Goal: Task Accomplishment & Management: Manage account settings

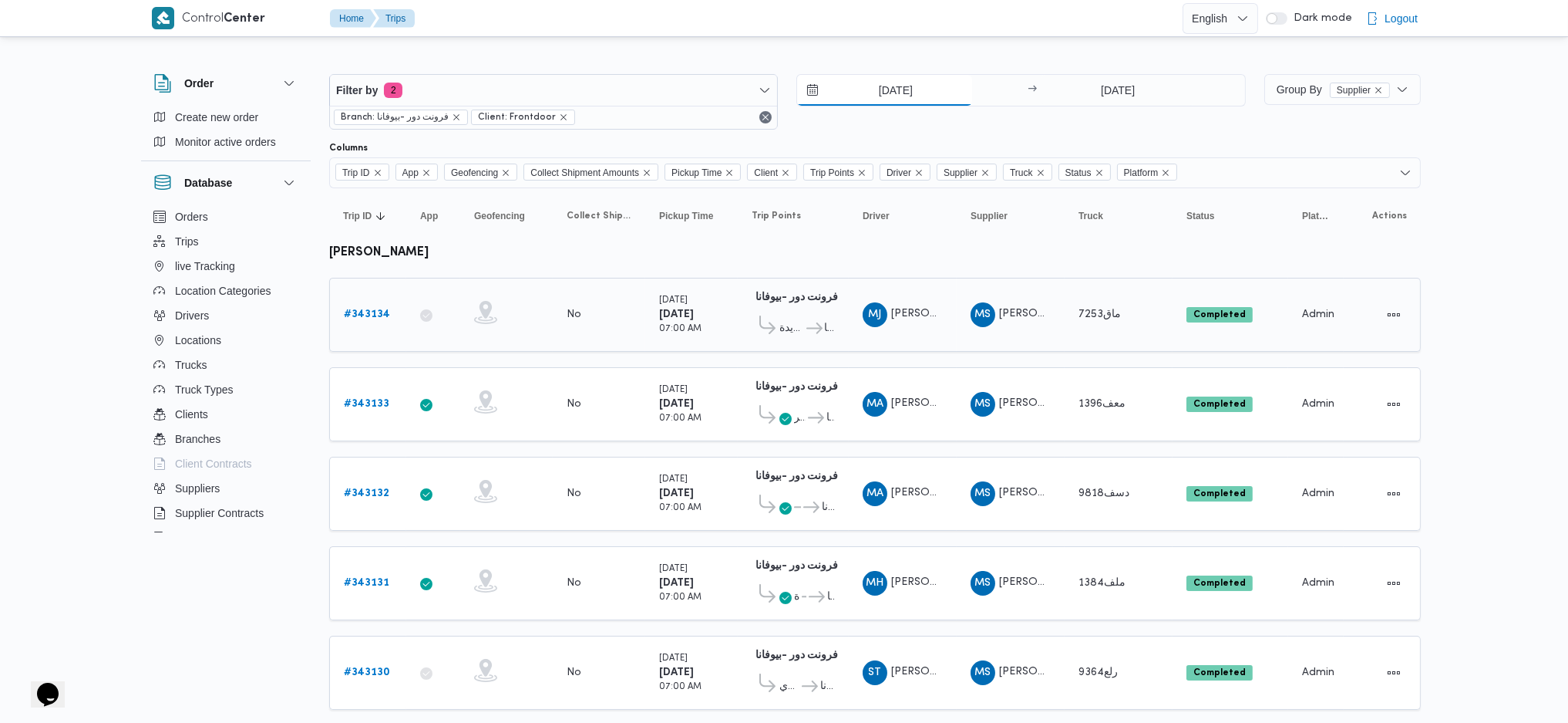
click at [898, 91] on input "[DATE]" at bounding box center [884, 90] width 175 height 31
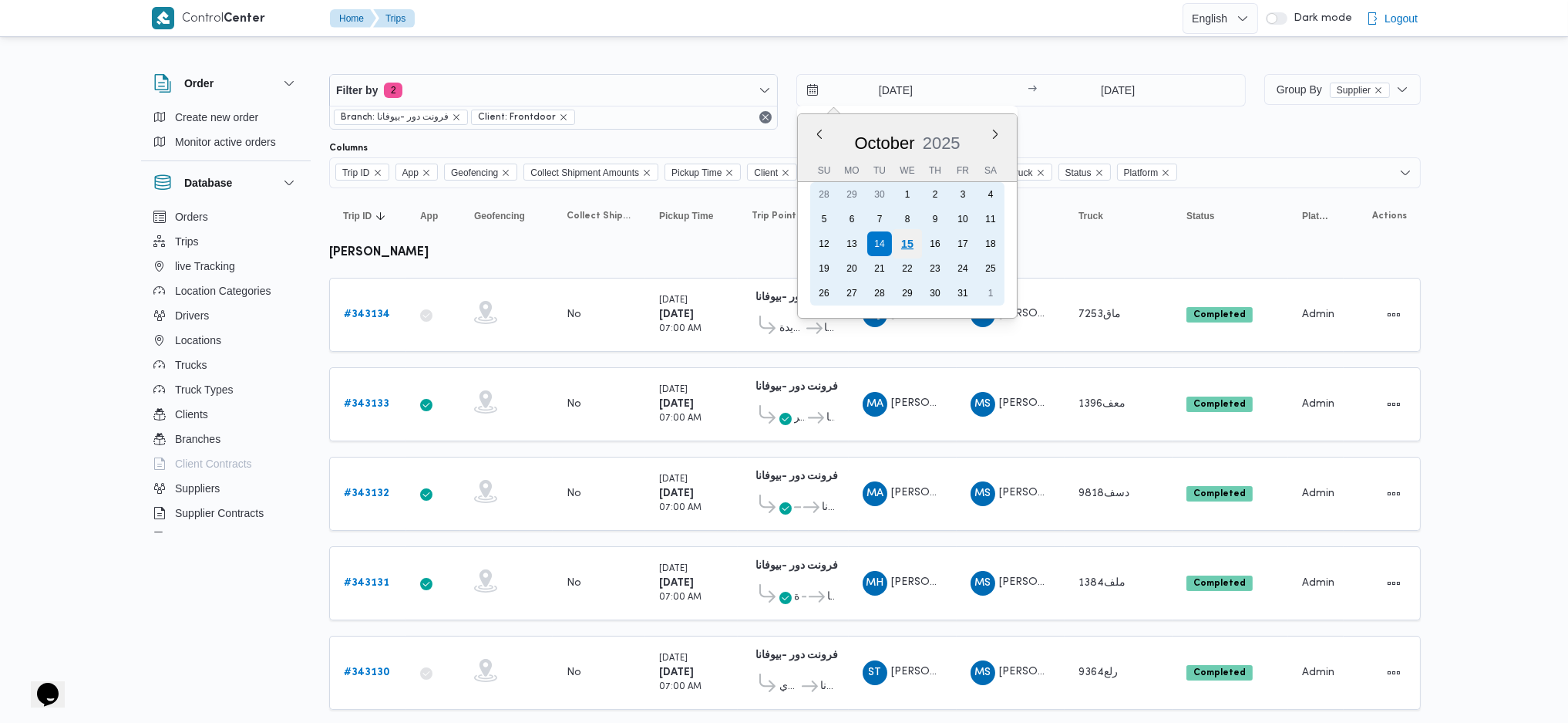
click at [909, 236] on div "15" at bounding box center [907, 243] width 29 height 29
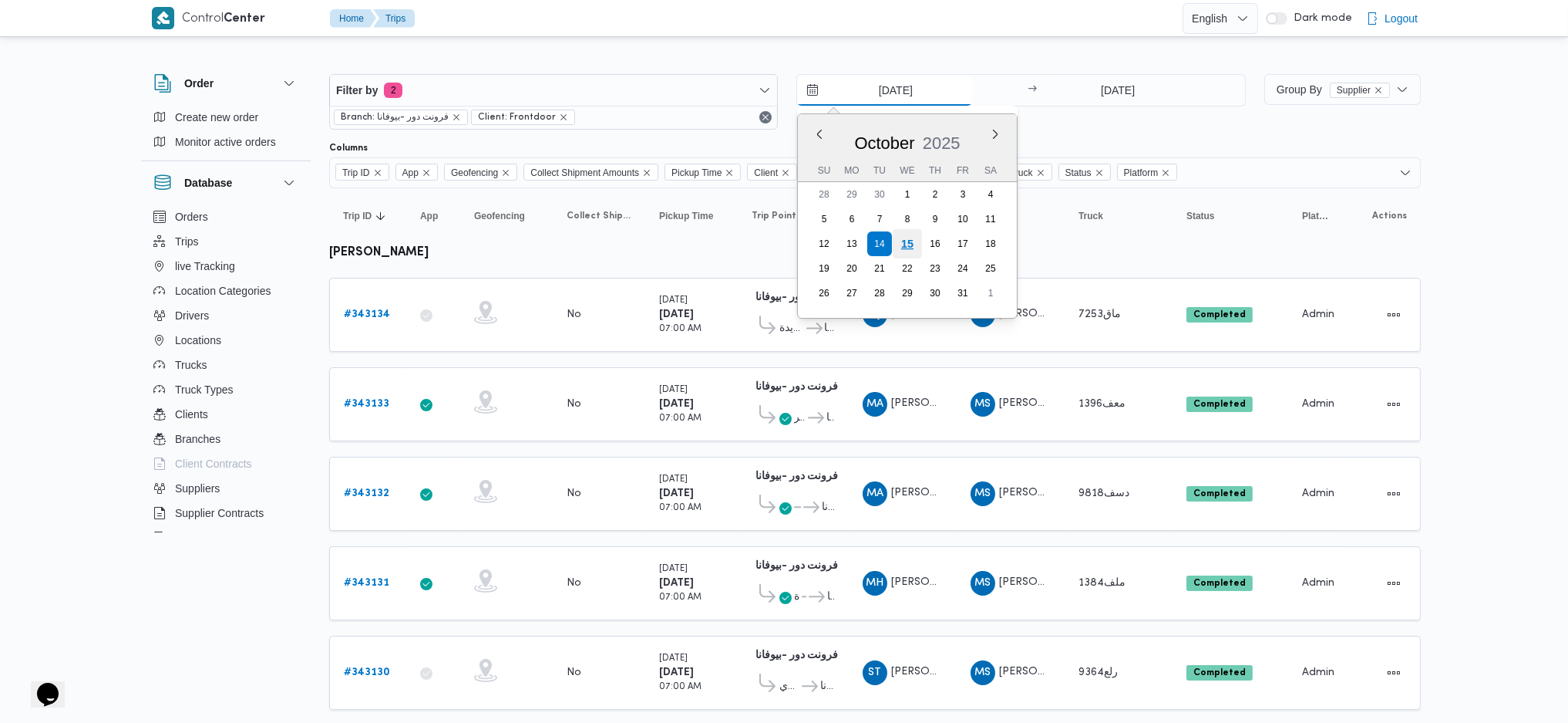
type input "[DATE]"
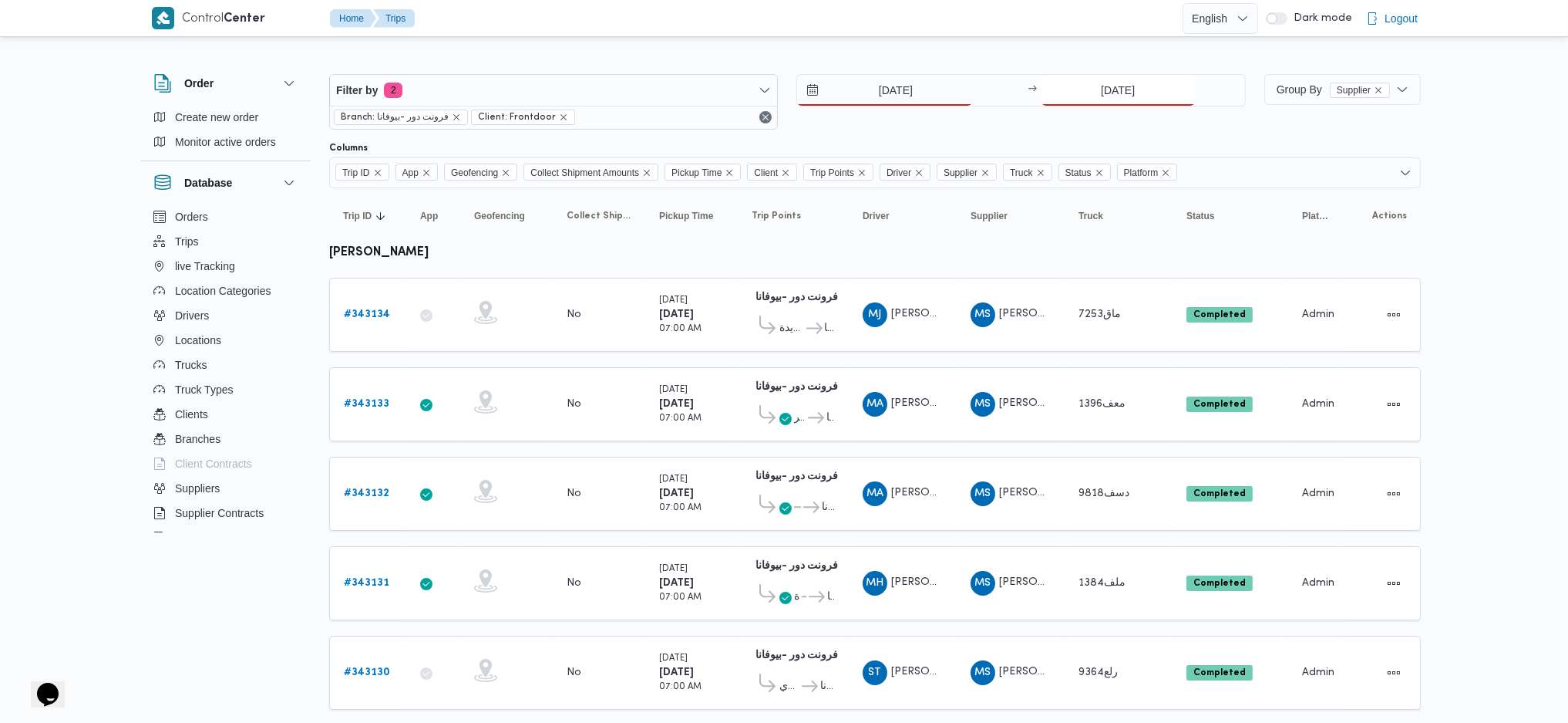
click at [1125, 94] on input "[DATE]" at bounding box center [1118, 90] width 154 height 31
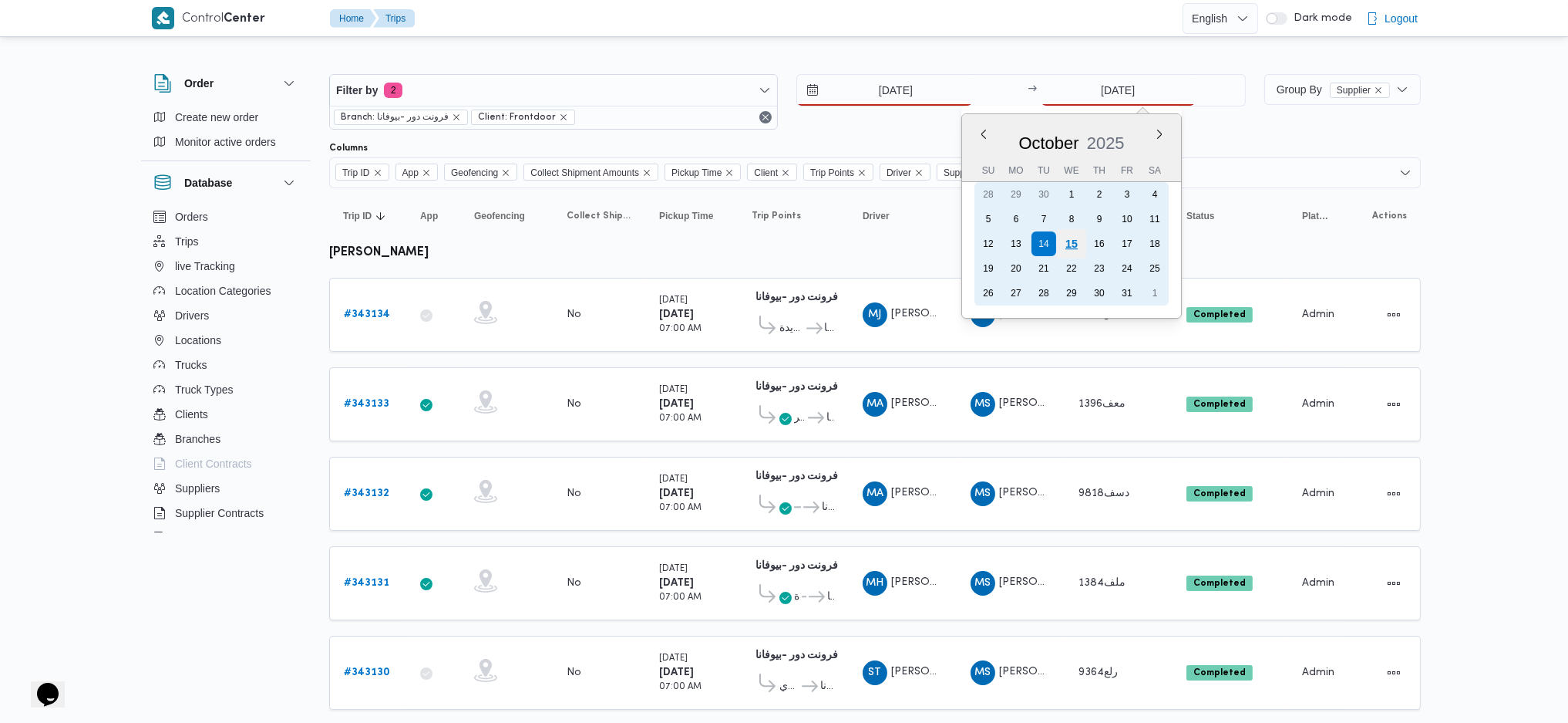
click at [1076, 235] on div "15" at bounding box center [1070, 243] width 29 height 29
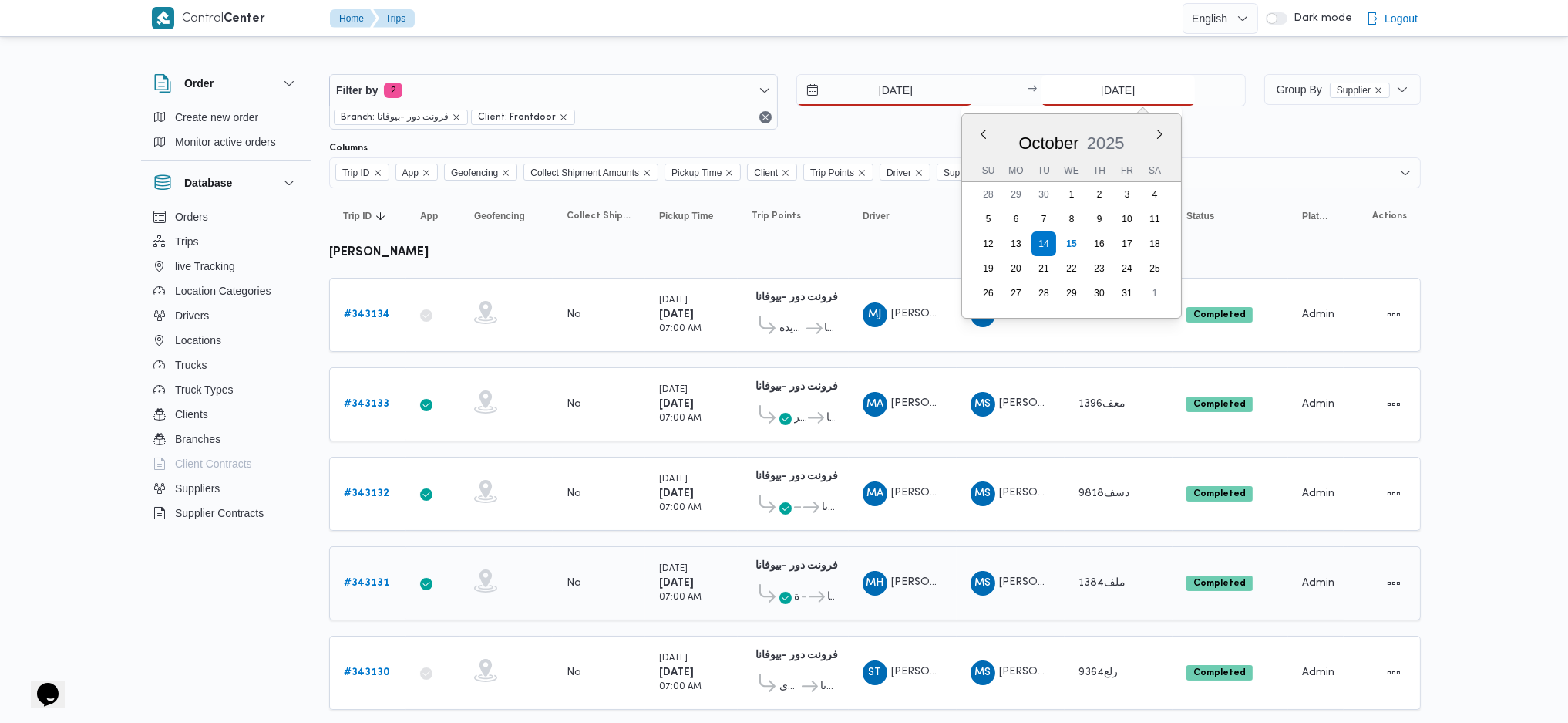
type input "[DATE]"
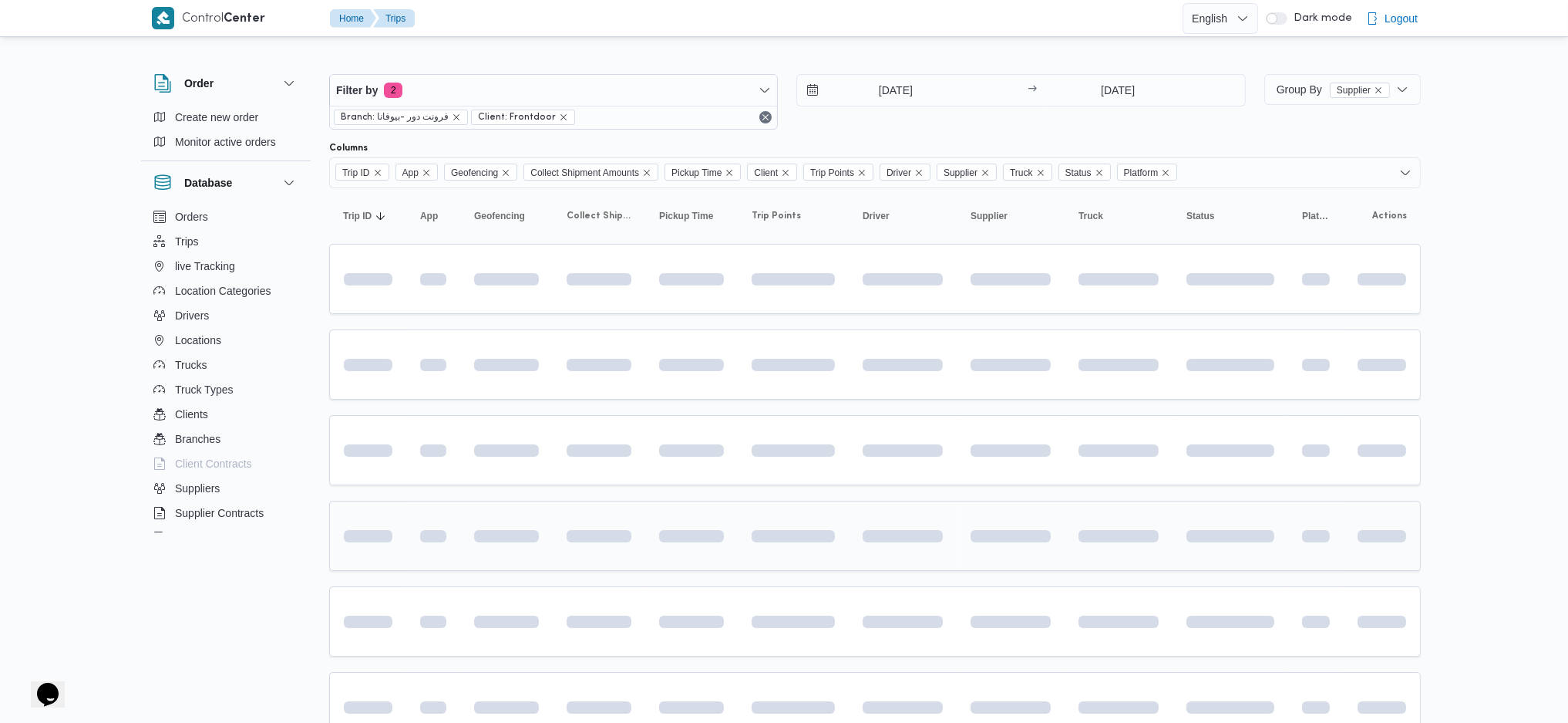
click at [921, 524] on div at bounding box center [903, 536] width 92 height 25
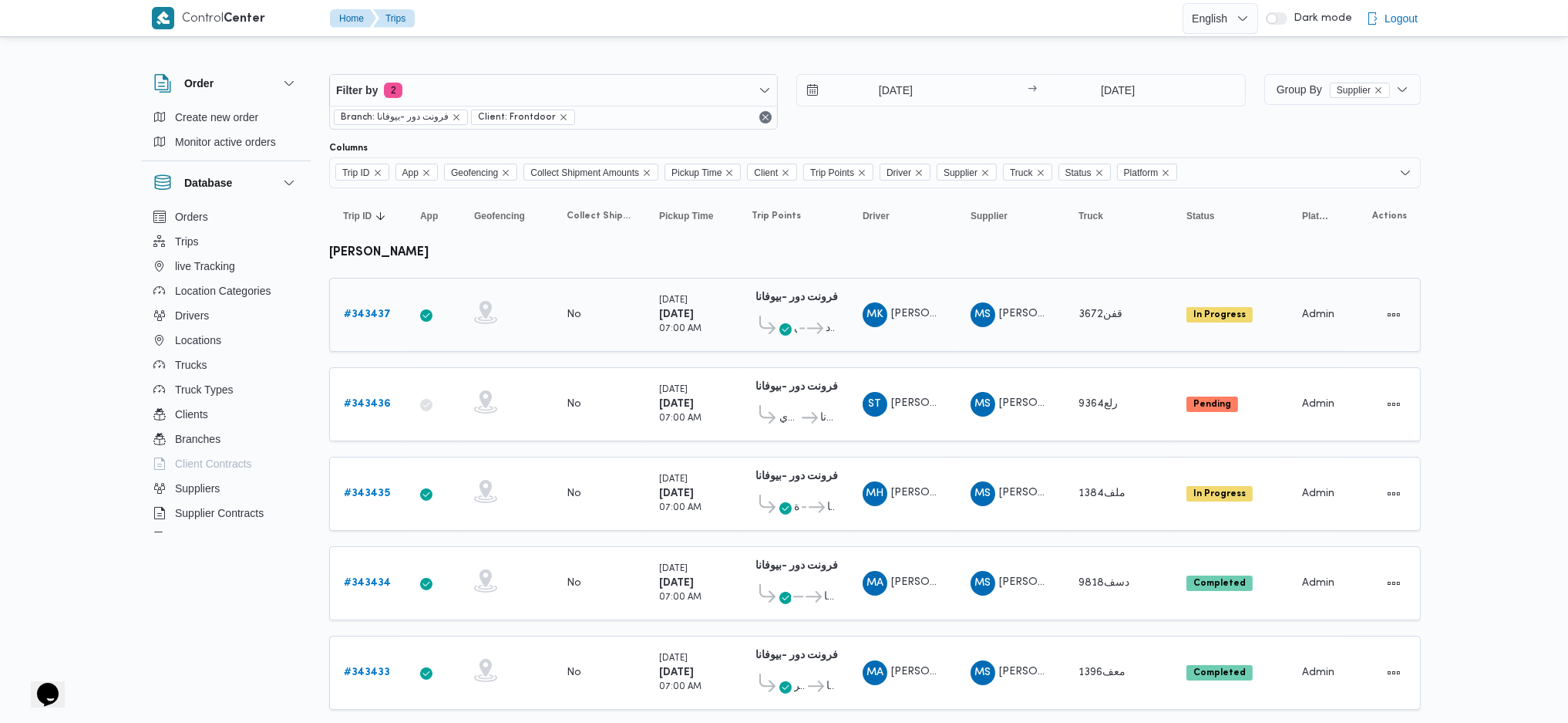
click at [370, 314] on b "# 343437" at bounding box center [367, 314] width 47 height 10
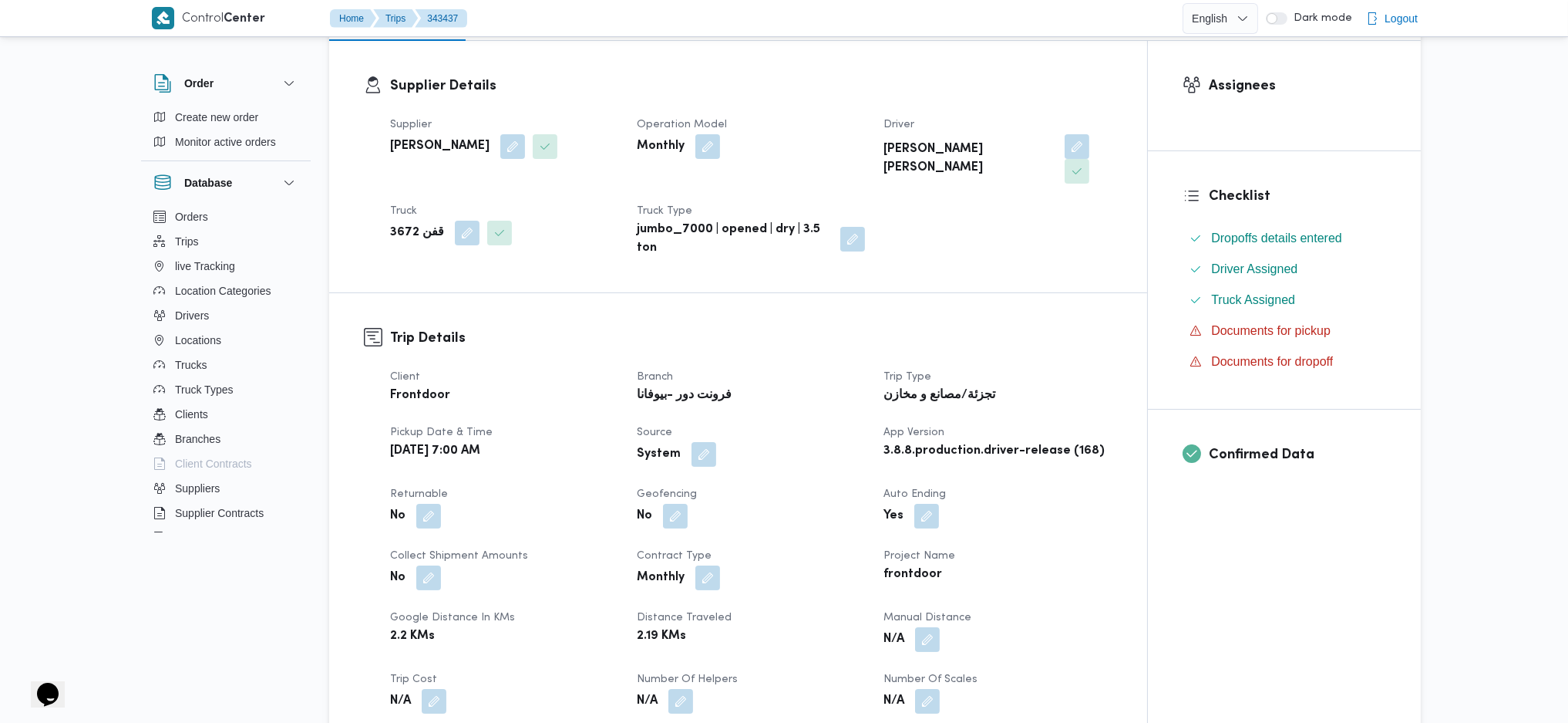
scroll to position [411, 0]
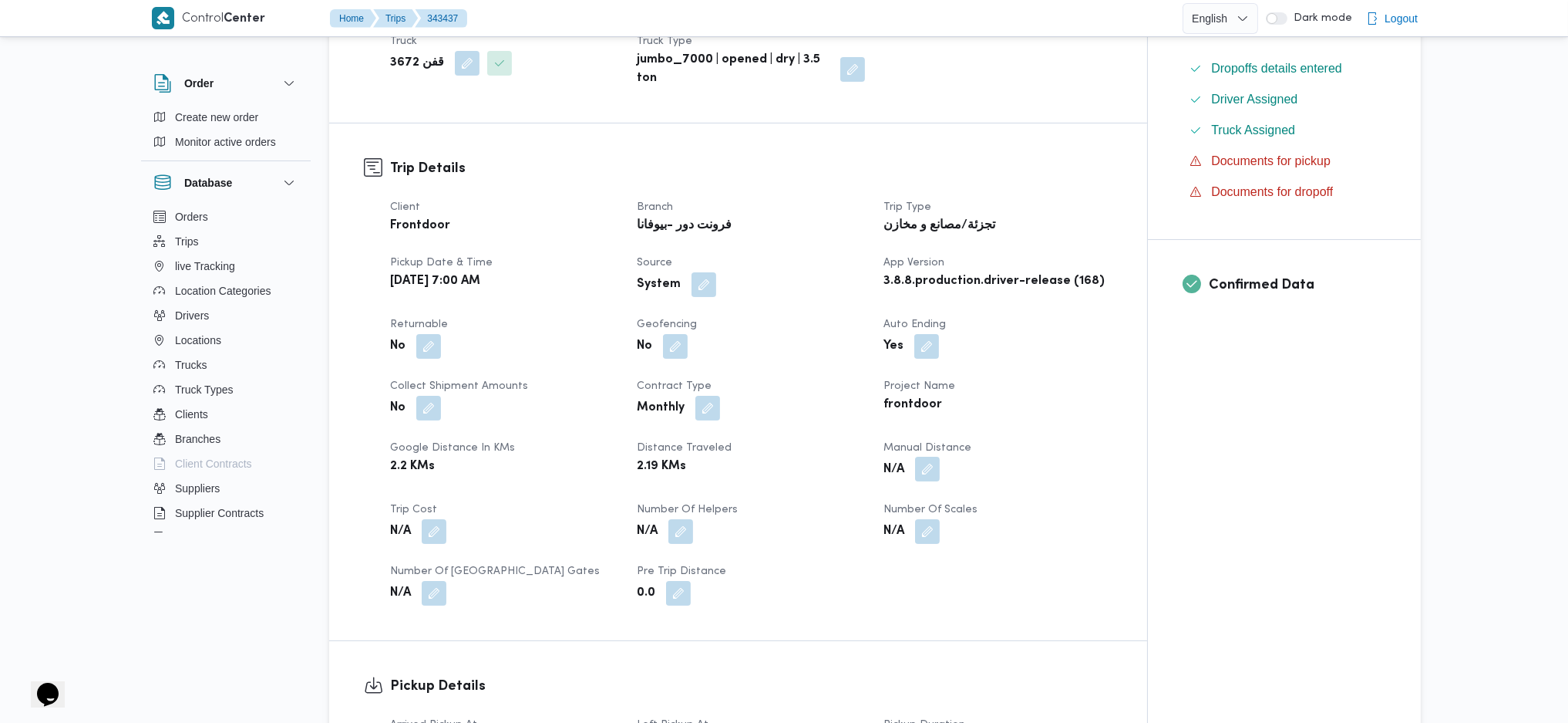
click at [932, 457] on button "button" at bounding box center [927, 469] width 25 height 25
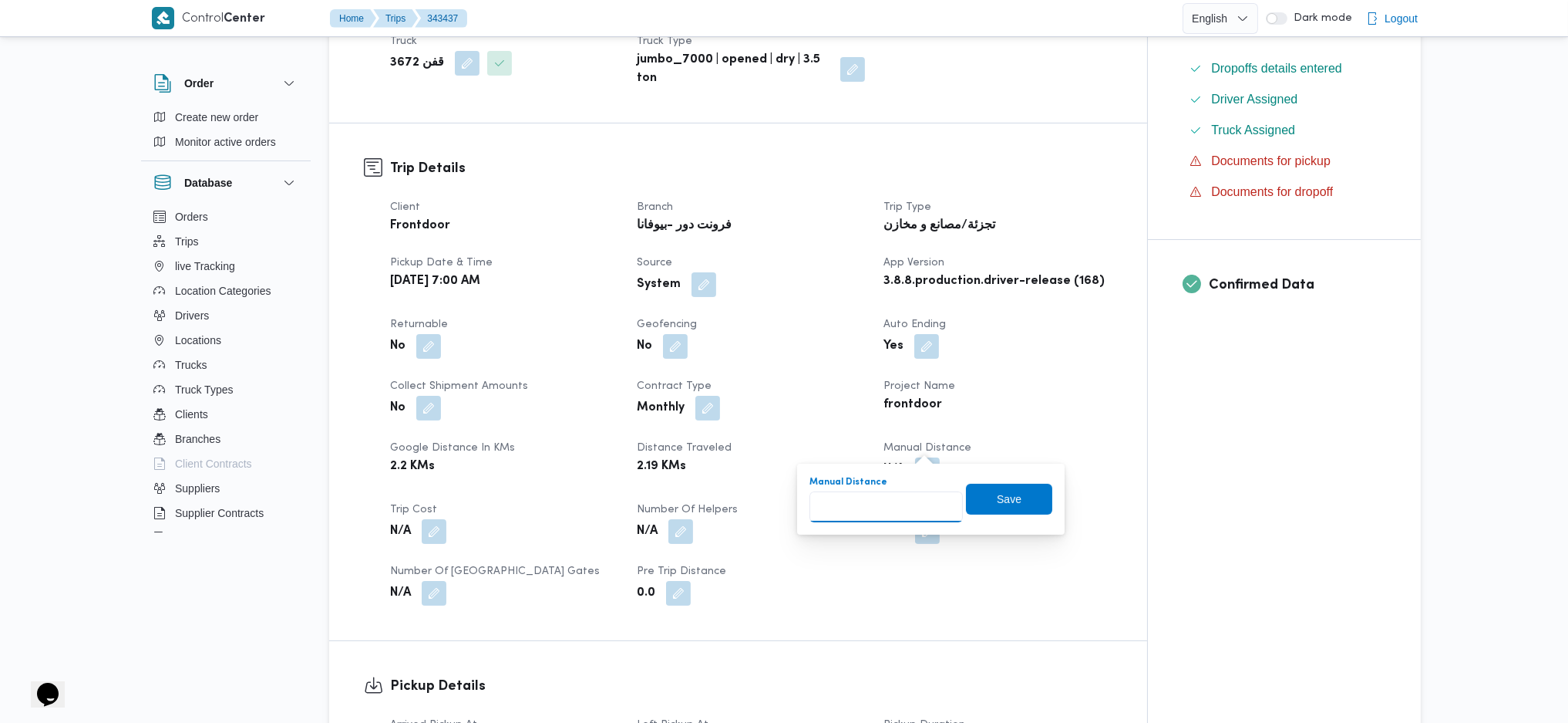
click at [872, 517] on input "Manual Distance" at bounding box center [886, 506] width 154 height 31
type input "89"
click at [997, 494] on span "Save" at bounding box center [1009, 497] width 25 height 18
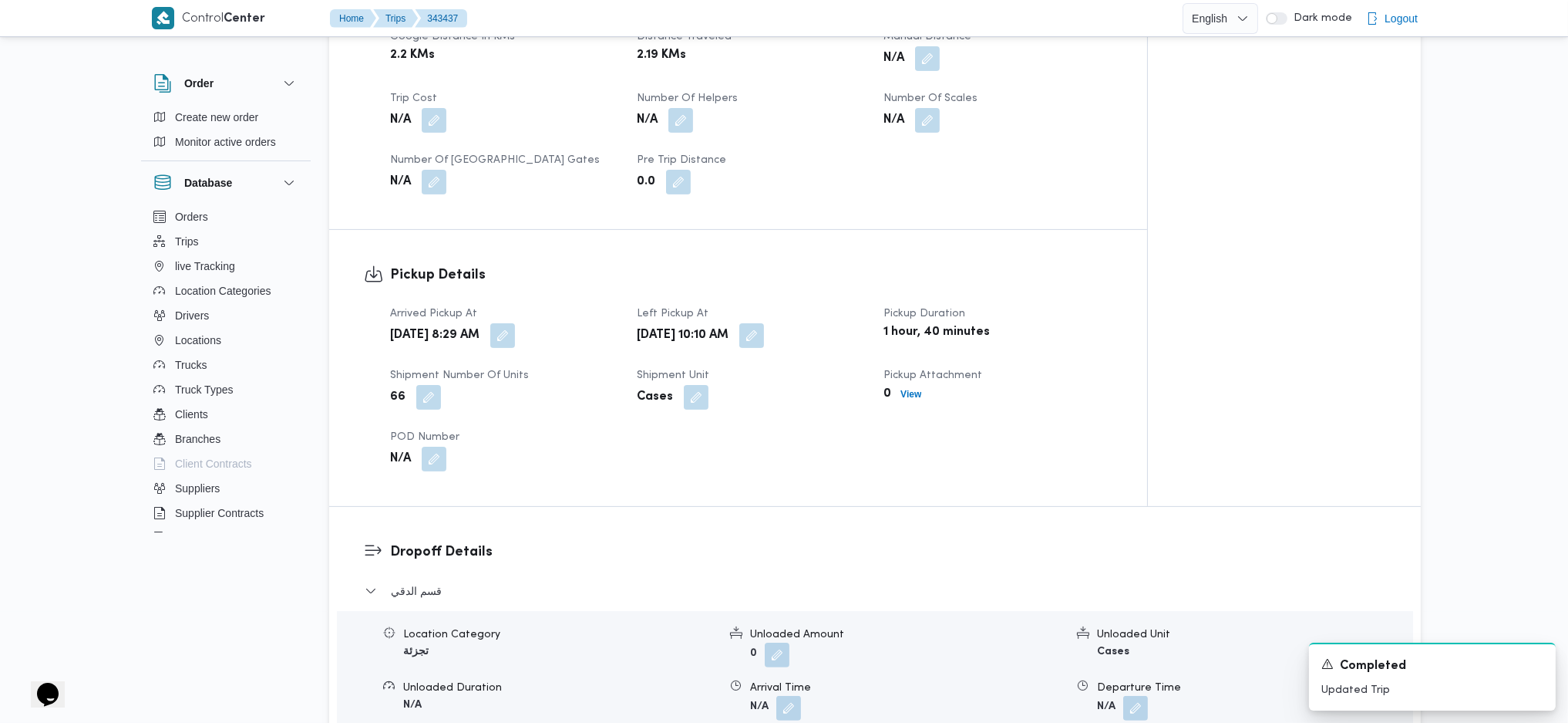
scroll to position [1130, 0]
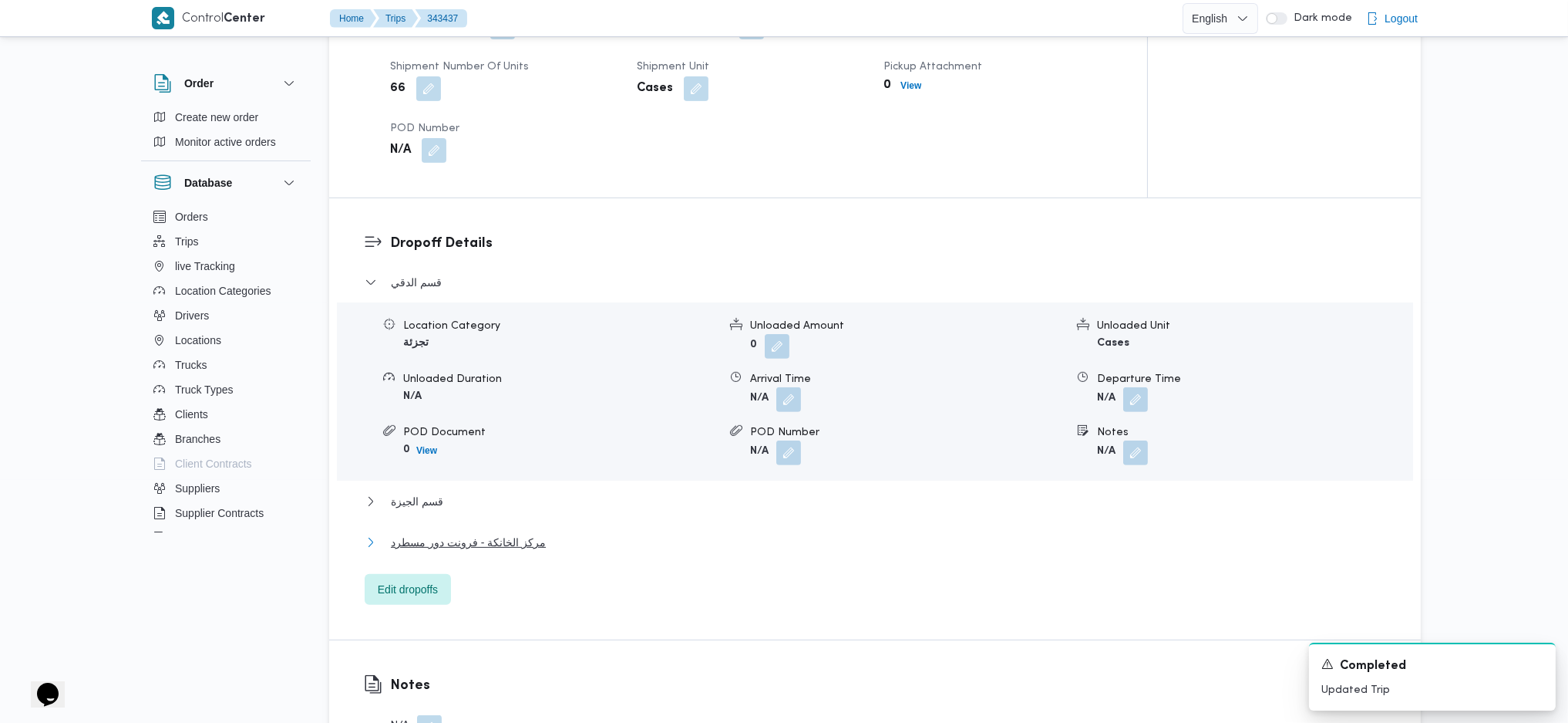
click at [480, 533] on span "مركز الخانكة - فرونت دور مسطرد" at bounding box center [468, 542] width 155 height 18
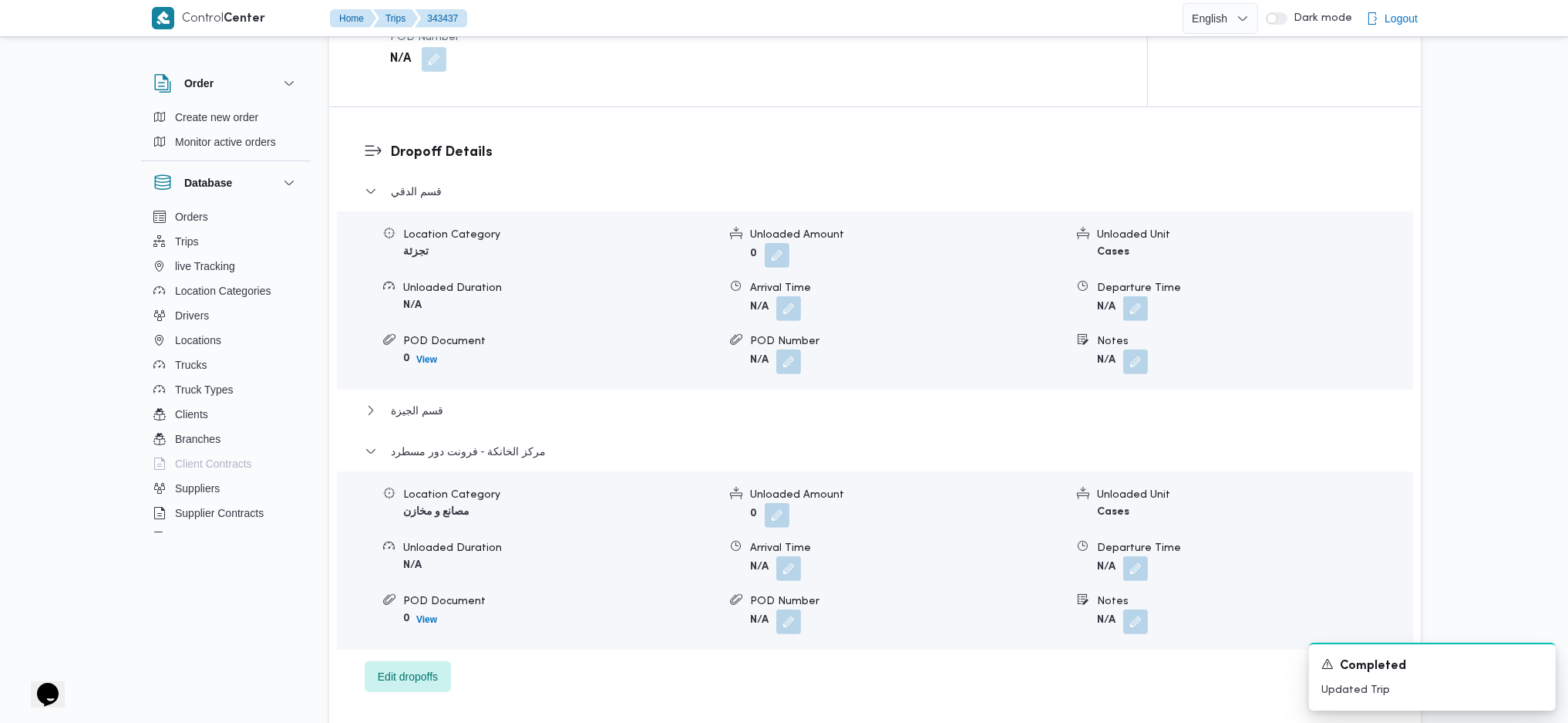
scroll to position [1337, 0]
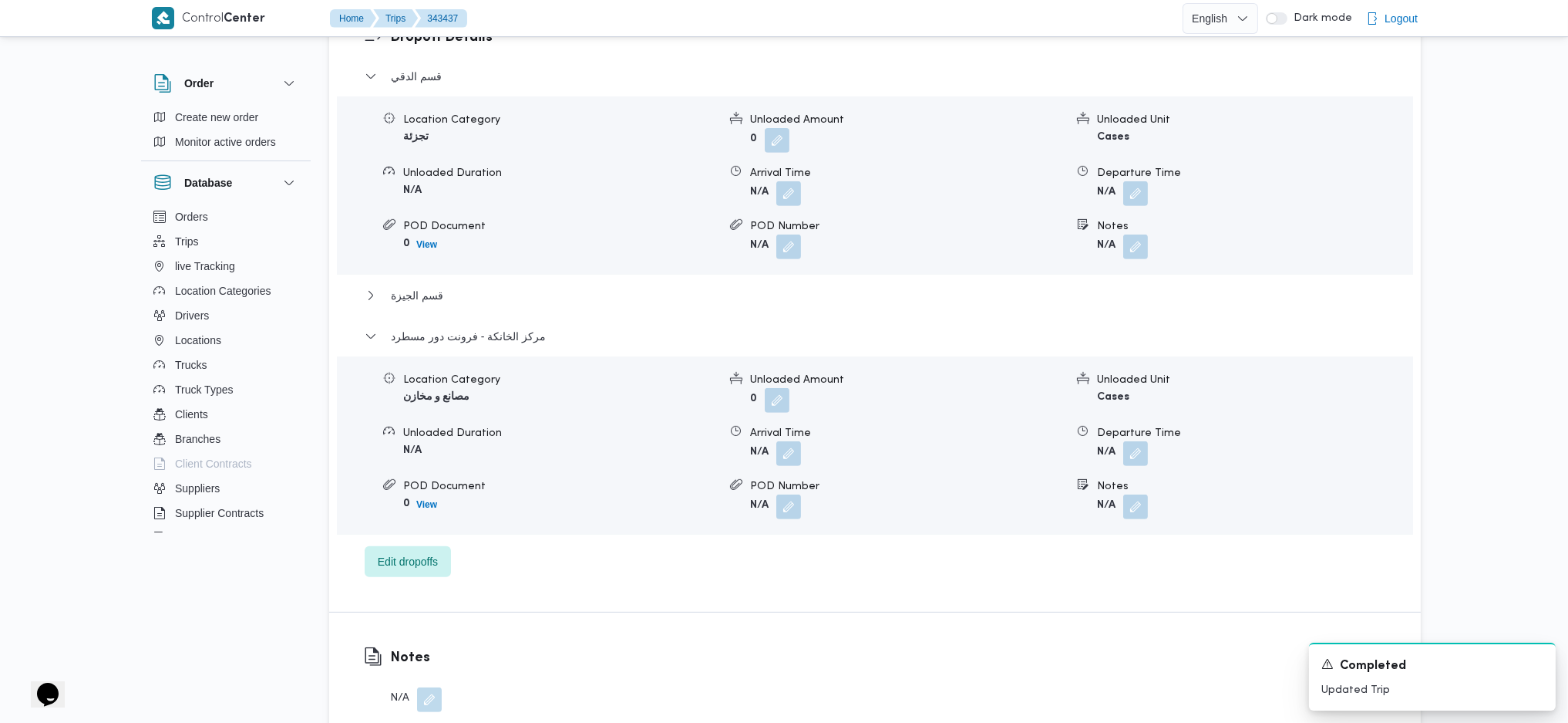
click at [1135, 441] on button "button" at bounding box center [1135, 453] width 25 height 25
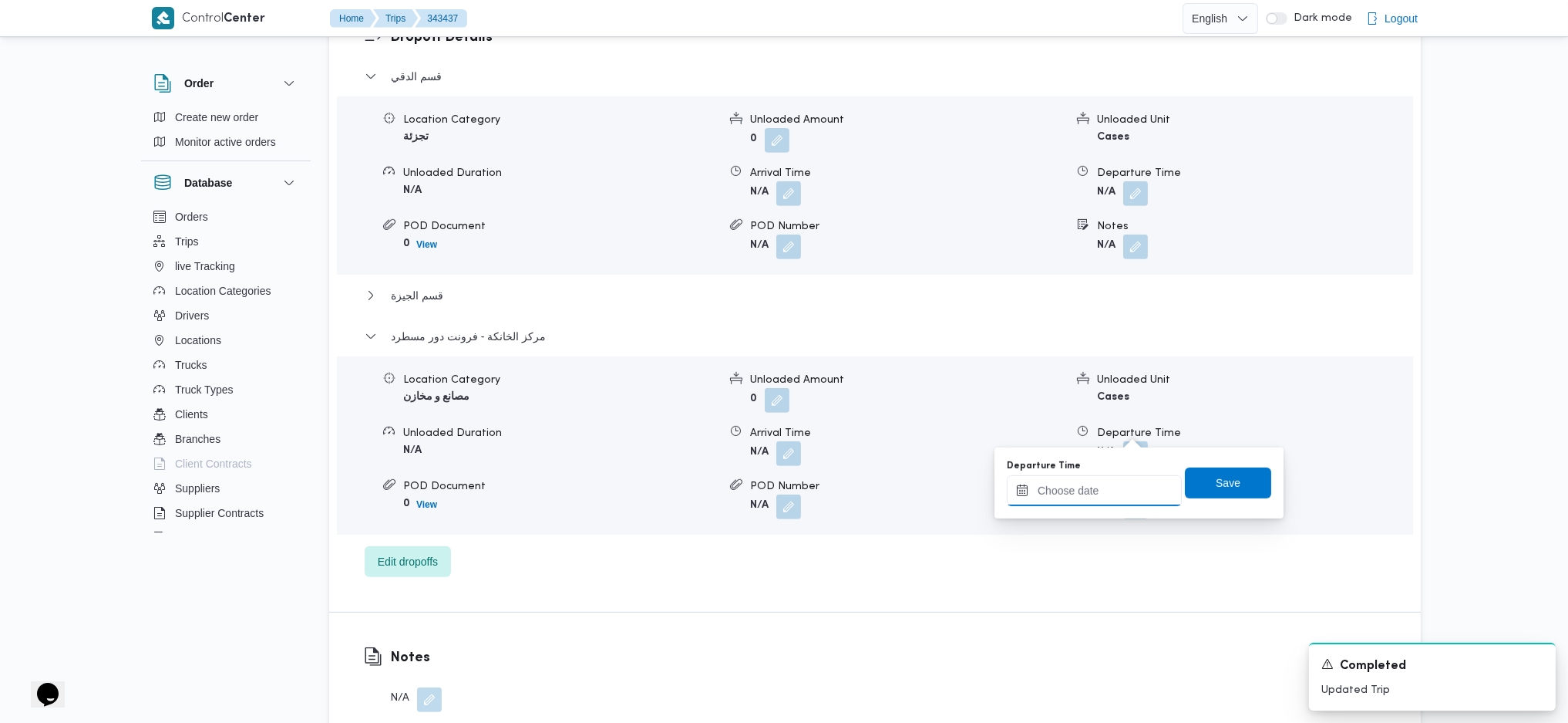
click at [1111, 491] on input "Departure Time" at bounding box center [1095, 490] width 175 height 31
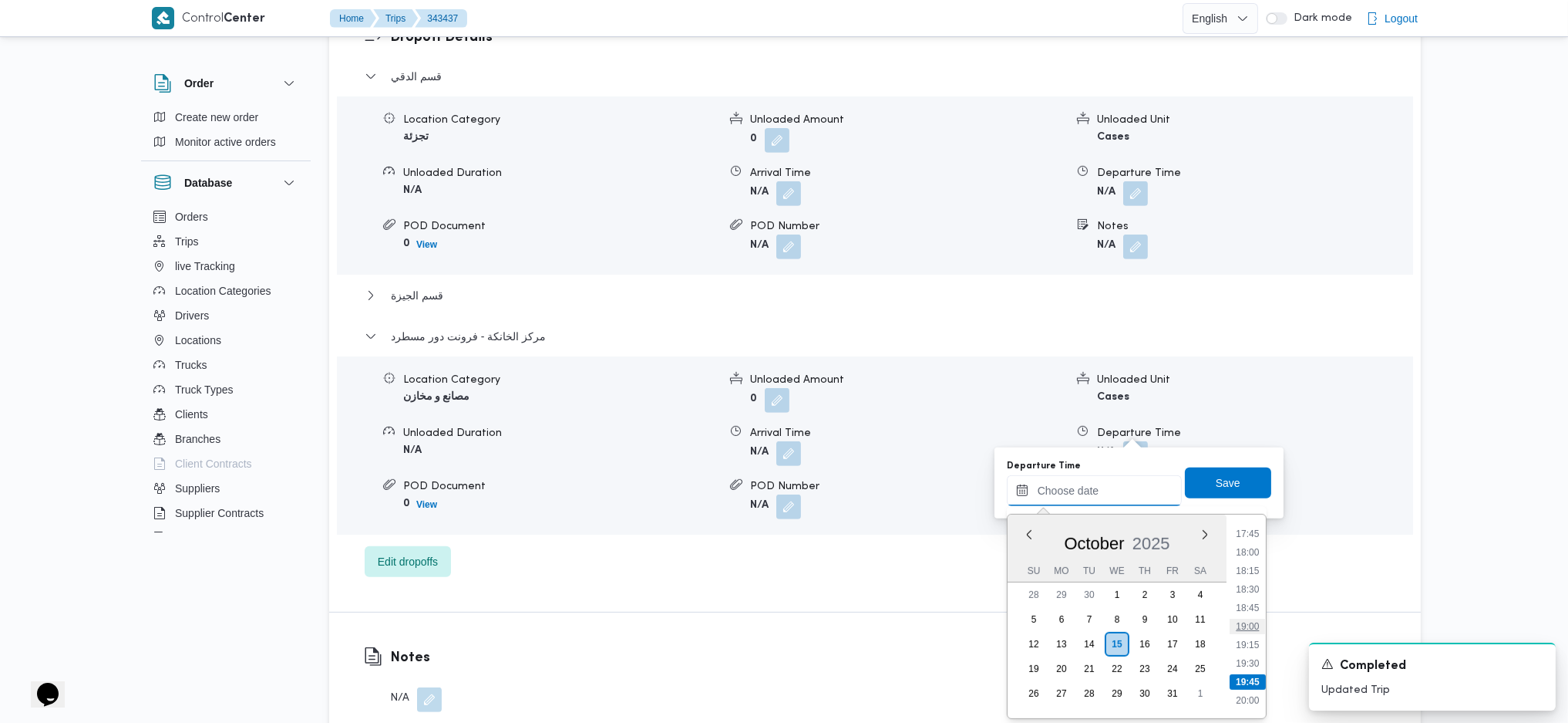
scroll to position [1268, 0]
click at [1250, 563] on li "17:30" at bounding box center [1247, 562] width 36 height 15
type input "[DATE] 17:30"
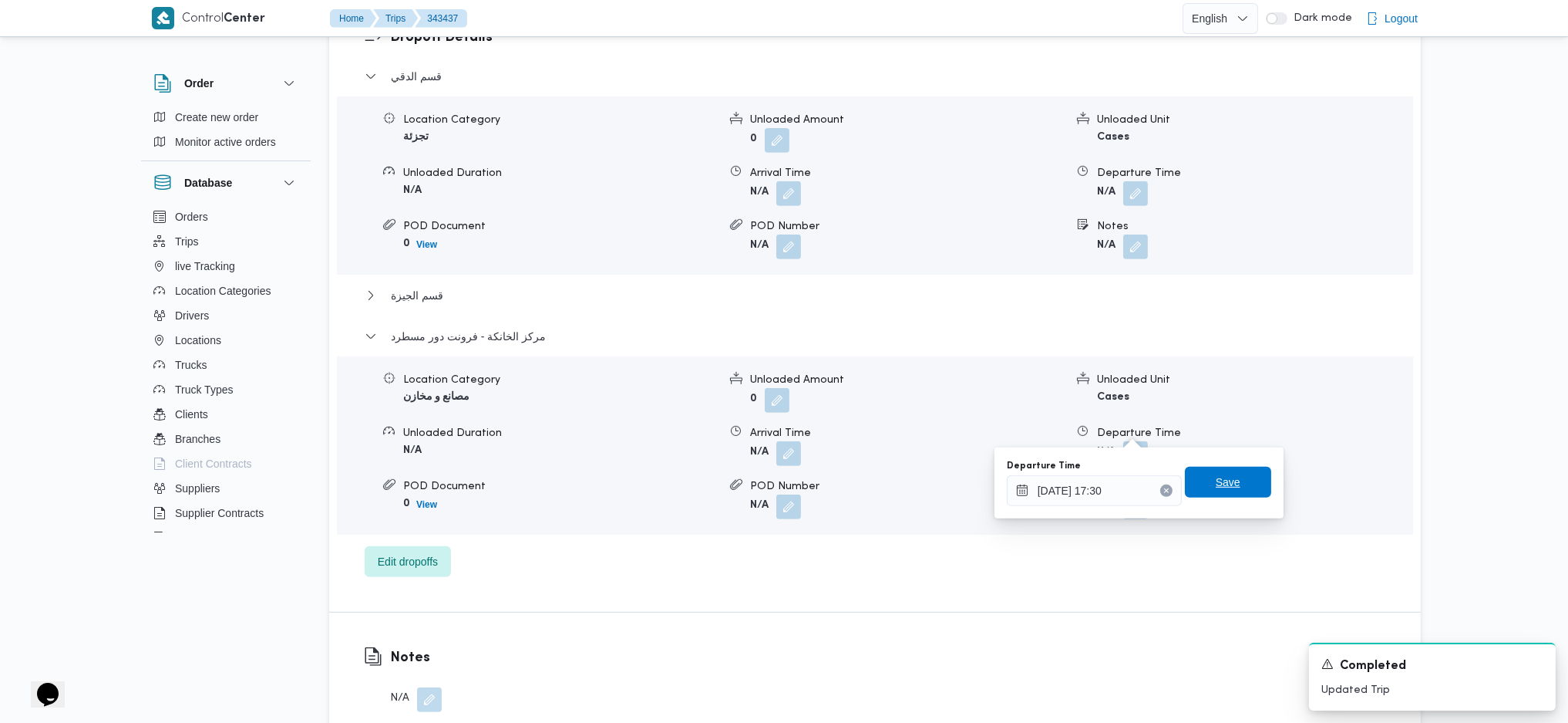
click at [1230, 492] on span "Save" at bounding box center [1228, 481] width 86 height 31
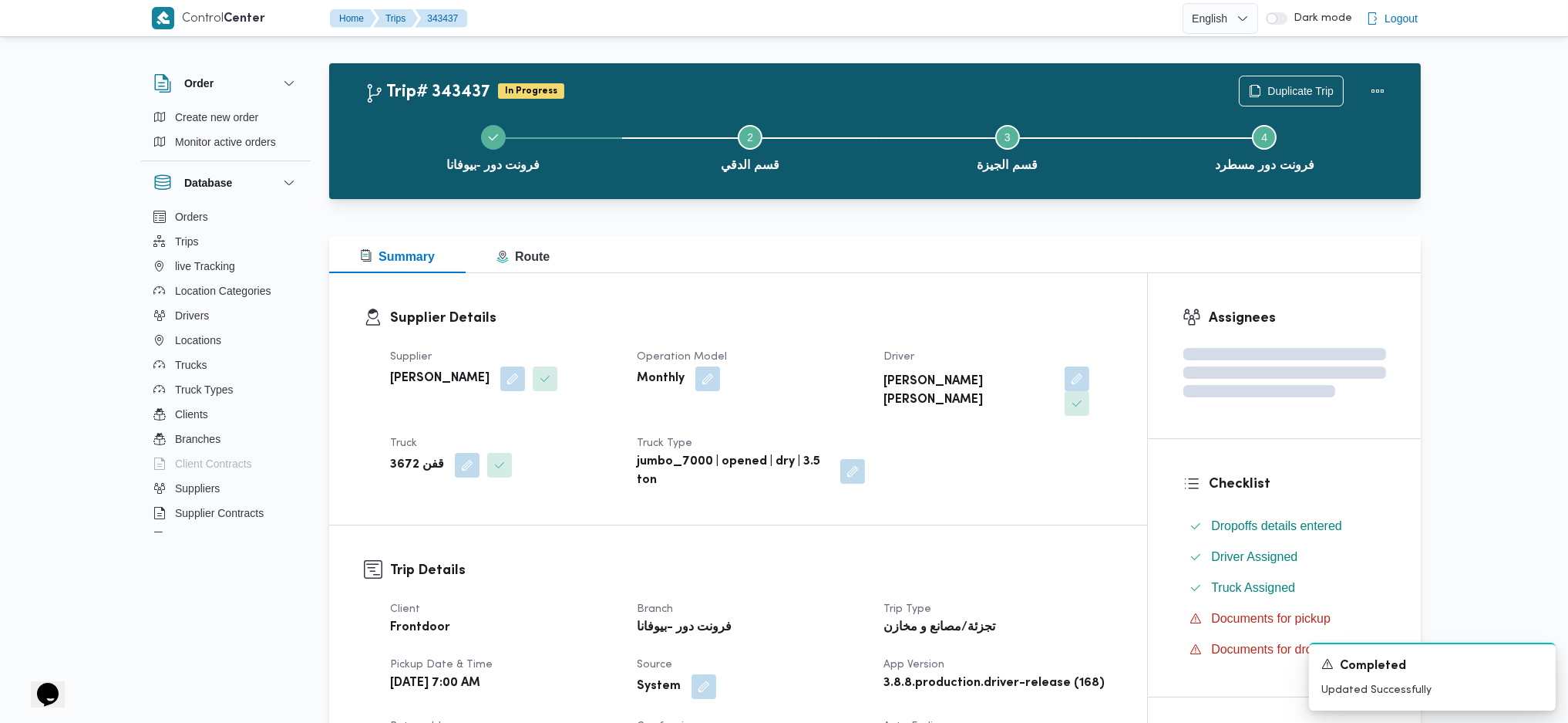
scroll to position [0, 0]
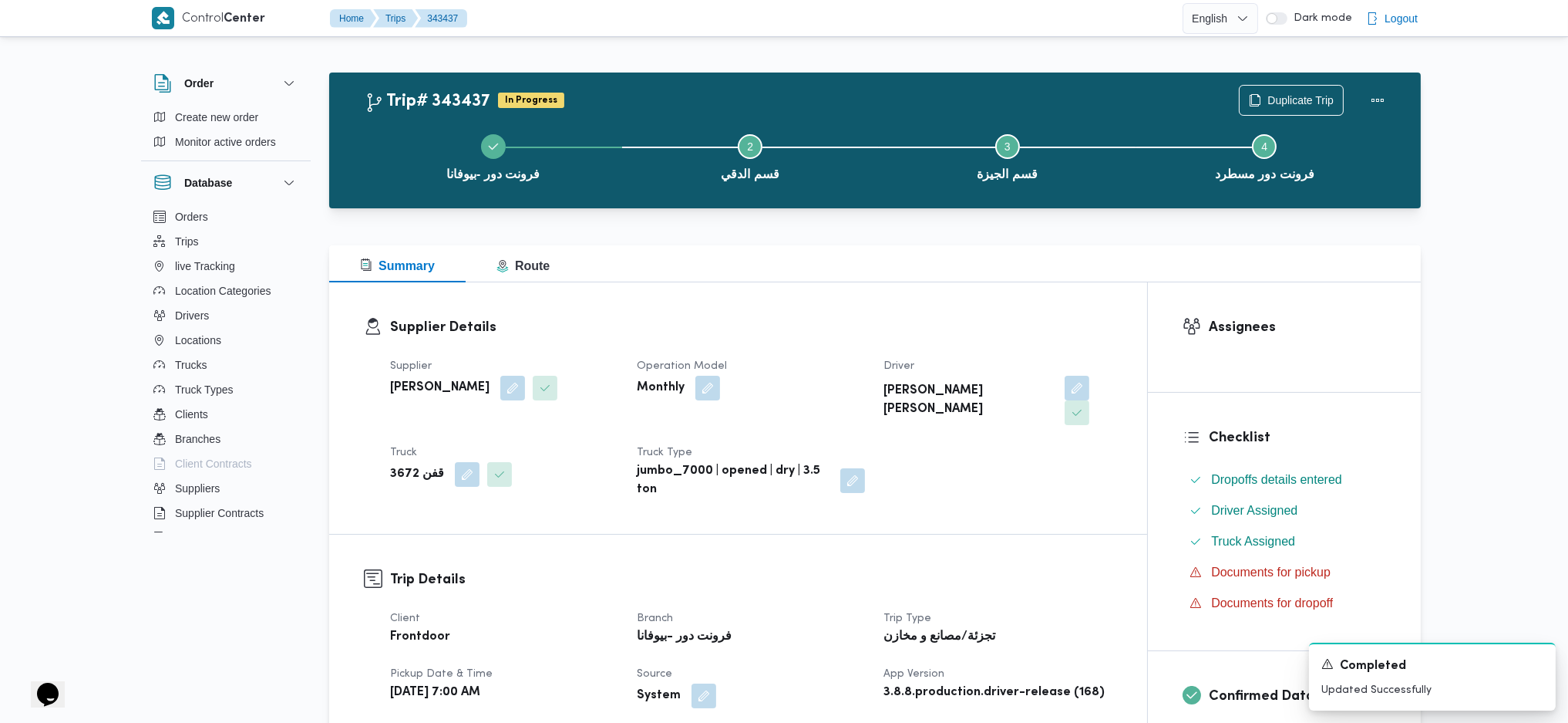
click at [1397, 84] on div "Duplicate Trip" at bounding box center [1315, 100] width 173 height 49
drag, startPoint x: 1395, startPoint y: 95, endPoint x: 1386, endPoint y: 97, distance: 9.2
click at [1386, 97] on div "Duplicate Trip" at bounding box center [1315, 100] width 173 height 49
click at [1363, 116] on button "Step 4 is incomplete 4 فرونت دور مسطرد" at bounding box center [1264, 155] width 257 height 81
click at [1373, 96] on button "Actions" at bounding box center [1378, 99] width 31 height 31
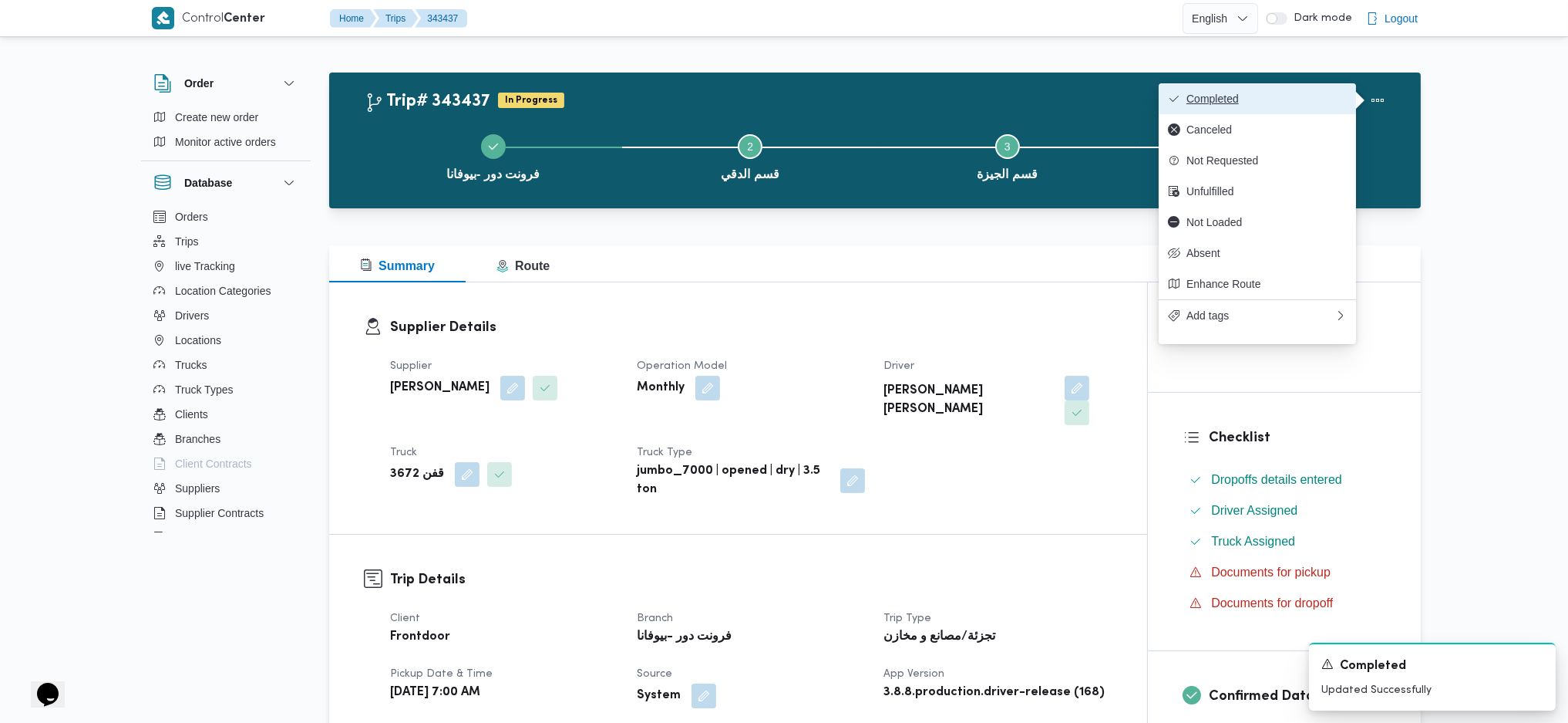
click at [1292, 86] on button "Completed" at bounding box center [1257, 98] width 198 height 31
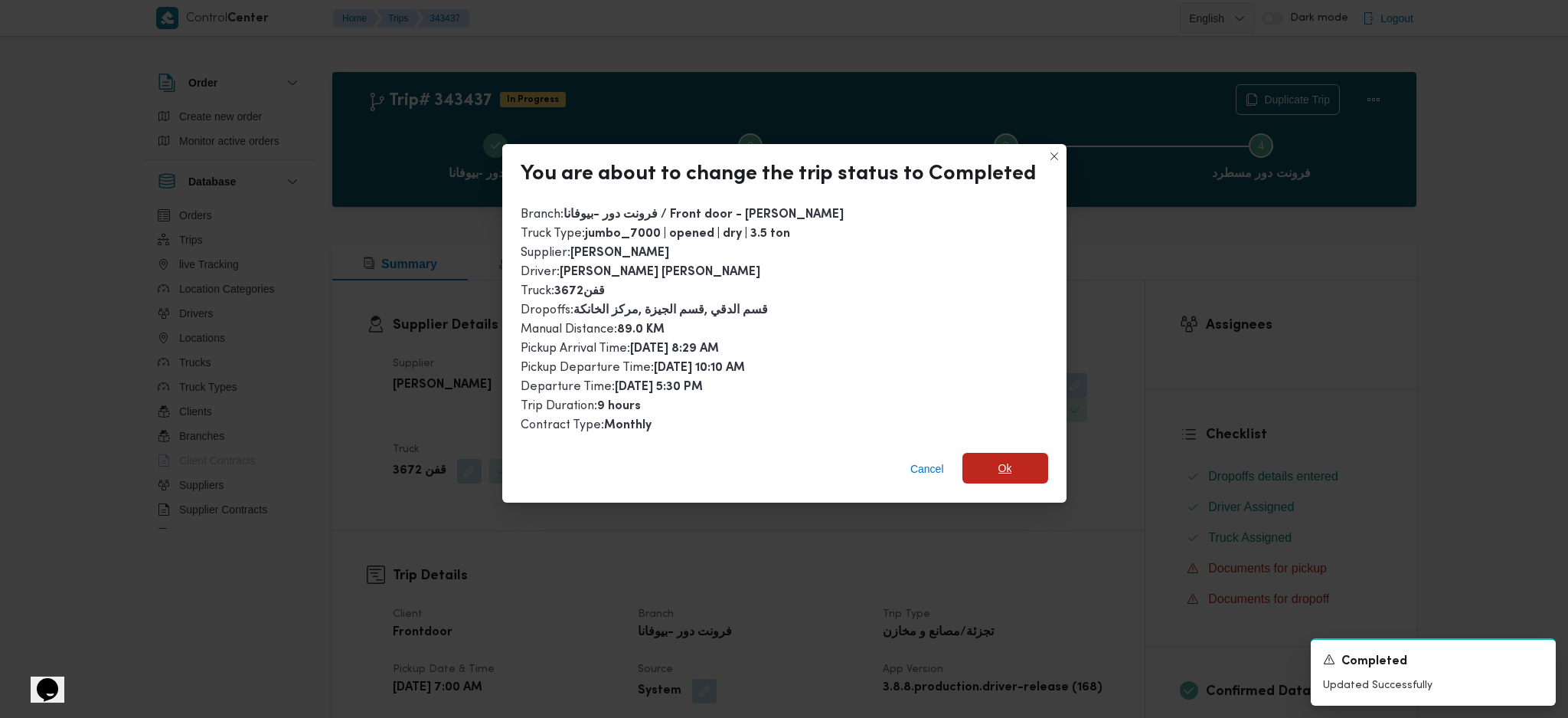
click at [1027, 453] on span "Ok" at bounding box center [1005, 468] width 85 height 31
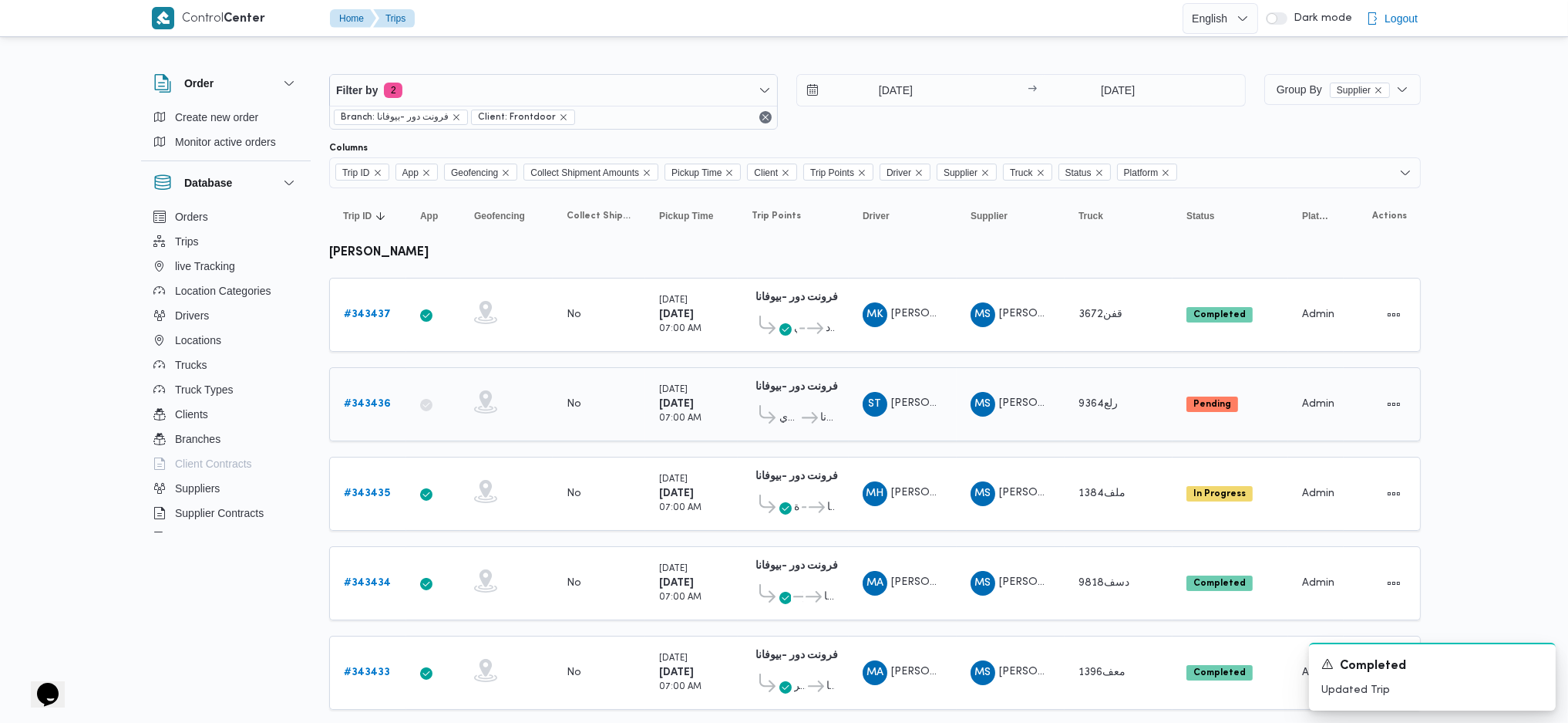
click at [366, 399] on b "# 343436" at bounding box center [367, 403] width 47 height 10
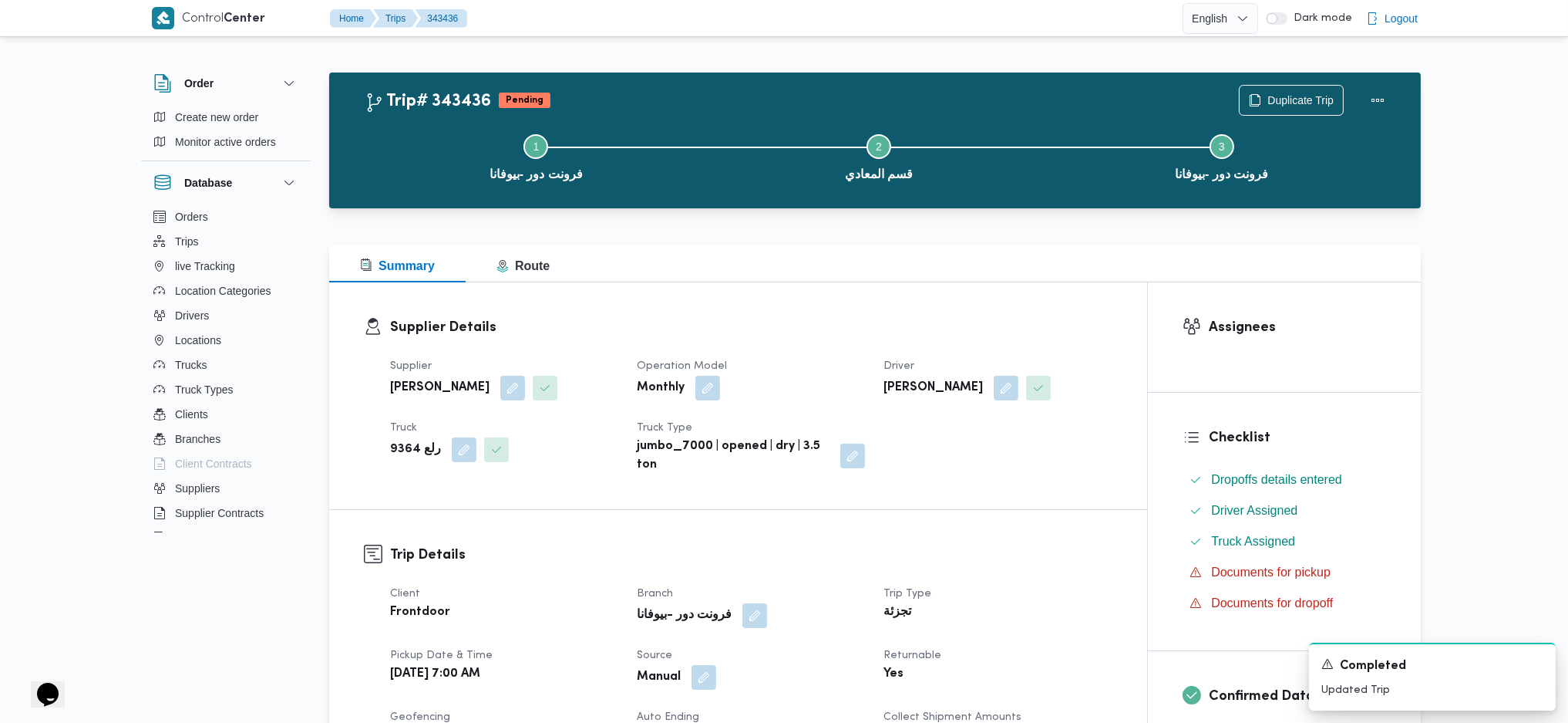
scroll to position [513, 0]
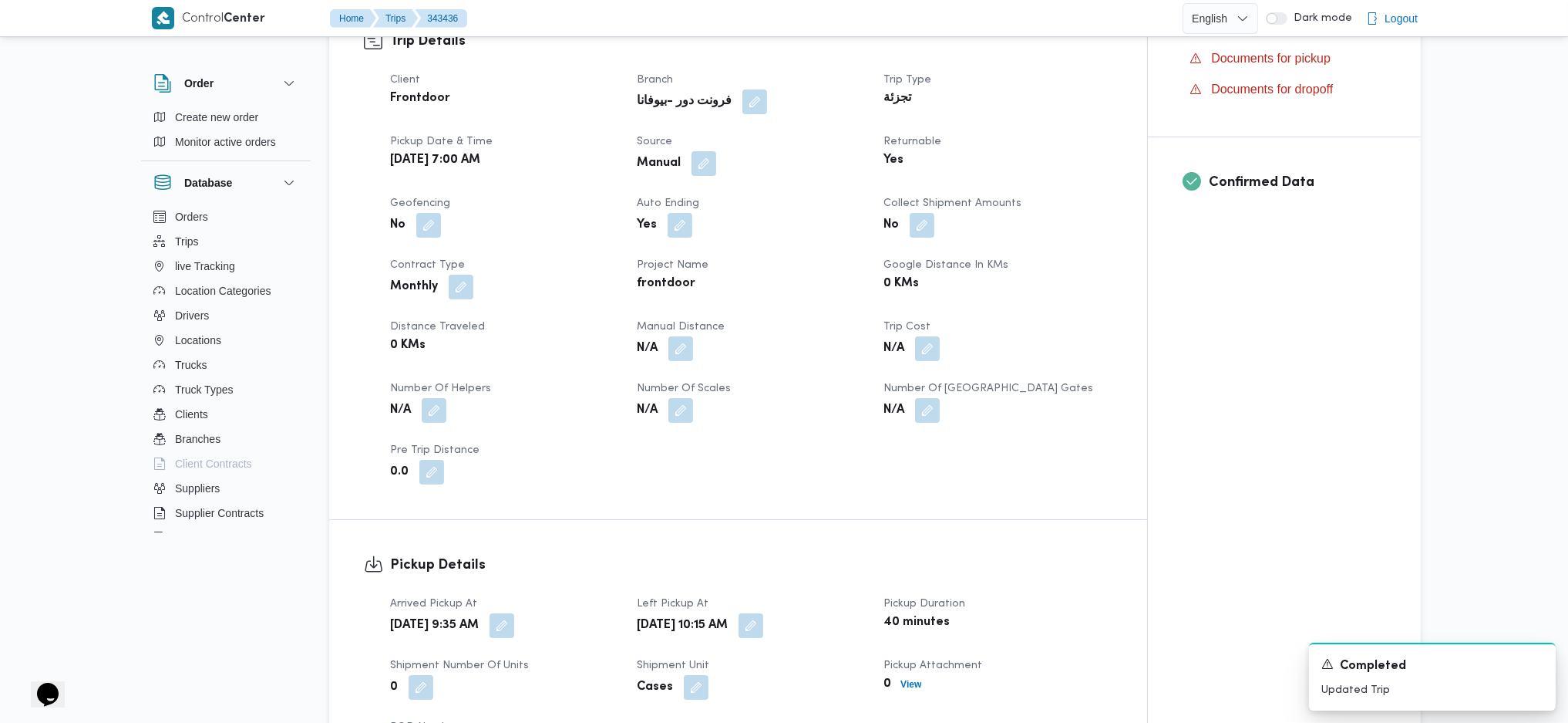
click at [682, 362] on div "N/A" at bounding box center [751, 348] width 231 height 28
click at [673, 340] on button "button" at bounding box center [680, 348] width 25 height 25
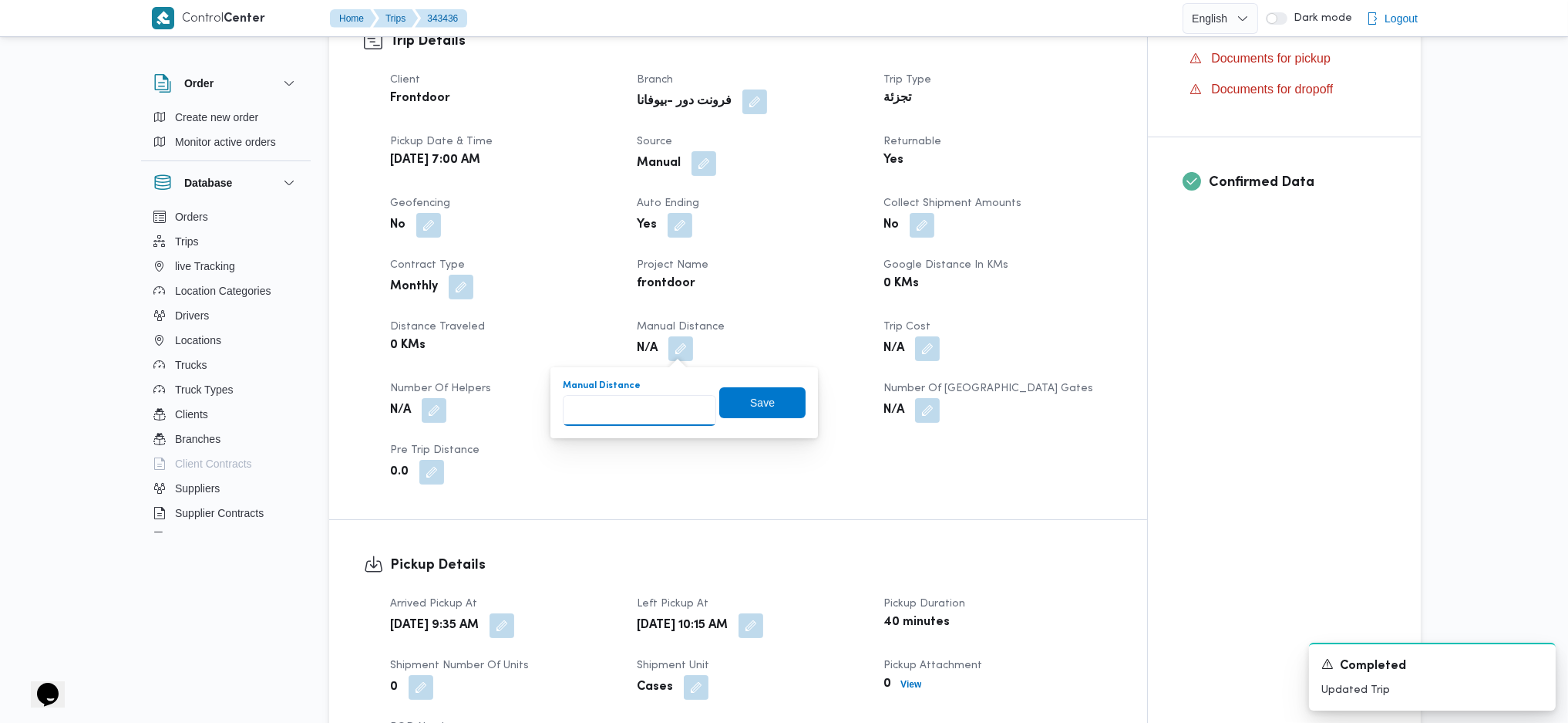
click at [617, 409] on input "Manual Distance" at bounding box center [639, 410] width 154 height 31
type input "133"
click at [751, 396] on span "Save" at bounding box center [762, 401] width 25 height 18
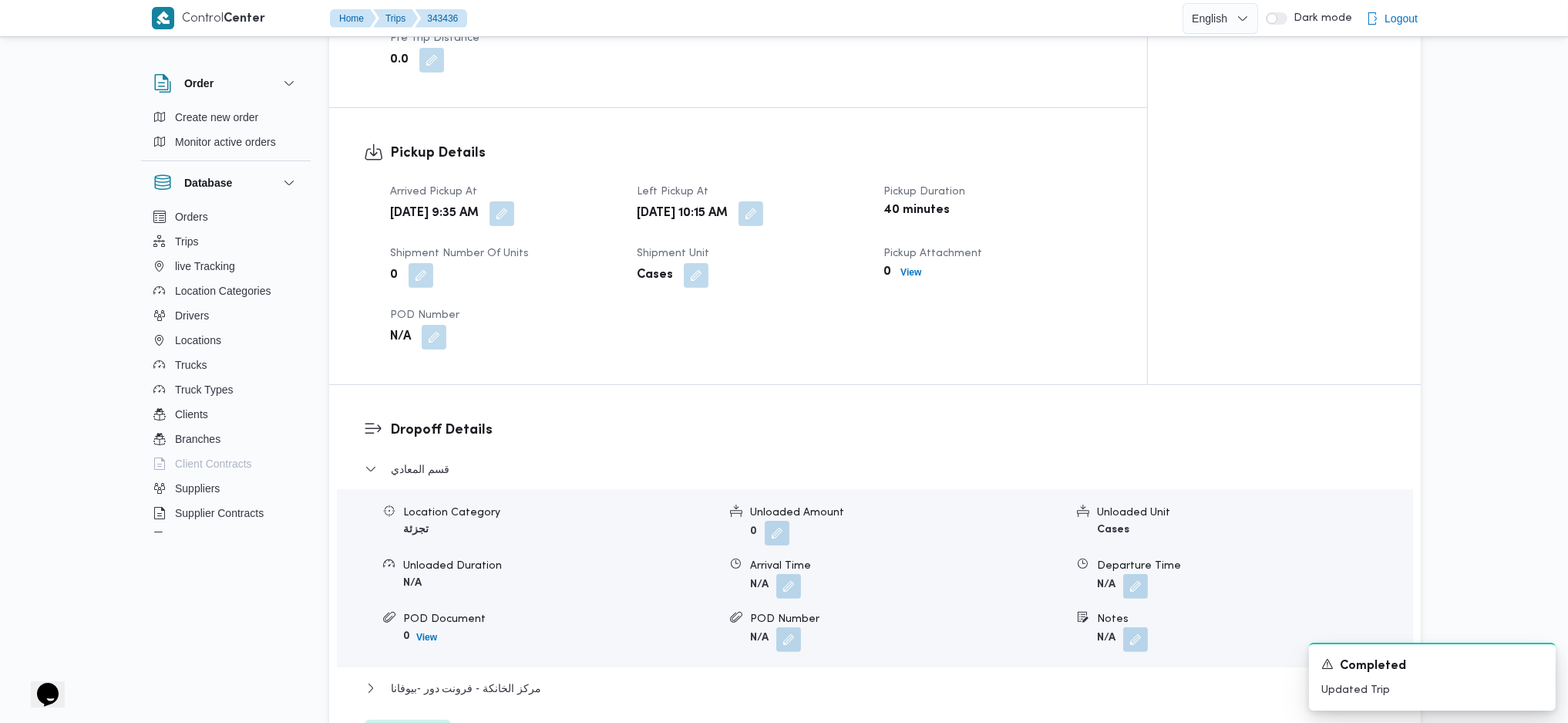
scroll to position [1337, 0]
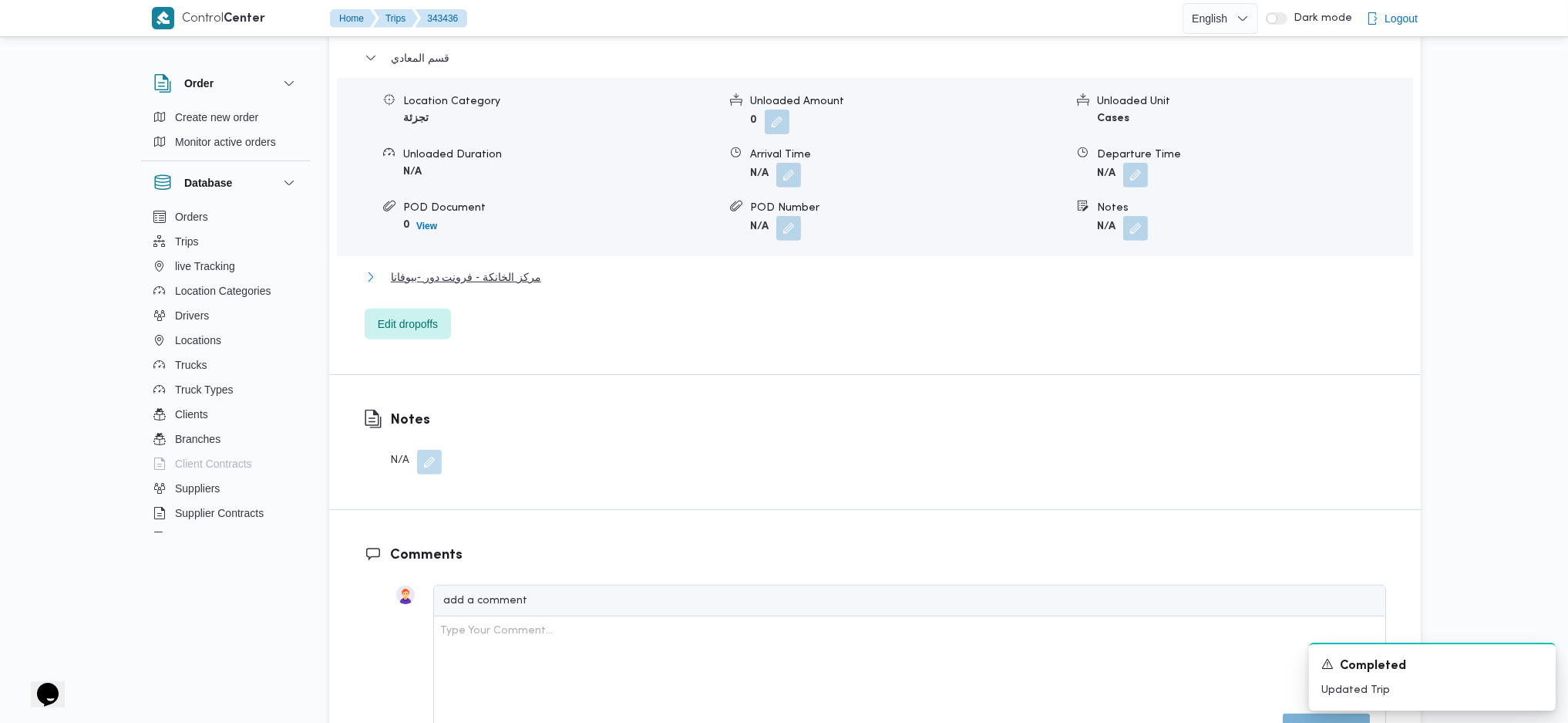
click at [507, 283] on span "مركز الخانكة - فرونت دور -بيوفانا" at bounding box center [466, 277] width 151 height 18
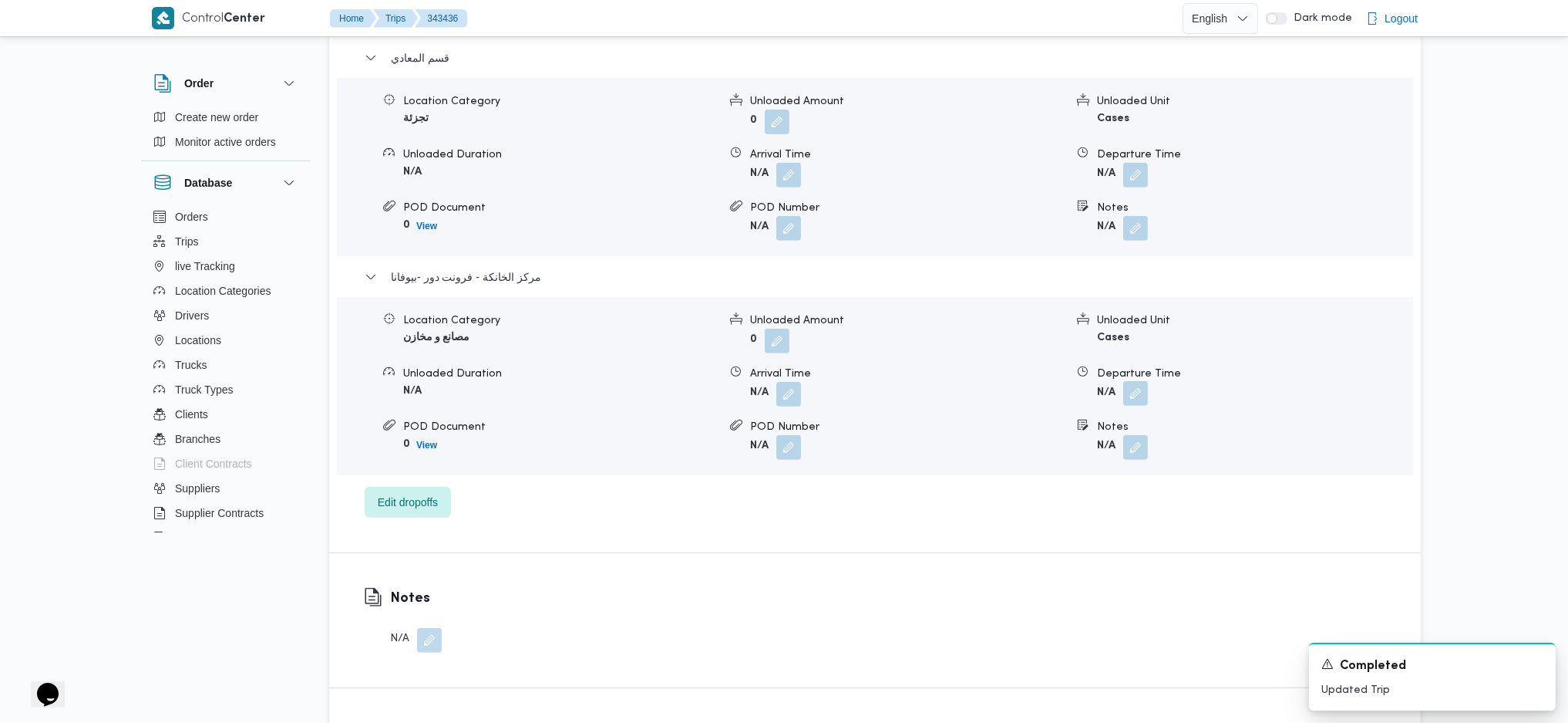
click at [1145, 399] on button "button" at bounding box center [1135, 393] width 25 height 25
click at [1095, 489] on div "قسم المعادي Location Category تجزئة Unloaded Amount 0 Unloaded Unit Cases Unloa…" at bounding box center [876, 283] width 1021 height 469
click at [1107, 466] on input "Departure Time" at bounding box center [1095, 455] width 175 height 31
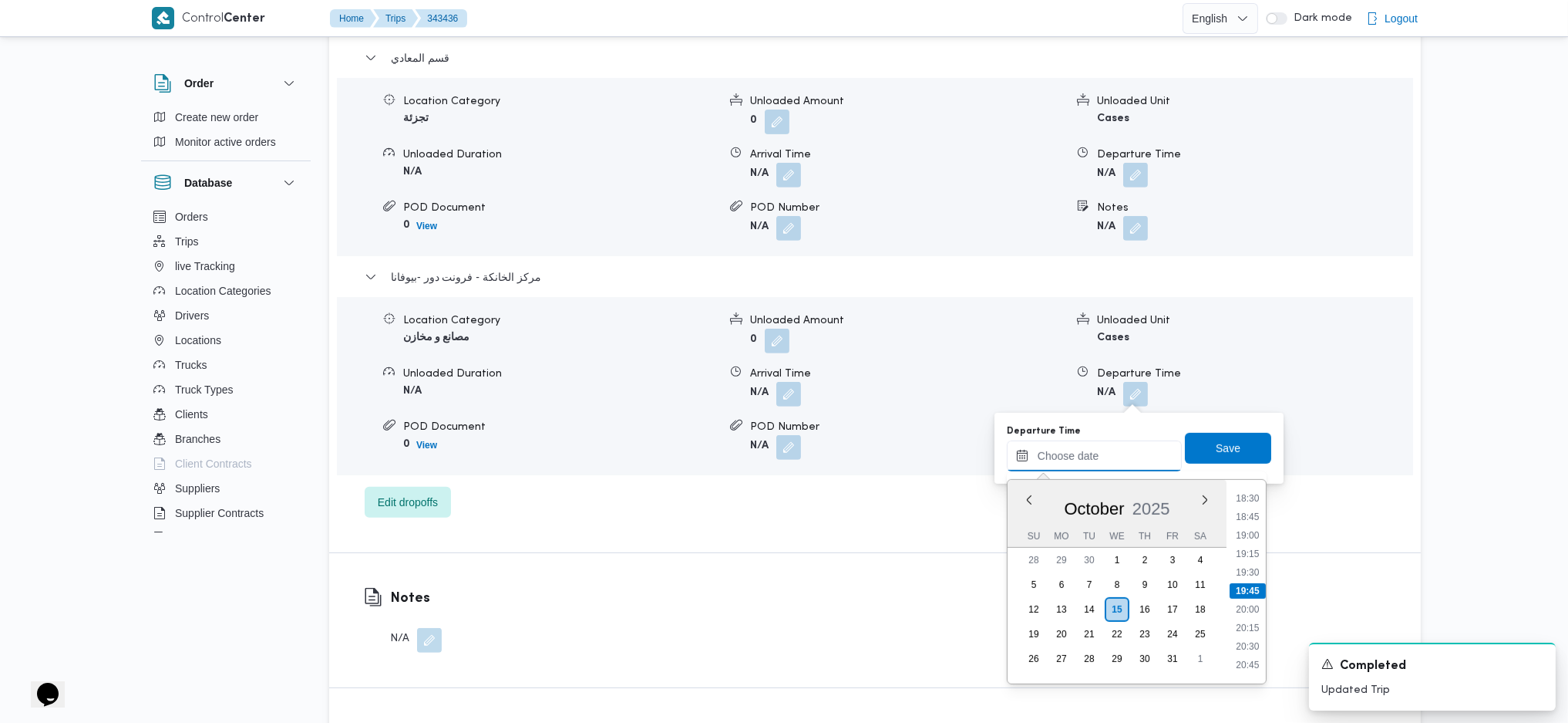
scroll to position [1268, 0]
click at [1250, 528] on li "17:30" at bounding box center [1247, 527] width 36 height 15
click at [1250, 528] on div "Dropoff Details قسم المعادي Location Category تجزئة Unloaded Amount 0 Unloaded …" at bounding box center [875, 263] width 1092 height 579
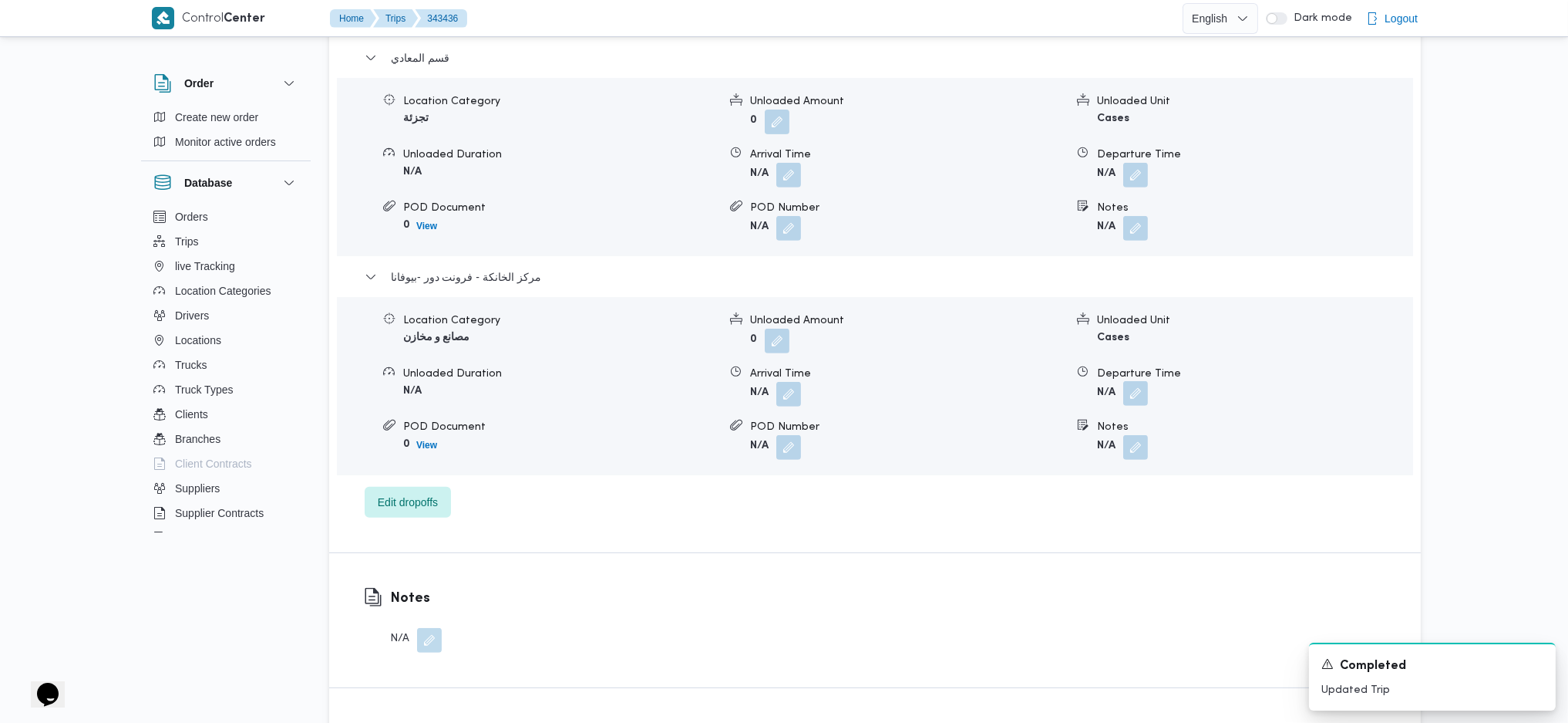
click at [1131, 396] on button "button" at bounding box center [1135, 393] width 25 height 25
click at [1120, 440] on input "Departure Time" at bounding box center [1095, 455] width 175 height 31
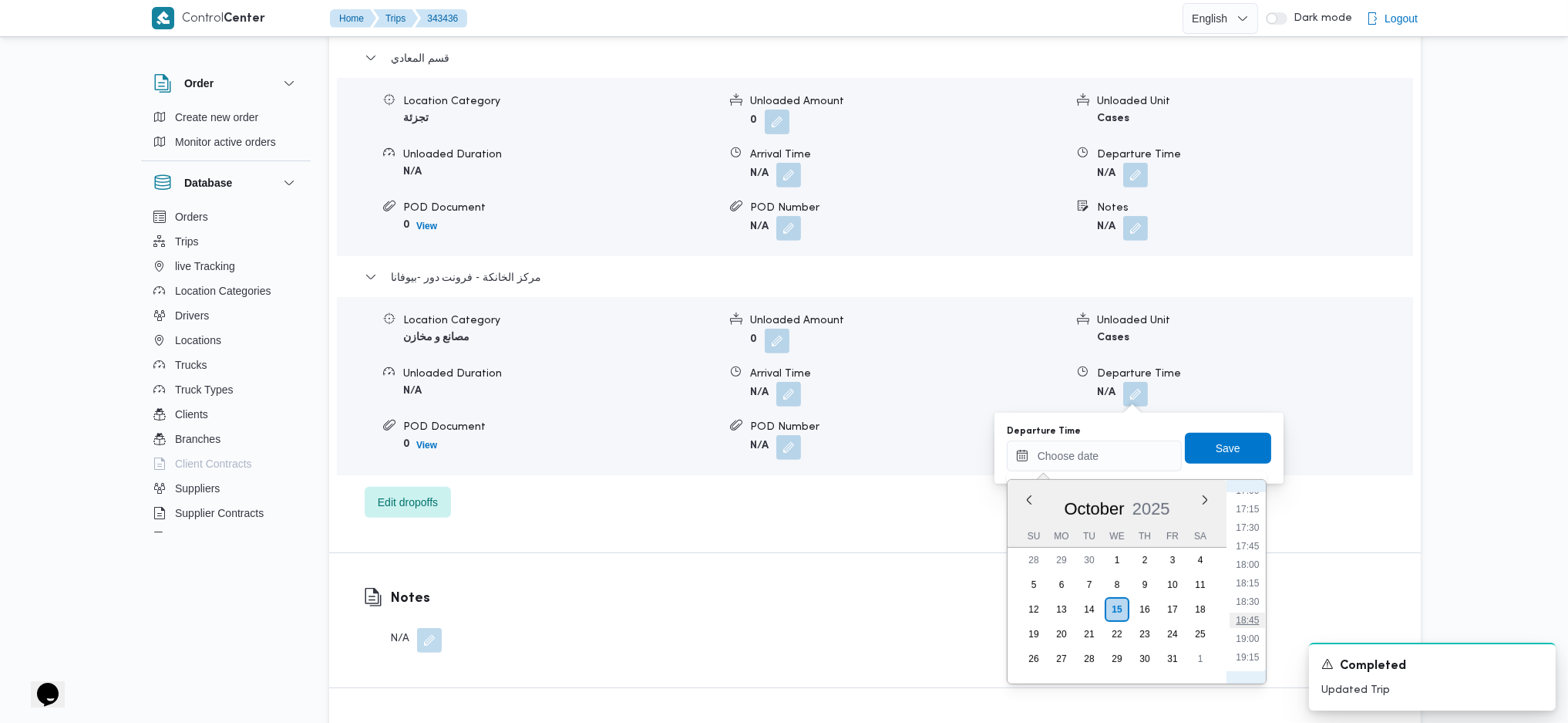
click at [1245, 612] on li "18:45" at bounding box center [1247, 619] width 36 height 15
type input "[DATE] 18:45"
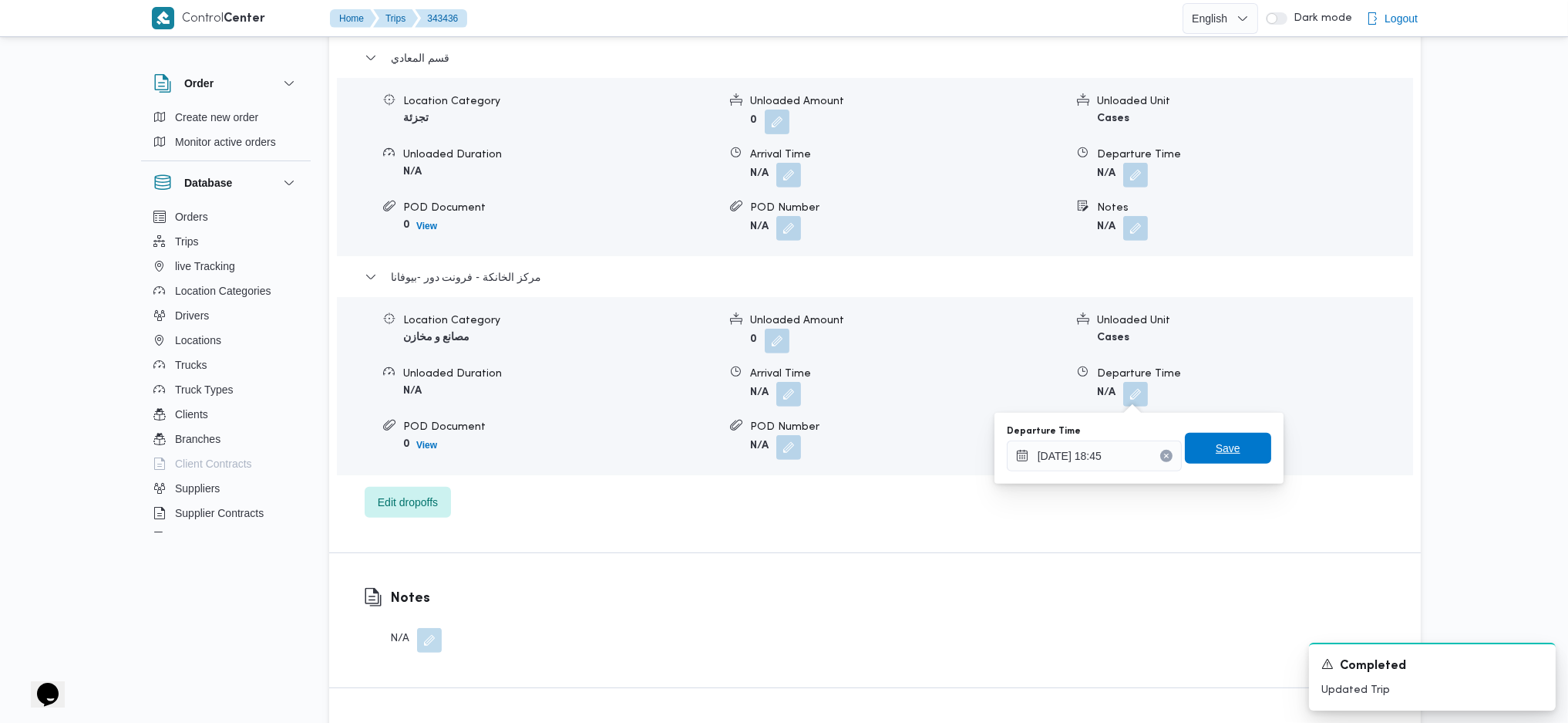
click at [1220, 454] on span "Save" at bounding box center [1228, 448] width 25 height 18
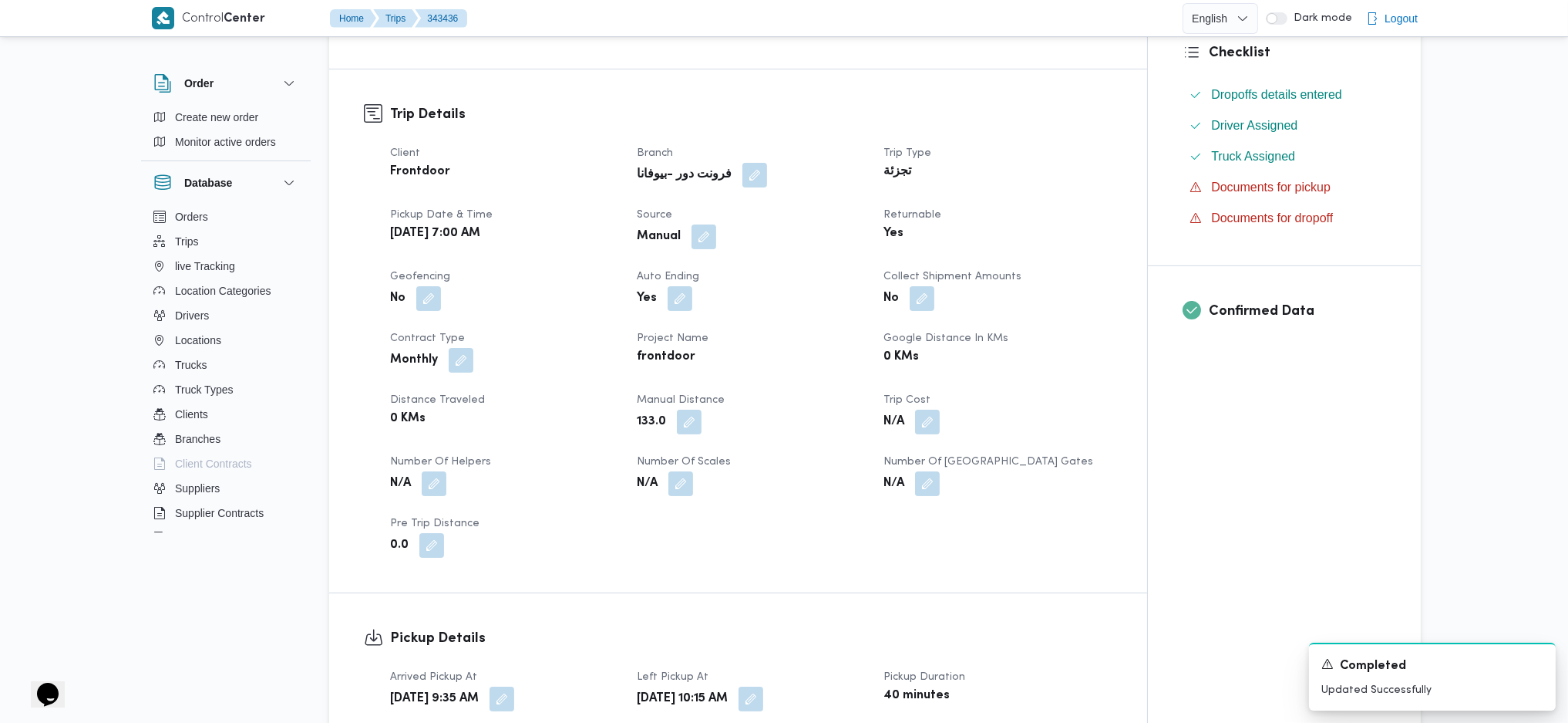
scroll to position [0, 0]
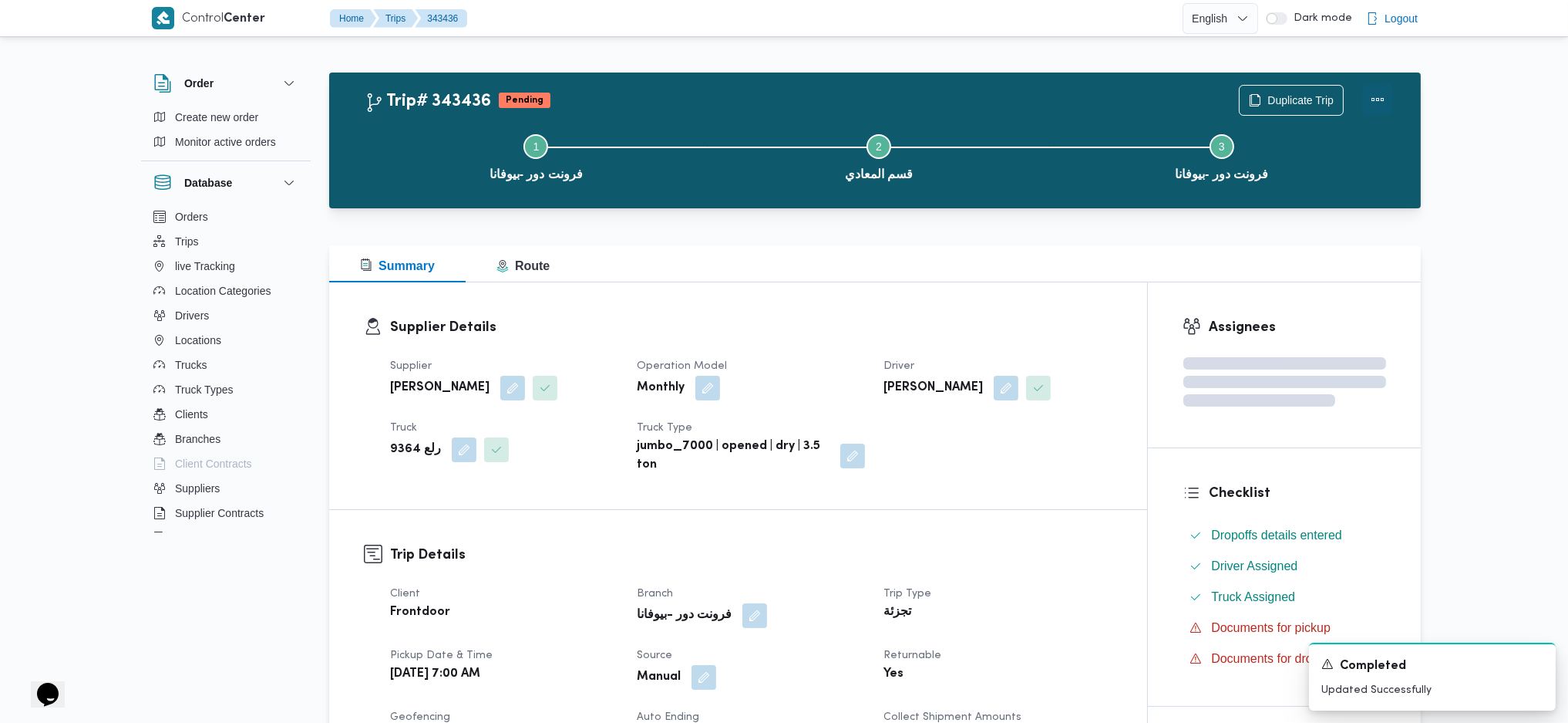
drag, startPoint x: 1379, startPoint y: 94, endPoint x: 1373, endPoint y: 108, distance: 15.2
click at [1379, 97] on button "Actions" at bounding box center [1378, 99] width 31 height 31
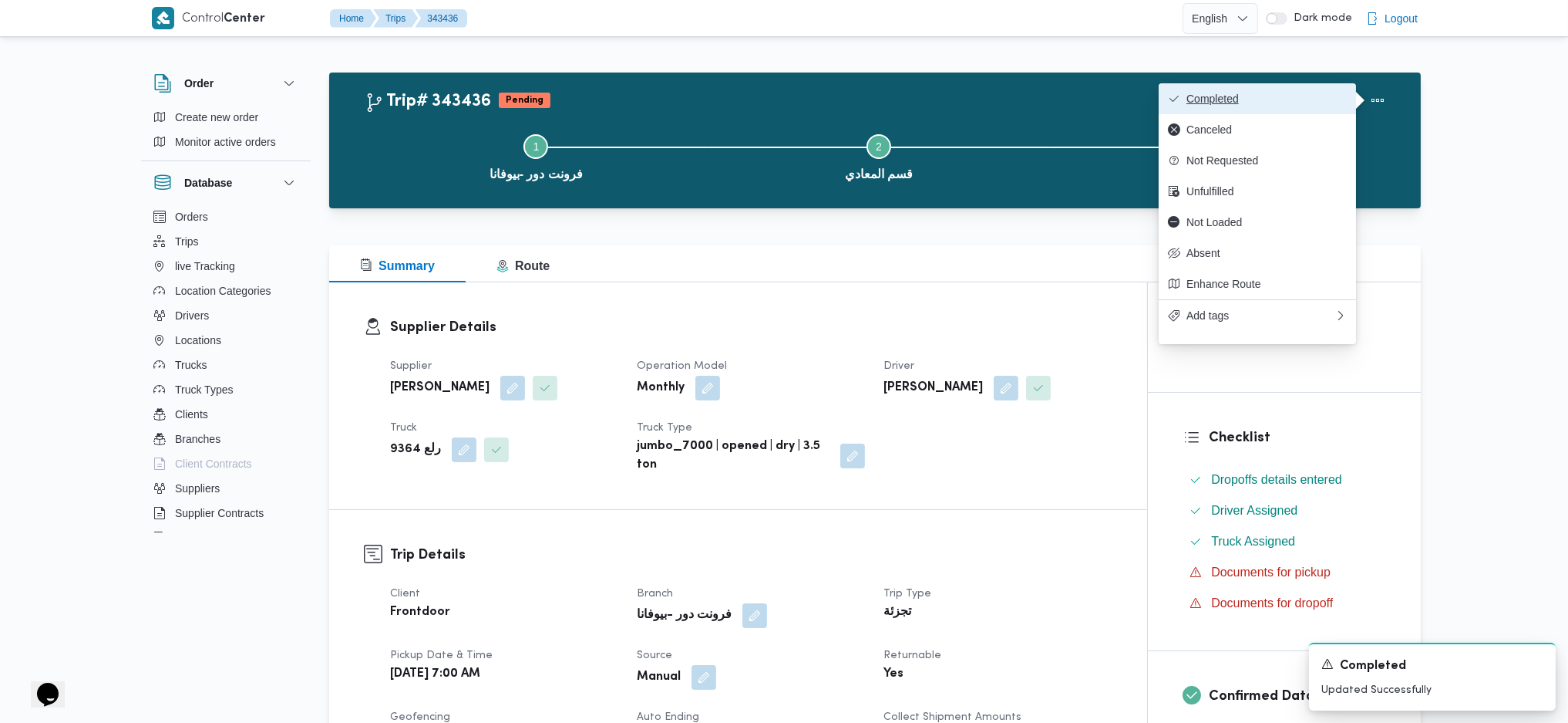
click at [1321, 102] on span "Completed" at bounding box center [1266, 98] width 160 height 12
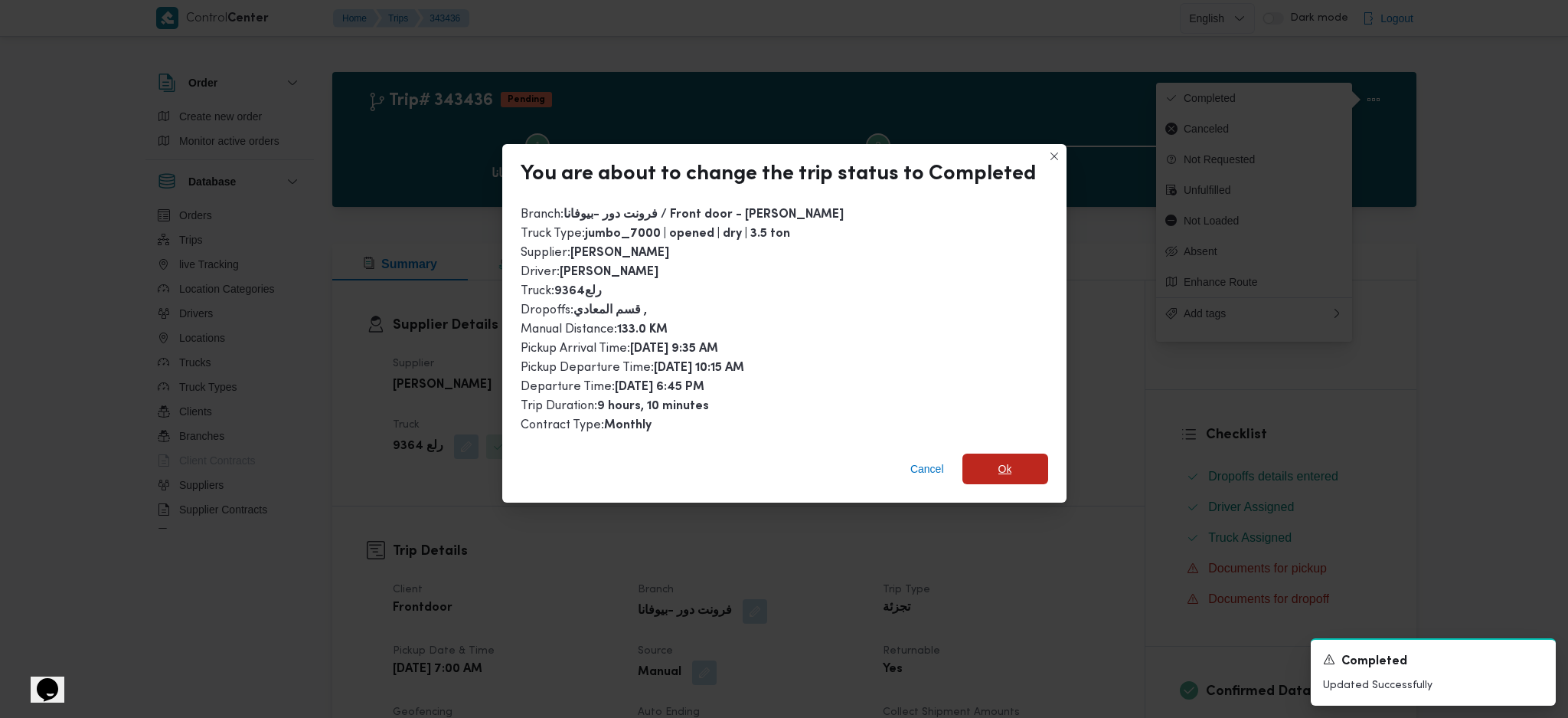
click at [1016, 459] on span "Ok" at bounding box center [1005, 469] width 85 height 31
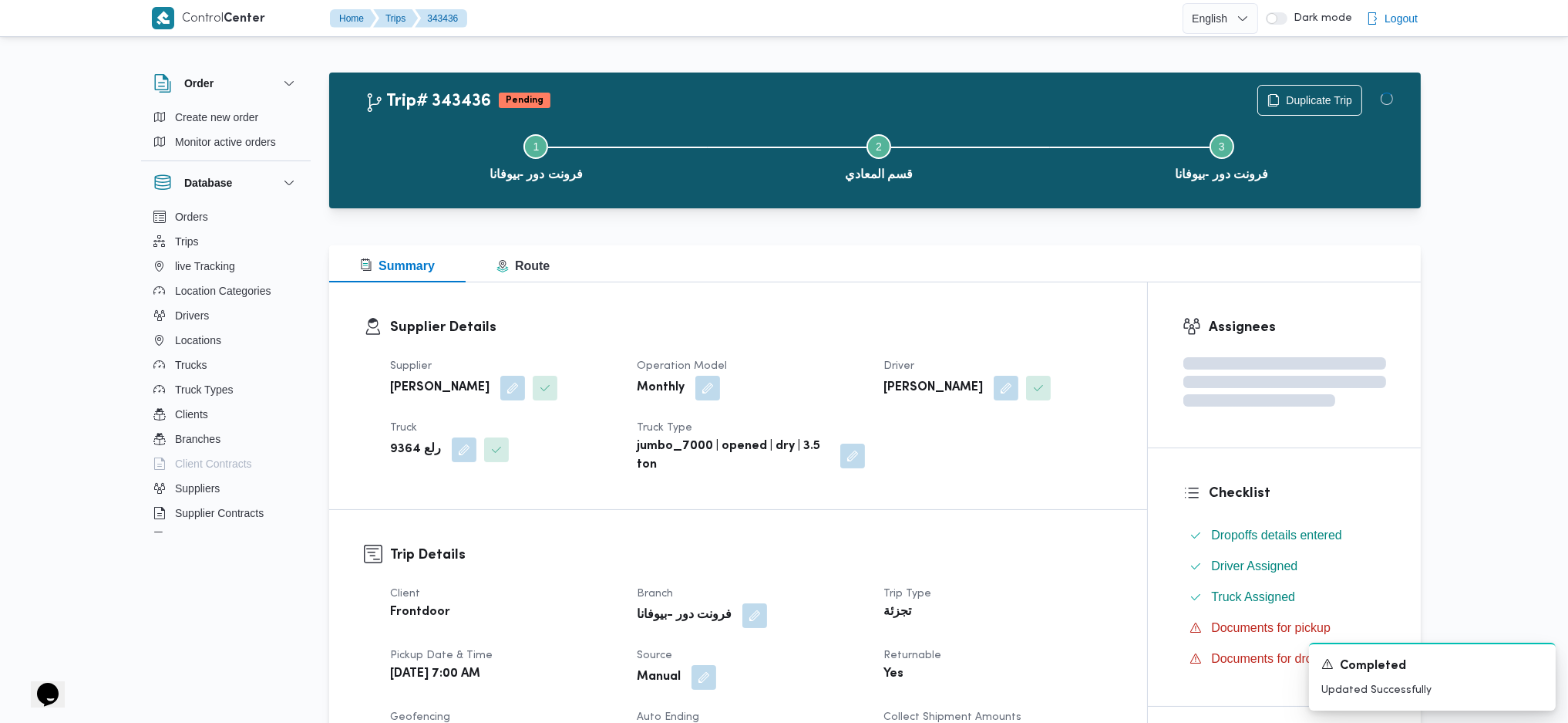
drag, startPoint x: 1006, startPoint y: 521, endPoint x: 999, endPoint y: 513, distance: 10.6
click at [901, 301] on div "Supplier Details Supplier [PERSON_NAME] Operation Model Monthly Driver [PERSON_…" at bounding box center [738, 395] width 818 height 226
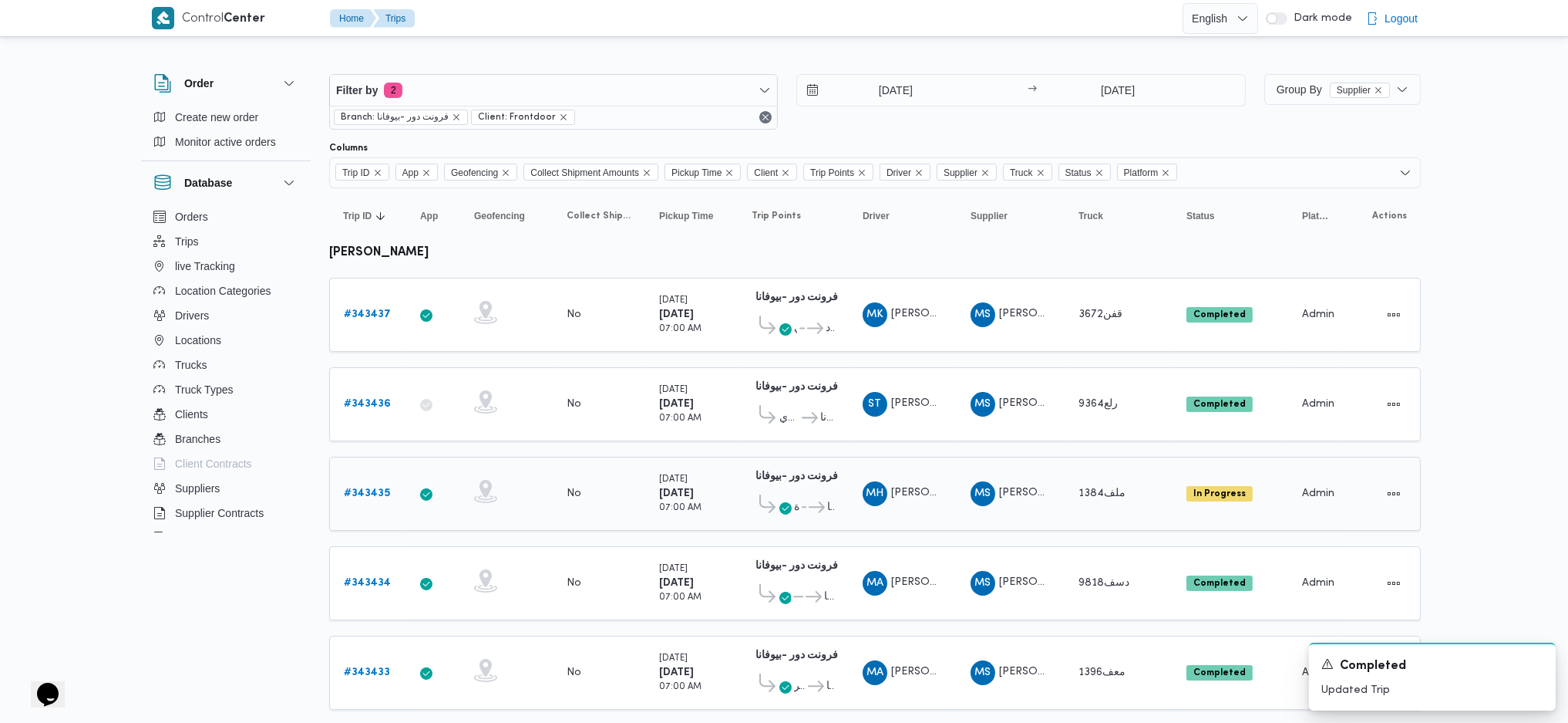
click at [360, 489] on b "# 343435" at bounding box center [367, 493] width 46 height 10
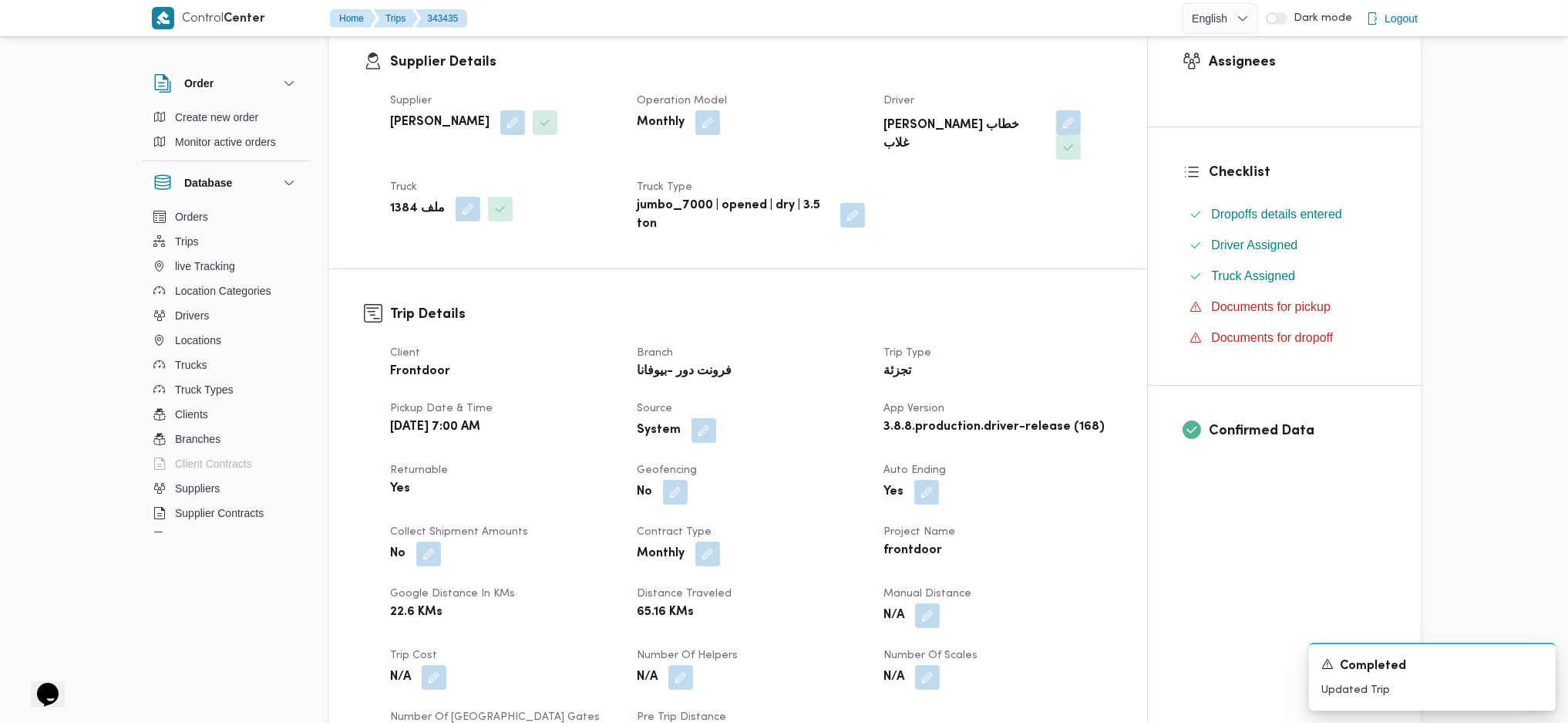
scroll to position [411, 0]
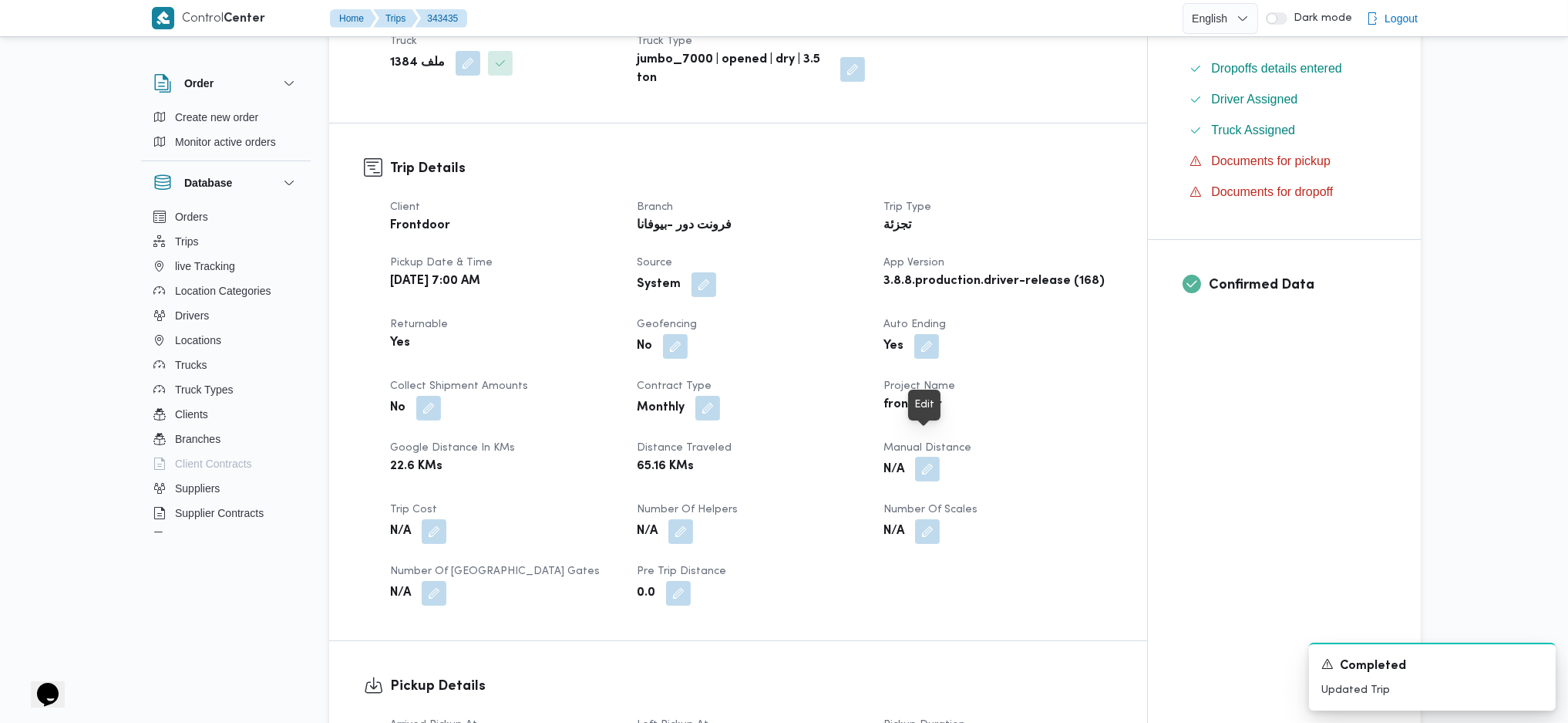
click at [915, 457] on button "button" at bounding box center [927, 469] width 25 height 25
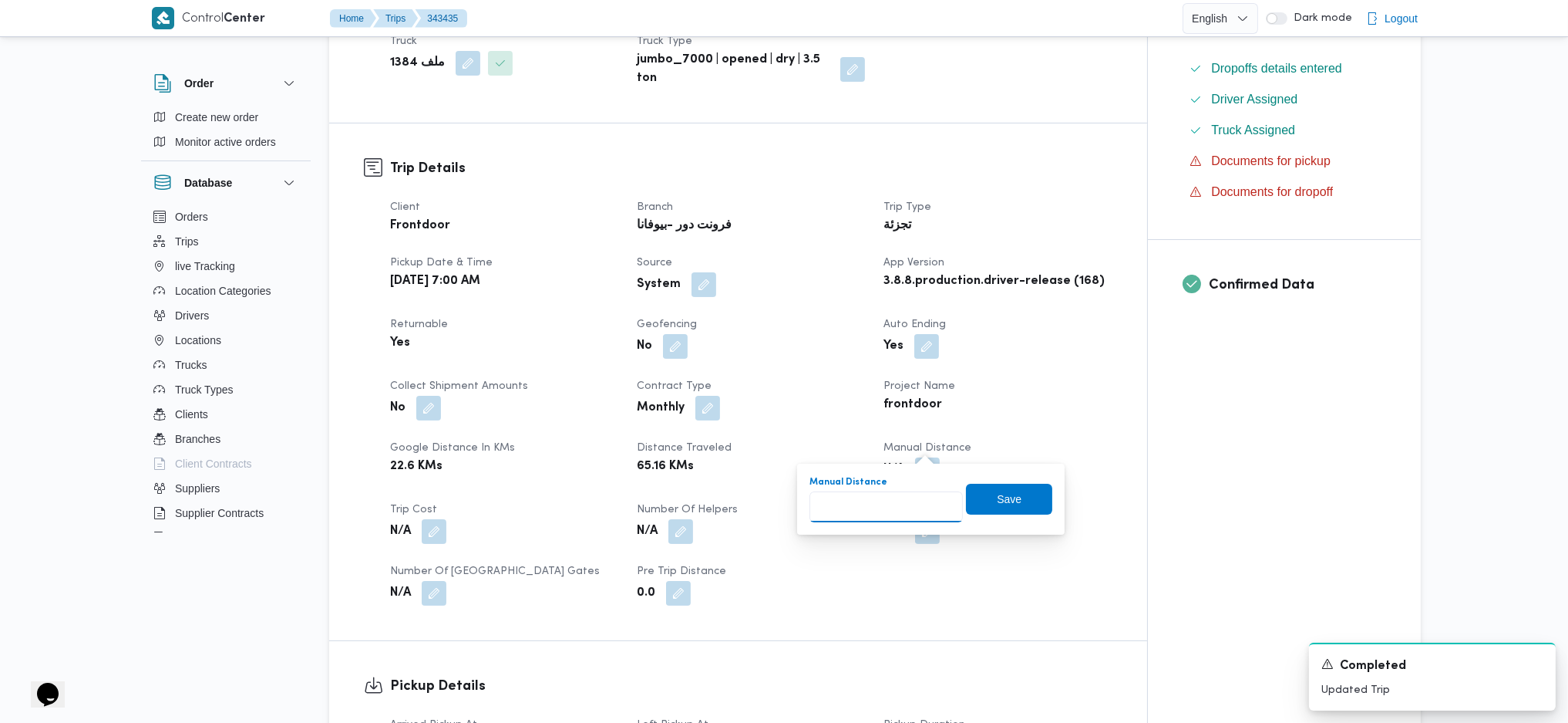
click at [889, 503] on input "Manual Distance" at bounding box center [886, 506] width 154 height 31
type input "90"
click at [1005, 504] on span "Save" at bounding box center [1009, 498] width 25 height 18
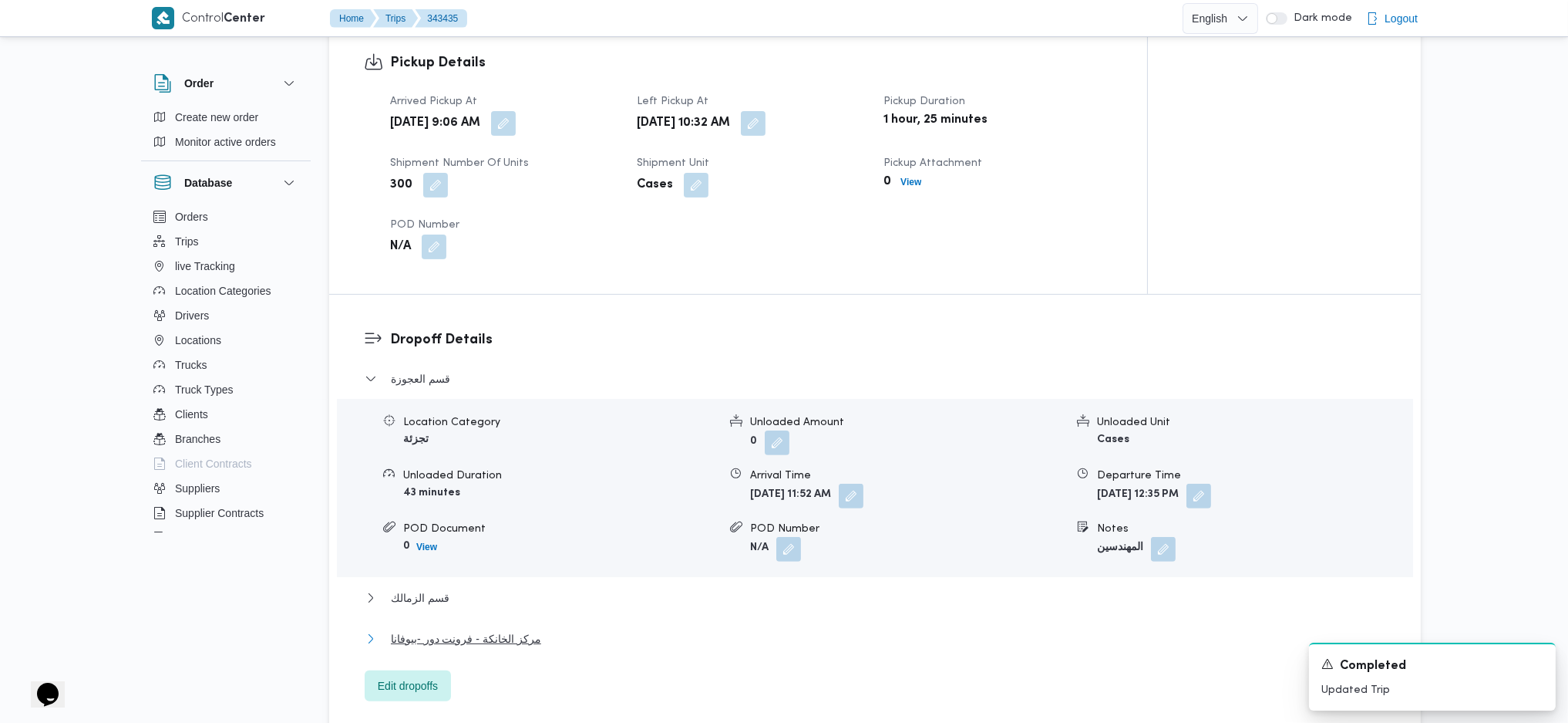
click at [479, 629] on span "مركز الخانكة - فرونت دور -بيوفانا" at bounding box center [466, 638] width 151 height 18
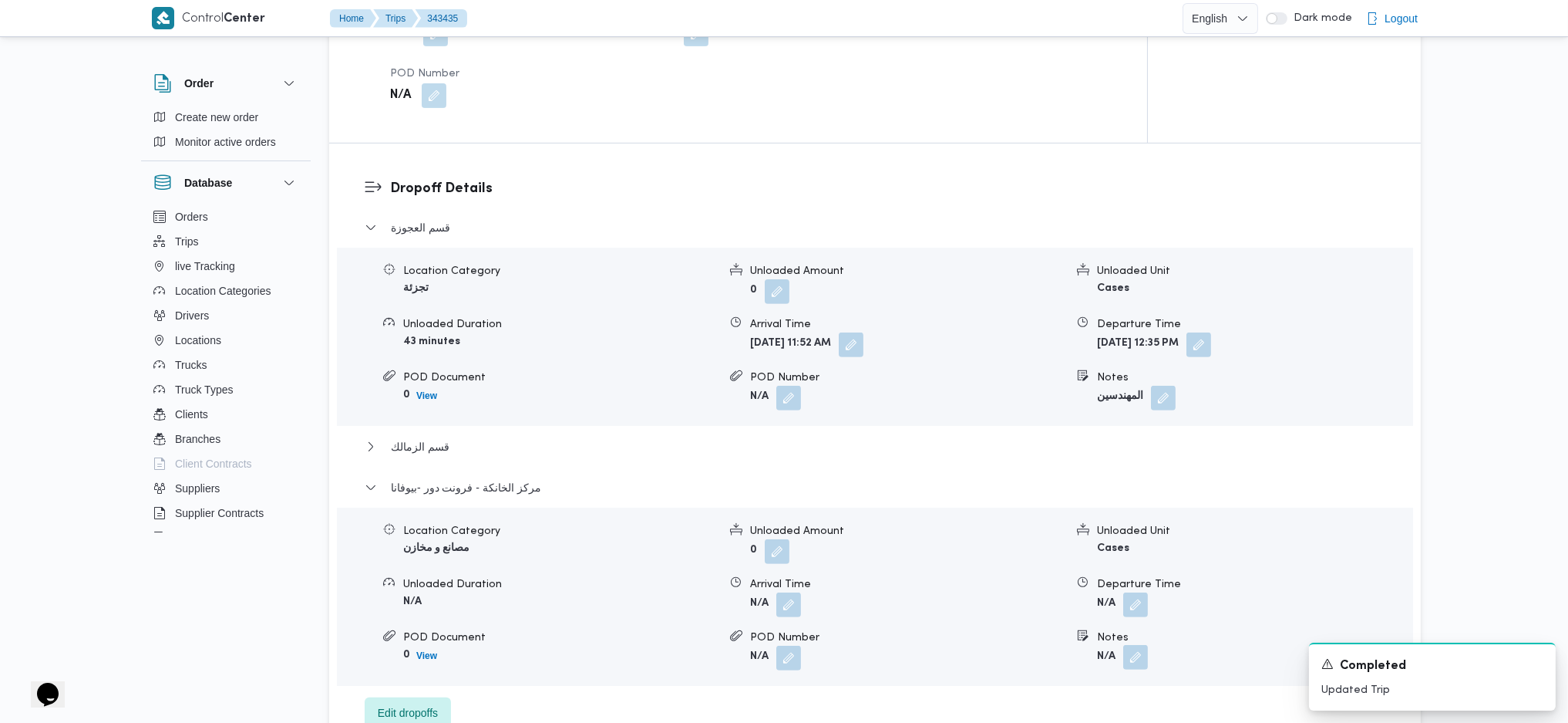
scroll to position [1342, 0]
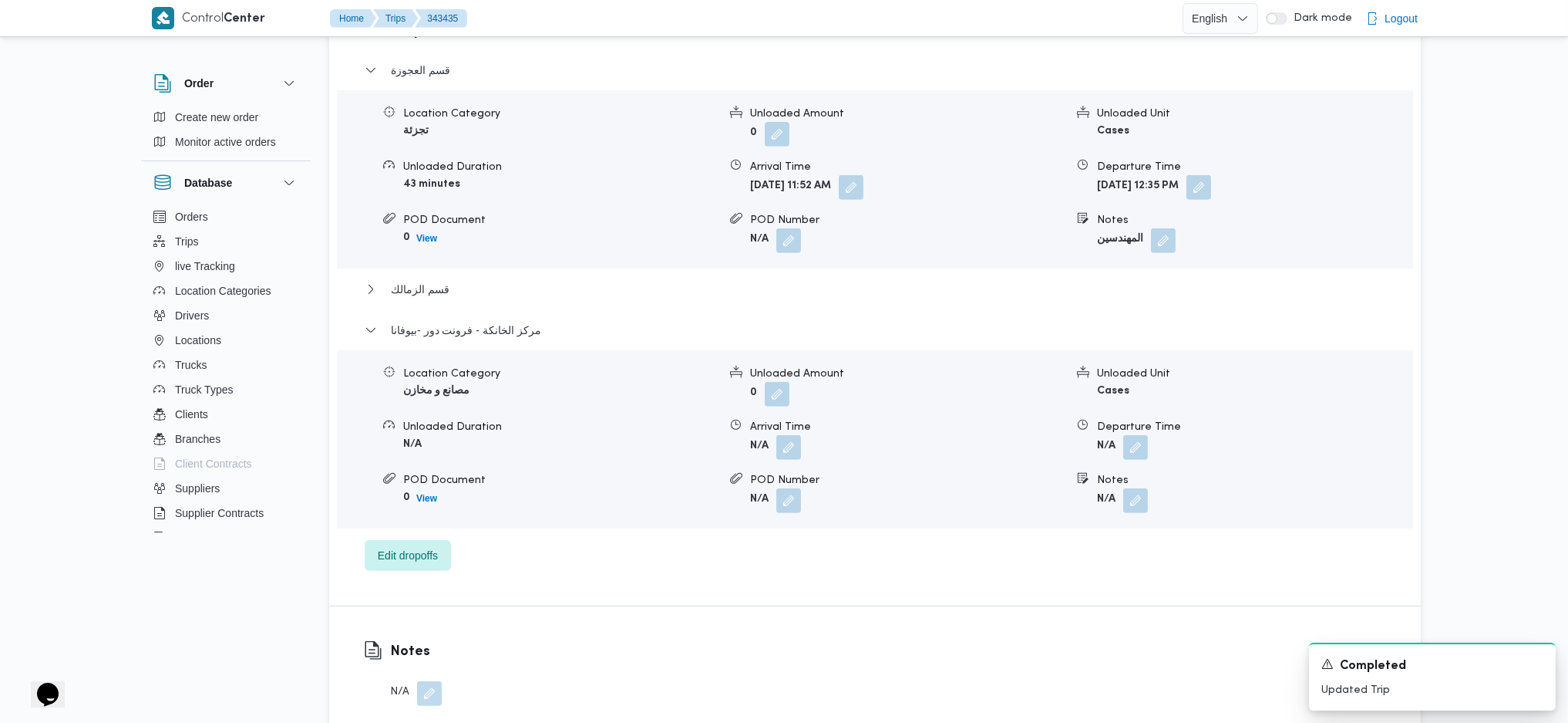
drag, startPoint x: 1141, startPoint y: 417, endPoint x: 1135, endPoint y: 444, distance: 27.7
click at [1141, 435] on button "button" at bounding box center [1135, 447] width 25 height 25
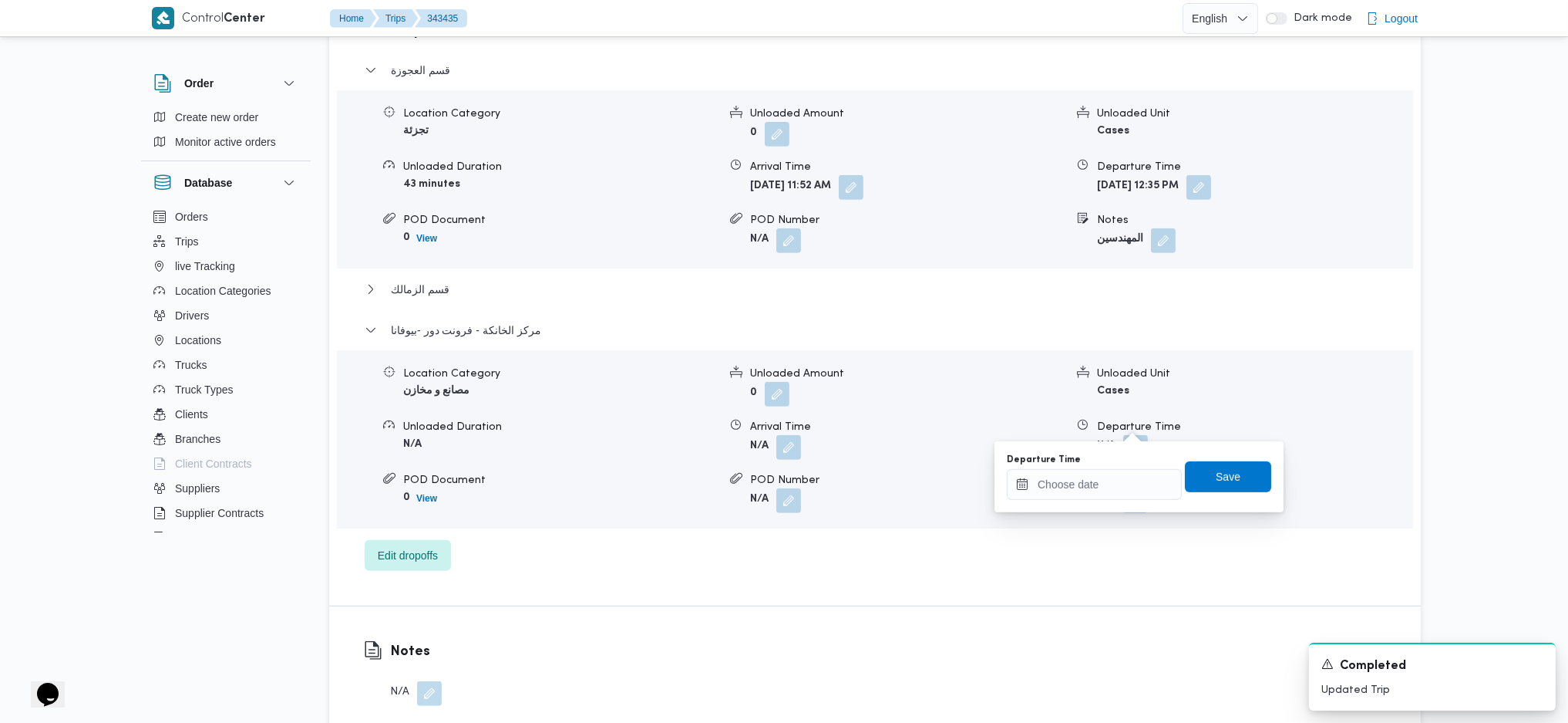
click at [1103, 500] on div "Departure Time Save" at bounding box center [1139, 477] width 268 height 49
click at [1117, 477] on input "Departure Time" at bounding box center [1095, 484] width 175 height 31
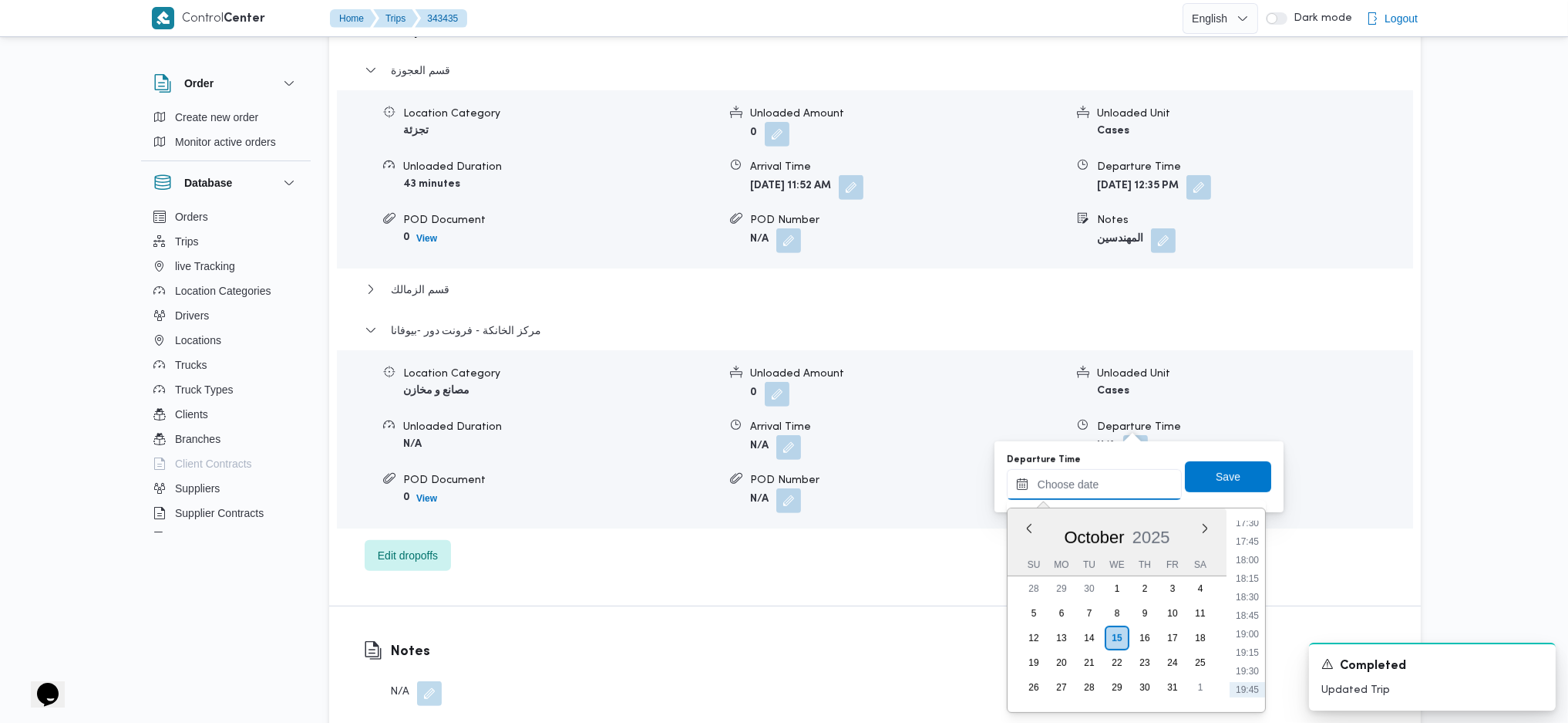
scroll to position [1268, 0]
click at [1247, 627] on li "18:30" at bounding box center [1247, 630] width 36 height 15
type input "[DATE] 18:30"
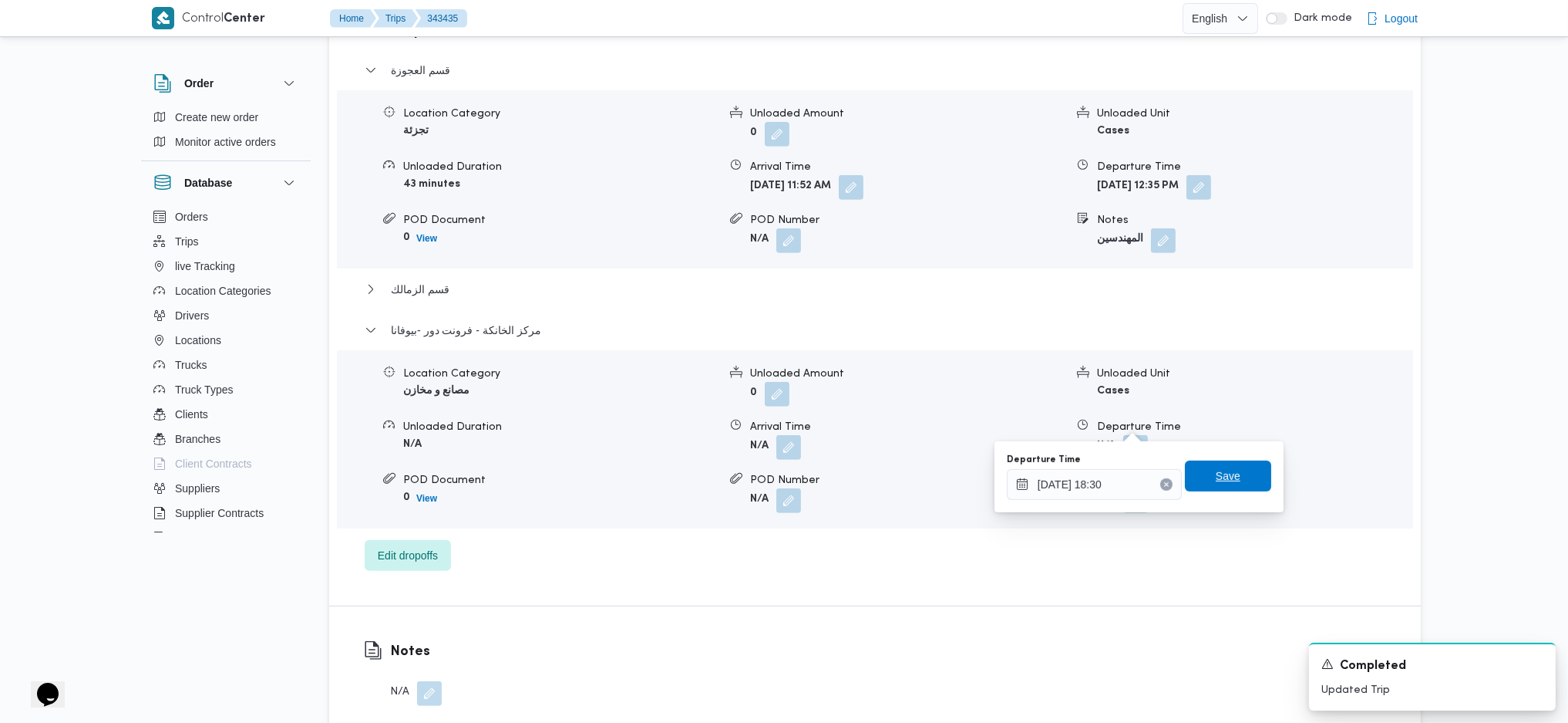
click at [1218, 462] on span "Save" at bounding box center [1228, 476] width 86 height 31
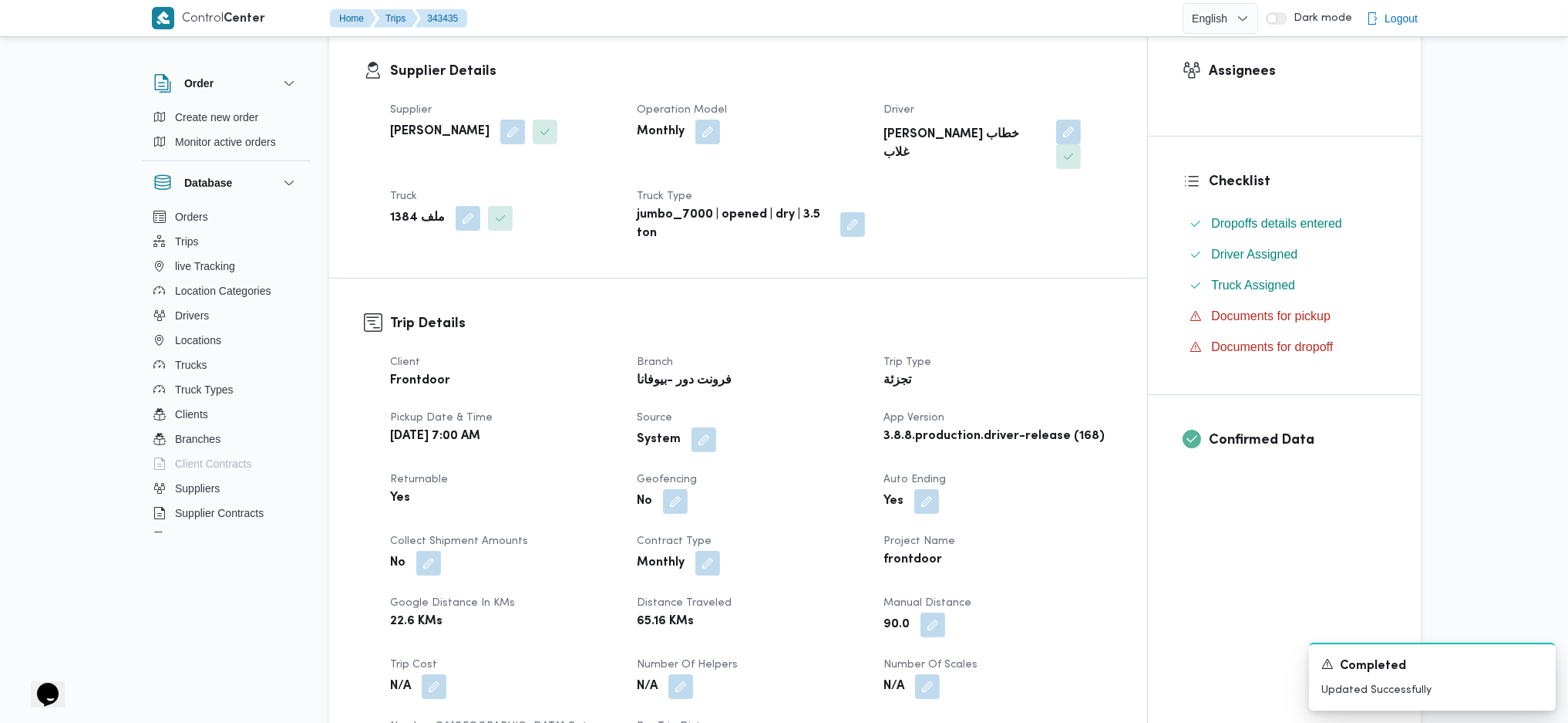
scroll to position [0, 0]
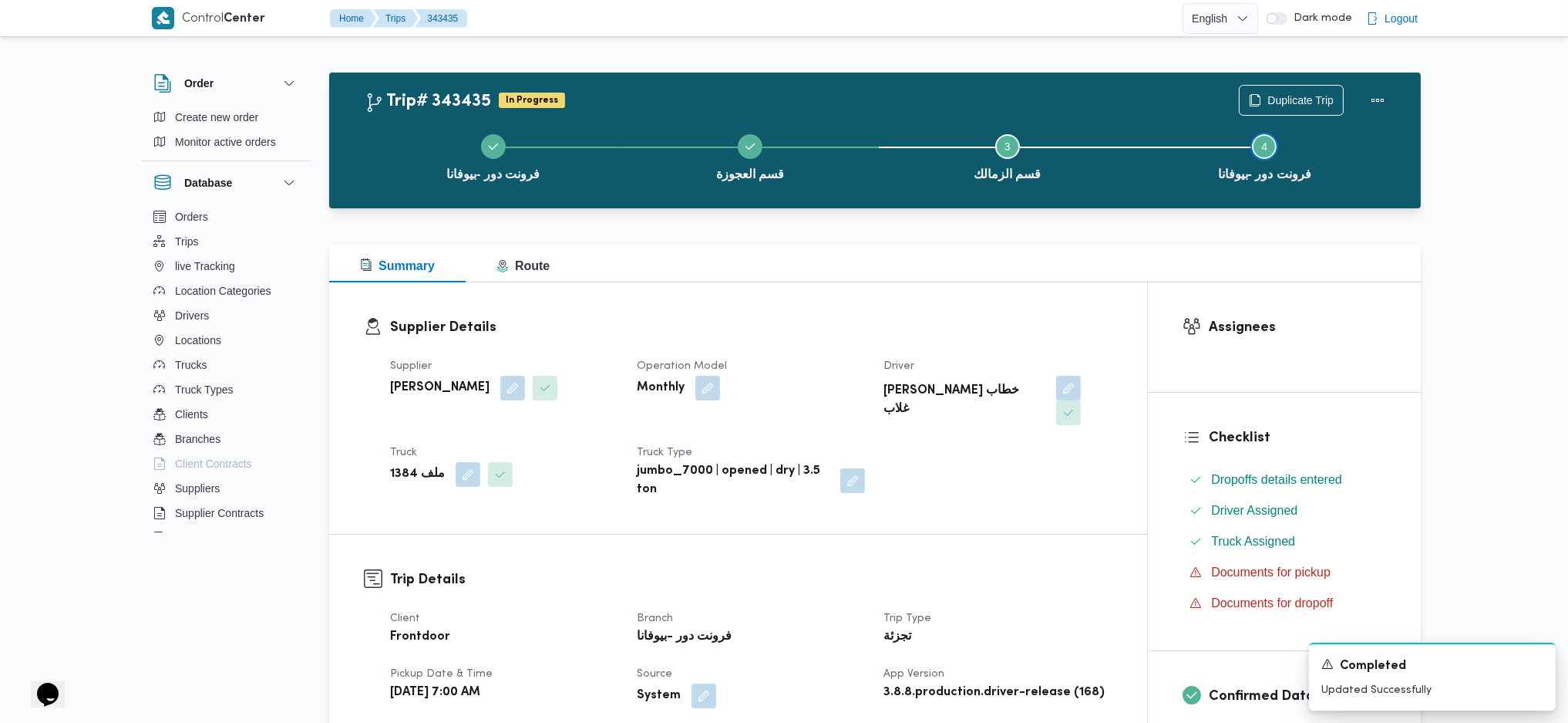
click at [1362, 121] on button "Step 4 is incomplete 4 فرونت دور -بيوفانا" at bounding box center [1264, 155] width 257 height 81
click at [1379, 100] on button "Actions" at bounding box center [1378, 99] width 31 height 31
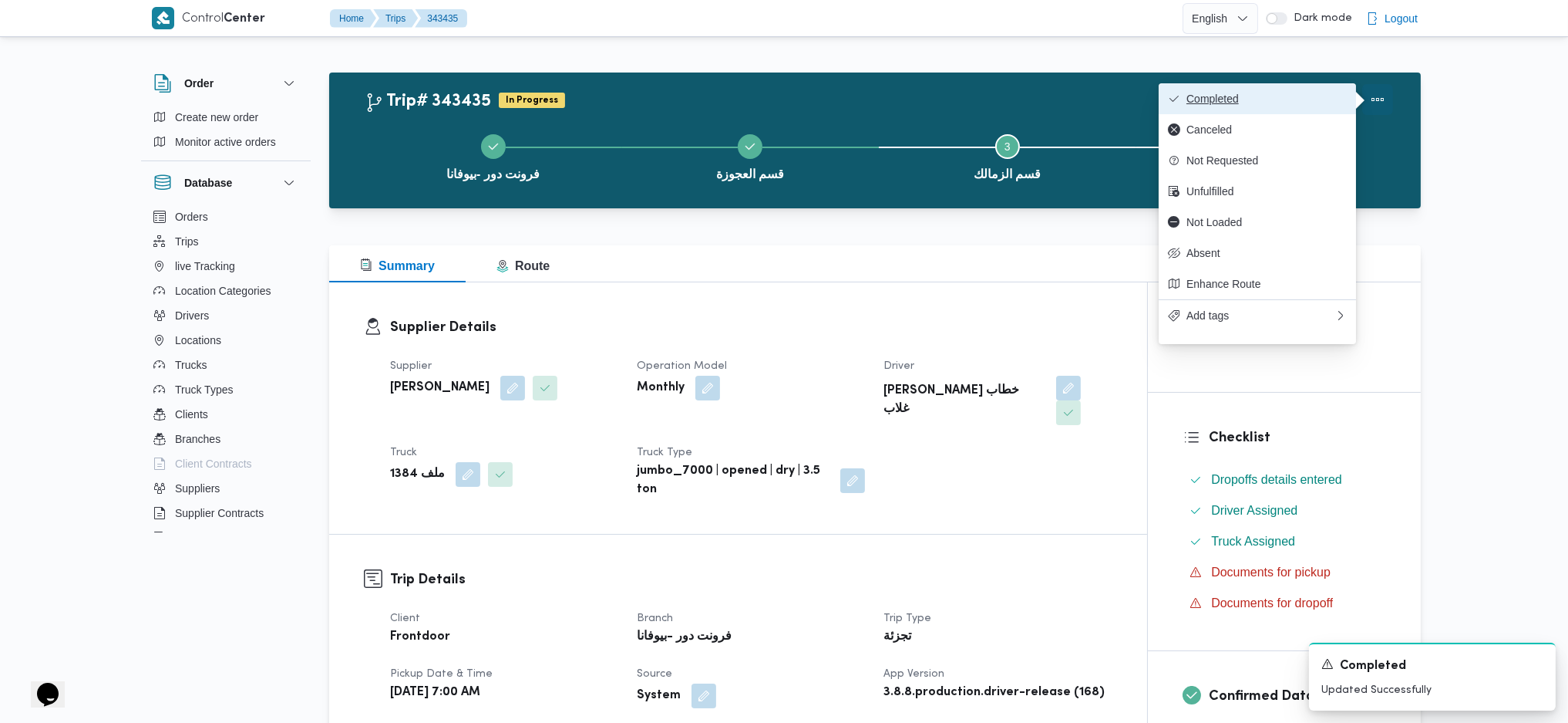
click at [1281, 102] on span "Completed" at bounding box center [1266, 98] width 160 height 12
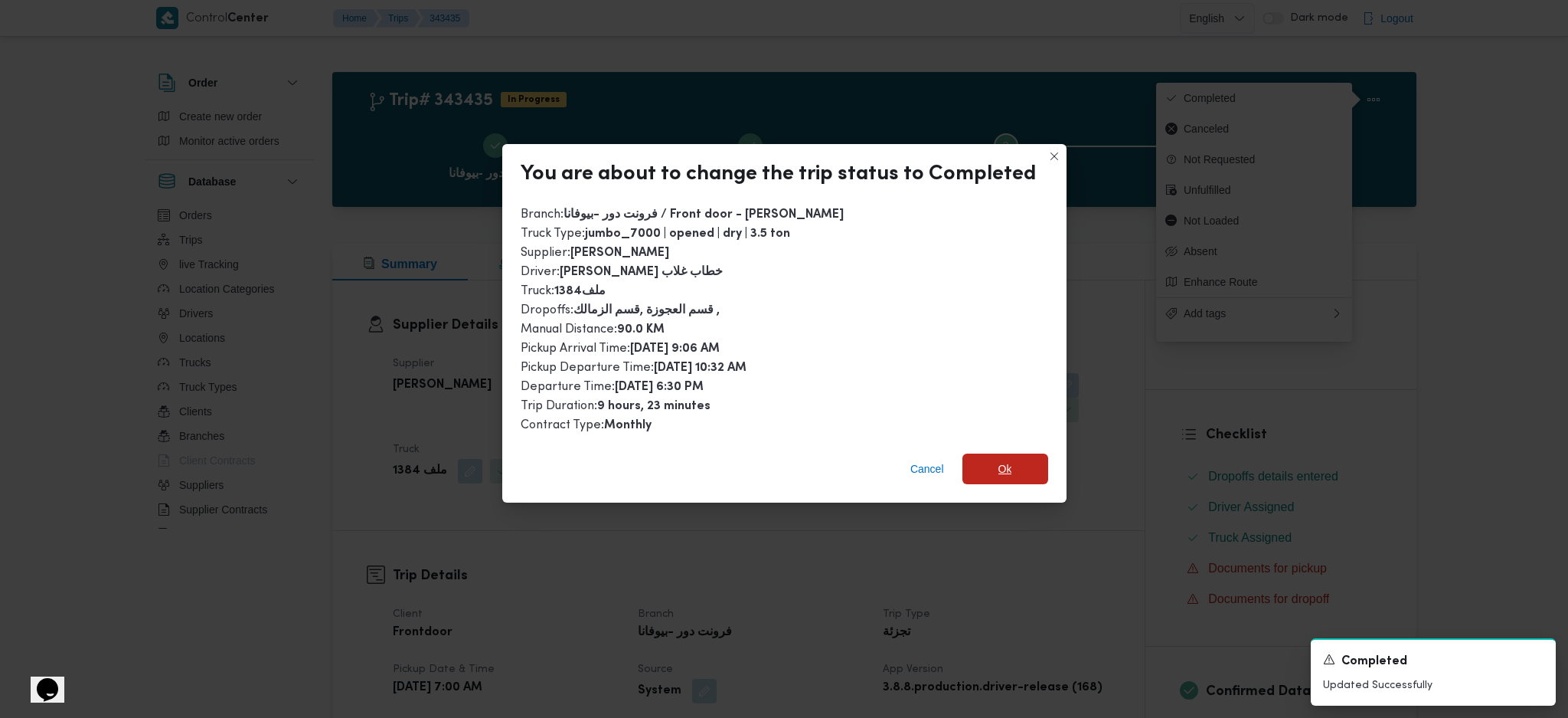
click at [1023, 458] on span "Ok" at bounding box center [1005, 469] width 85 height 31
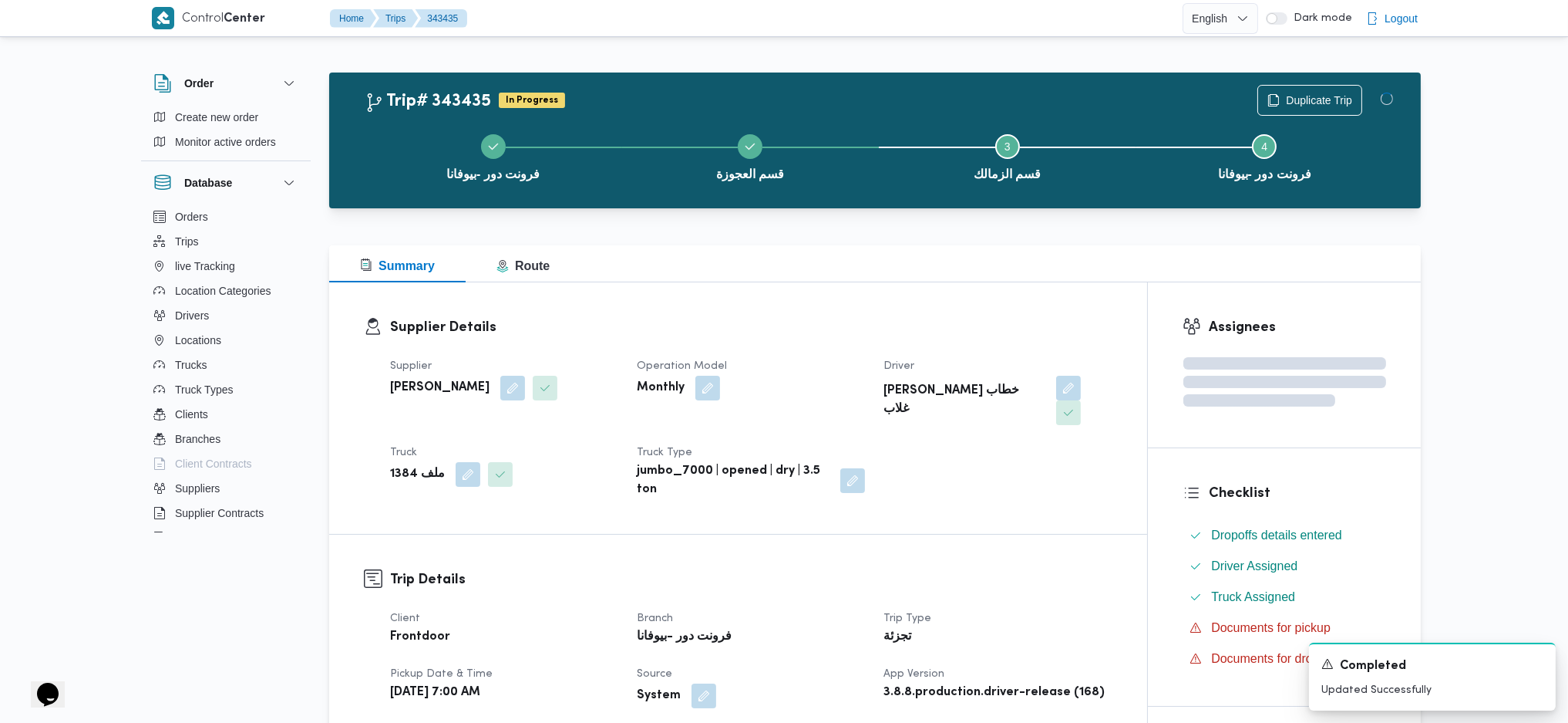
click at [811, 240] on div at bounding box center [875, 235] width 1092 height 18
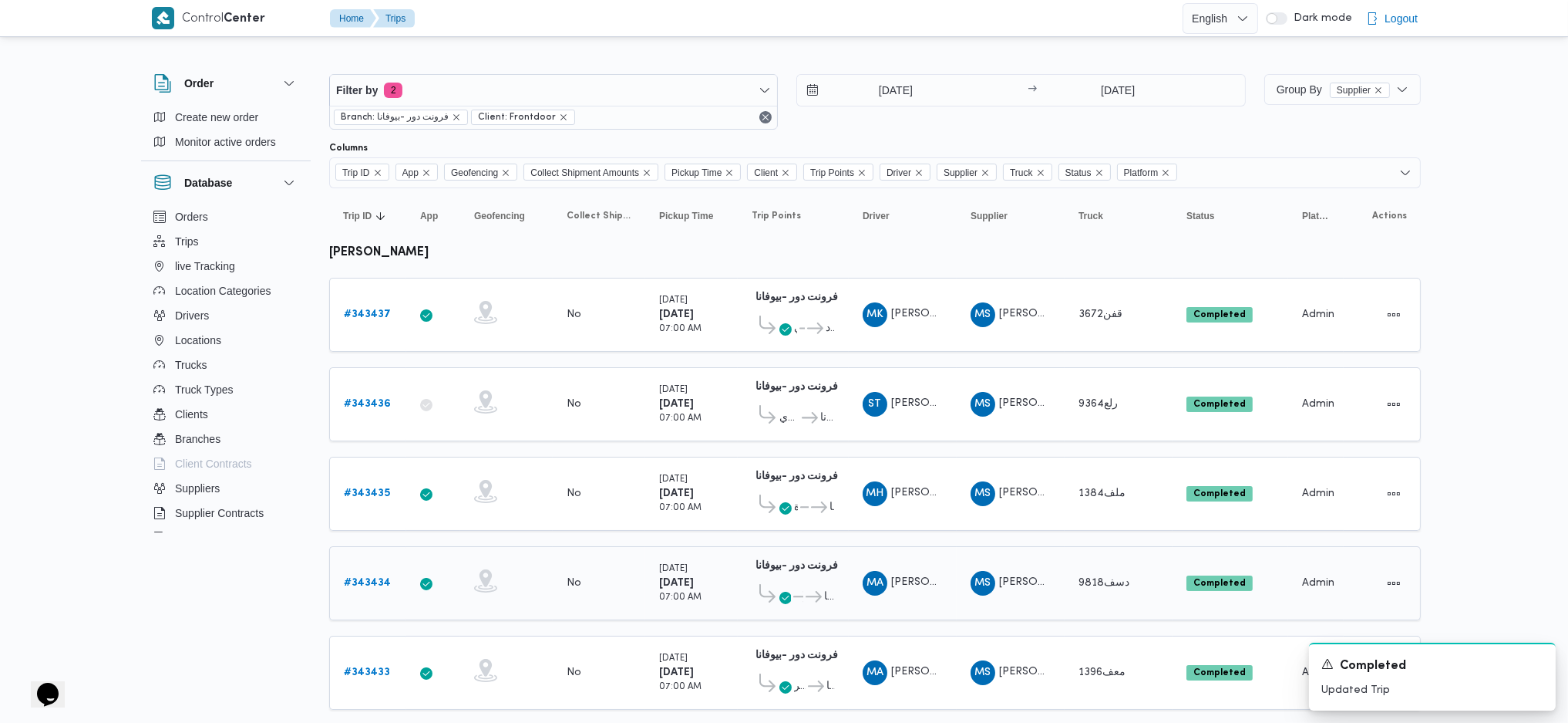
click at [360, 578] on b "# 343434" at bounding box center [367, 583] width 47 height 10
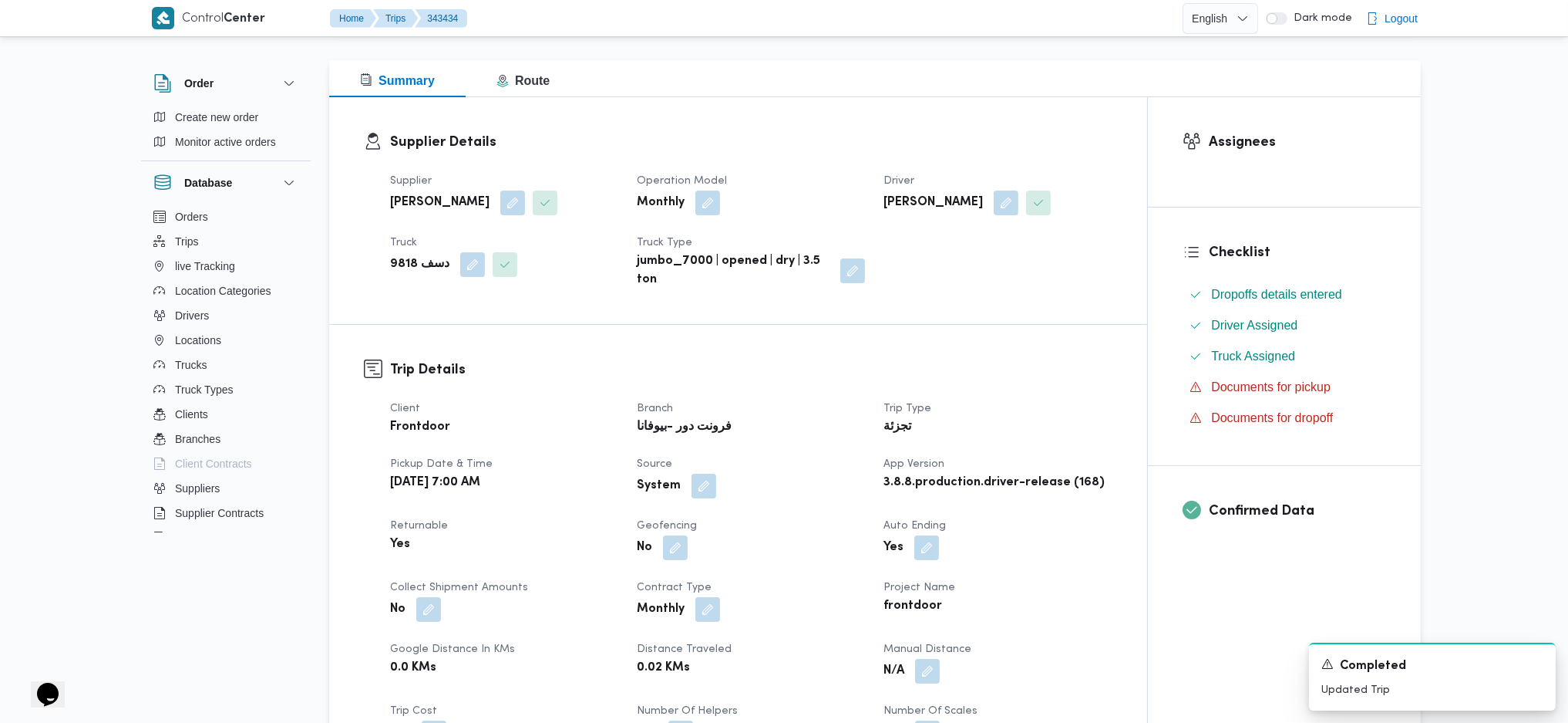
scroll to position [411, 0]
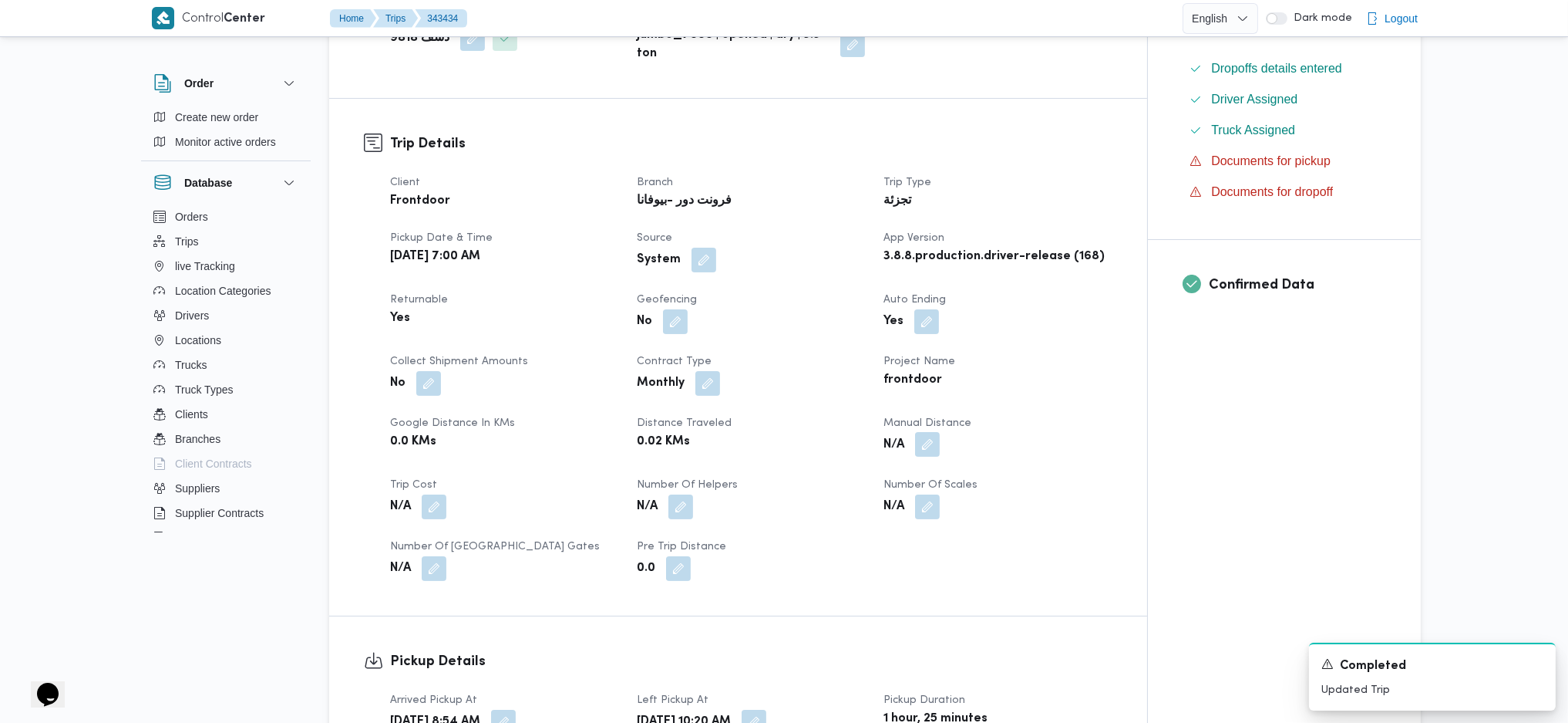
click at [917, 433] on button "button" at bounding box center [927, 444] width 25 height 25
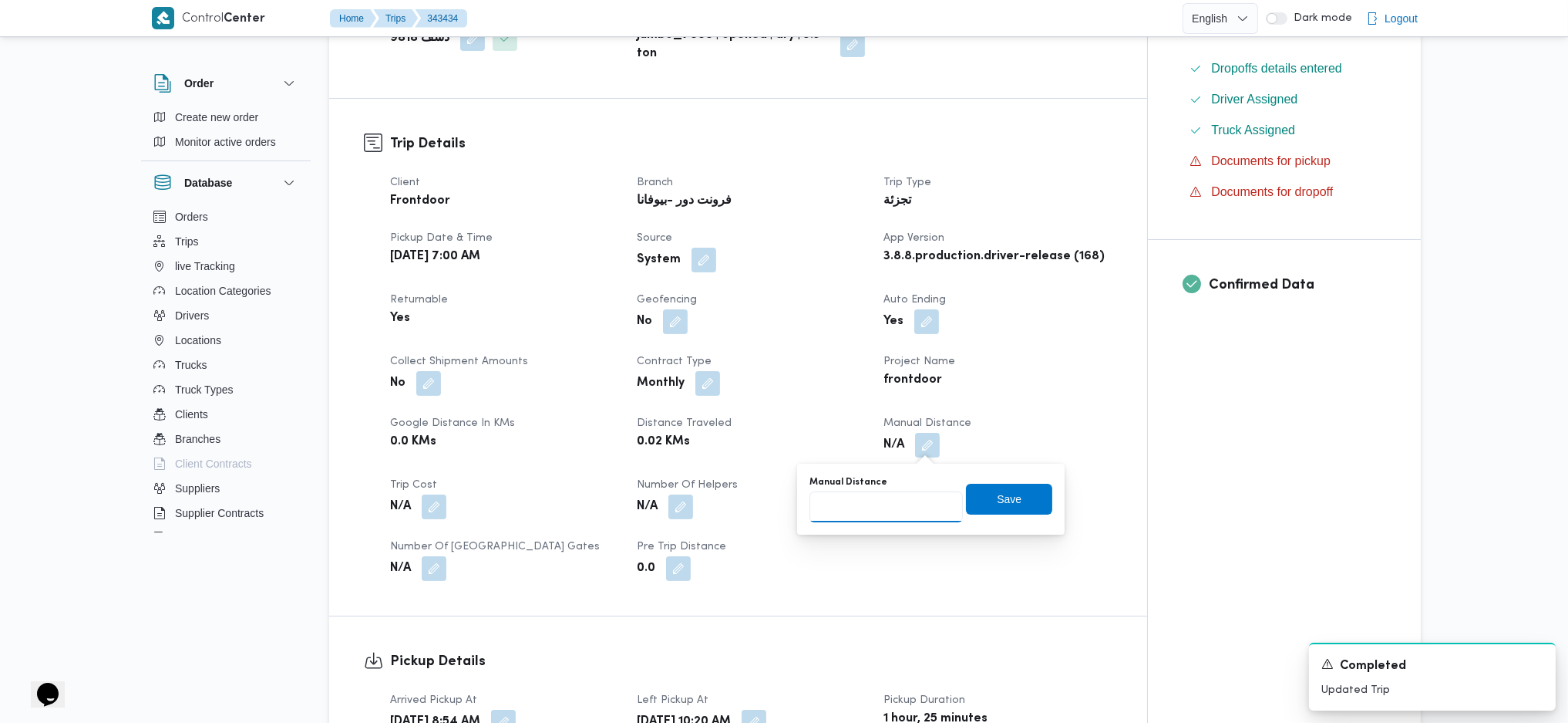
click at [853, 521] on input "Manual Distance" at bounding box center [886, 506] width 154 height 31
type input "125"
click at [1003, 506] on span "Save" at bounding box center [1009, 497] width 25 height 18
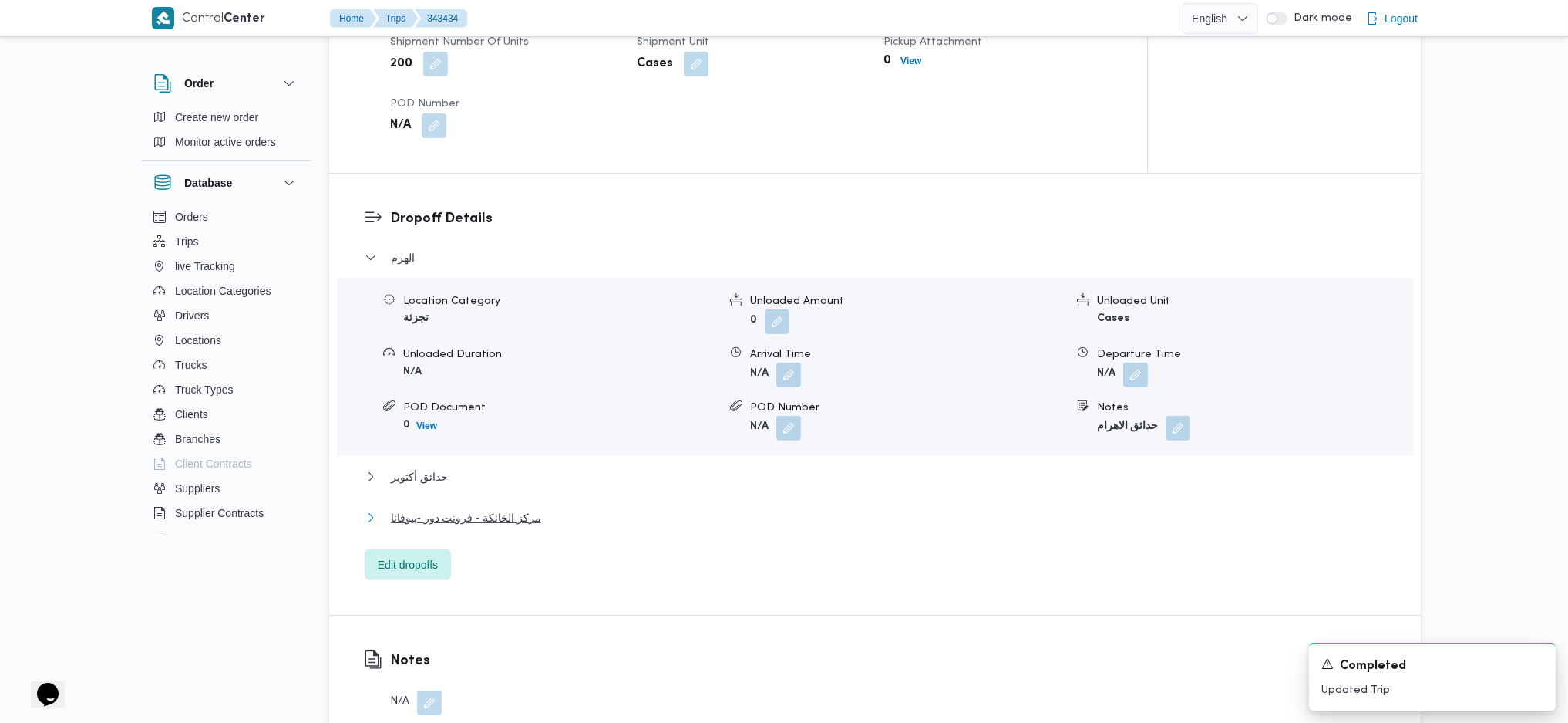
click at [498, 518] on span "مركز الخانكة - فرونت دور -بيوفانا" at bounding box center [466, 517] width 151 height 18
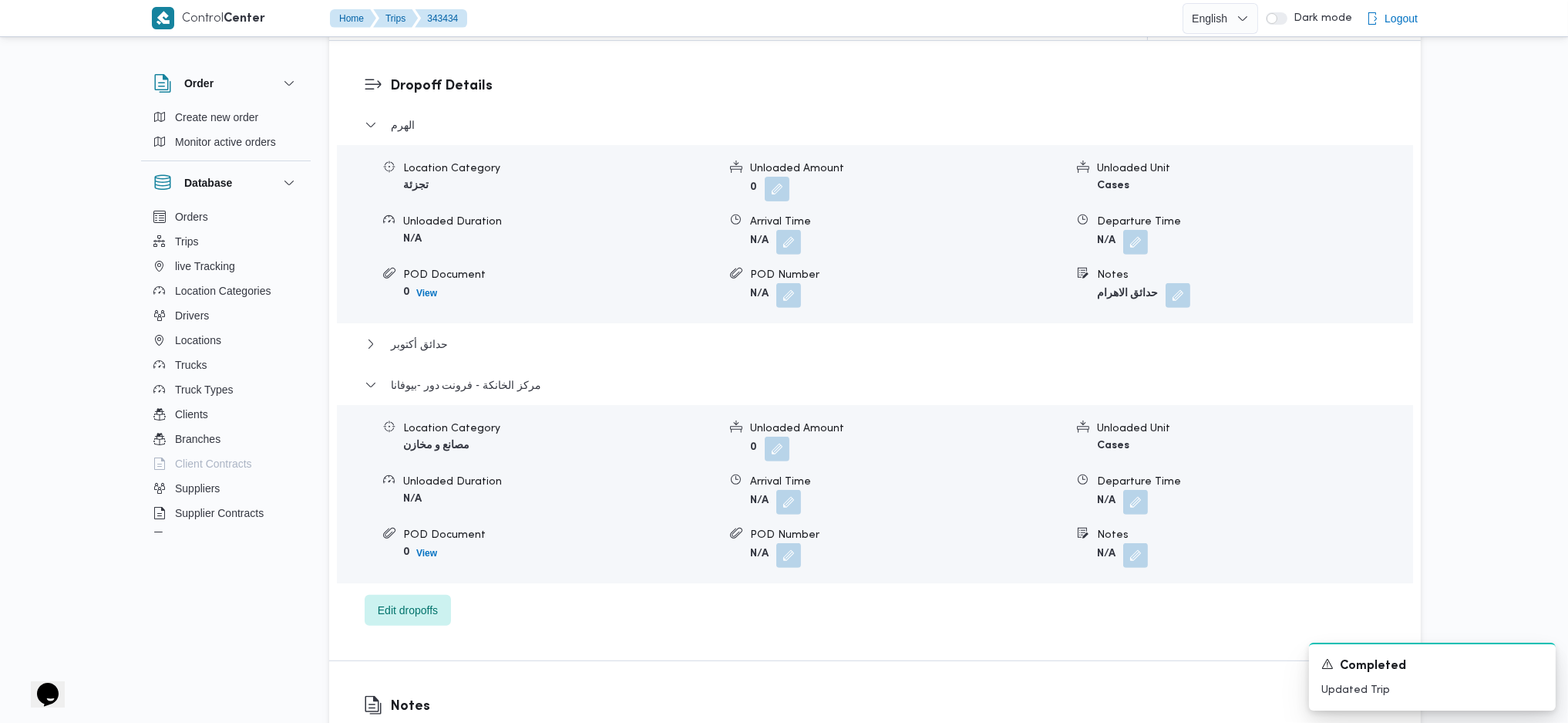
scroll to position [1439, 0]
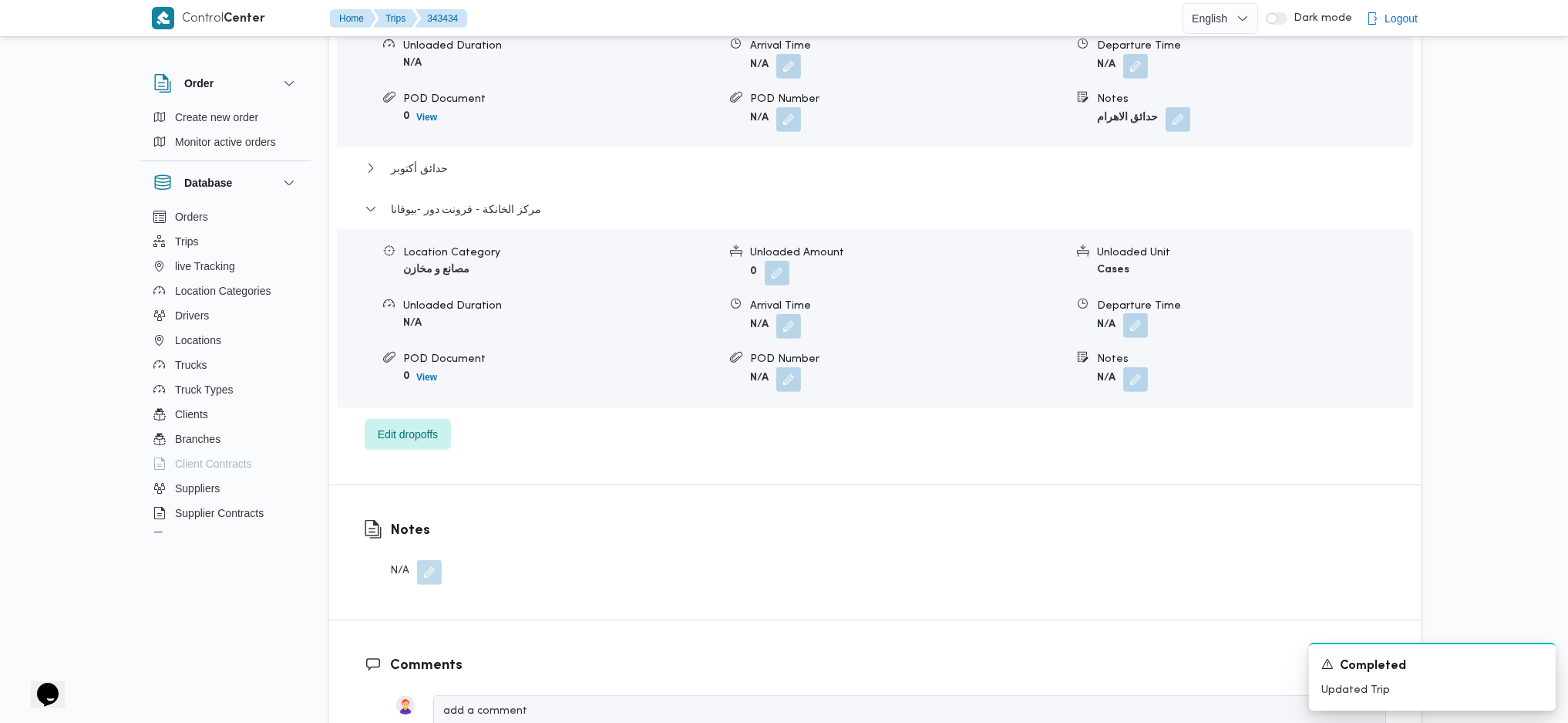
drag, startPoint x: 1136, startPoint y: 312, endPoint x: 1133, endPoint y: 320, distance: 8.5
click at [1133, 320] on dl "Departure Time N/A" at bounding box center [1254, 317] width 315 height 41
click at [1133, 333] on button "button" at bounding box center [1135, 325] width 25 height 25
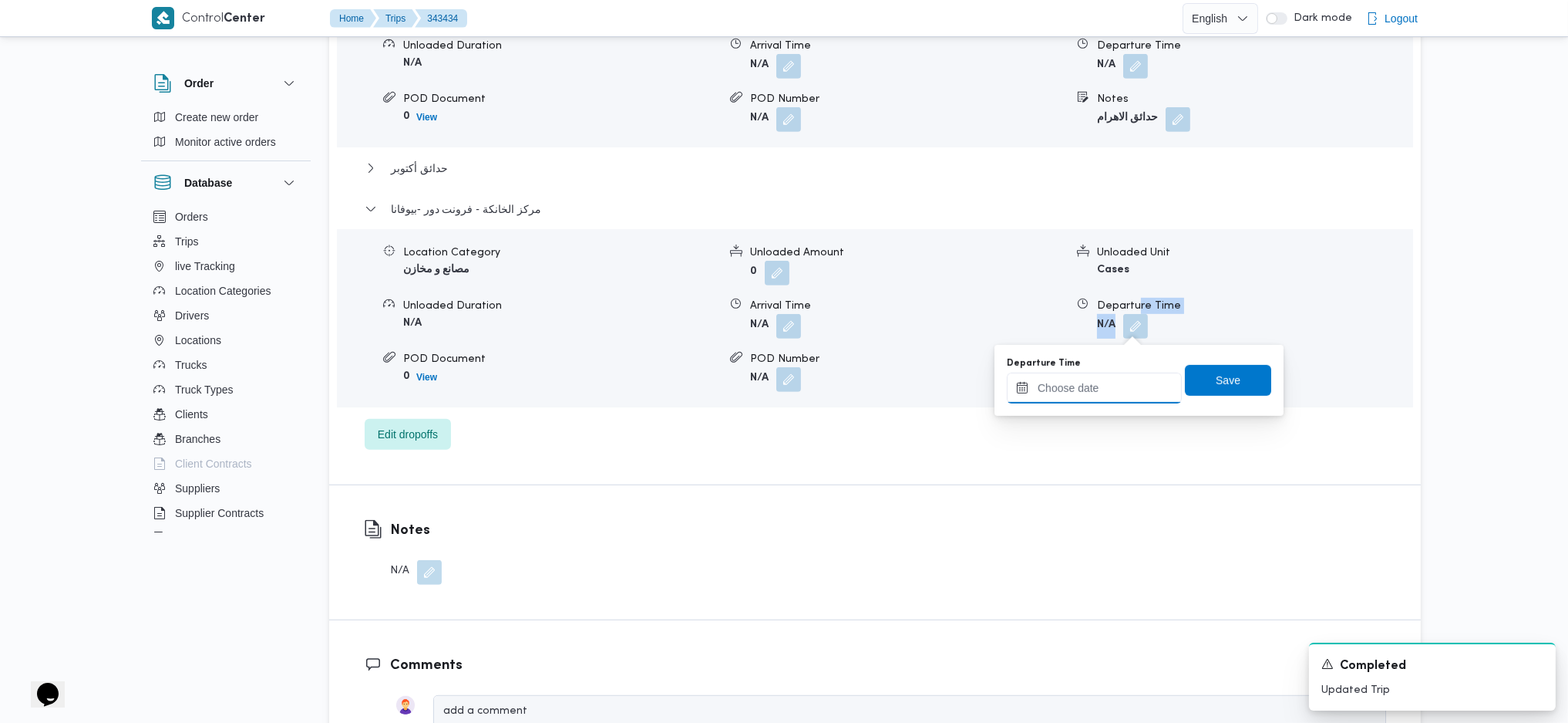
click at [1098, 382] on input "Departure Time" at bounding box center [1095, 387] width 175 height 31
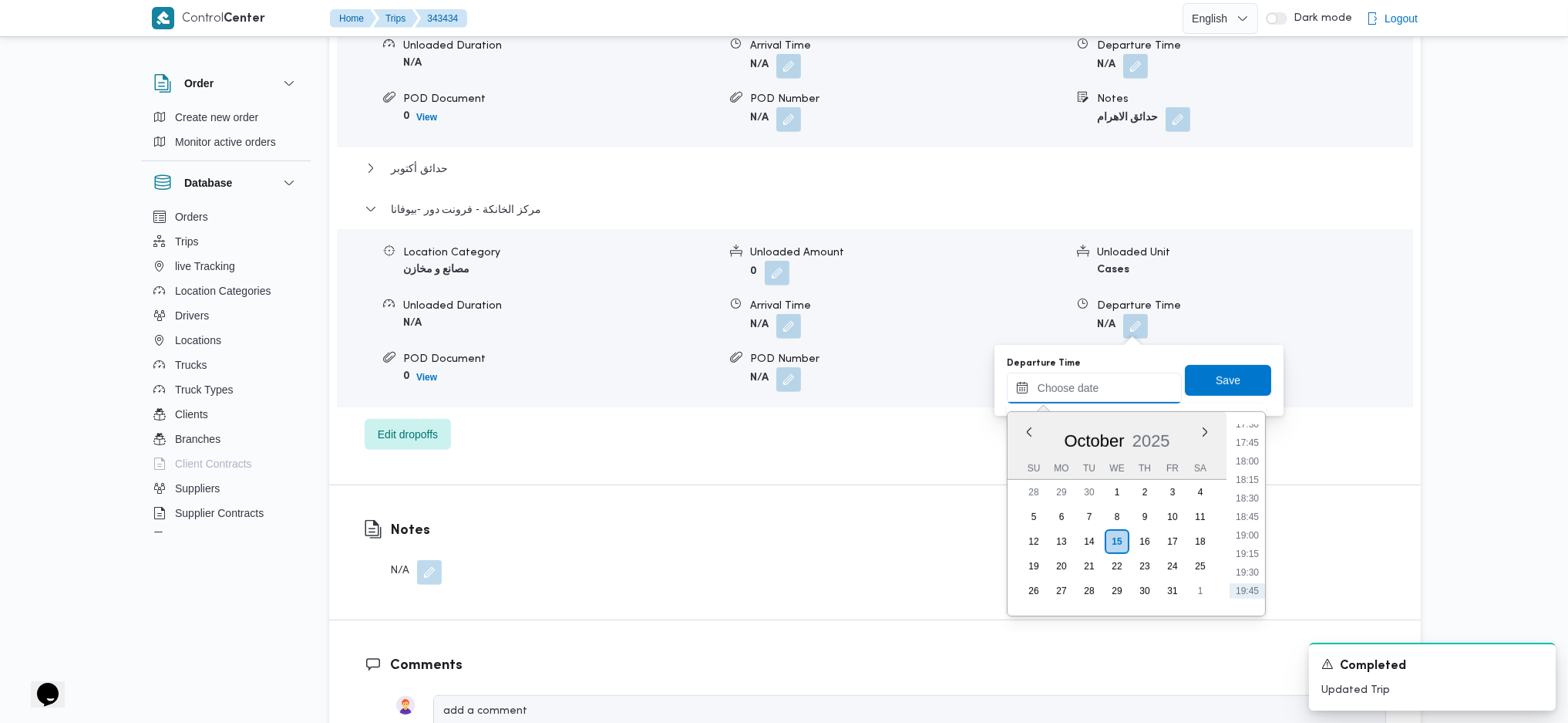
scroll to position [1268, 0]
click at [1246, 456] on li "17:30" at bounding box center [1247, 459] width 36 height 15
type input "[DATE] 17:30"
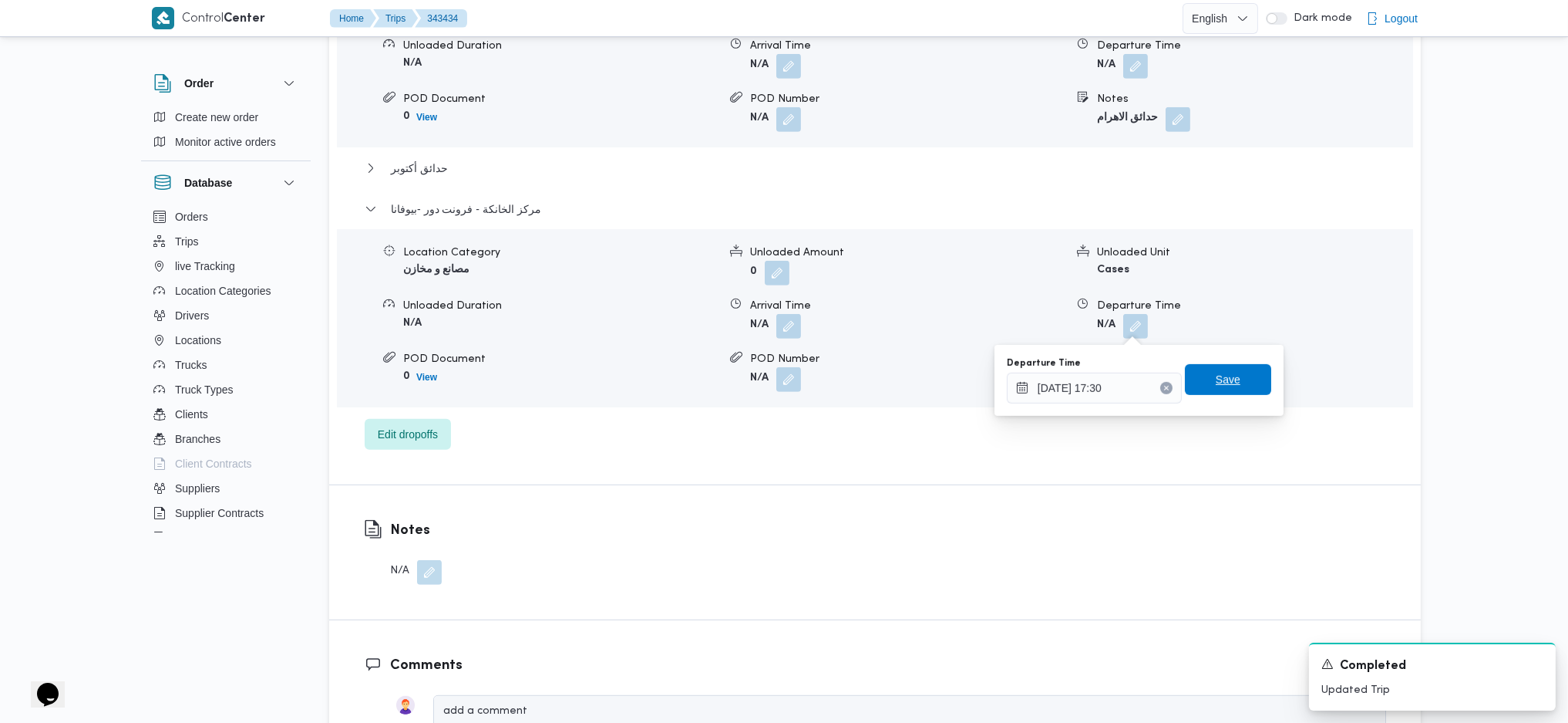
click at [1220, 379] on span "Save" at bounding box center [1228, 379] width 25 height 18
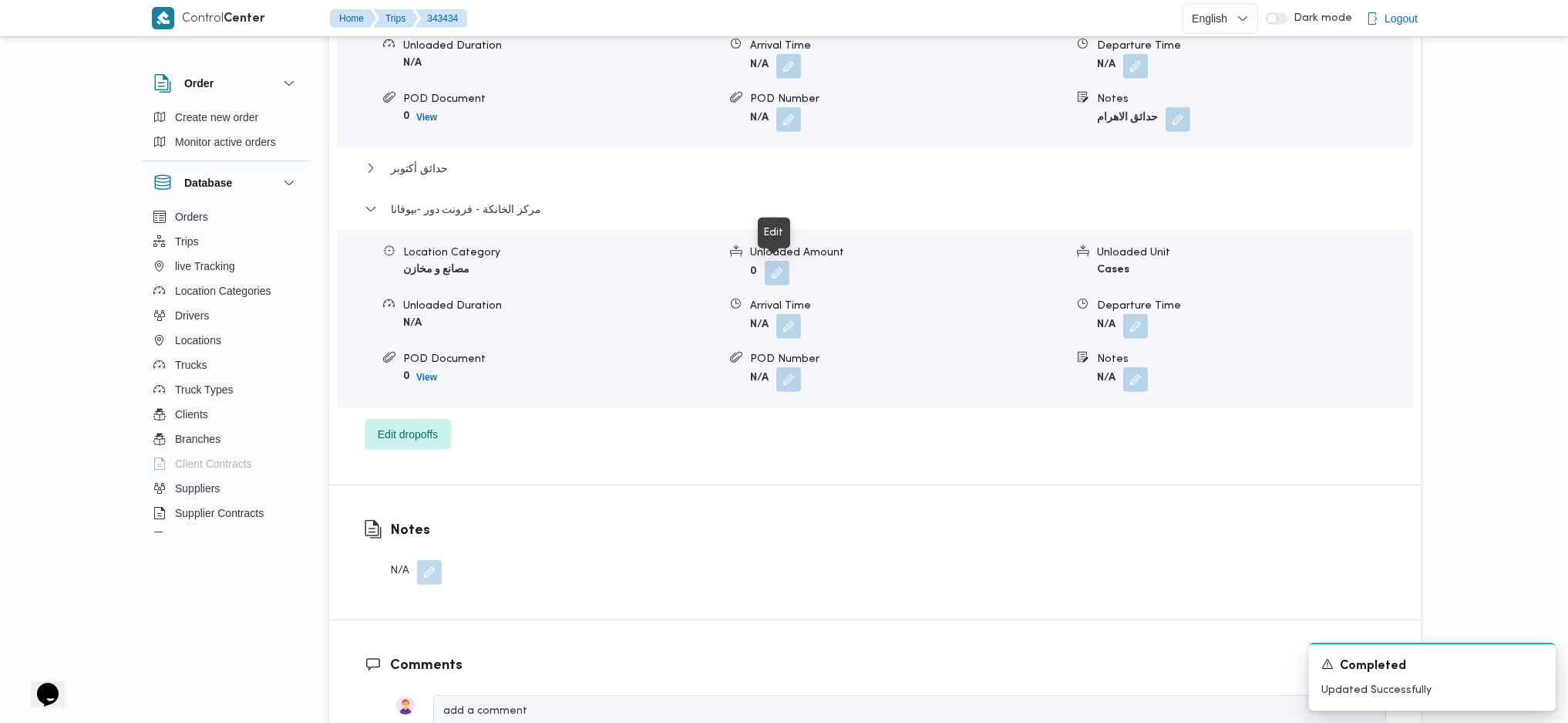
scroll to position [0, 0]
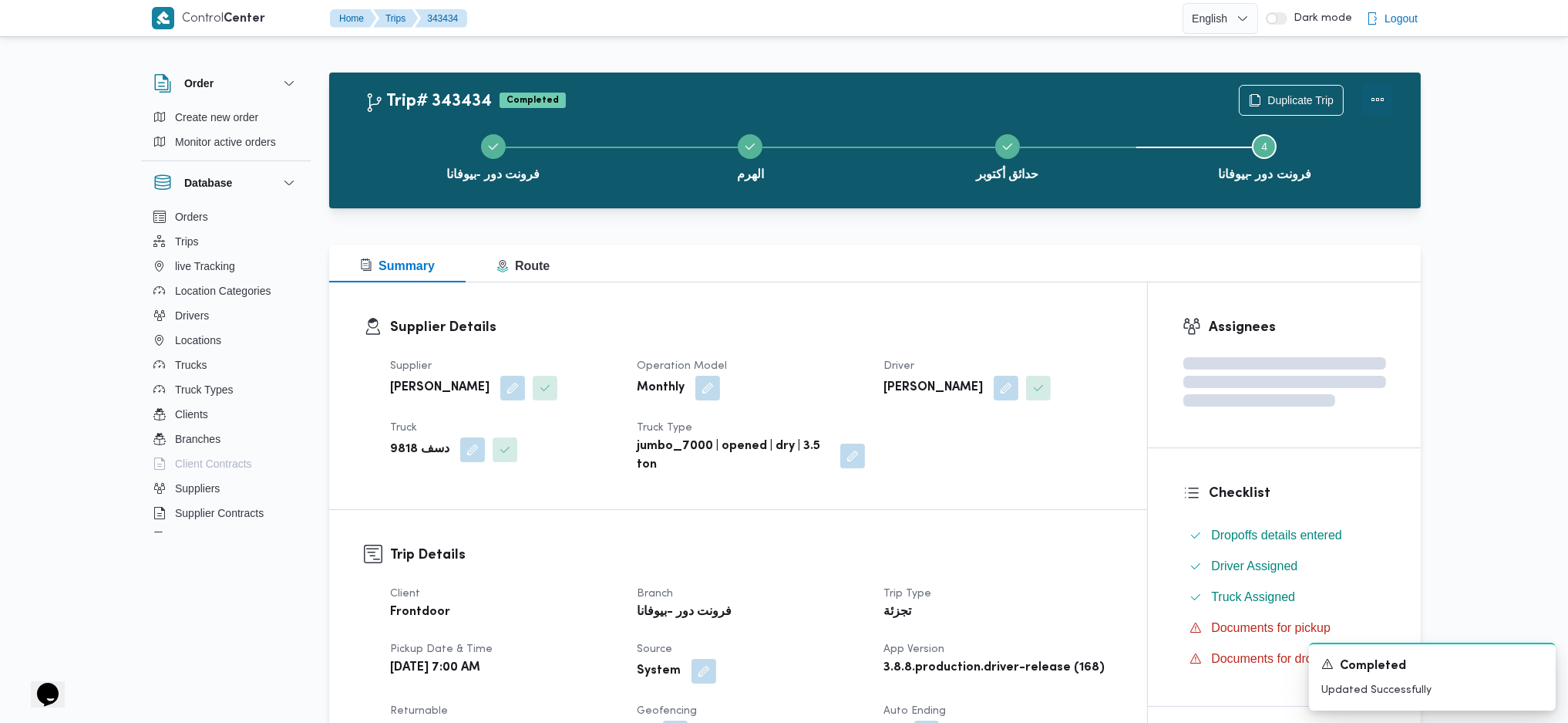
click at [1376, 99] on button "Actions" at bounding box center [1378, 99] width 31 height 31
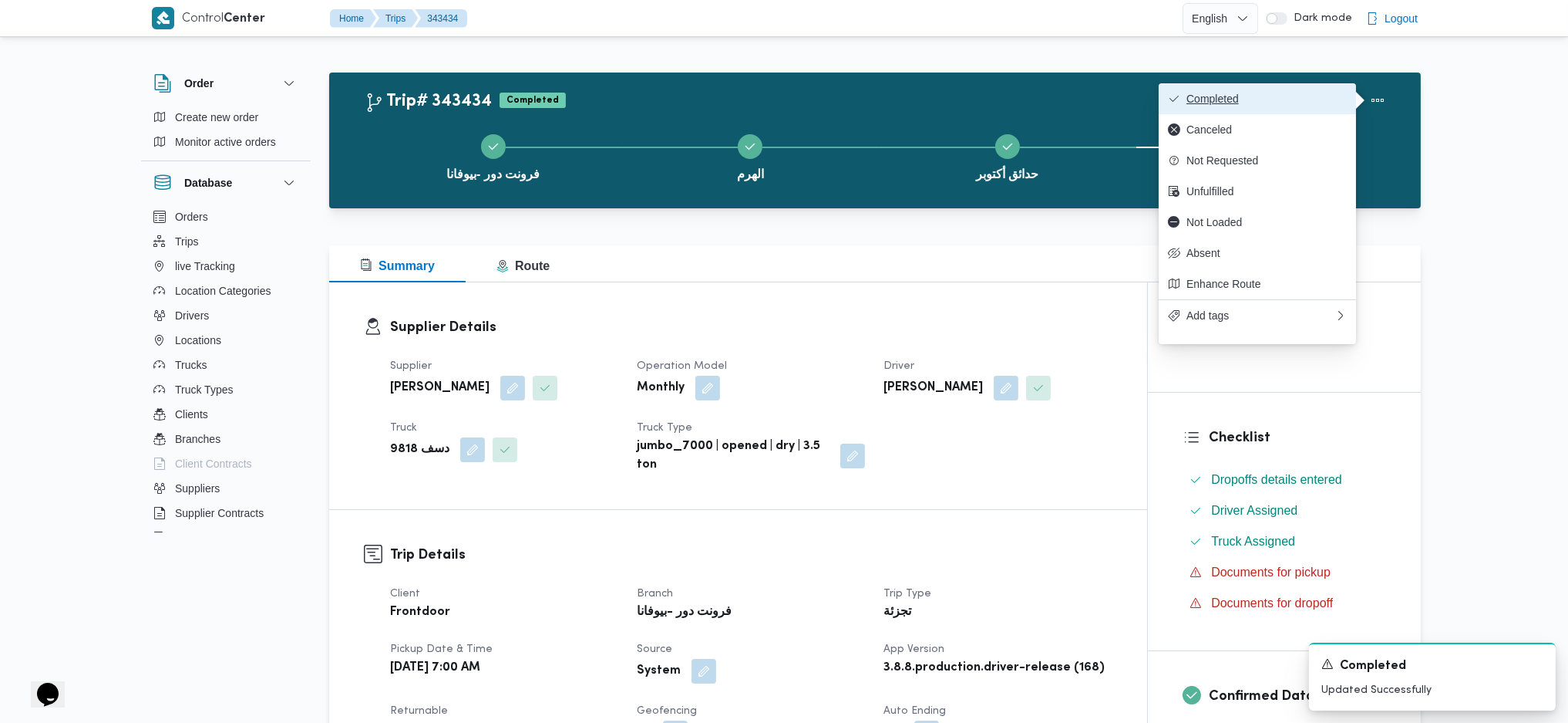
click at [1289, 84] on button "Completed" at bounding box center [1257, 98] width 198 height 31
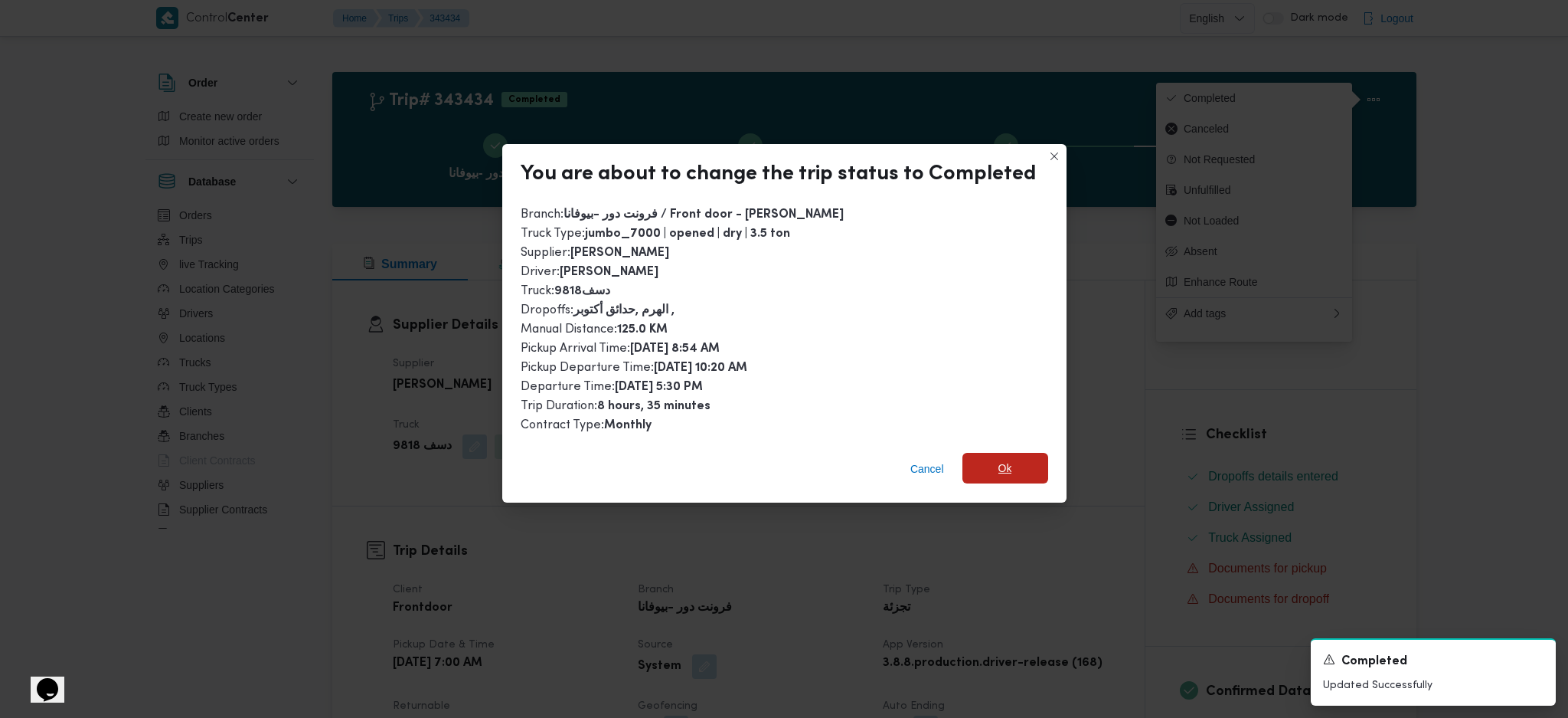
click at [1018, 479] on div "Cancel Ok" at bounding box center [784, 471] width 564 height 61
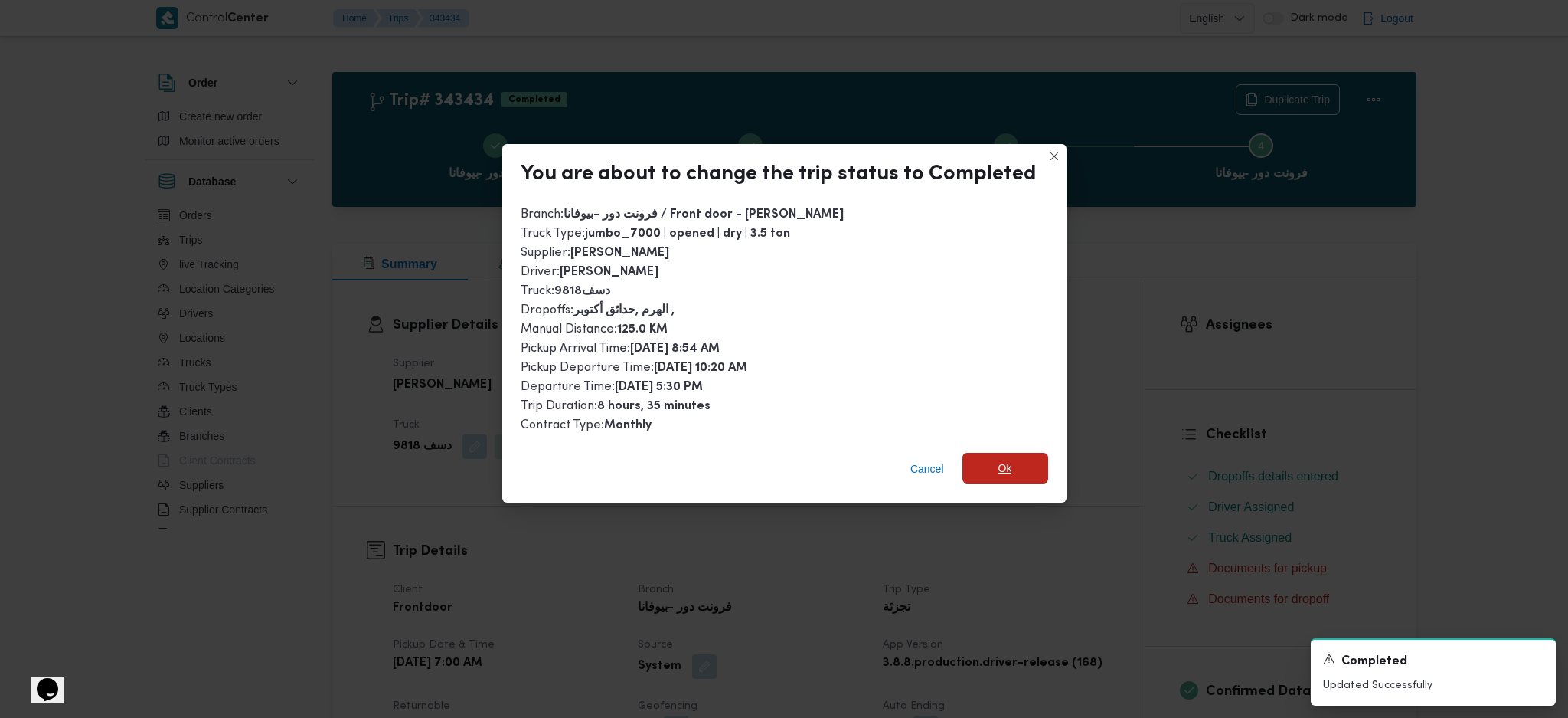
click at [1021, 461] on span "Ok" at bounding box center [1005, 468] width 85 height 31
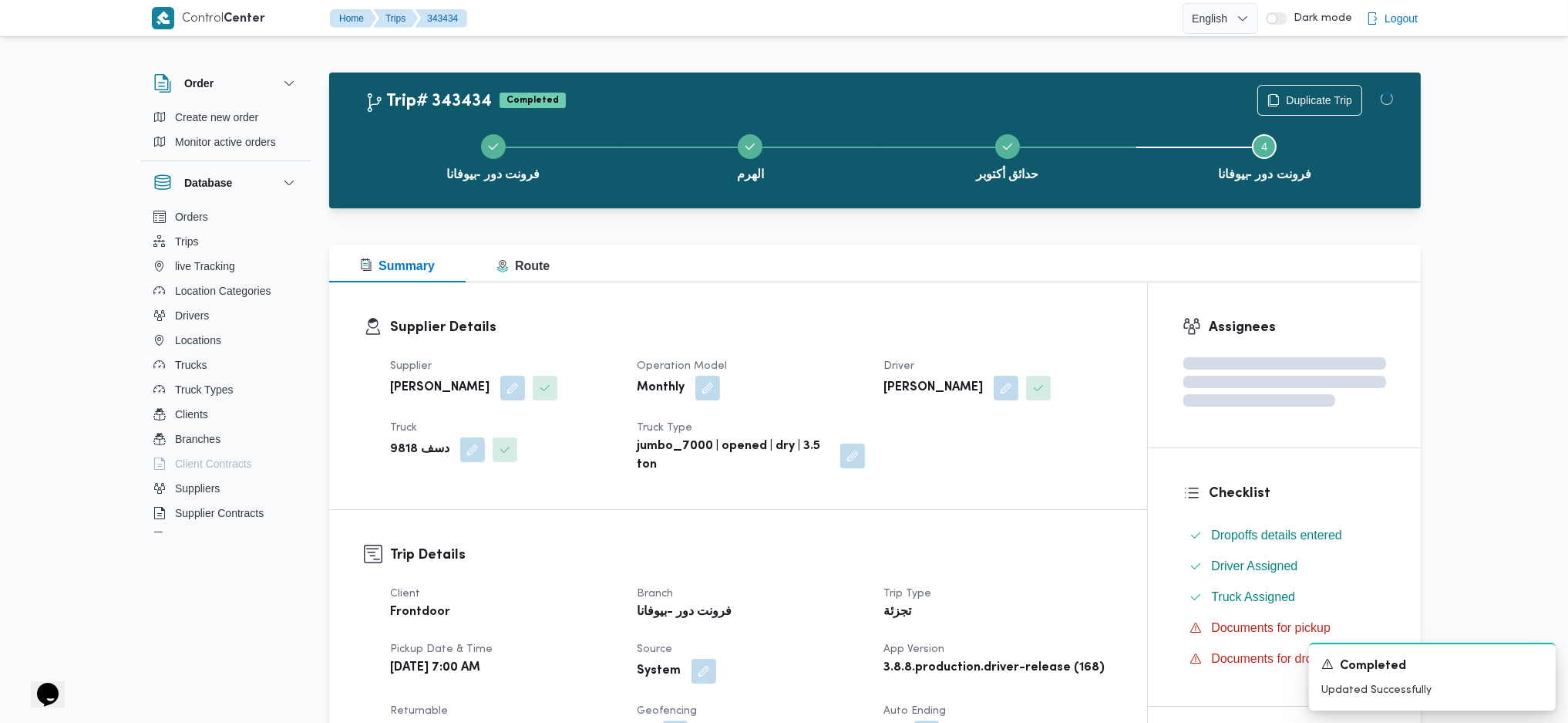
click at [911, 201] on div "فرونت دور -بيوفانا الهرم حدائق أكتوبر Step 4 is incomplete 4 فرونت دور -بيوفانا" at bounding box center [879, 156] width 1047 height 99
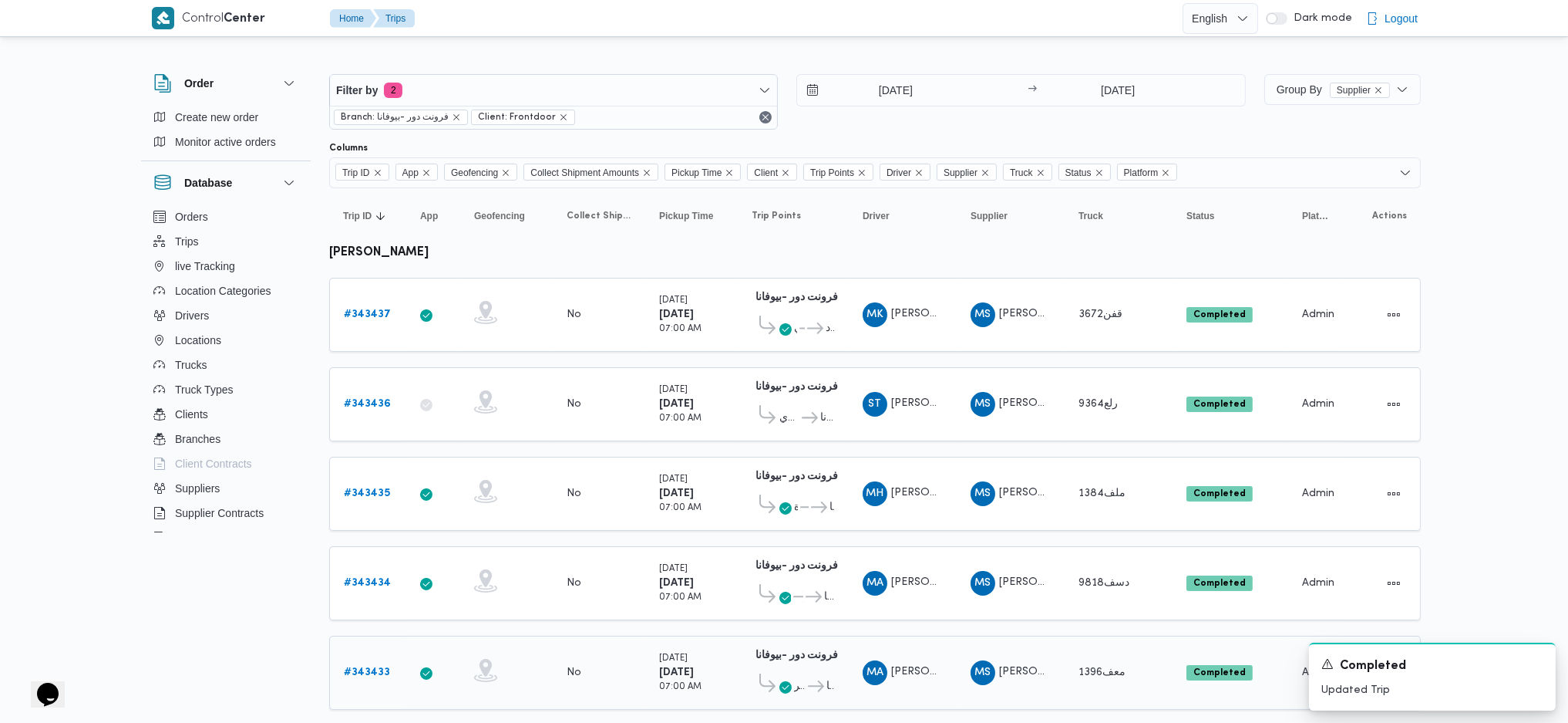
click at [367, 672] on div "# 343433" at bounding box center [368, 672] width 61 height 31
click at [379, 667] on b "# 343433" at bounding box center [367, 672] width 46 height 10
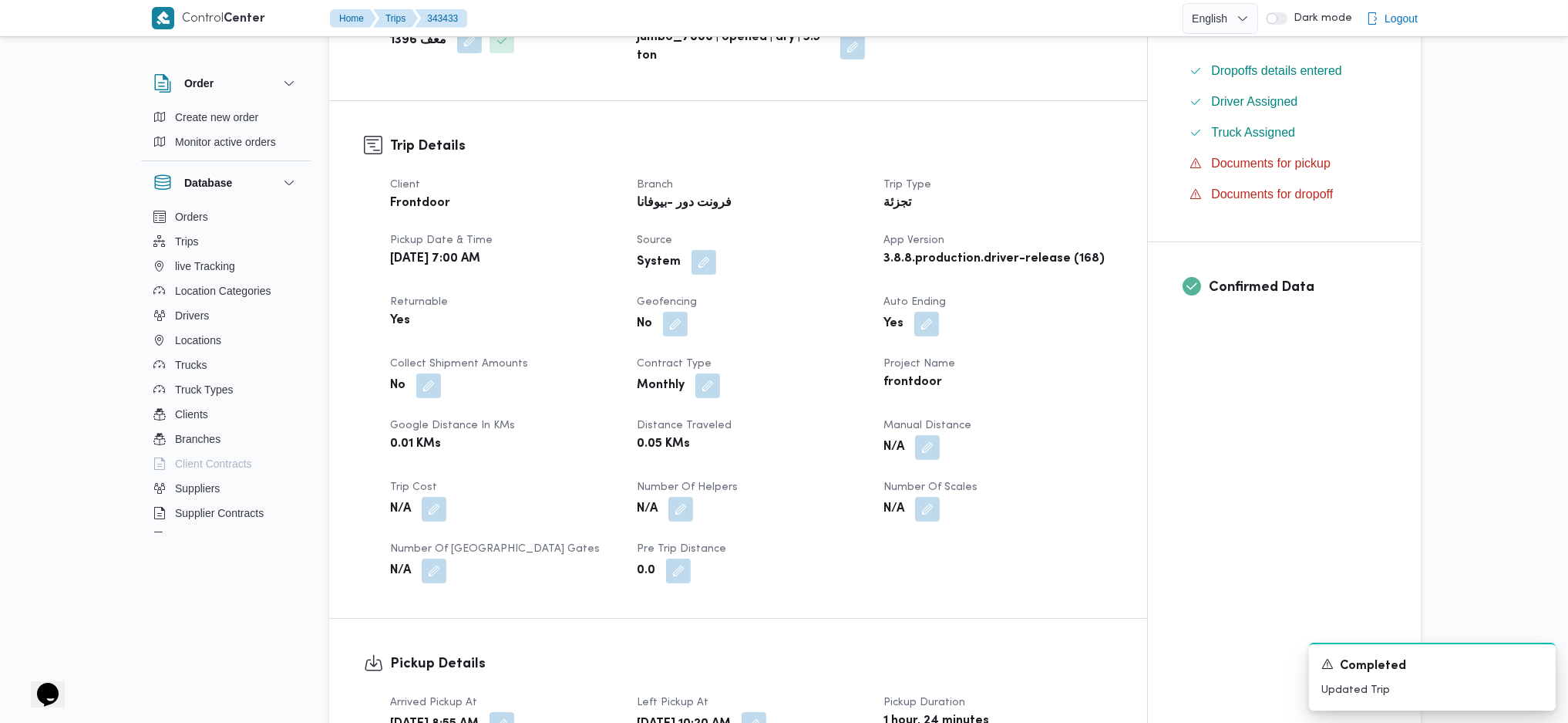
scroll to position [411, 0]
click at [921, 439] on button "button" at bounding box center [927, 444] width 25 height 25
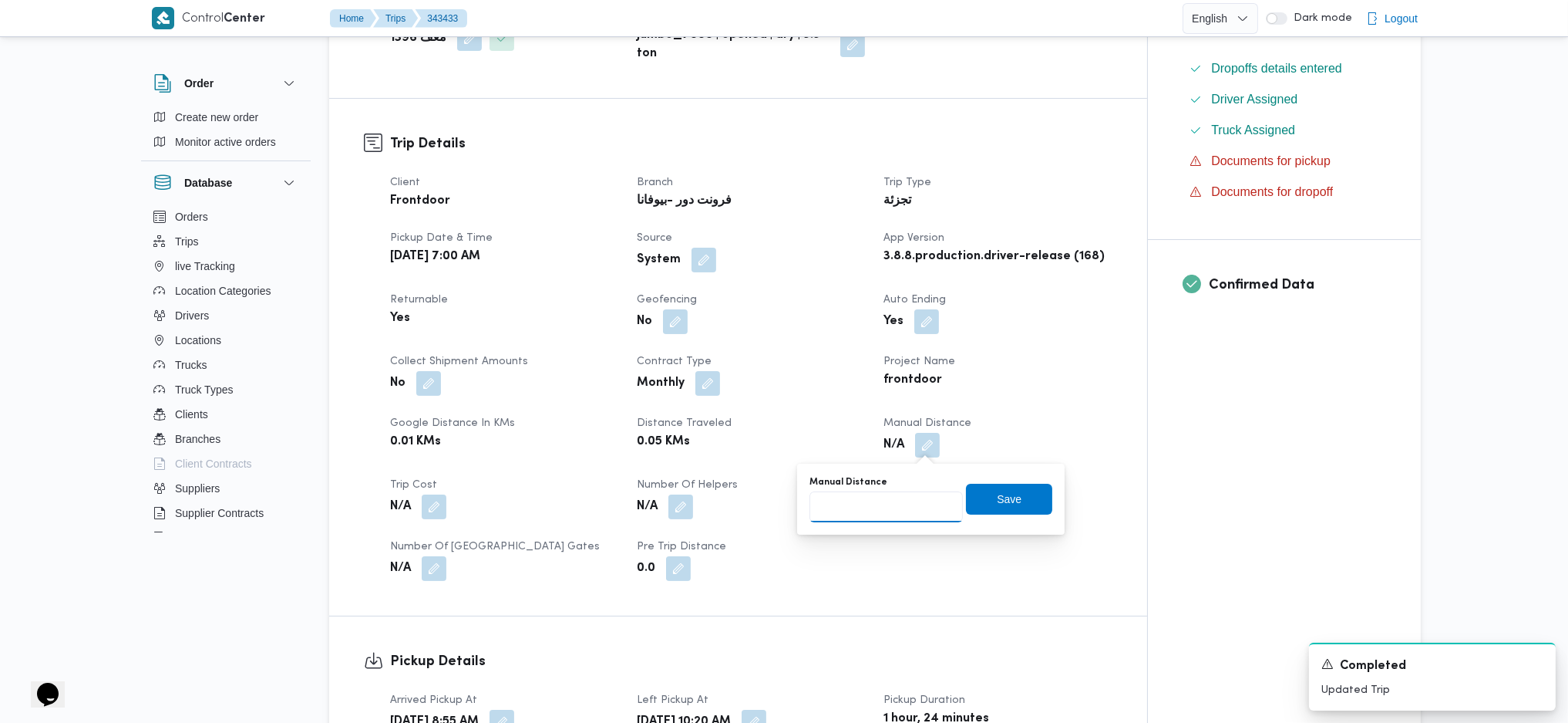
click at [870, 491] on input "Manual Distance" at bounding box center [886, 506] width 154 height 31
type input "140"
click at [985, 486] on span "Save" at bounding box center [1009, 498] width 86 height 31
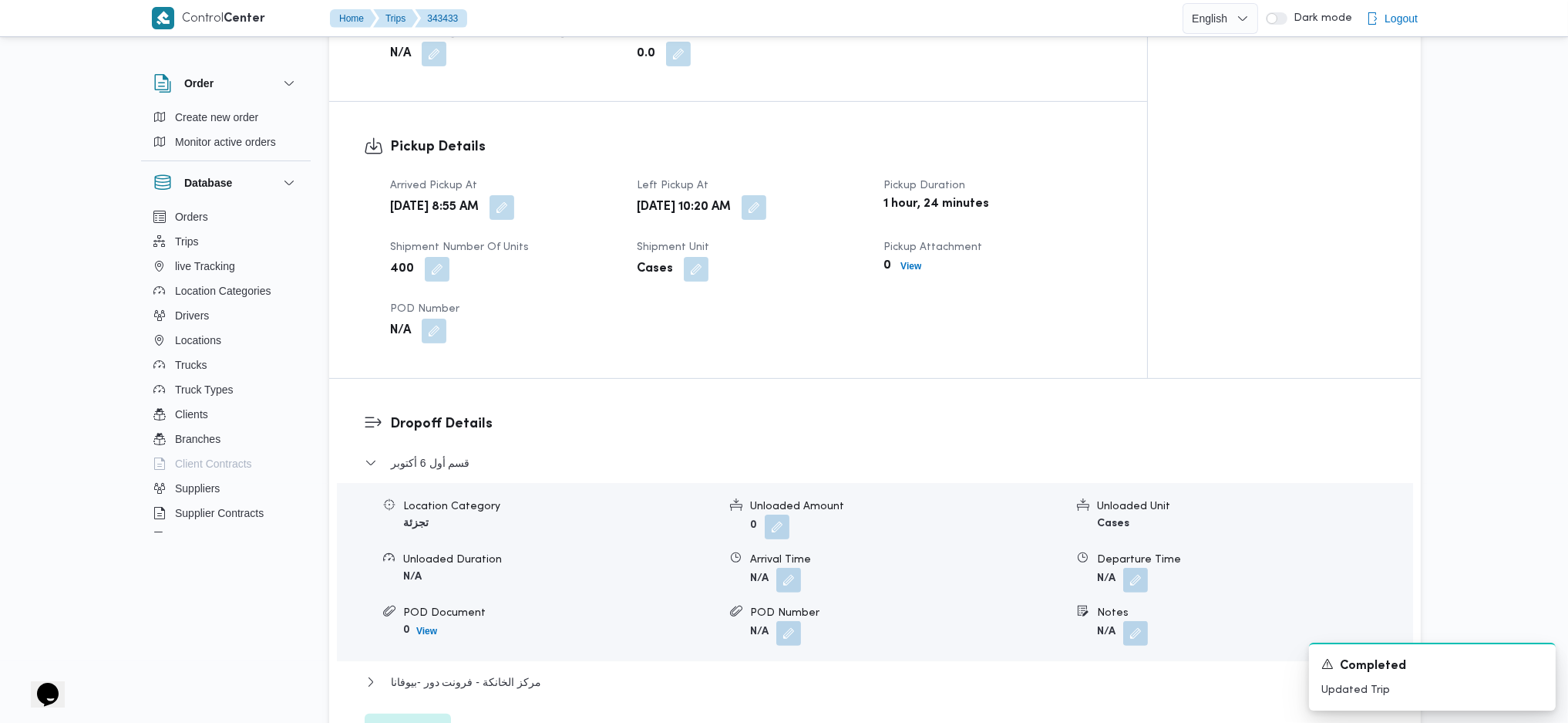
scroll to position [1337, 0]
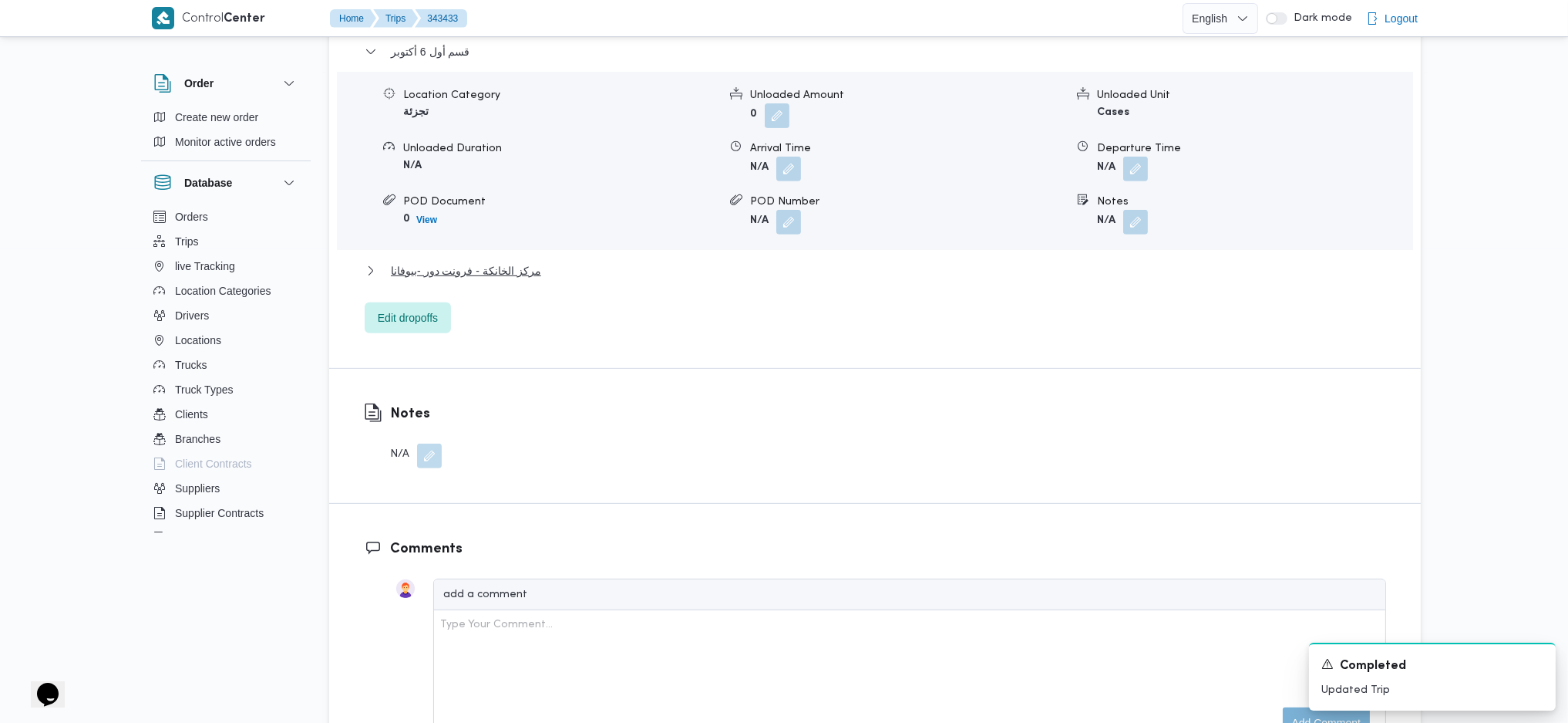
drag, startPoint x: 486, startPoint y: 281, endPoint x: 504, endPoint y: 277, distance: 18.4
click at [492, 281] on div "مركز الخانكة - فرونت دور -بيوفانا" at bounding box center [876, 276] width 1021 height 29
click at [515, 274] on span "مركز الخانكة - فرونت دور -بيوفانا" at bounding box center [466, 270] width 151 height 18
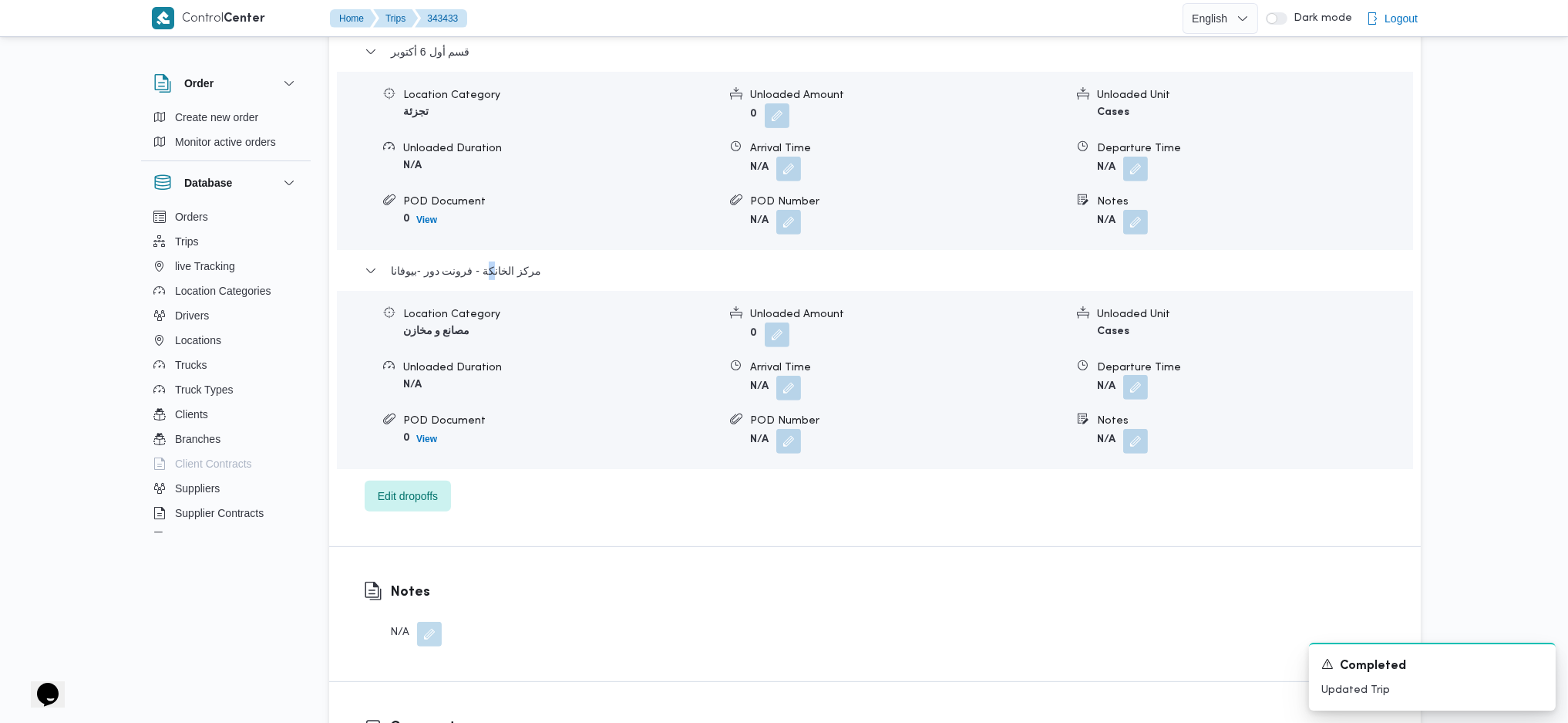
click at [1127, 380] on button "button" at bounding box center [1135, 387] width 25 height 25
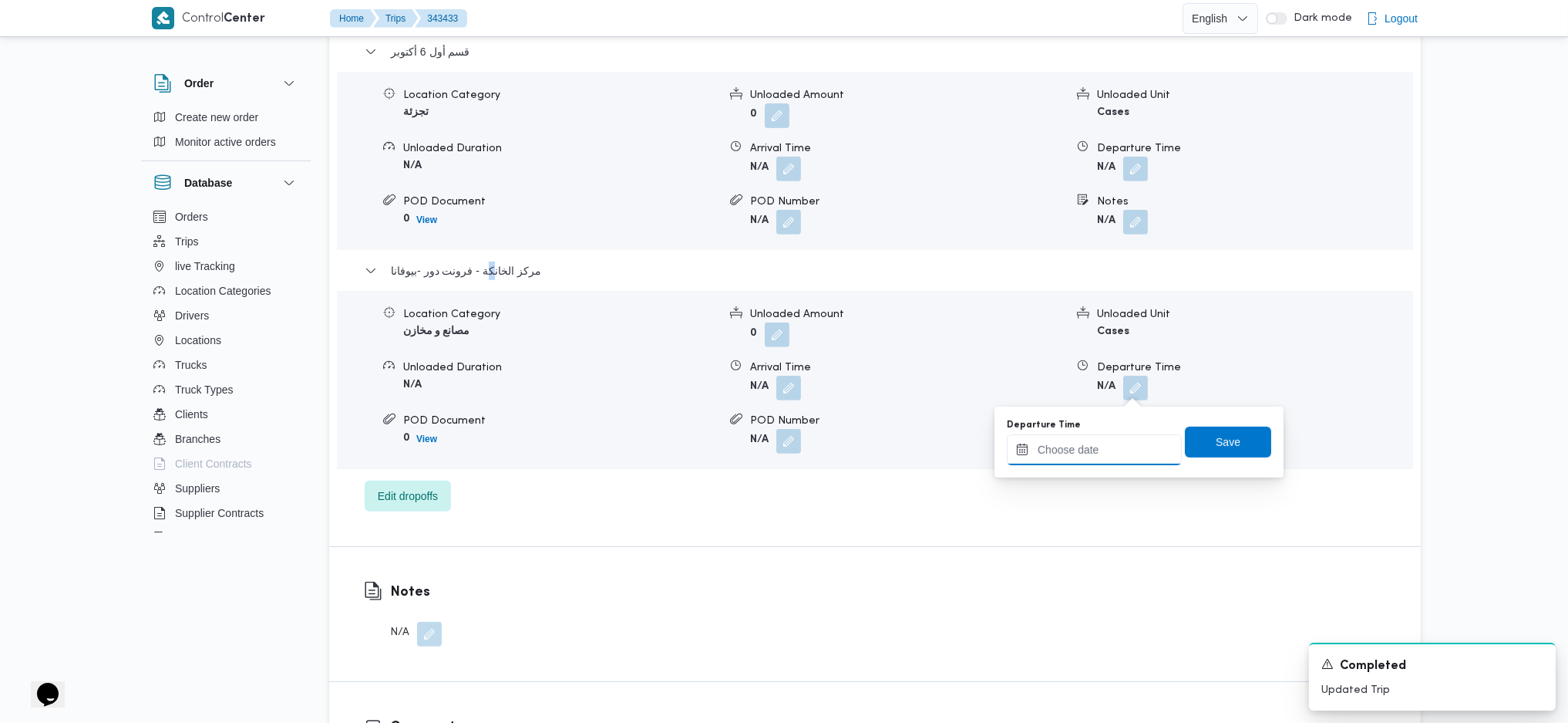
click at [1100, 460] on input "Departure Time" at bounding box center [1095, 450] width 175 height 31
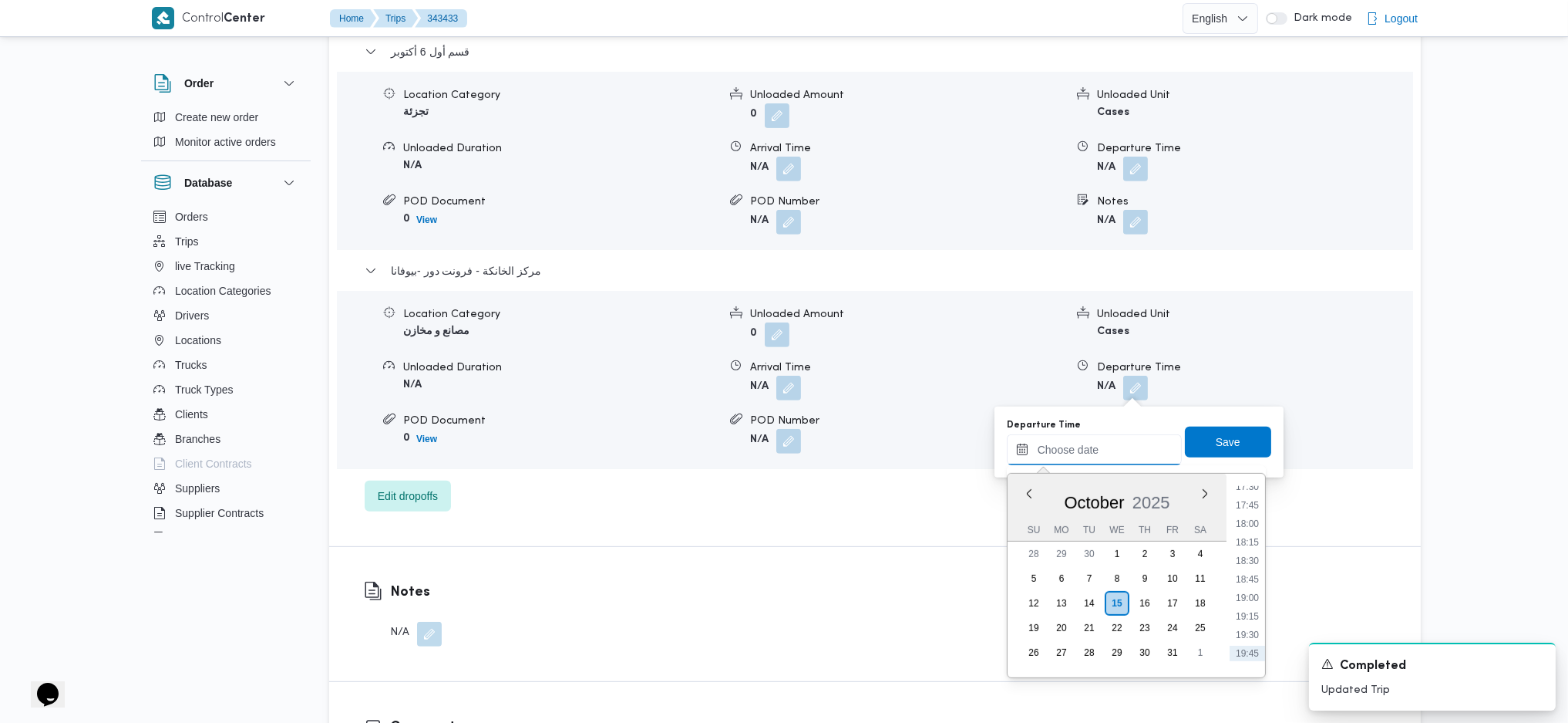
scroll to position [1268, 0]
click at [1245, 569] on li "18:15" at bounding box center [1247, 576] width 36 height 15
type input "[DATE] 18:15"
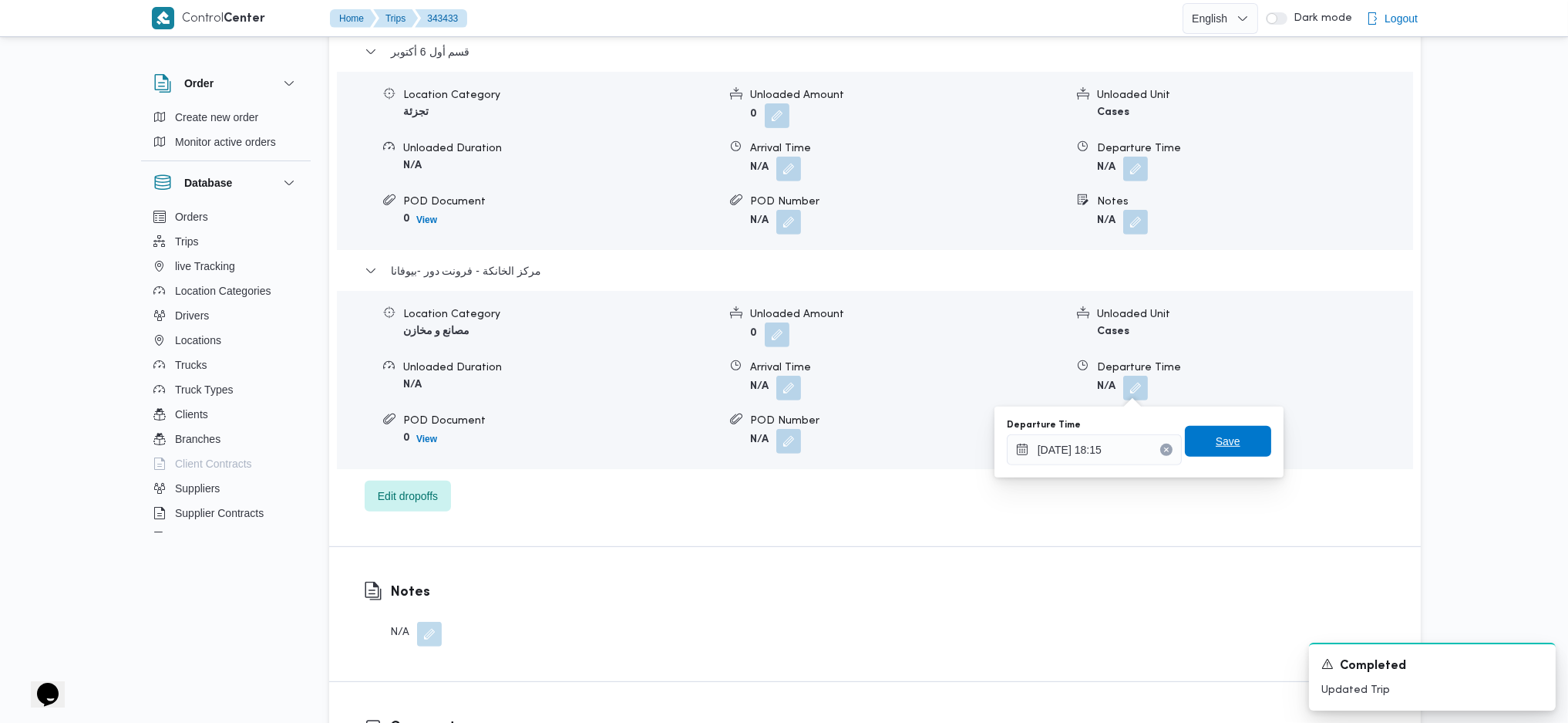
drag, startPoint x: 1211, startPoint y: 413, endPoint x: 1211, endPoint y: 433, distance: 20.0
click at [1211, 414] on div "You are in a dialog. To close this dialog, hit escape. Departure Time [DATE] 18…" at bounding box center [1139, 442] width 289 height 71
click at [1216, 450] on span "Save" at bounding box center [1228, 441] width 25 height 18
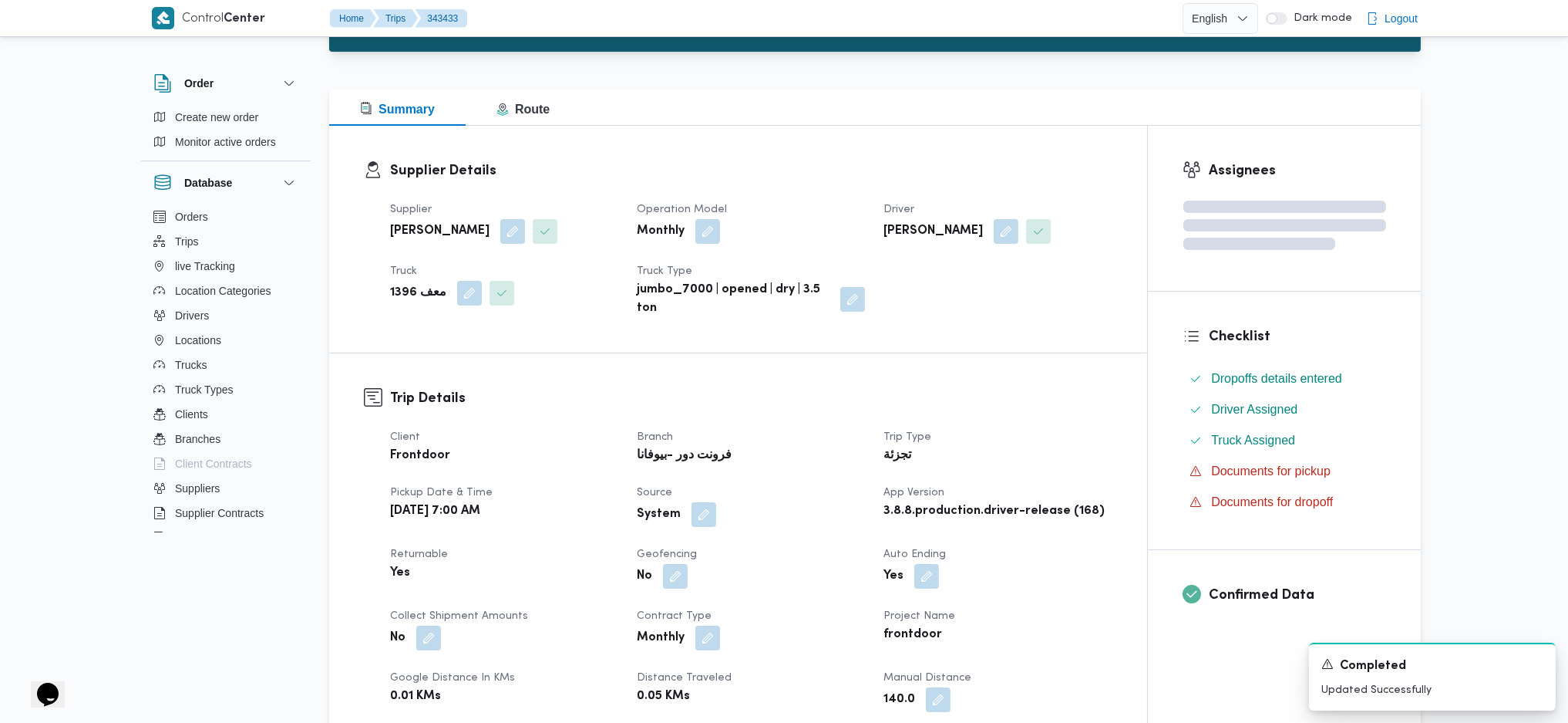
scroll to position [0, 0]
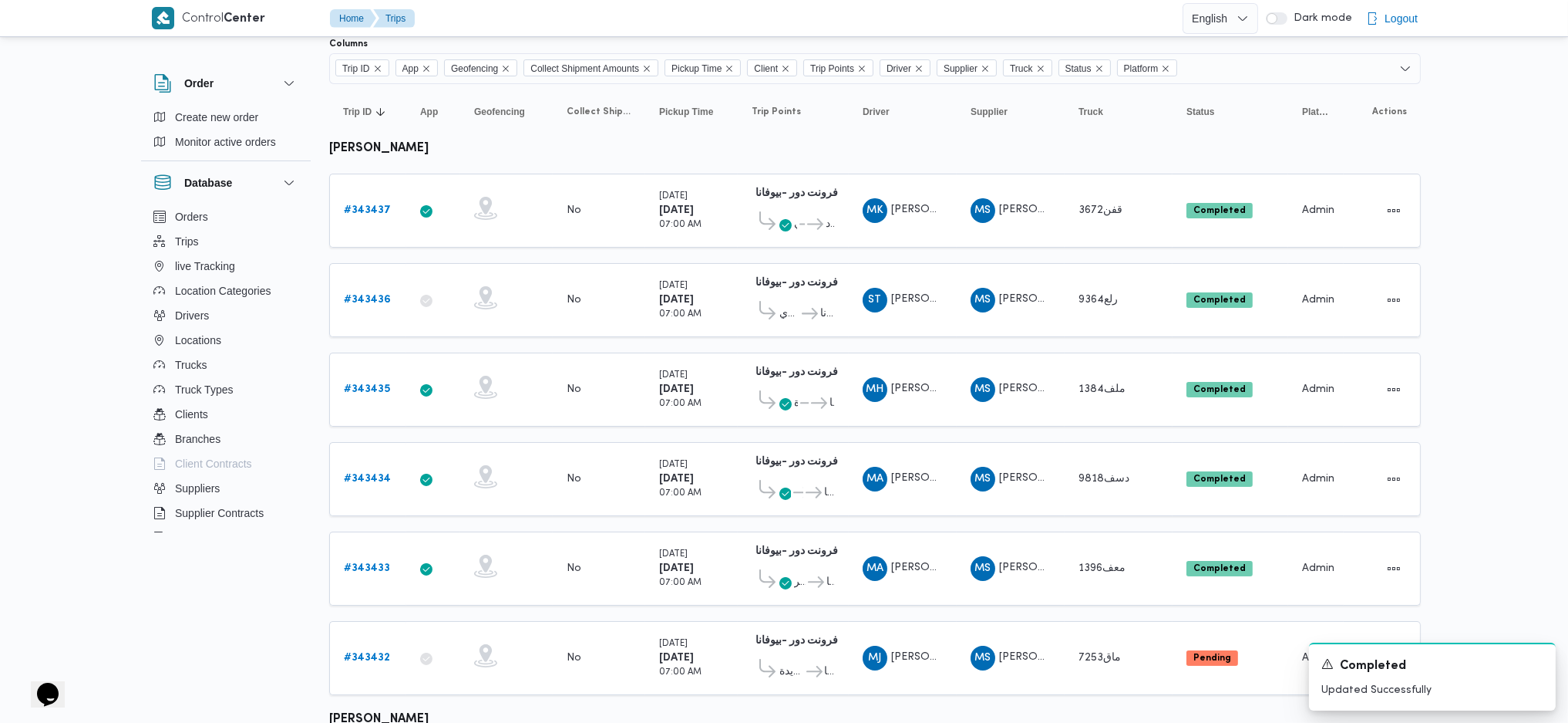
scroll to position [205, 0]
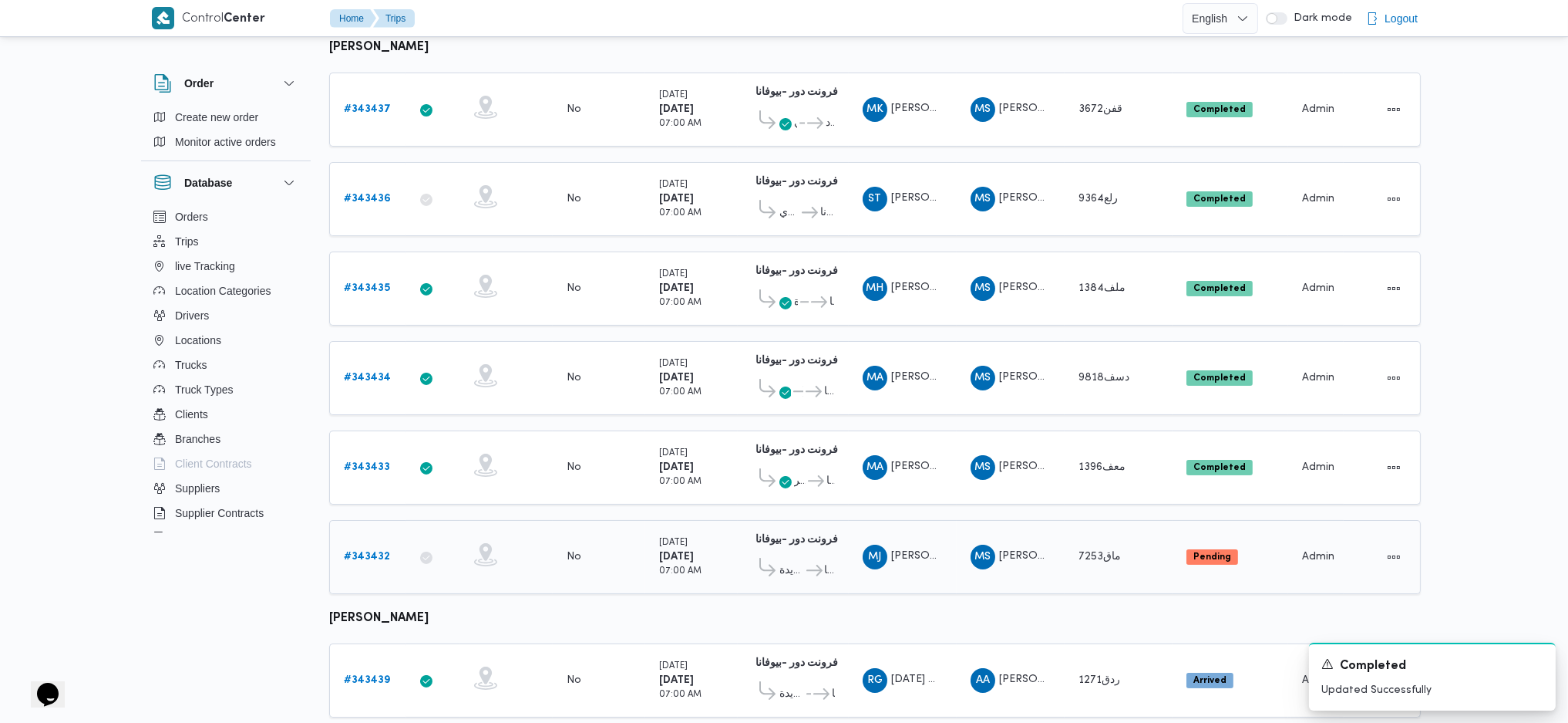
drag, startPoint x: 367, startPoint y: 528, endPoint x: 367, endPoint y: 540, distance: 12.0
click at [367, 541] on div "# 343432" at bounding box center [368, 556] width 61 height 31
click at [367, 552] on b "# 343432" at bounding box center [367, 556] width 46 height 10
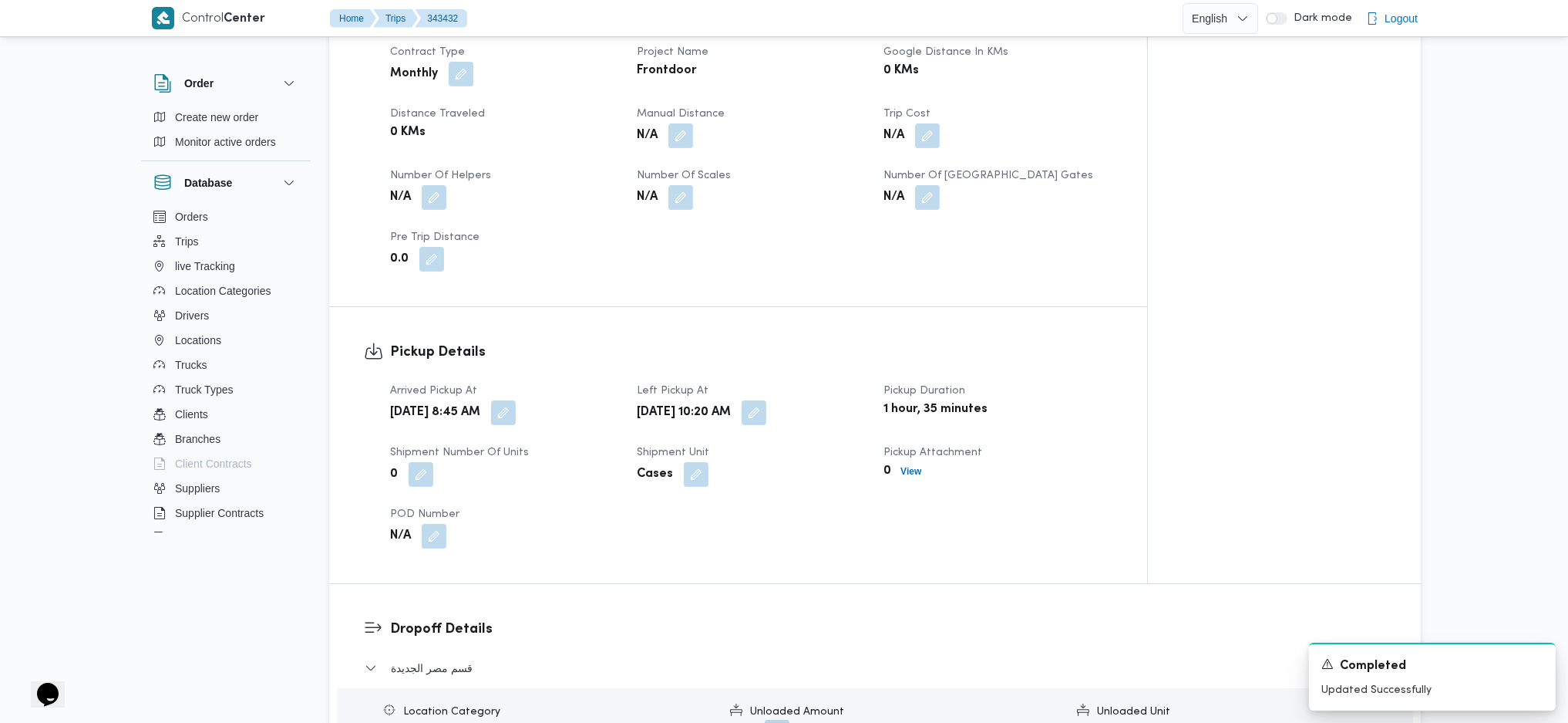
scroll to position [617, 0]
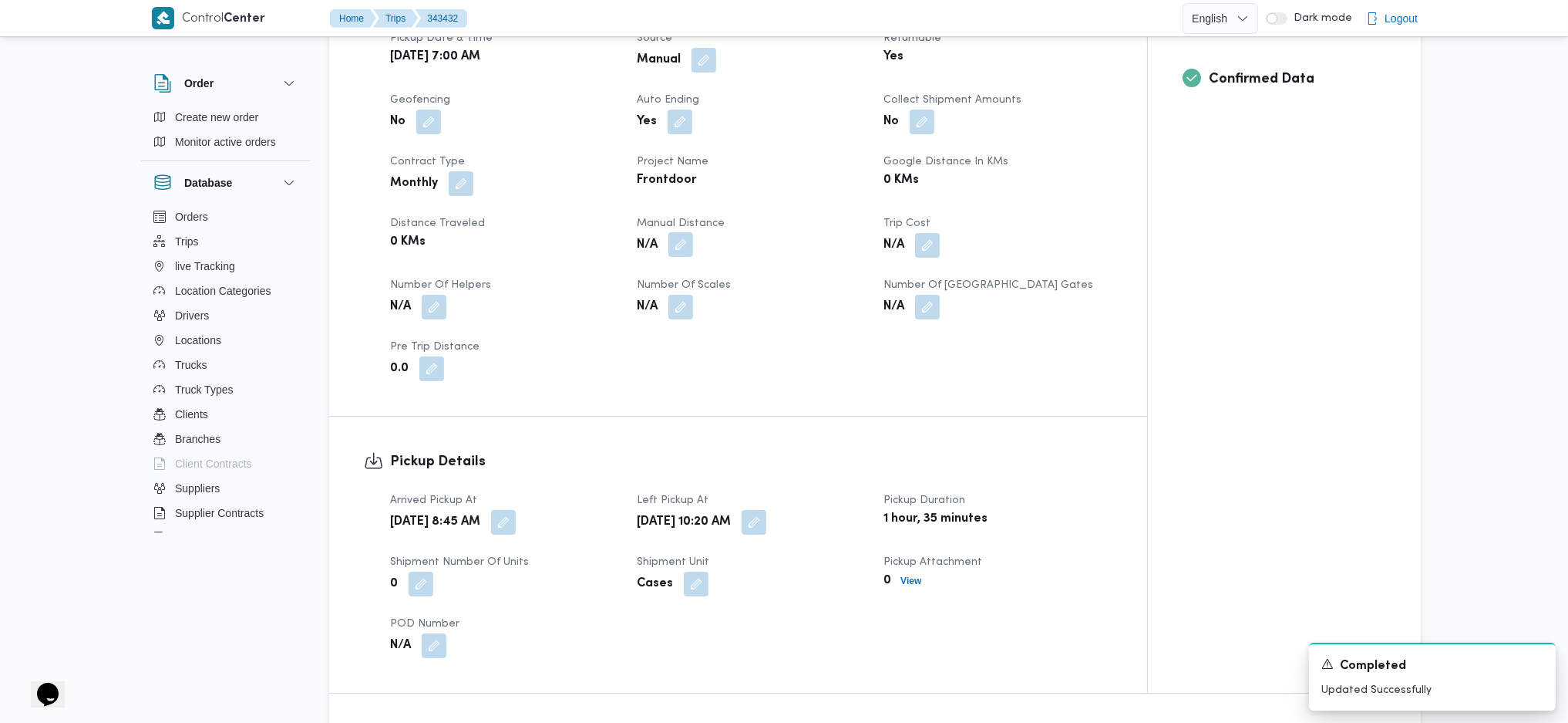
click at [692, 251] on button "button" at bounding box center [680, 244] width 25 height 25
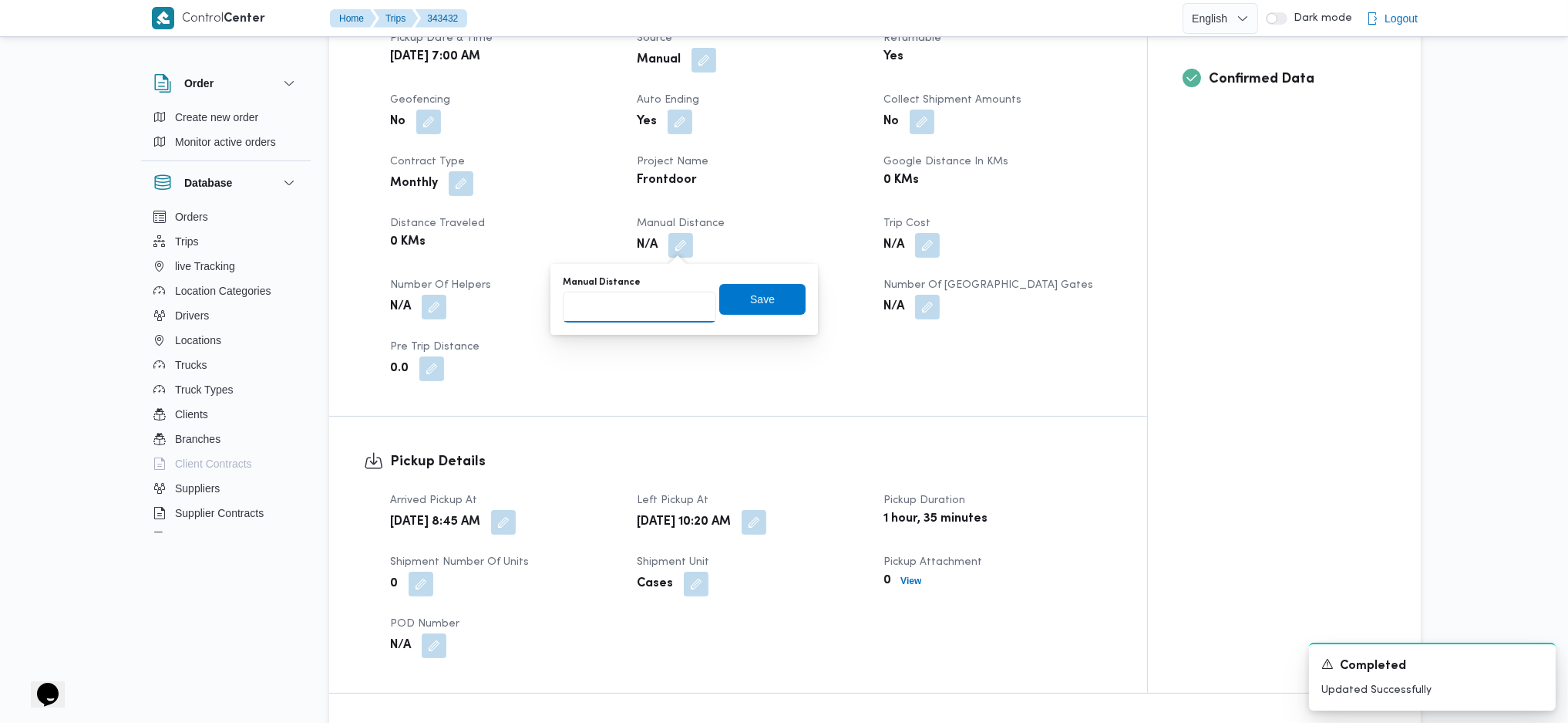
click at [655, 299] on input "Manual Distance" at bounding box center [639, 307] width 154 height 31
type input "89"
click at [763, 294] on span "Save" at bounding box center [762, 298] width 86 height 31
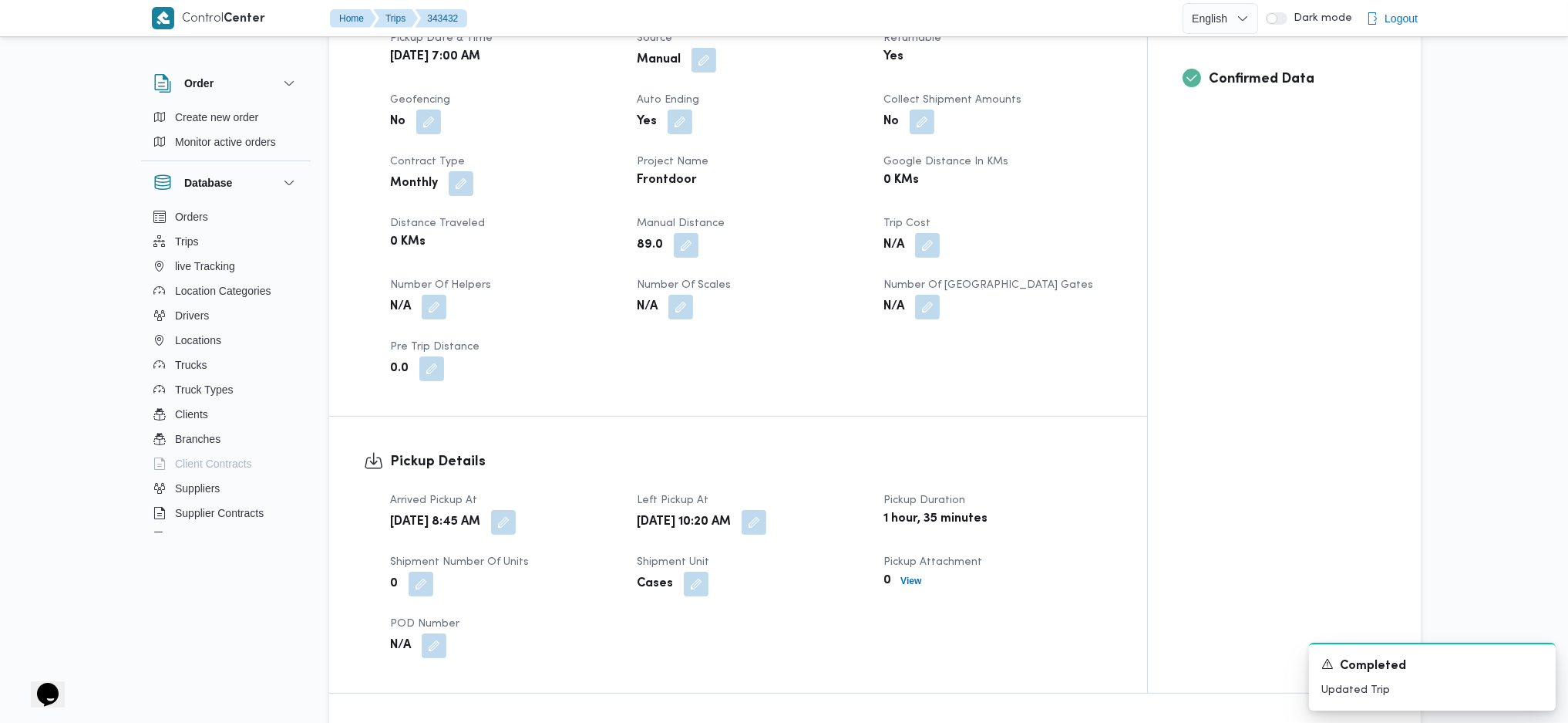
scroll to position [1234, 0]
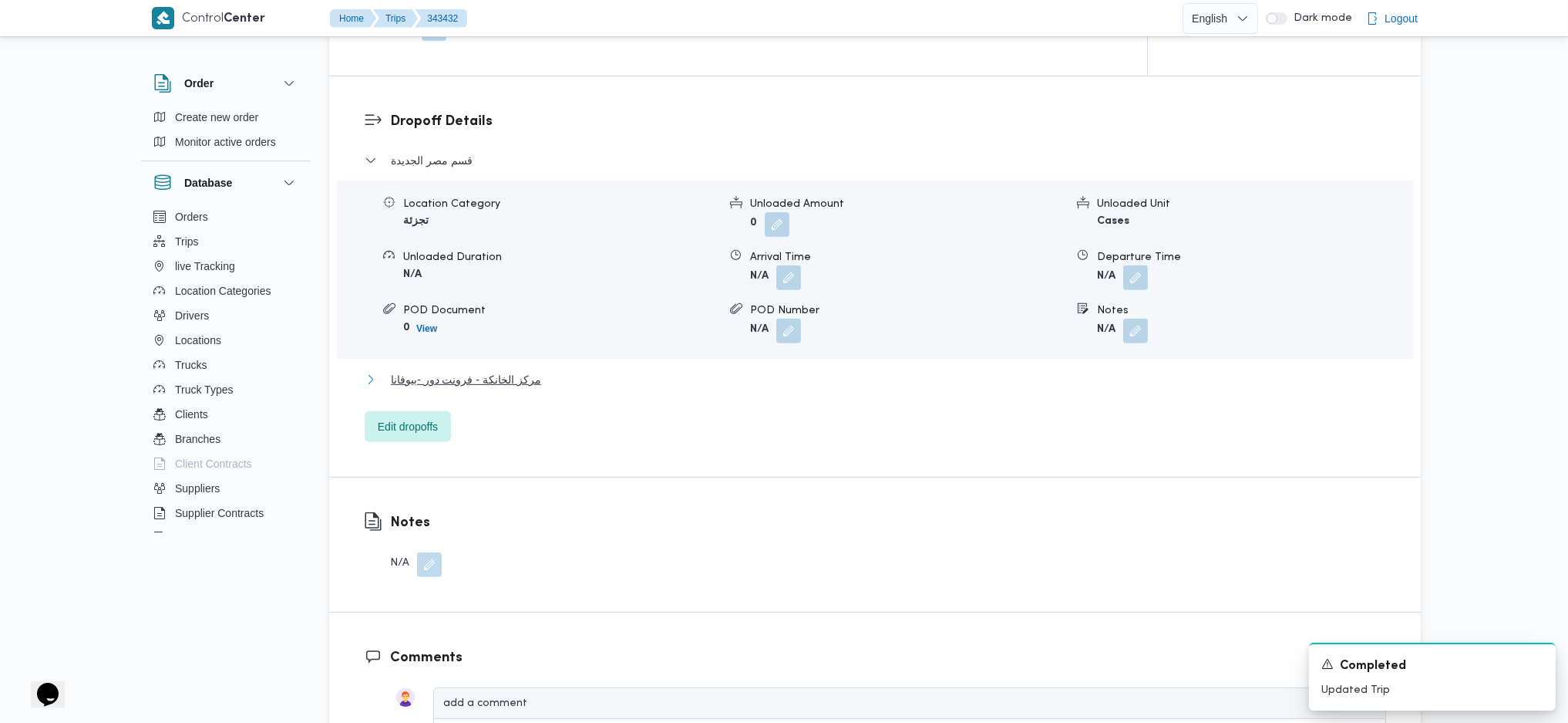
click at [552, 376] on button "مركز الخانكة - فرونت دور -بيوفانا" at bounding box center [876, 379] width 1021 height 18
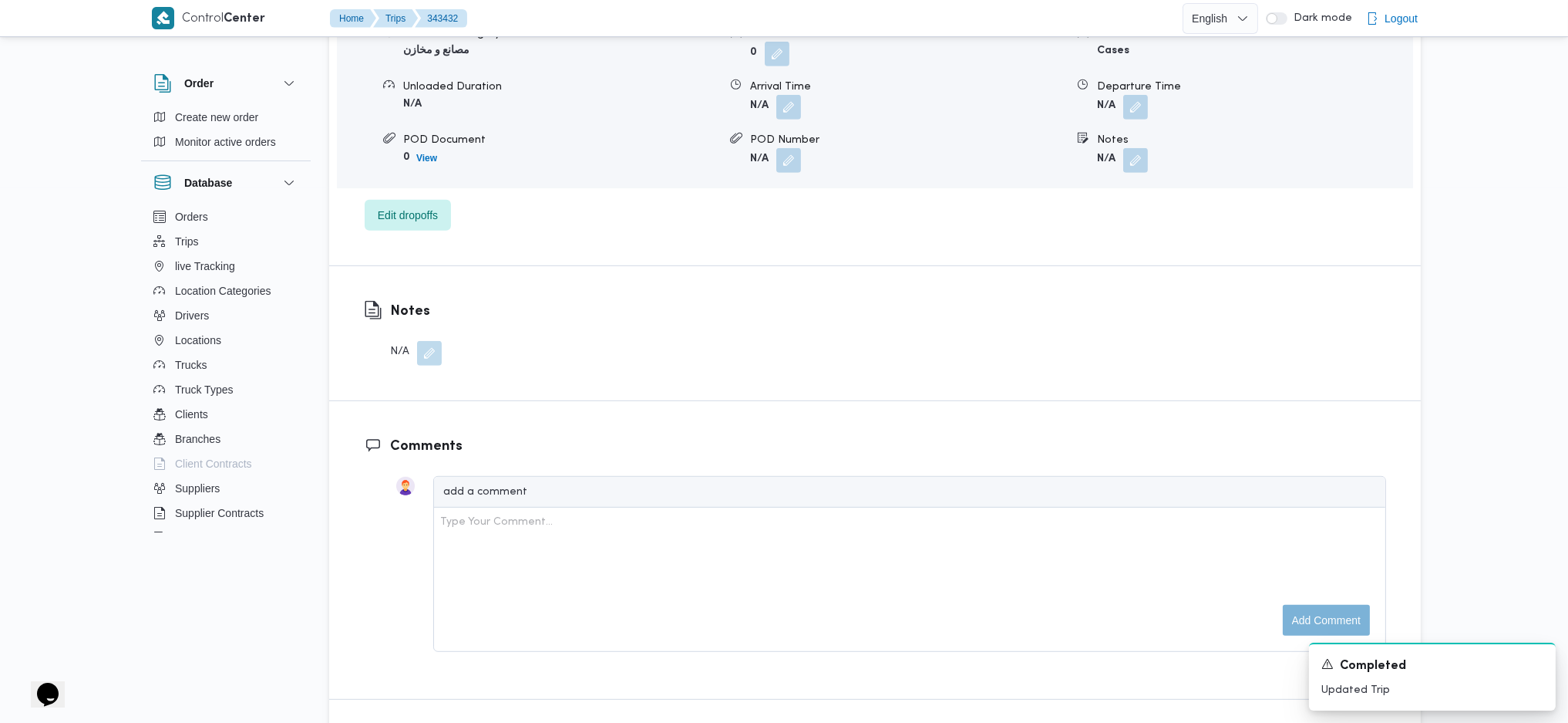
scroll to position [1645, 0]
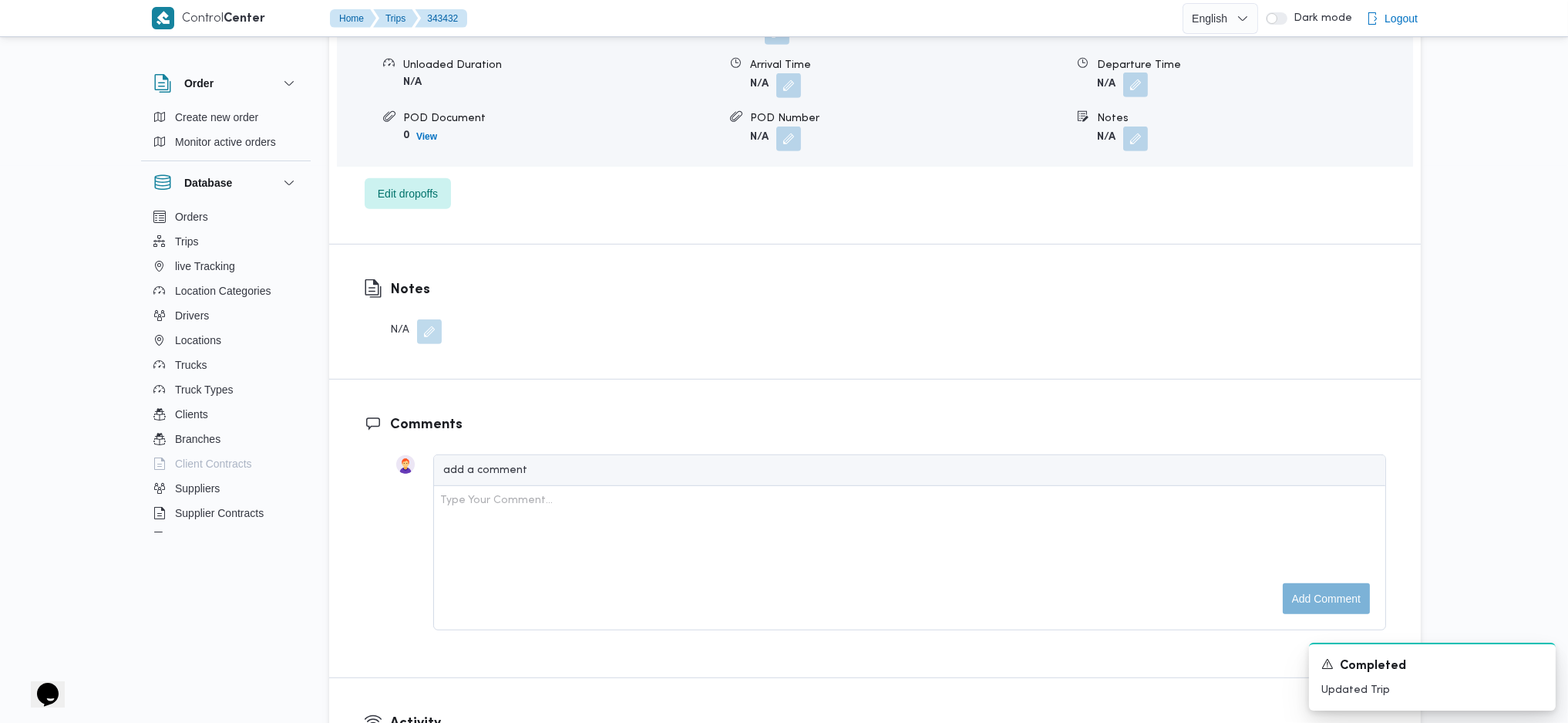
click at [1135, 96] on button "button" at bounding box center [1135, 84] width 25 height 25
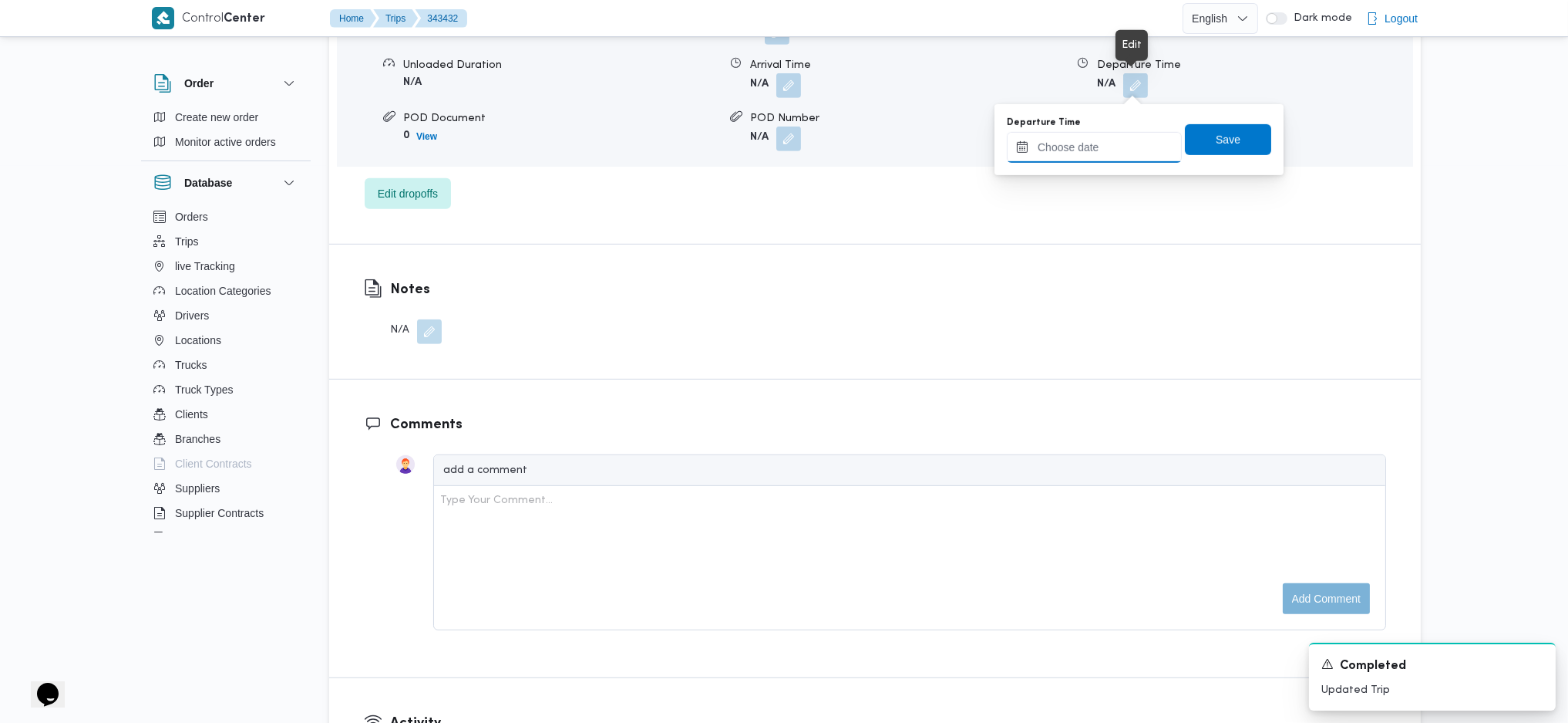
click at [1118, 139] on input "Departure Time" at bounding box center [1095, 147] width 175 height 31
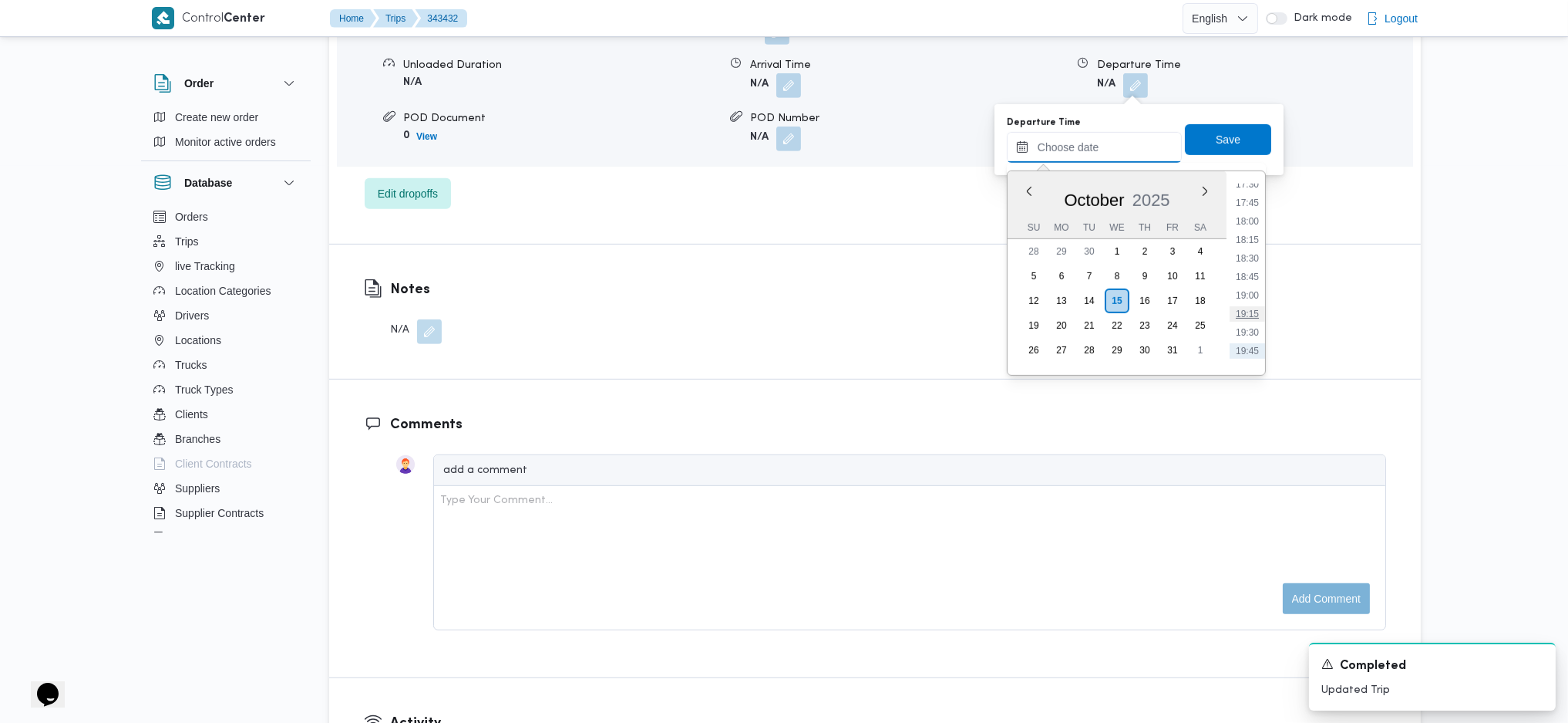
scroll to position [1268, 0]
click at [1243, 245] on ul "00:00 00:15 00:30 00:45 01:00 01:15 01:30 01:45 02:00 02:15 02:30 02:45 03:00 0…" at bounding box center [1247, 273] width 36 height 179
click at [1243, 223] on li "17:30" at bounding box center [1247, 218] width 36 height 15
type input "[DATE] 17:30"
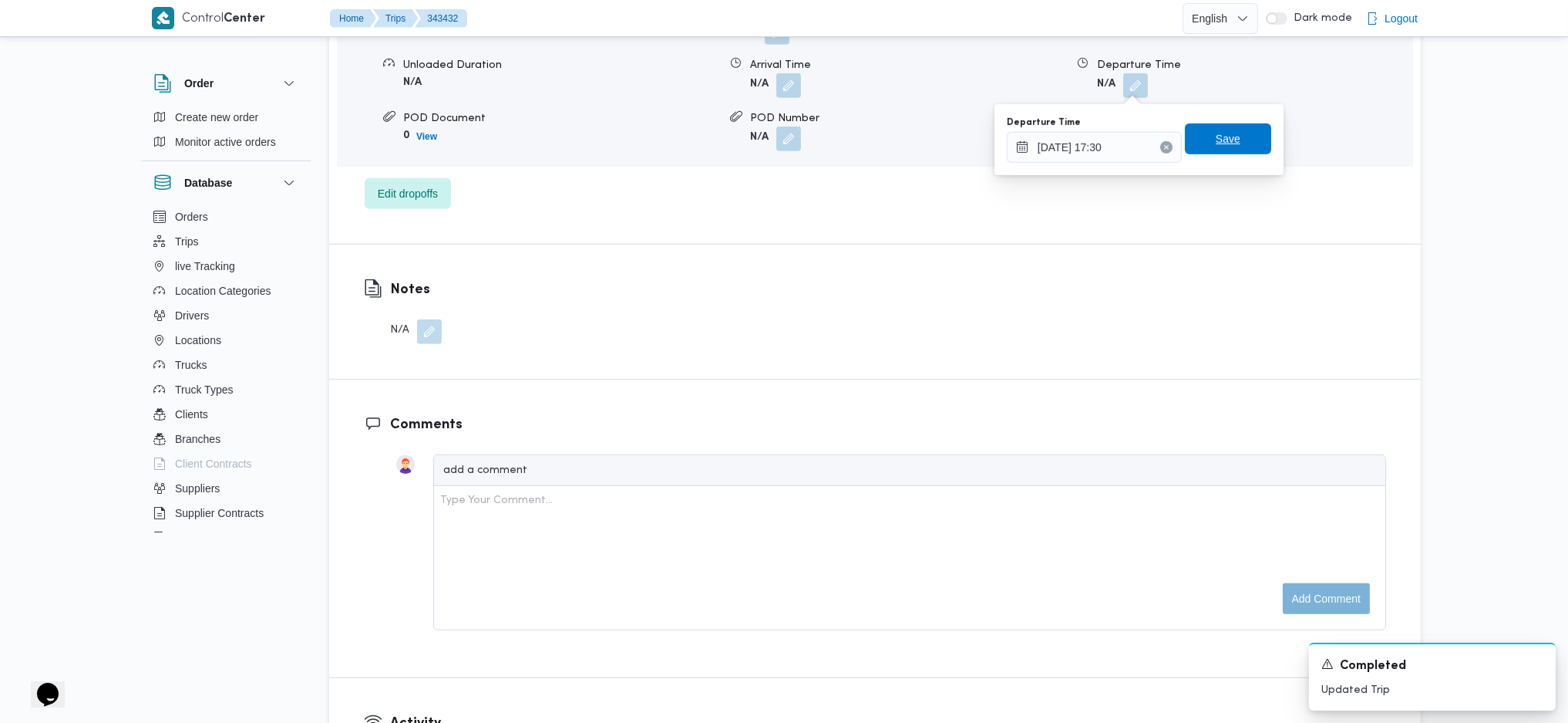
click at [1199, 143] on span "Save" at bounding box center [1228, 139] width 86 height 31
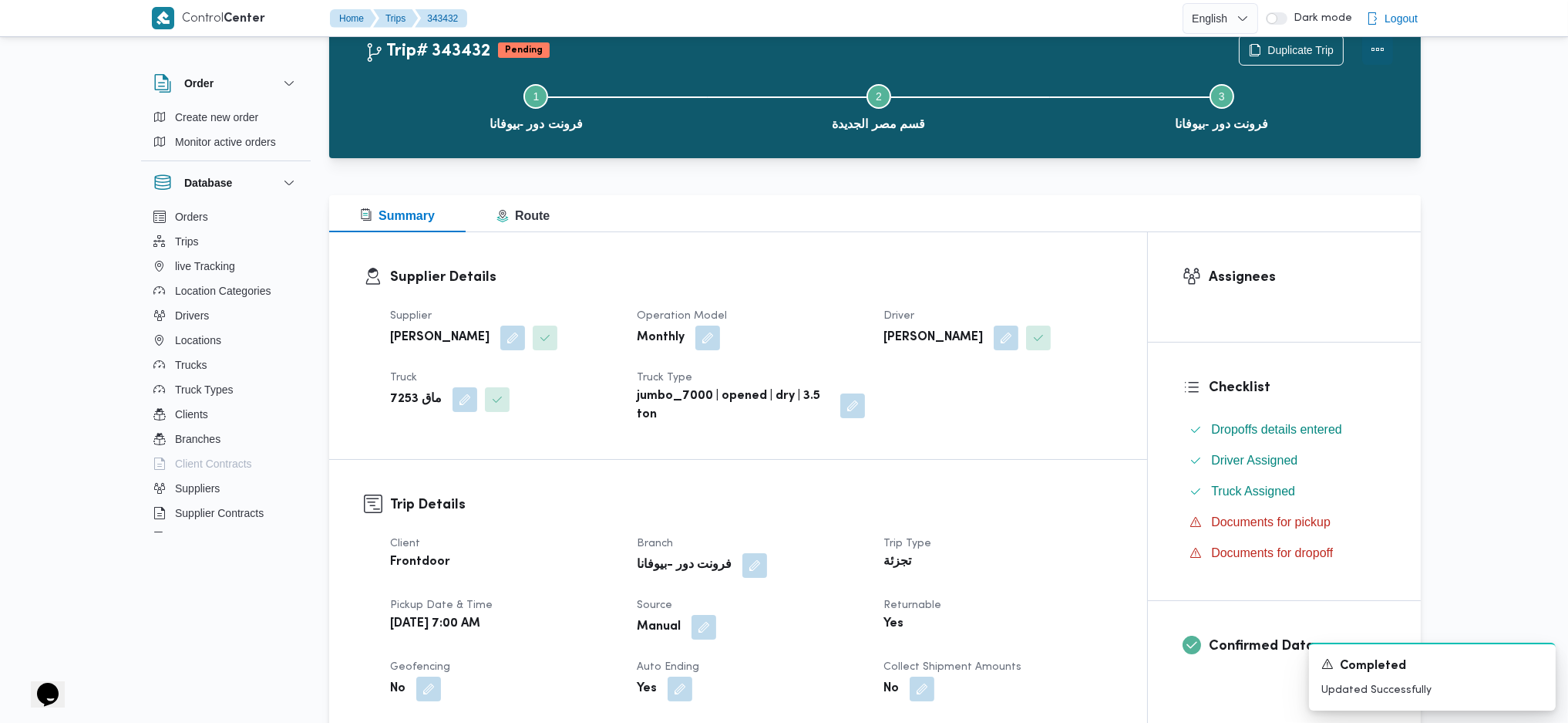
scroll to position [0, 0]
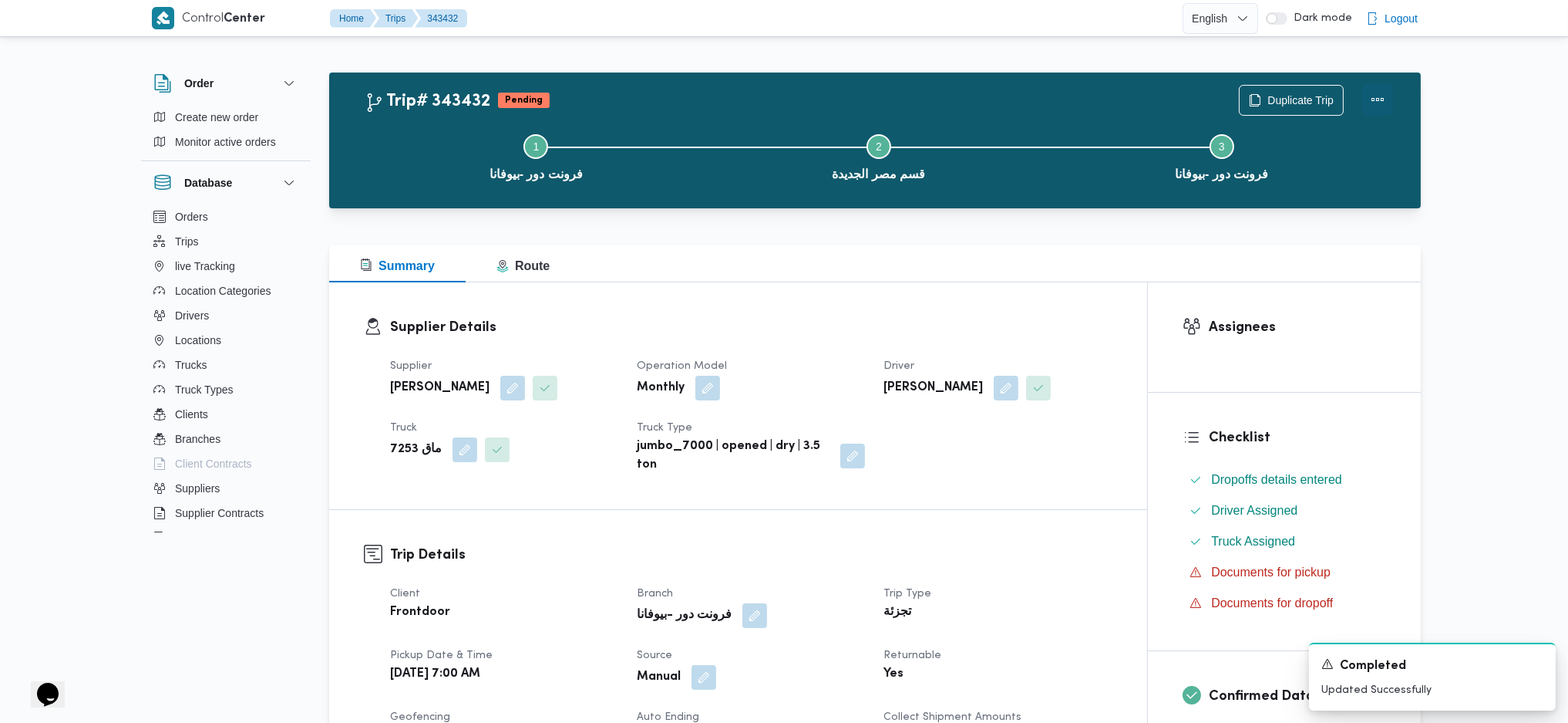
drag, startPoint x: 1387, startPoint y: 104, endPoint x: 1373, endPoint y: 102, distance: 14.1
click at [1382, 107] on button "Actions" at bounding box center [1378, 99] width 31 height 31
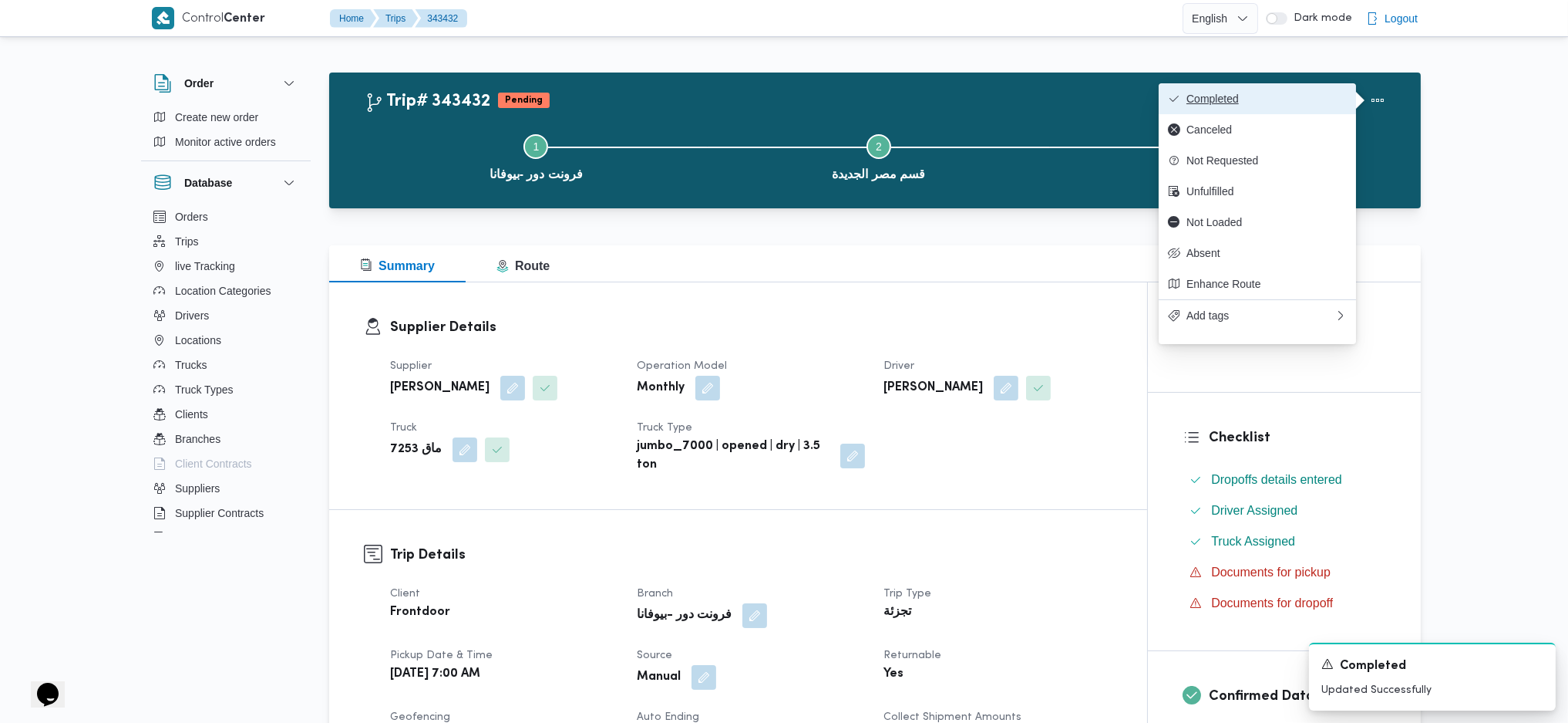
click at [1292, 97] on span "Completed" at bounding box center [1266, 98] width 160 height 12
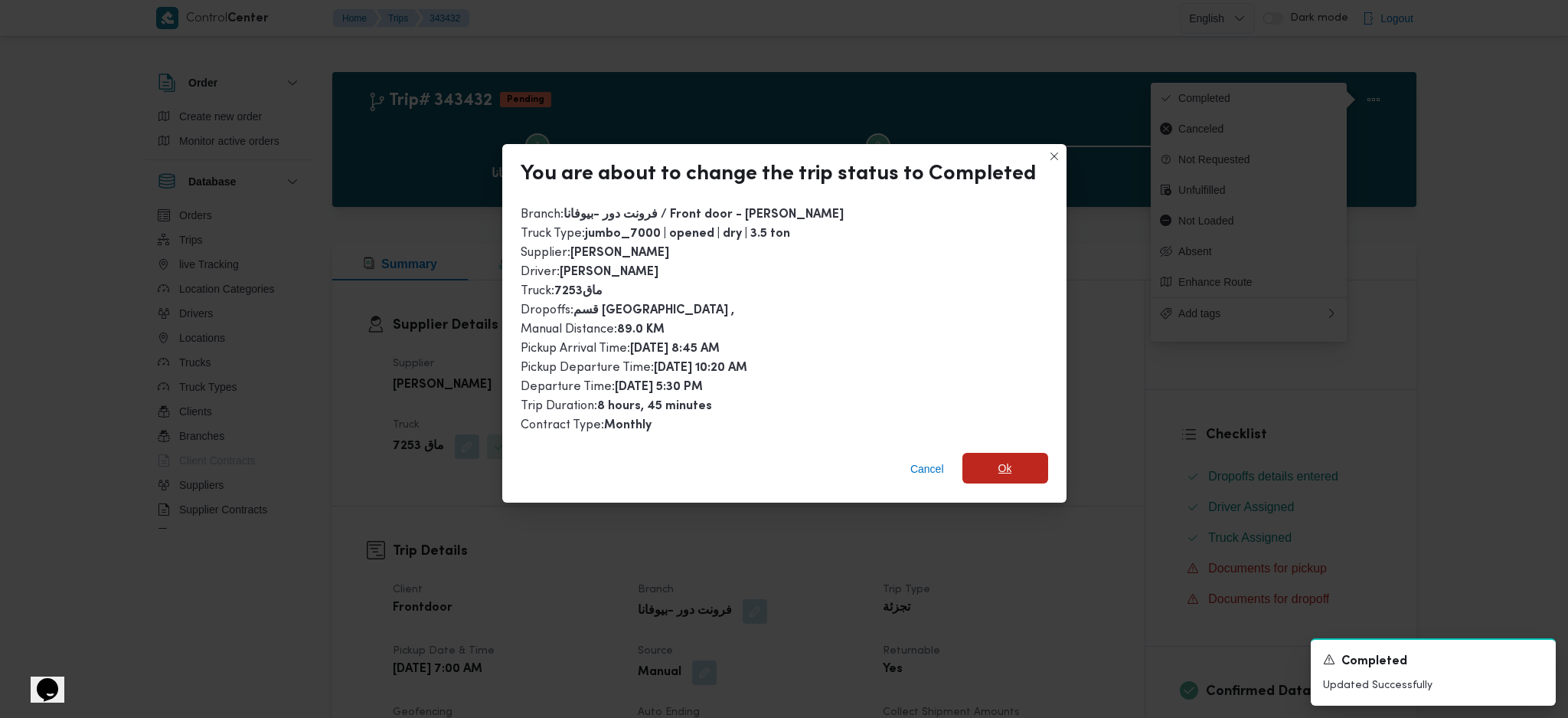
click at [984, 459] on span "Ok" at bounding box center [1005, 468] width 85 height 31
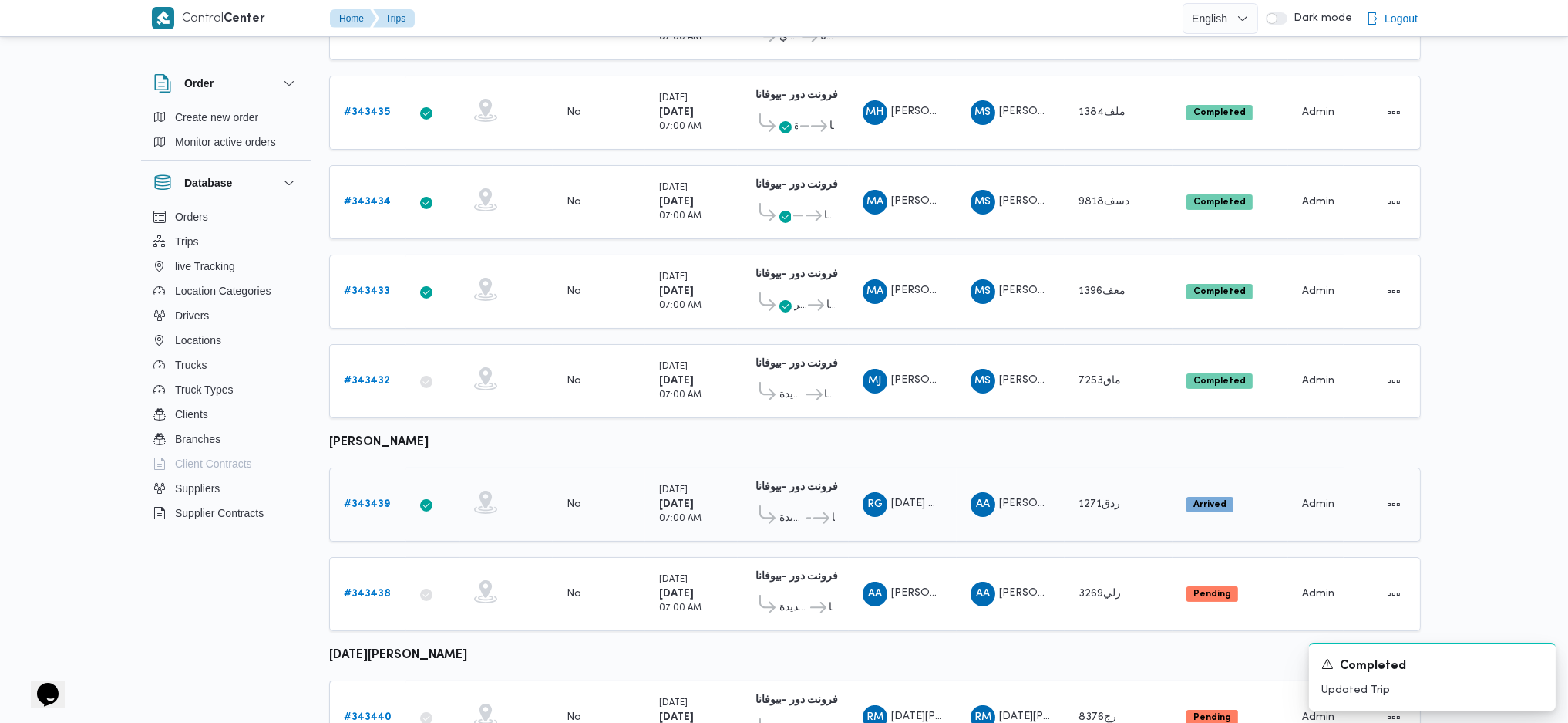
scroll to position [411, 0]
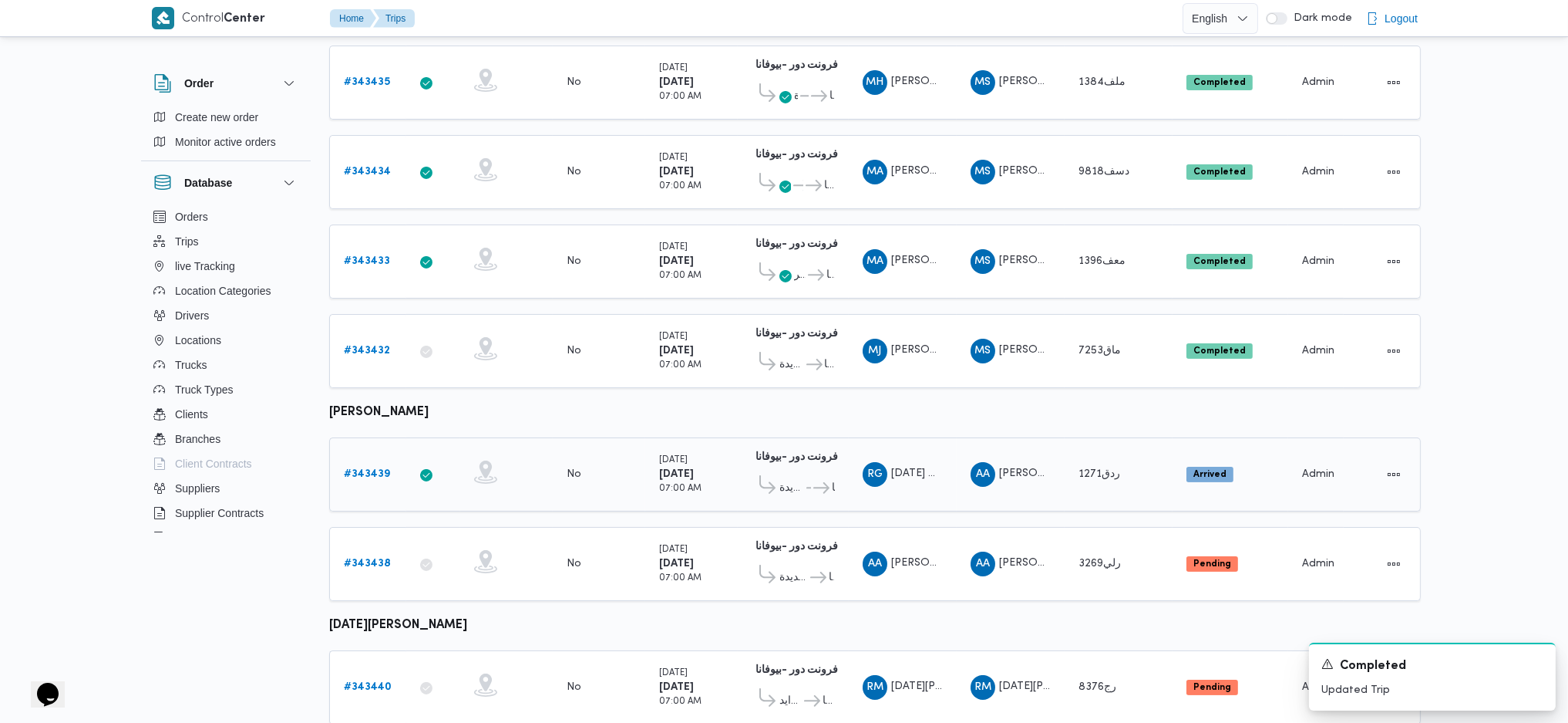
click at [367, 469] on b "# 343439" at bounding box center [367, 473] width 46 height 10
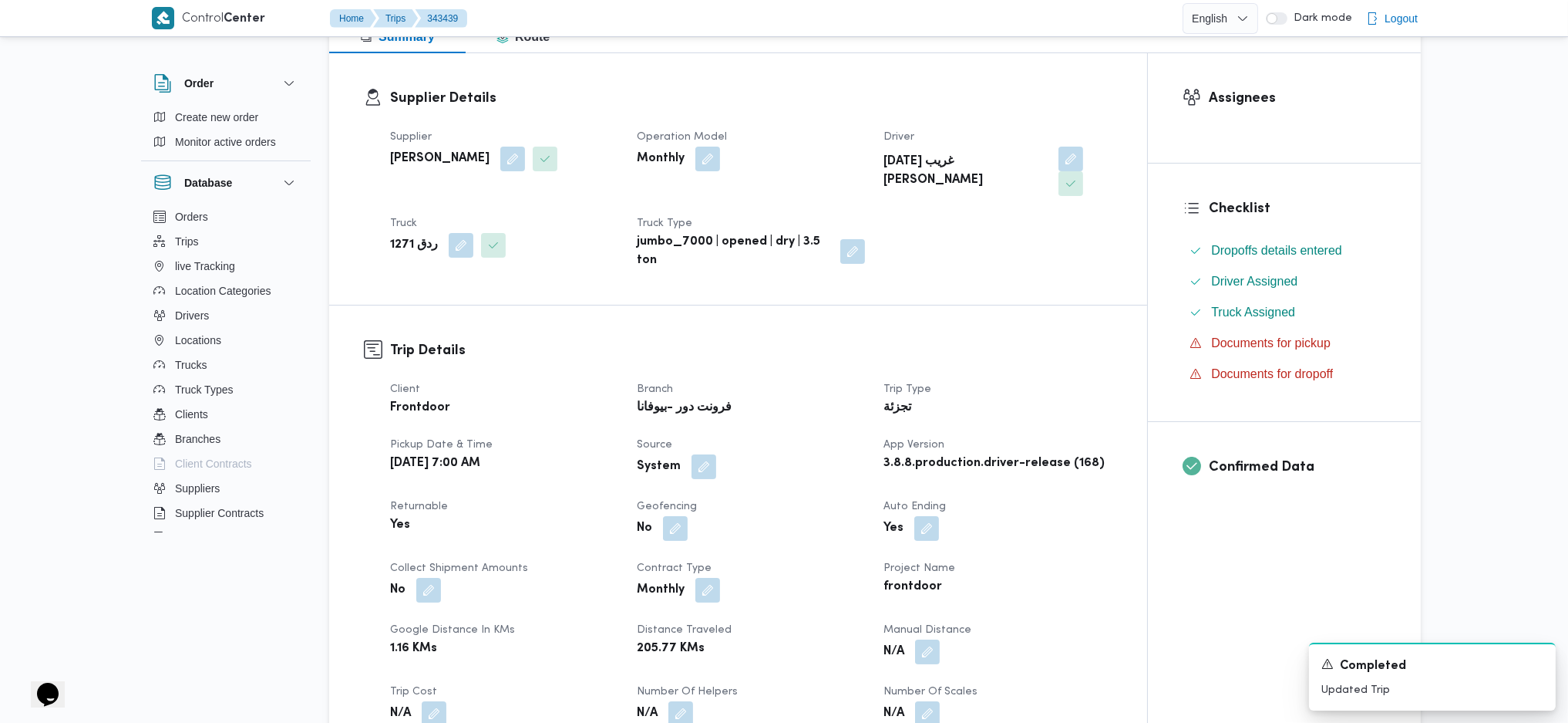
scroll to position [411, 0]
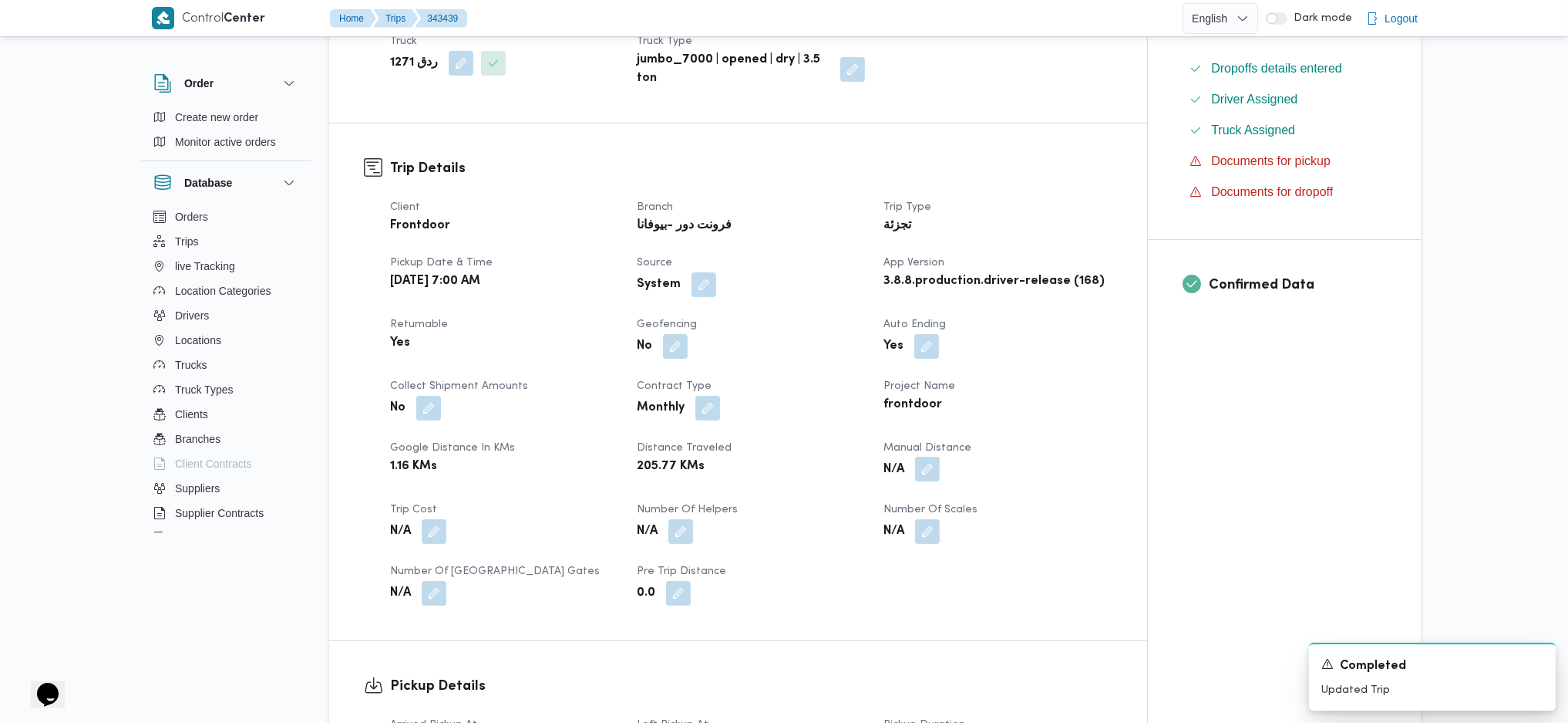
click at [923, 457] on button "button" at bounding box center [927, 469] width 25 height 25
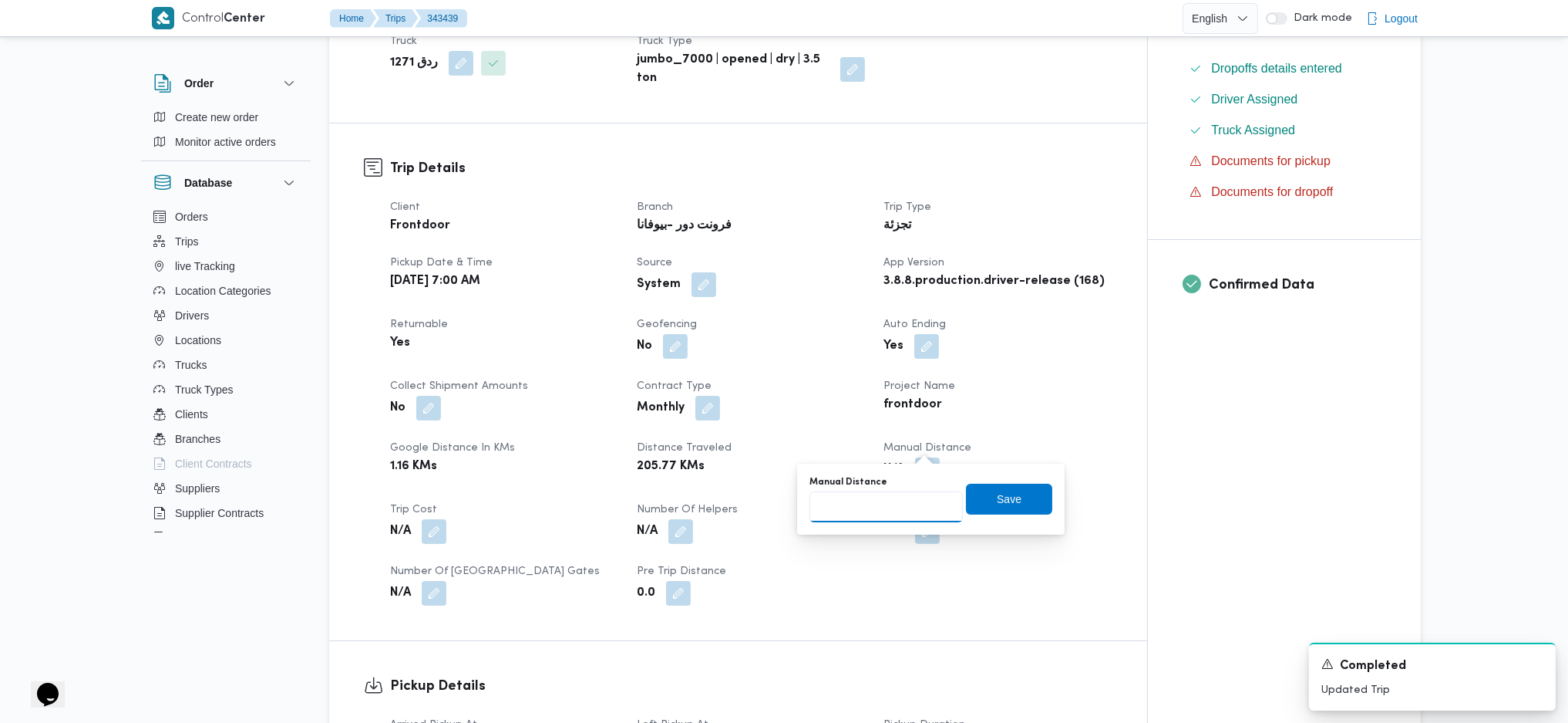
click at [862, 505] on input "Manual Distance" at bounding box center [886, 506] width 154 height 31
type input "130"
click at [978, 498] on span "Save" at bounding box center [1009, 499] width 86 height 31
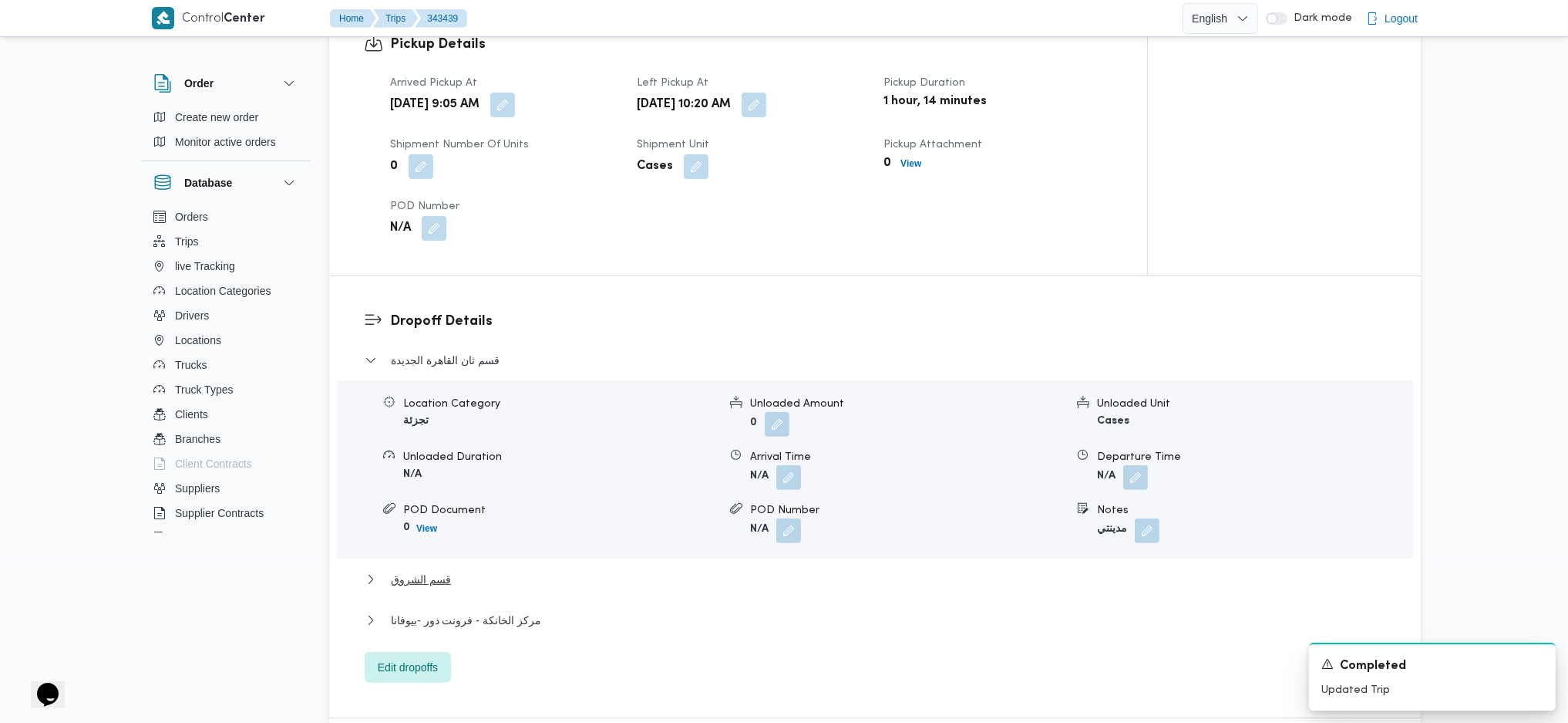
scroll to position [1130, 0]
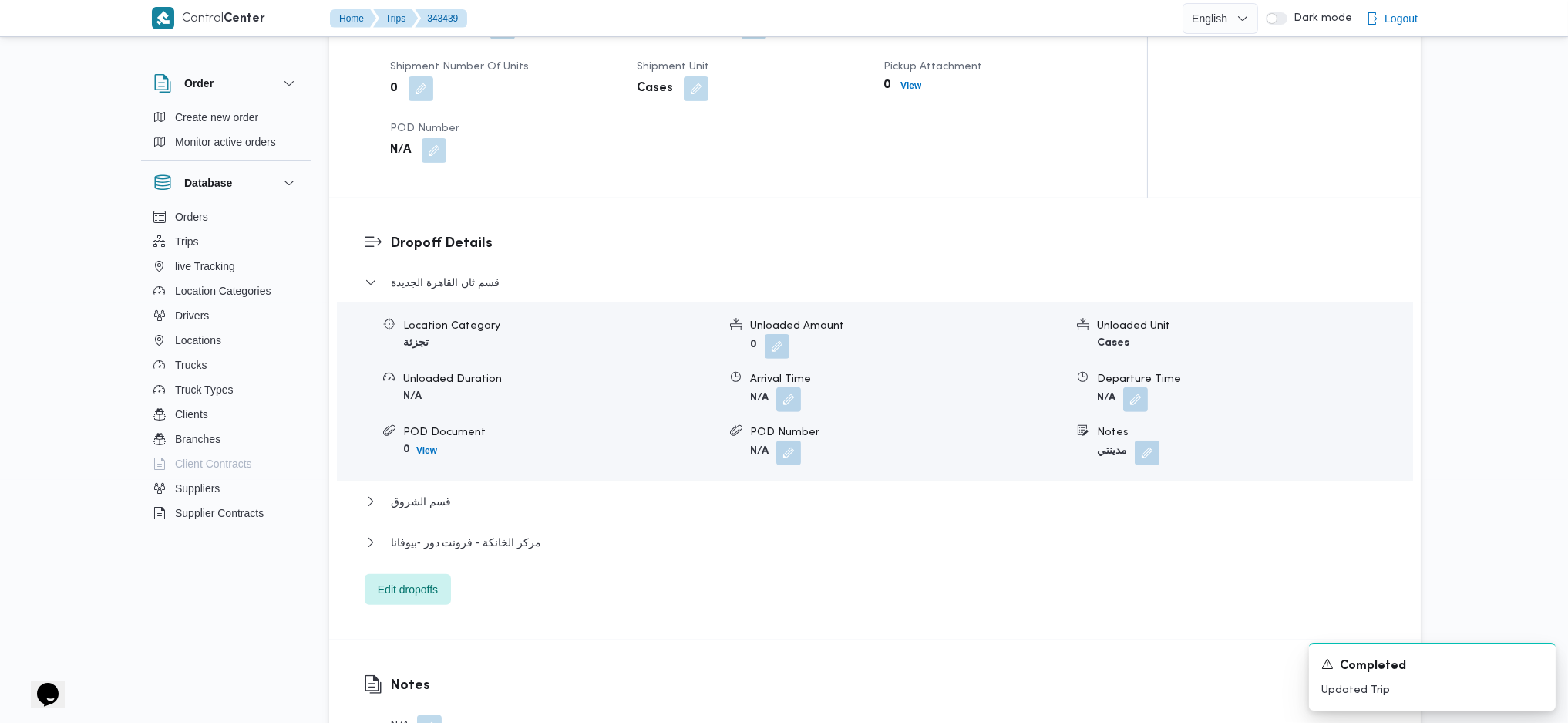
click at [490, 534] on div "مركز الخانكة - فرونت دور -بيوفانا" at bounding box center [876, 548] width 1021 height 29
click at [495, 533] on span "مركز الخانكة - فرونت دور -بيوفانا" at bounding box center [466, 542] width 151 height 18
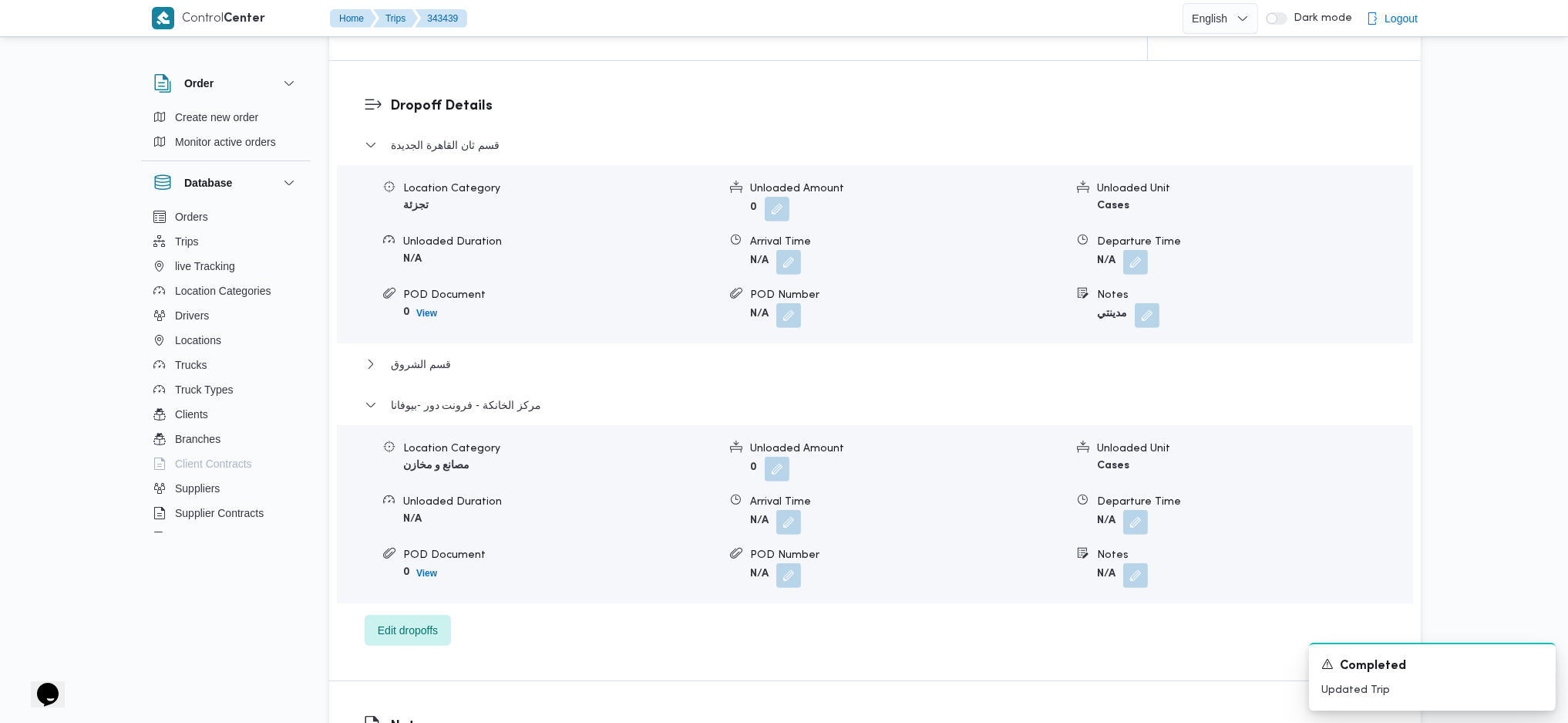
scroll to position [1337, 0]
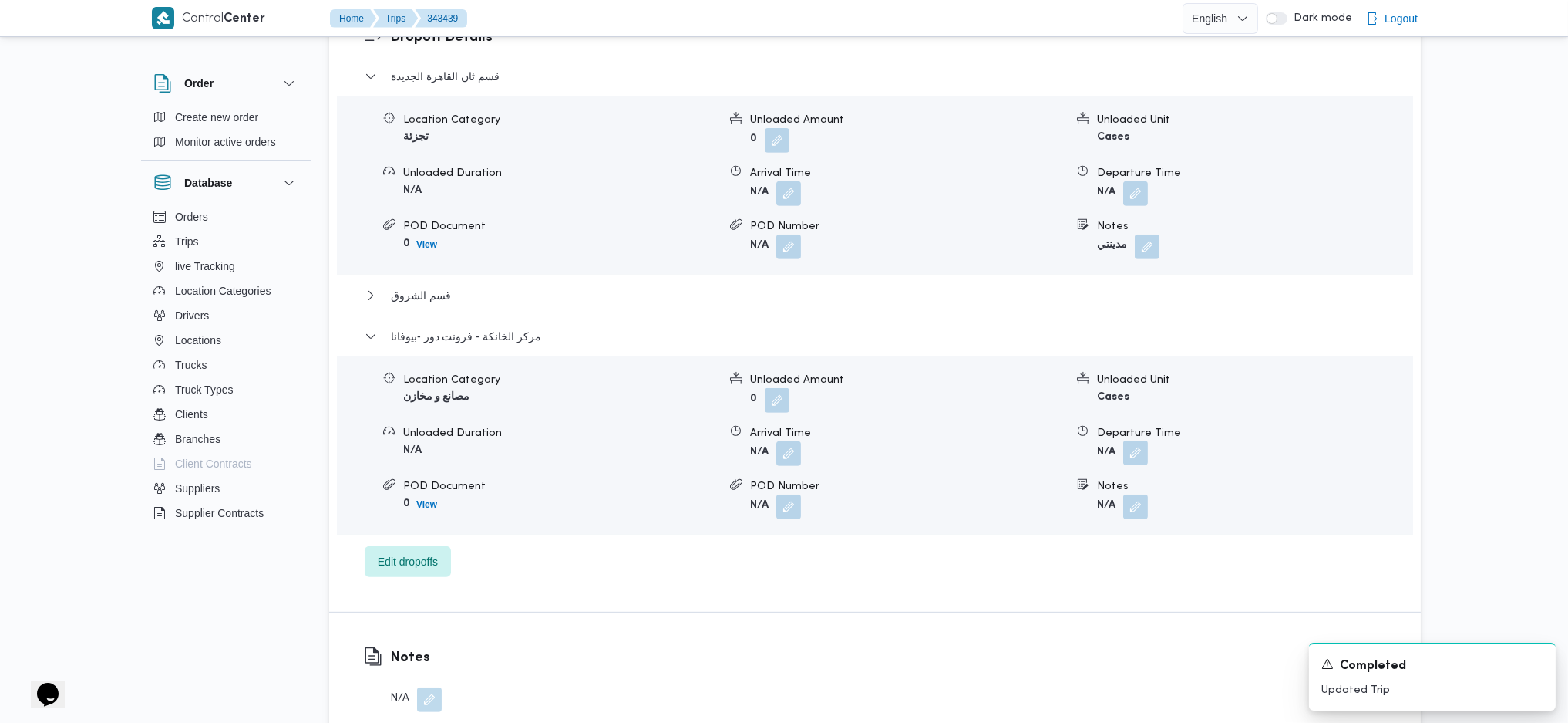
click at [1131, 440] on button "button" at bounding box center [1135, 452] width 25 height 25
click at [1115, 460] on div "Departure Time" at bounding box center [1095, 466] width 175 height 12
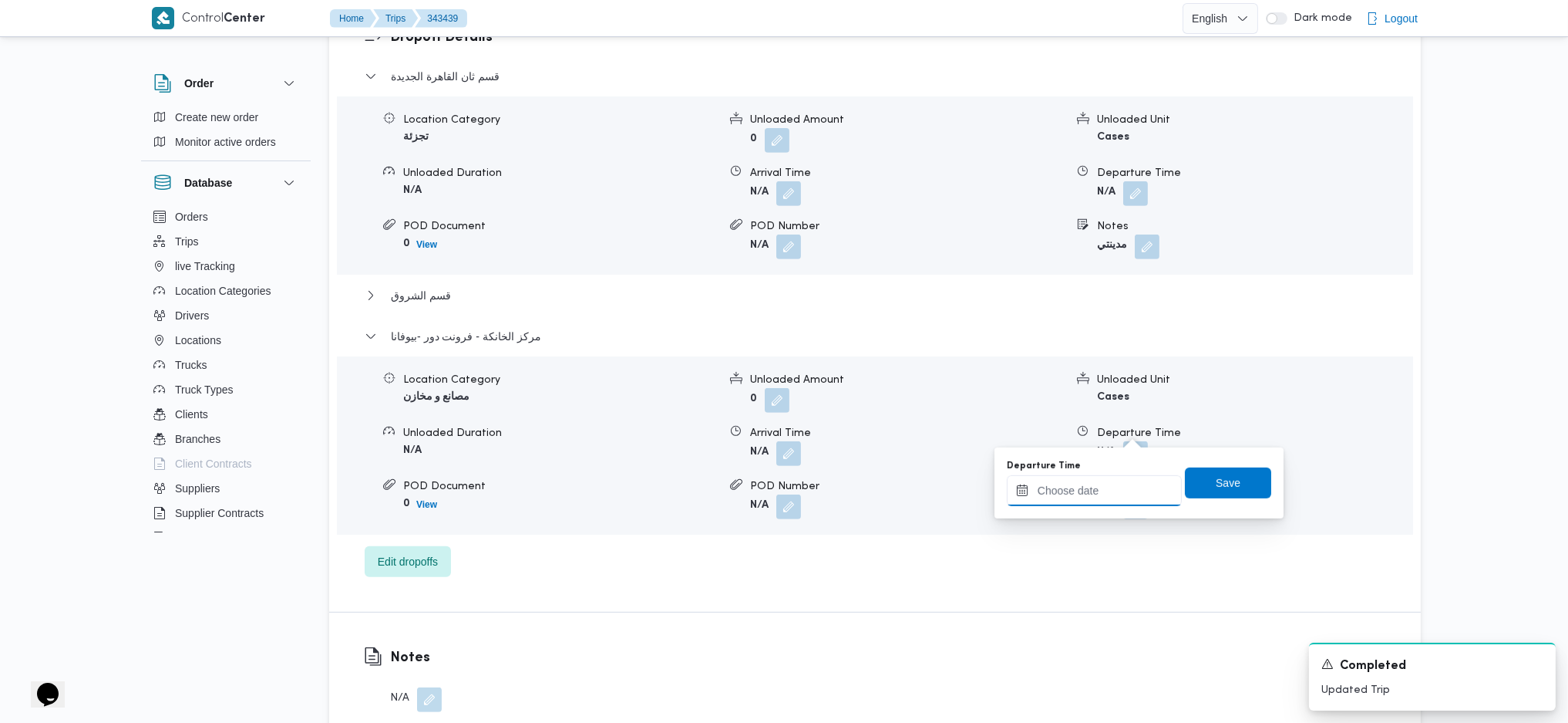
click at [1127, 488] on input "Departure Time" at bounding box center [1095, 490] width 175 height 31
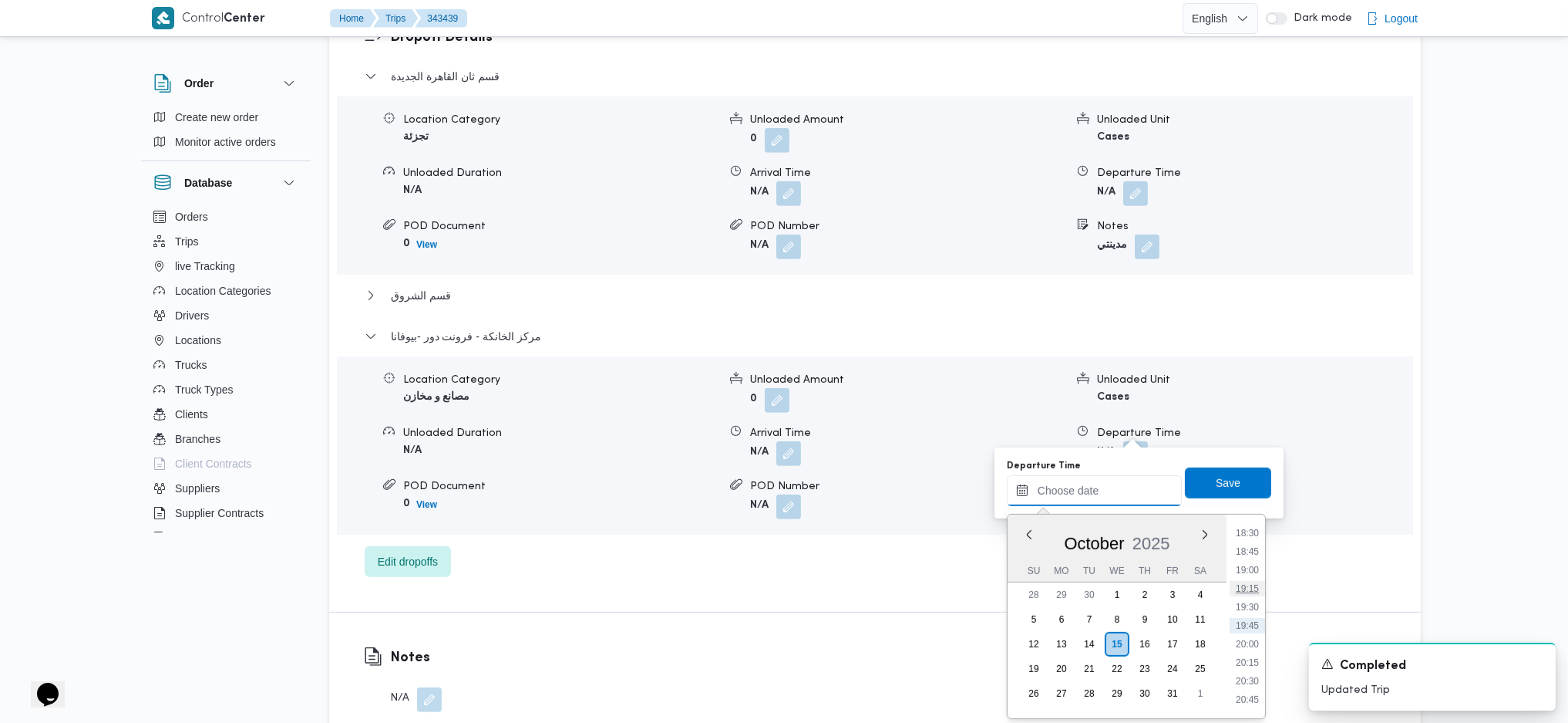
scroll to position [1268, 0]
click at [1260, 581] on li "17:45" at bounding box center [1247, 580] width 36 height 15
type input "[DATE] 17:45"
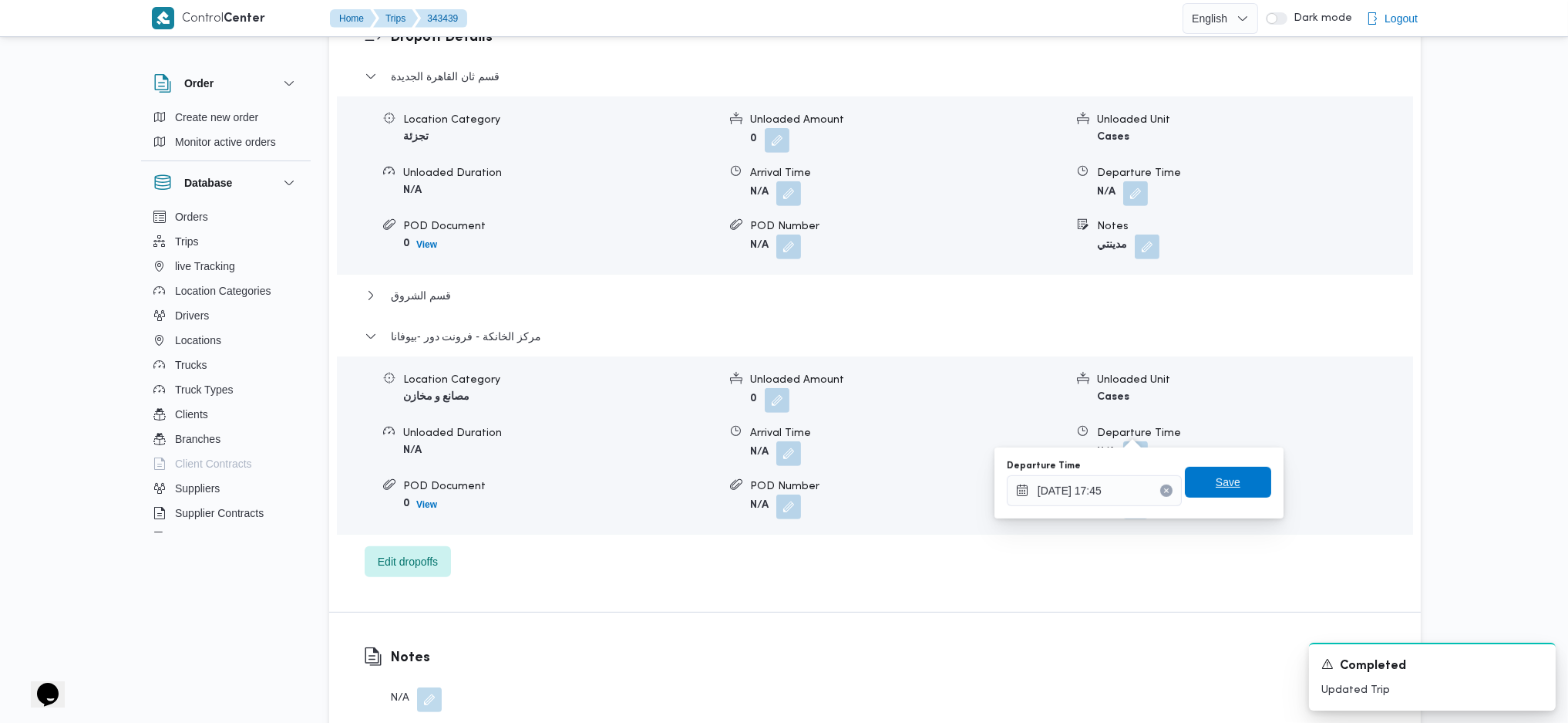
click at [1229, 497] on span "Save" at bounding box center [1228, 481] width 86 height 31
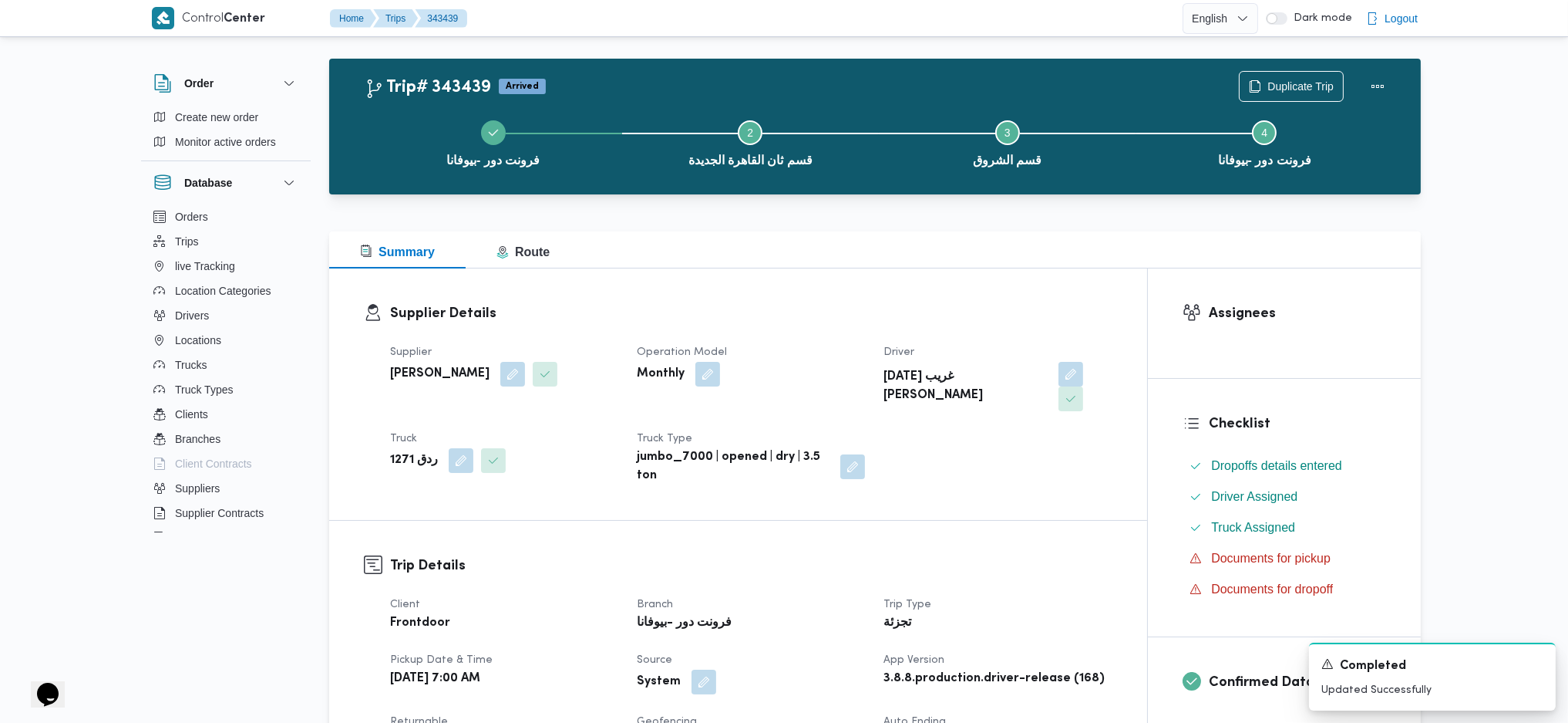
scroll to position [0, 0]
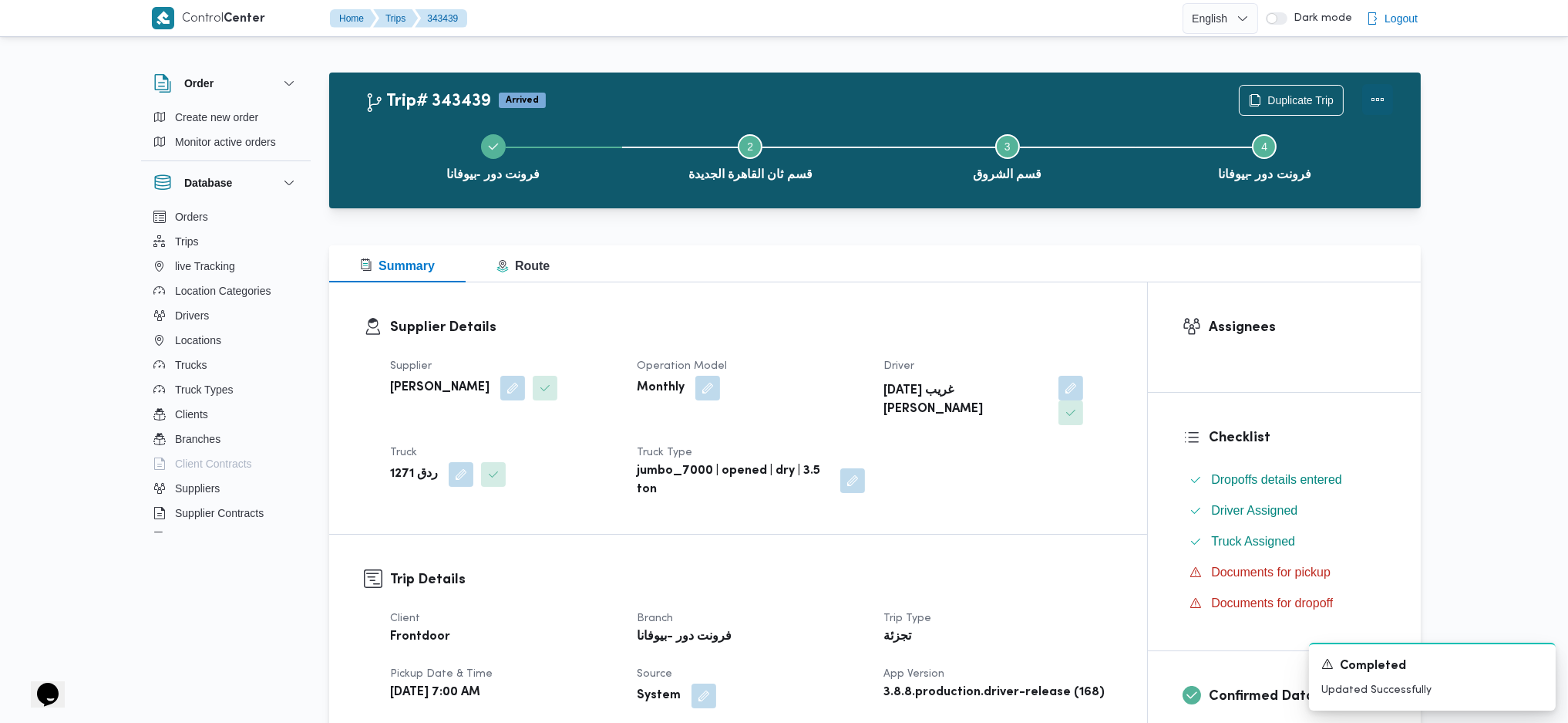
click at [1372, 105] on button "Actions" at bounding box center [1378, 99] width 31 height 31
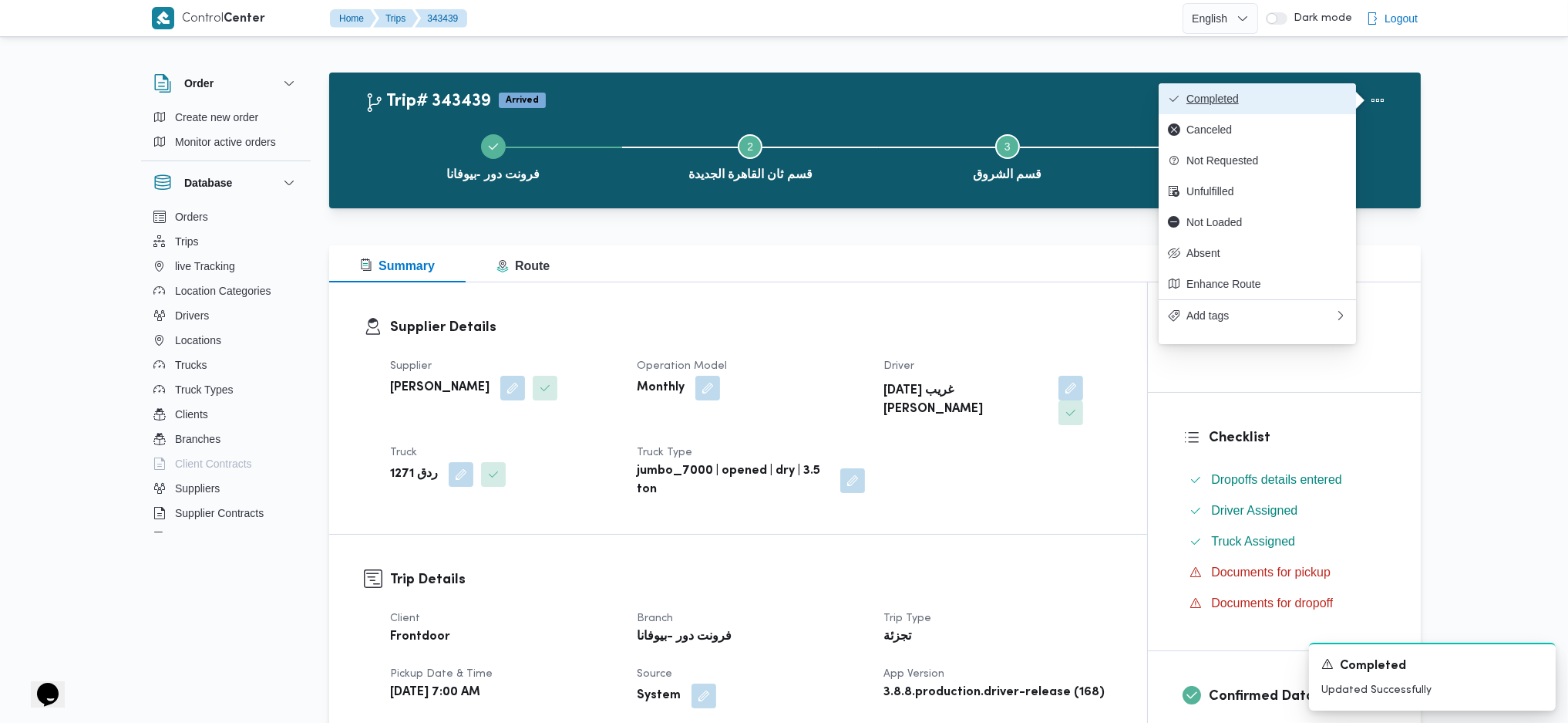
click at [1298, 108] on button "Completed" at bounding box center [1257, 98] width 198 height 31
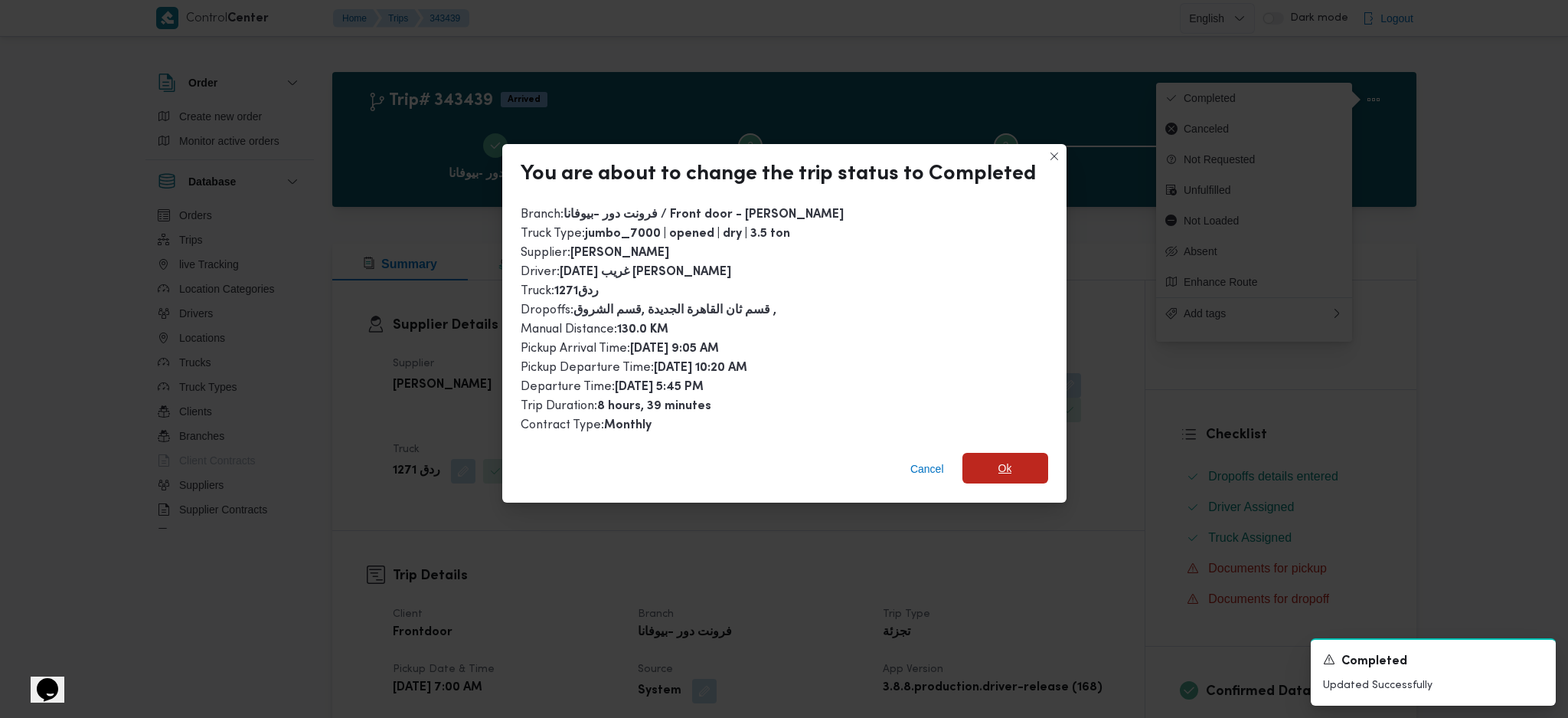
click at [1035, 464] on span "Ok" at bounding box center [1005, 468] width 85 height 31
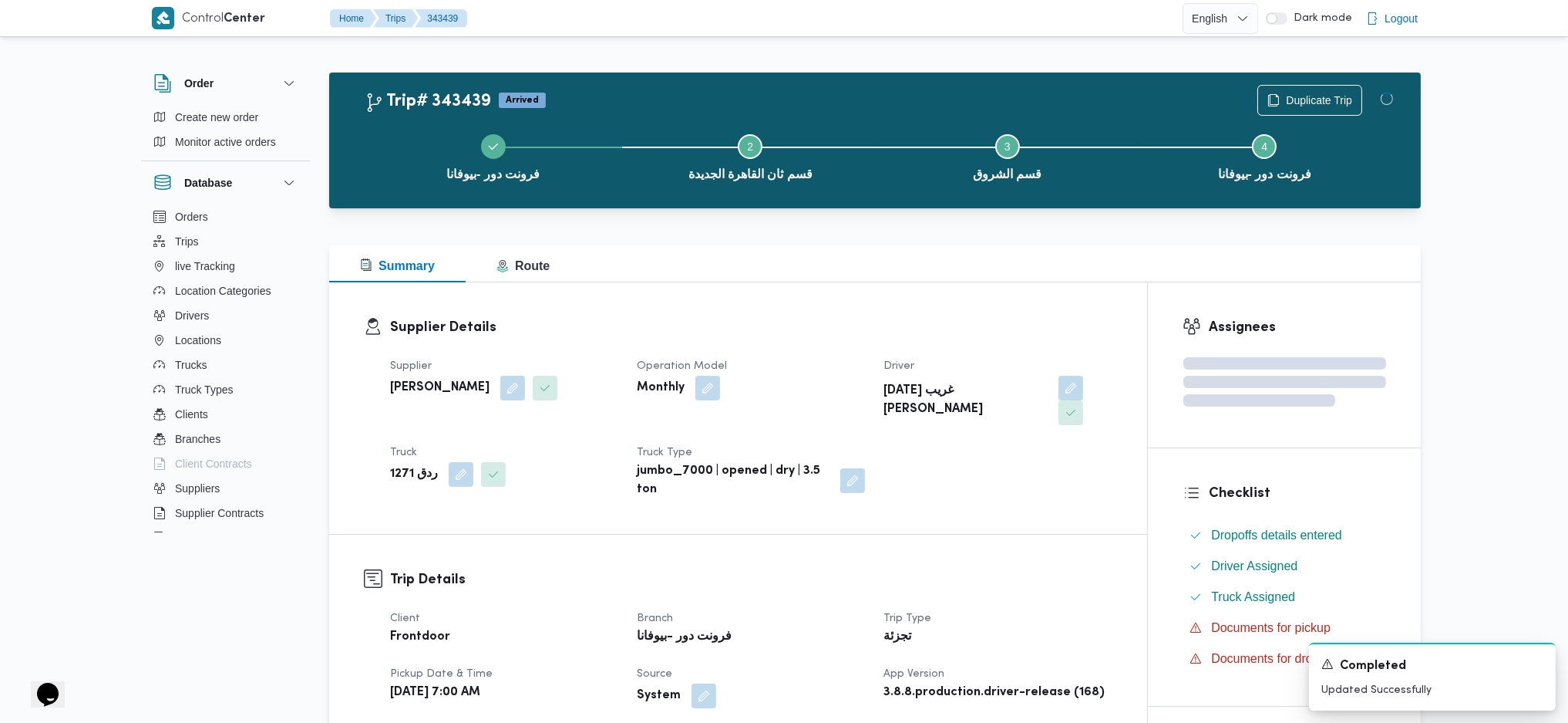
click at [1038, 569] on h3 "Trip Details" at bounding box center [751, 580] width 723 height 21
click at [889, 246] on div "Summary Route" at bounding box center [875, 264] width 1092 height 37
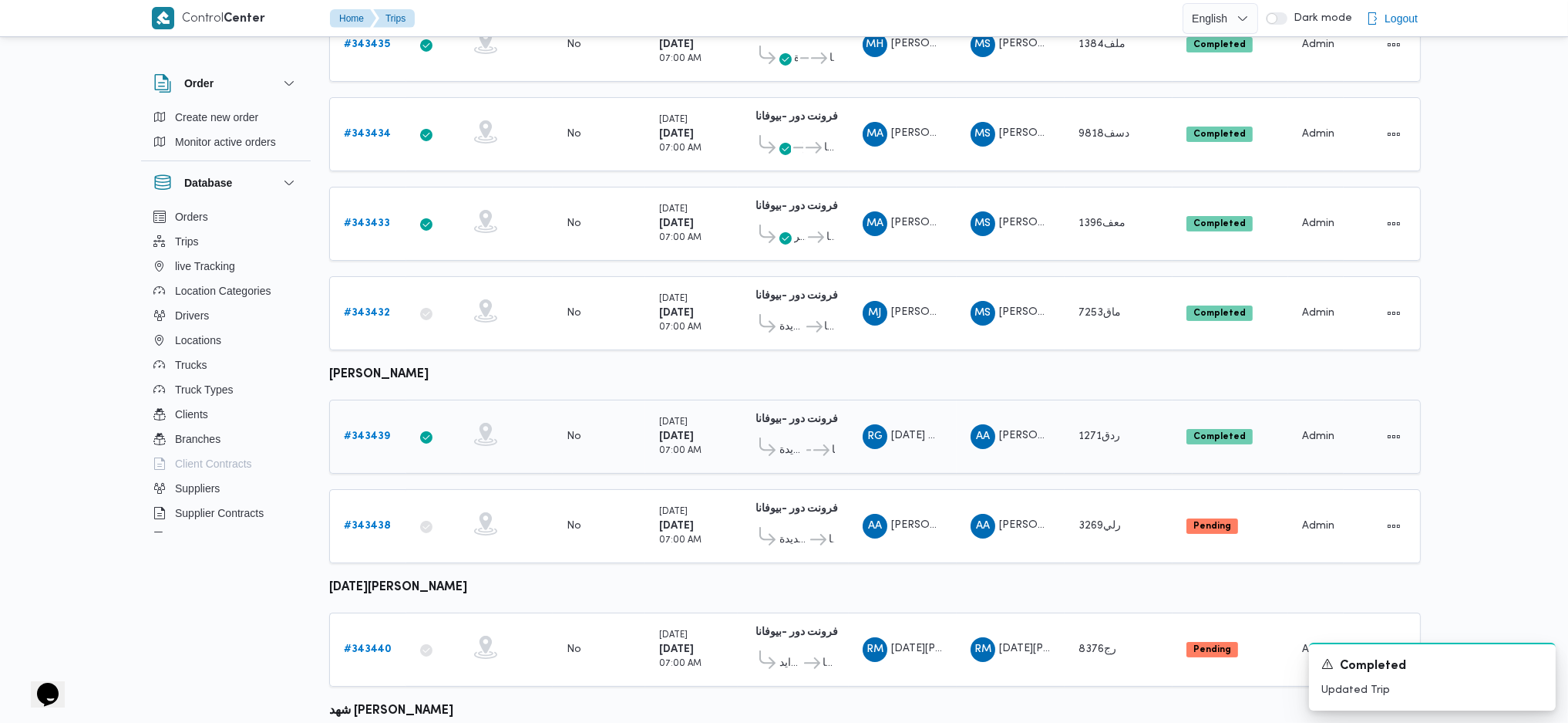
scroll to position [654, 0]
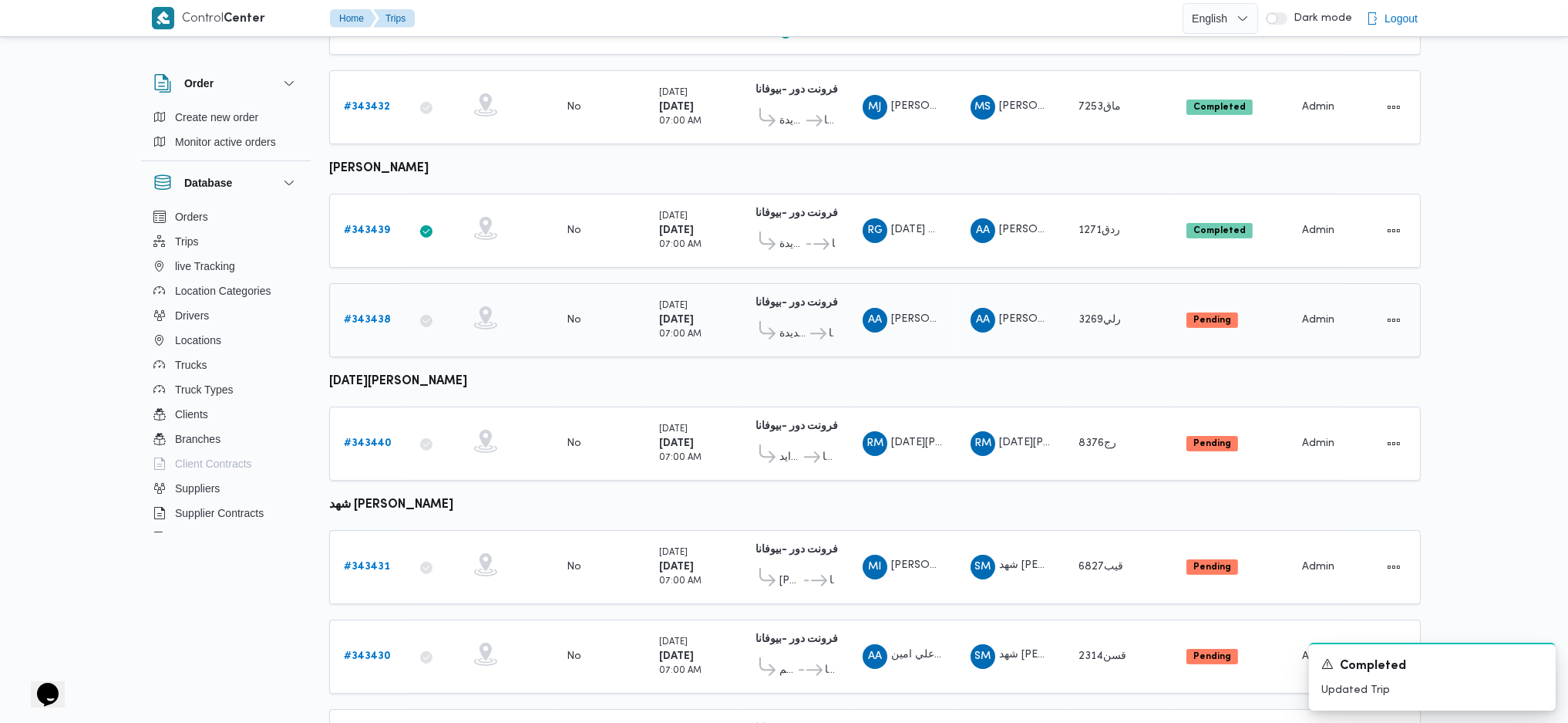
click at [359, 315] on b "# 343438" at bounding box center [367, 320] width 47 height 10
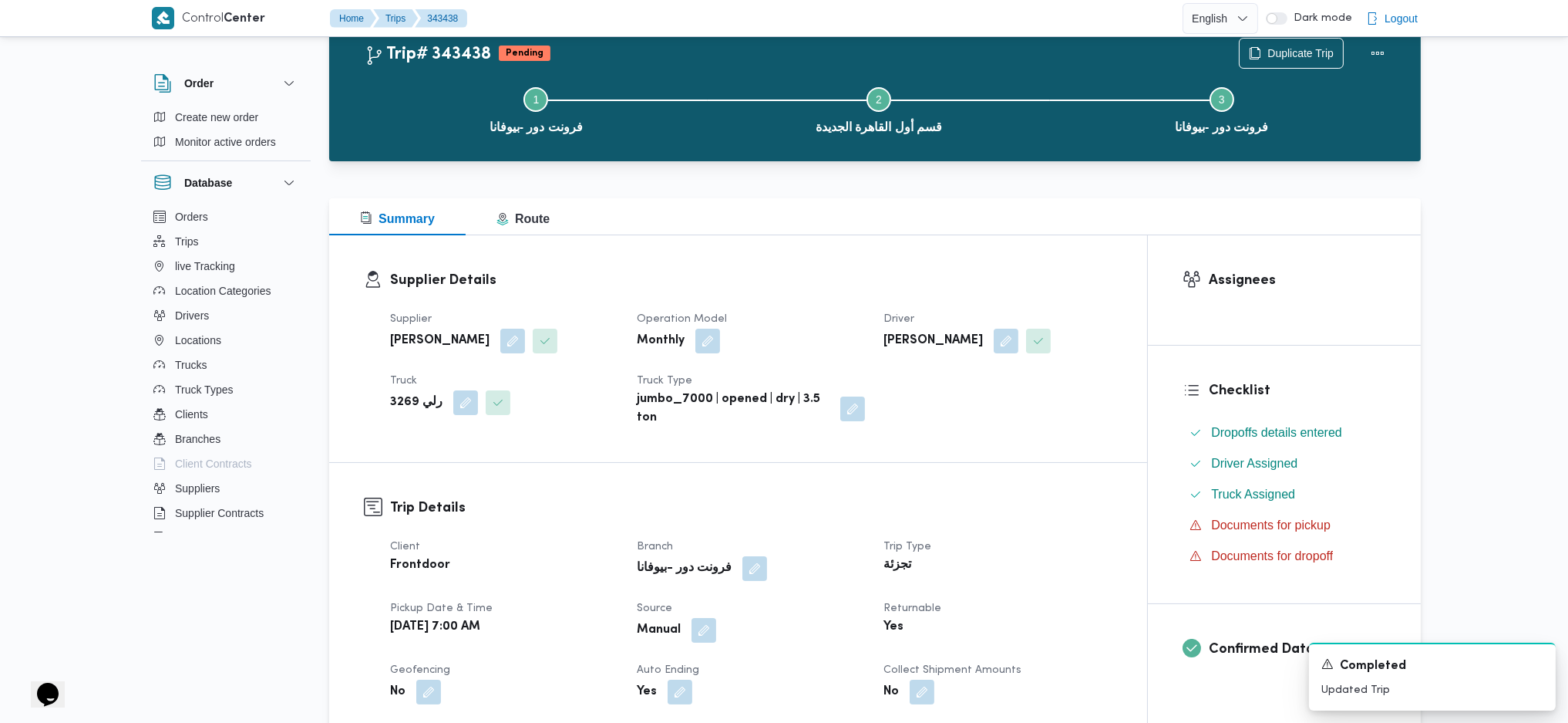
scroll to position [513, 0]
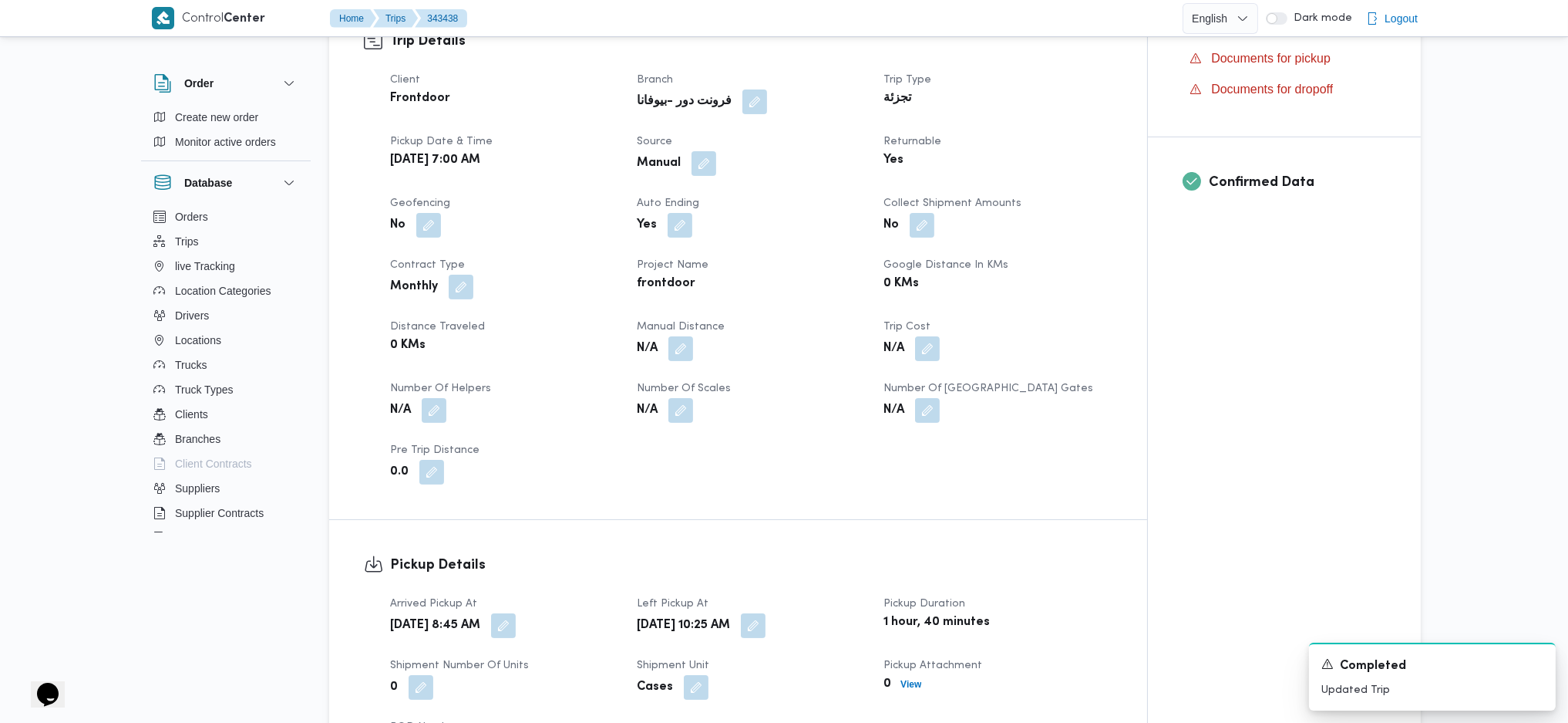
click at [676, 364] on div "Client Frontdoor Branch فرونت دور -بيوفانا Trip Type تجزئة Pickup date & time […" at bounding box center [751, 277] width 741 height 432
click at [686, 355] on button "button" at bounding box center [680, 348] width 25 height 25
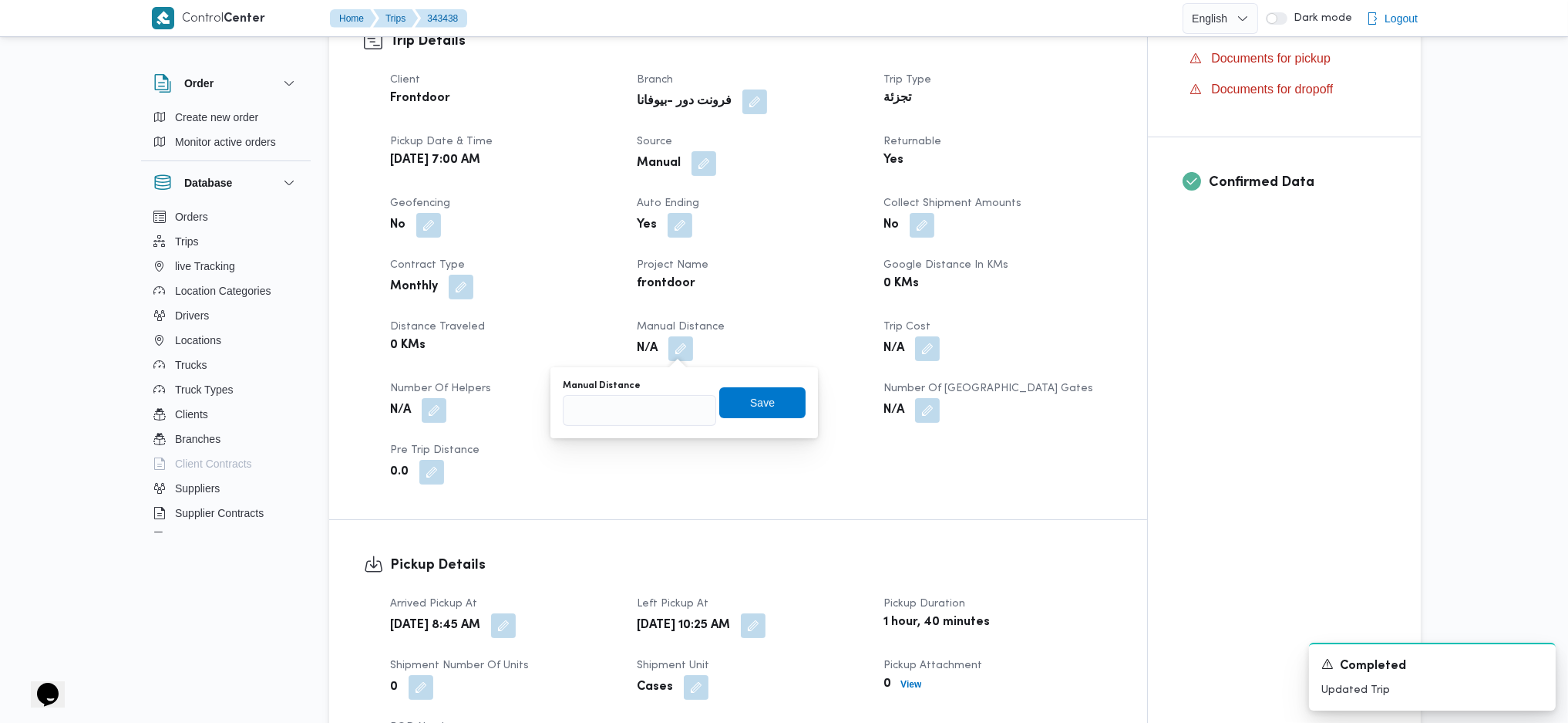
click at [667, 383] on div "Manual Distance" at bounding box center [639, 385] width 154 height 12
click at [639, 414] on input "Manual Distance" at bounding box center [639, 410] width 154 height 31
type input "130"
click at [751, 396] on span "Save" at bounding box center [762, 401] width 25 height 18
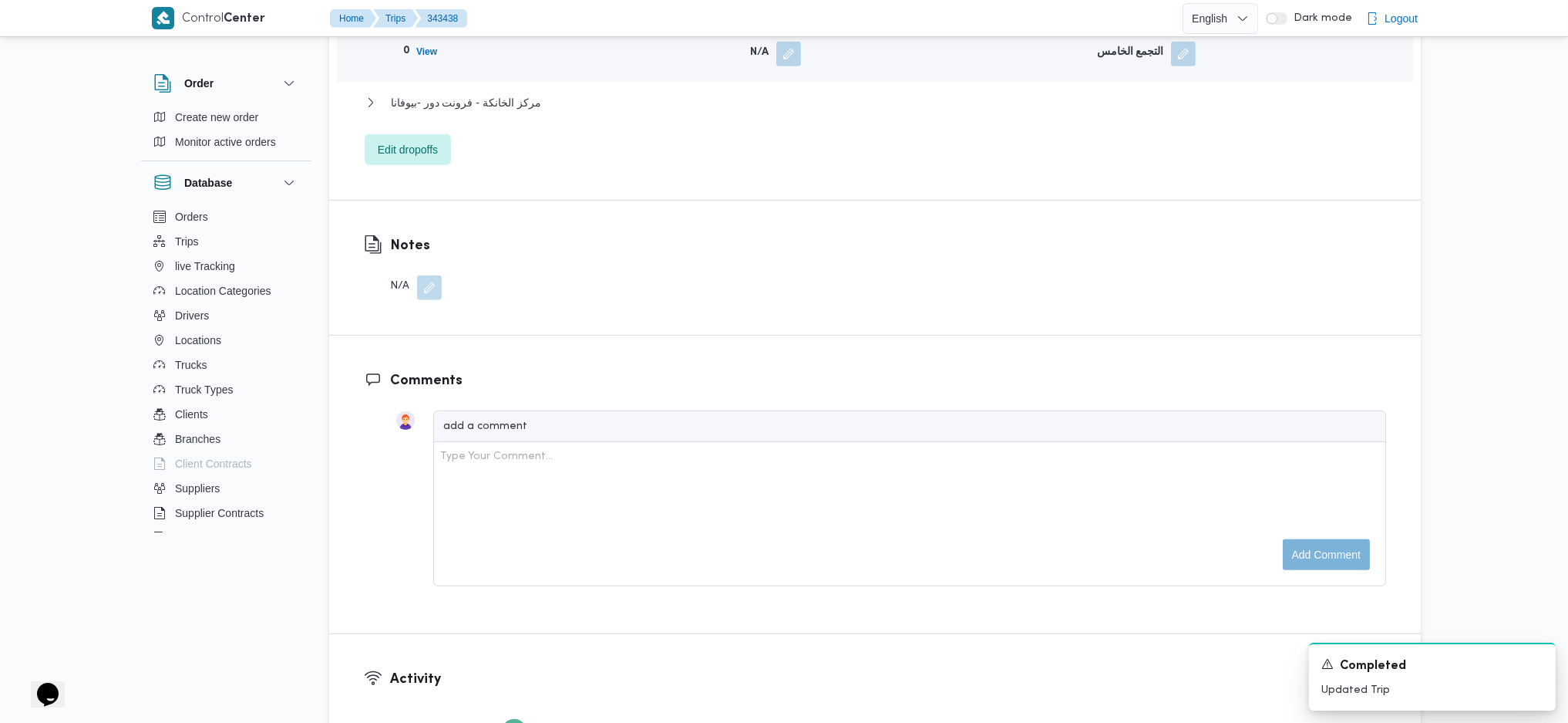
scroll to position [1337, 0]
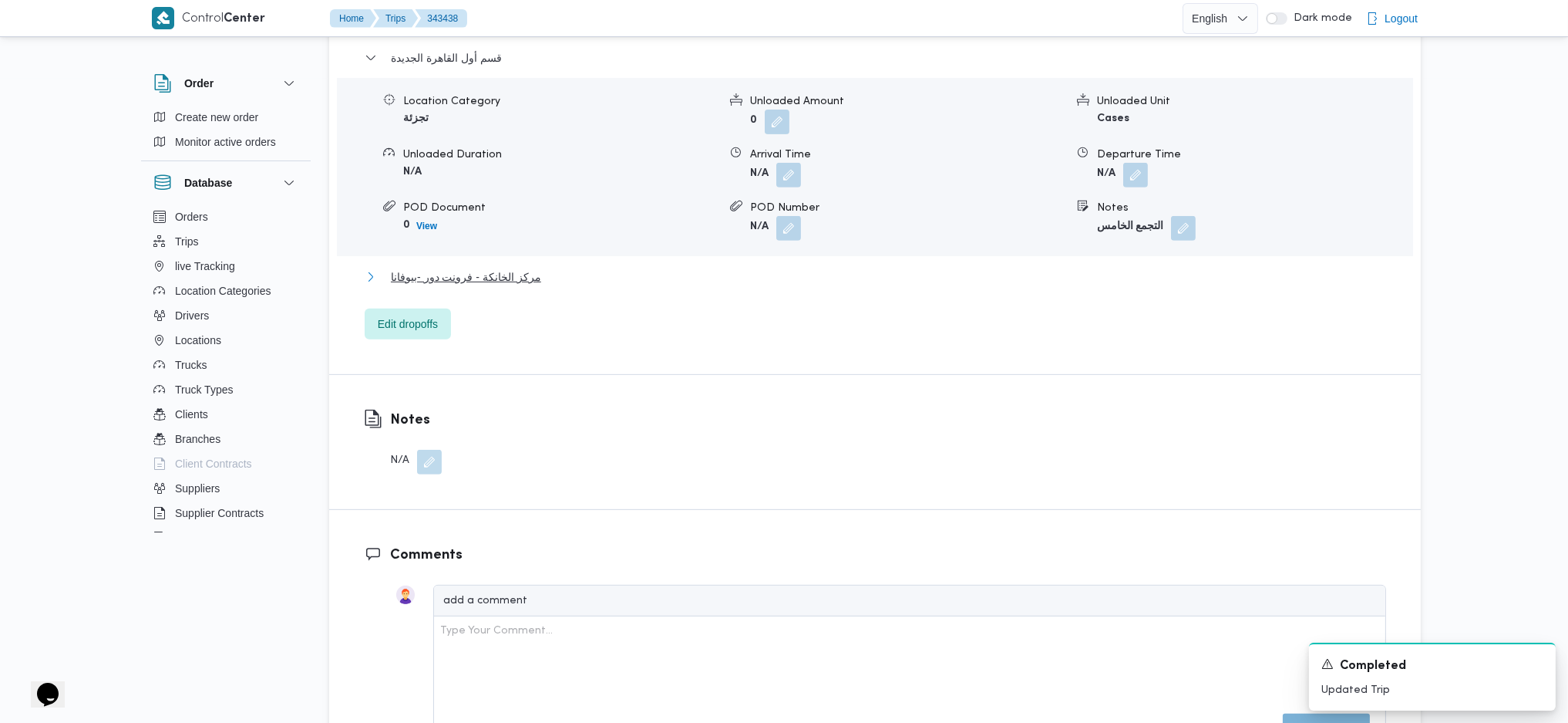
drag, startPoint x: 527, startPoint y: 269, endPoint x: 562, endPoint y: 292, distance: 41.9
click at [518, 273] on span "مركز الخانكة - فرونت دور -بيوفانا" at bounding box center [466, 277] width 151 height 18
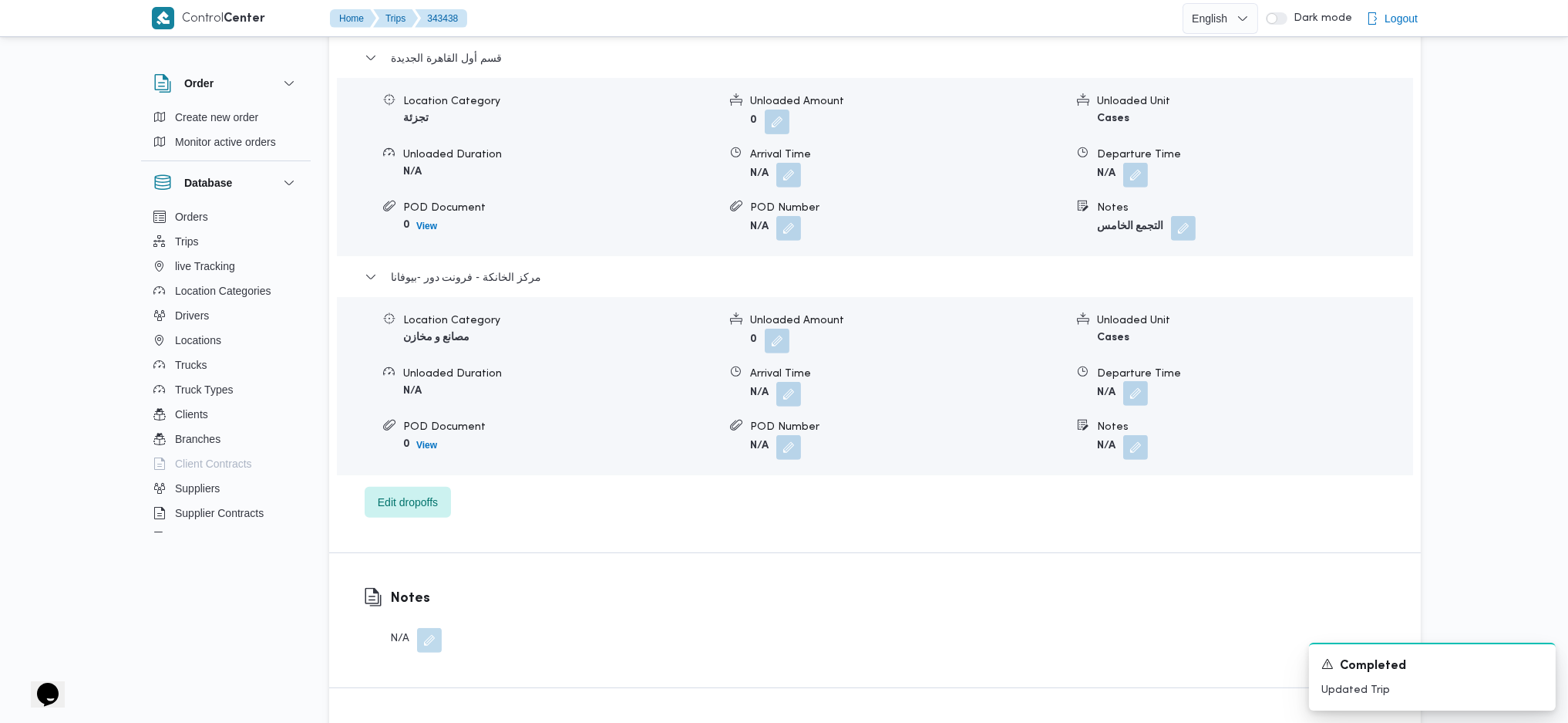
click at [1143, 398] on button "button" at bounding box center [1135, 393] width 25 height 25
click at [1103, 450] on input "Departure Time" at bounding box center [1095, 455] width 175 height 31
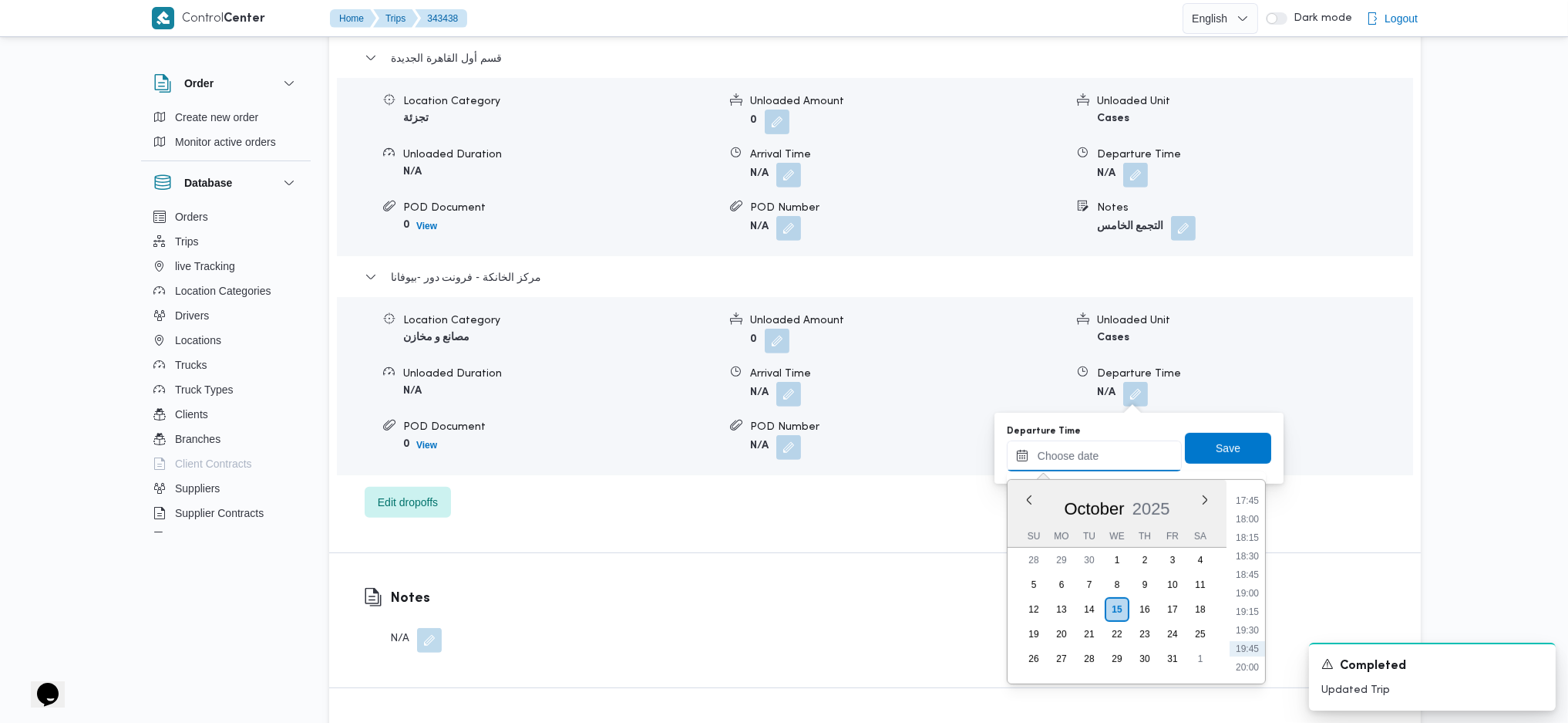
scroll to position [1268, 0]
click at [1241, 542] on li "17:45" at bounding box center [1247, 545] width 36 height 15
type input "[DATE] 17:45"
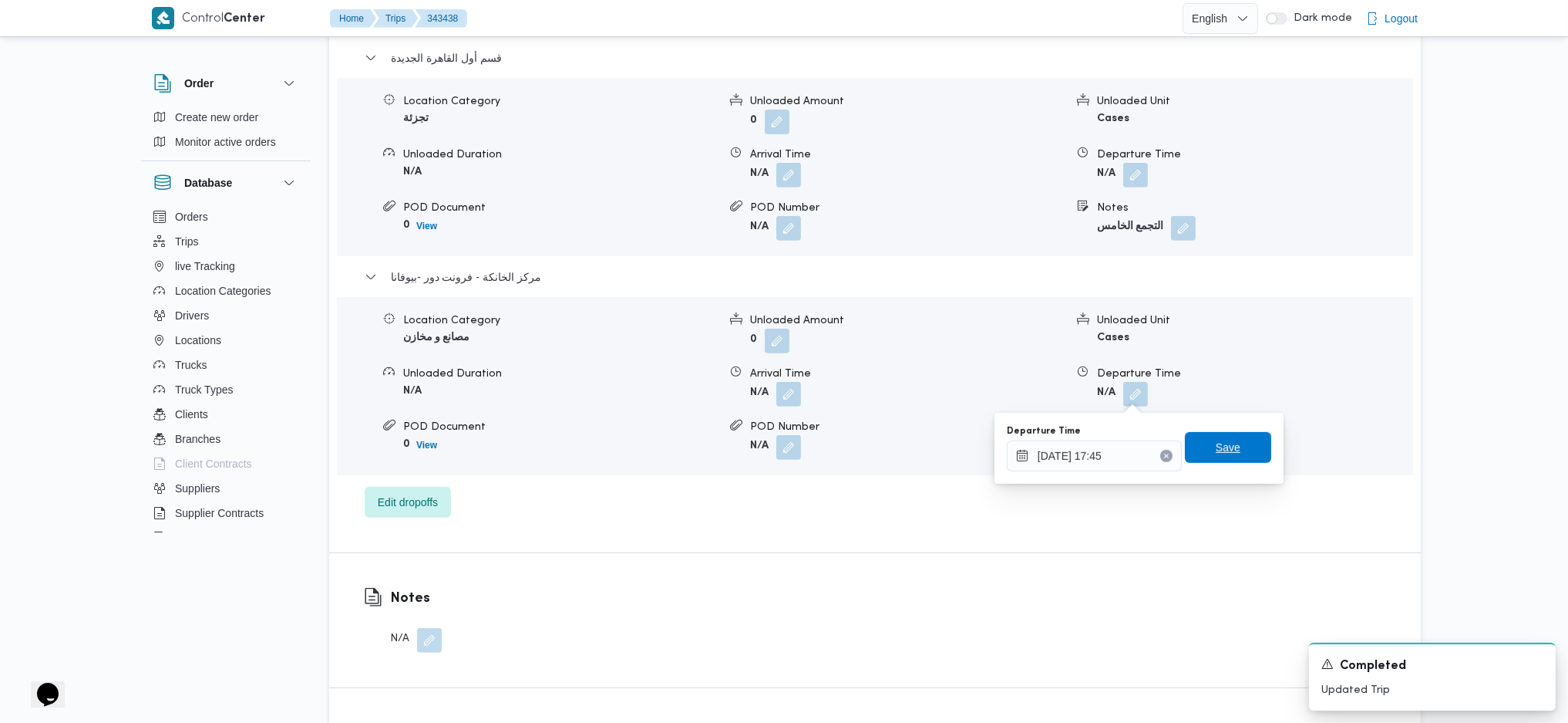
click at [1211, 460] on span "Save" at bounding box center [1228, 447] width 86 height 31
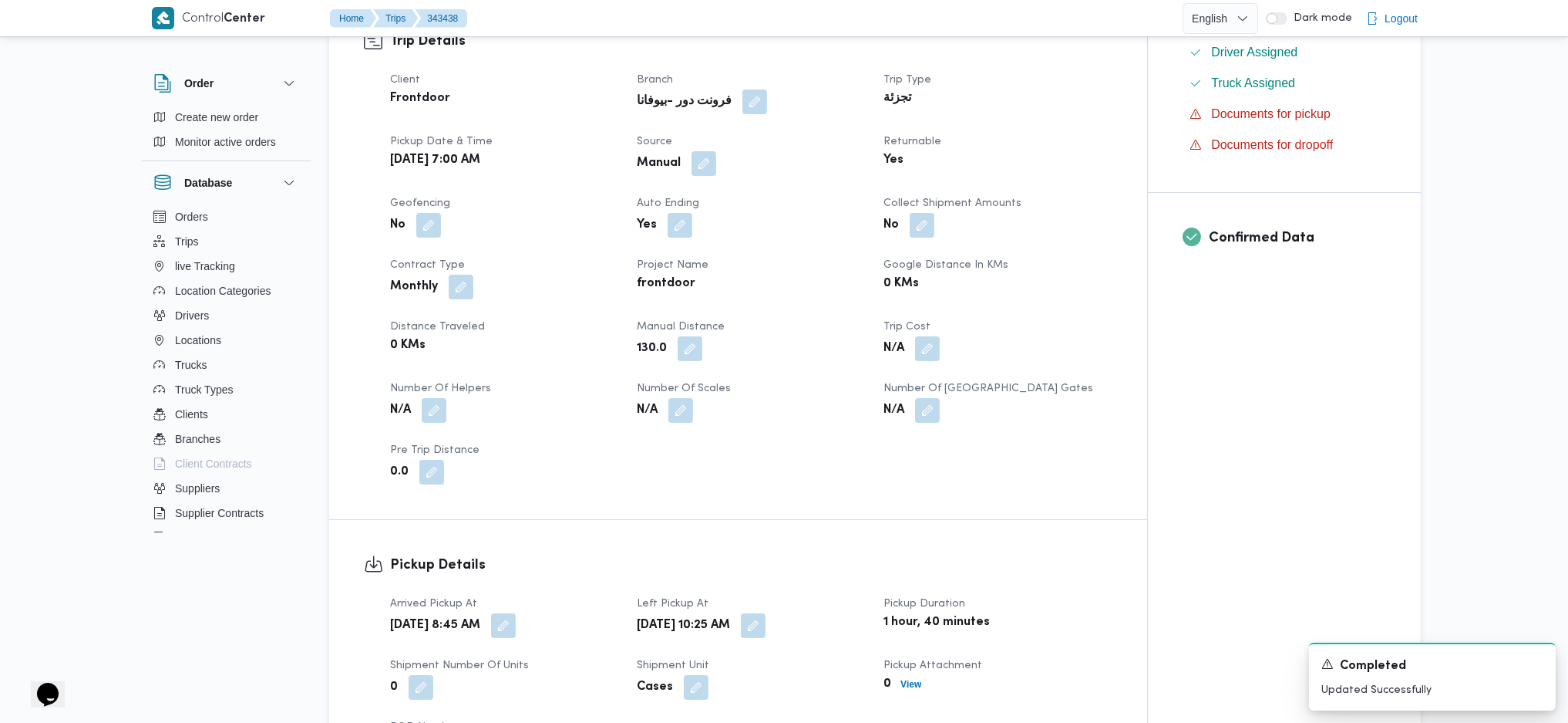
scroll to position [0, 0]
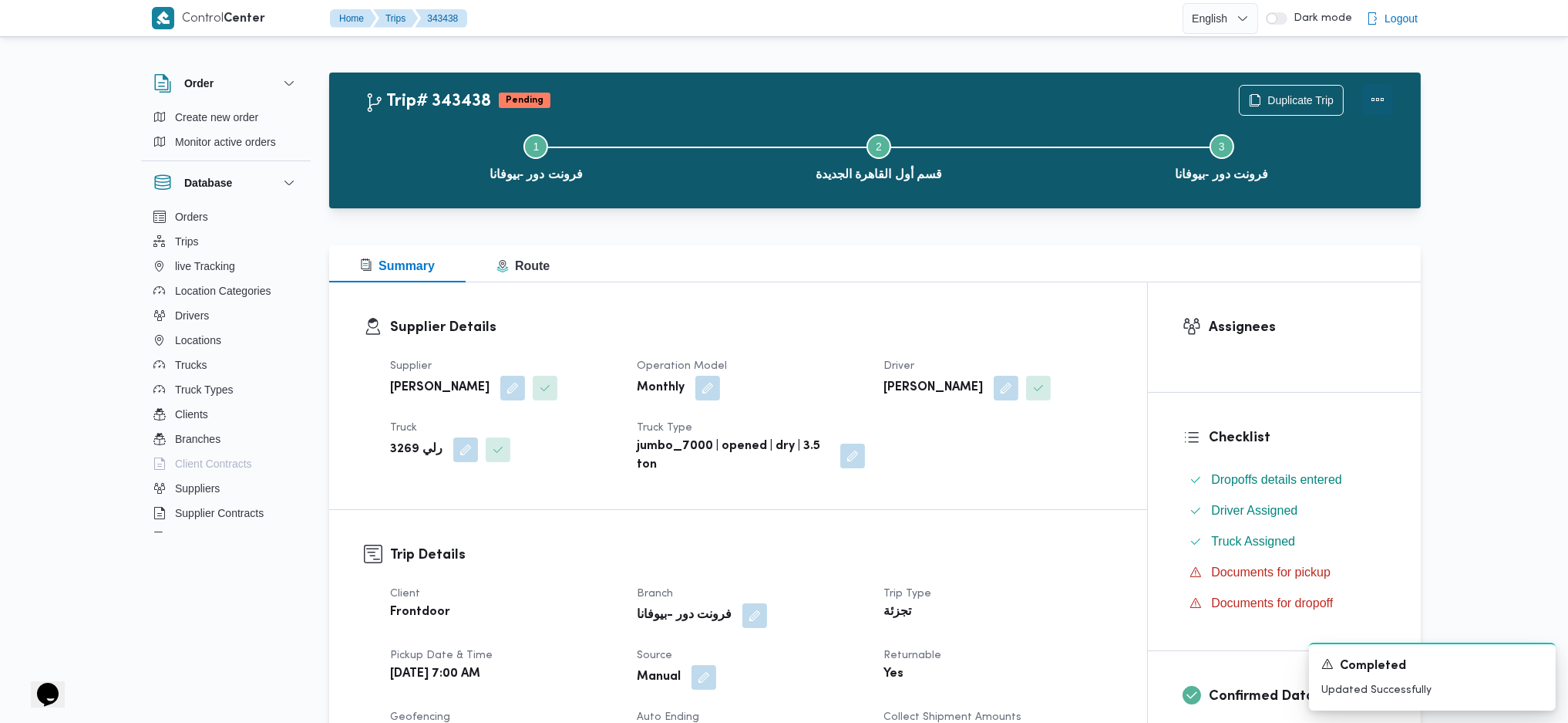
drag, startPoint x: 1366, startPoint y: 105, endPoint x: 1366, endPoint y: 95, distance: 10.0
click at [1366, 96] on button "Actions" at bounding box center [1378, 99] width 31 height 31
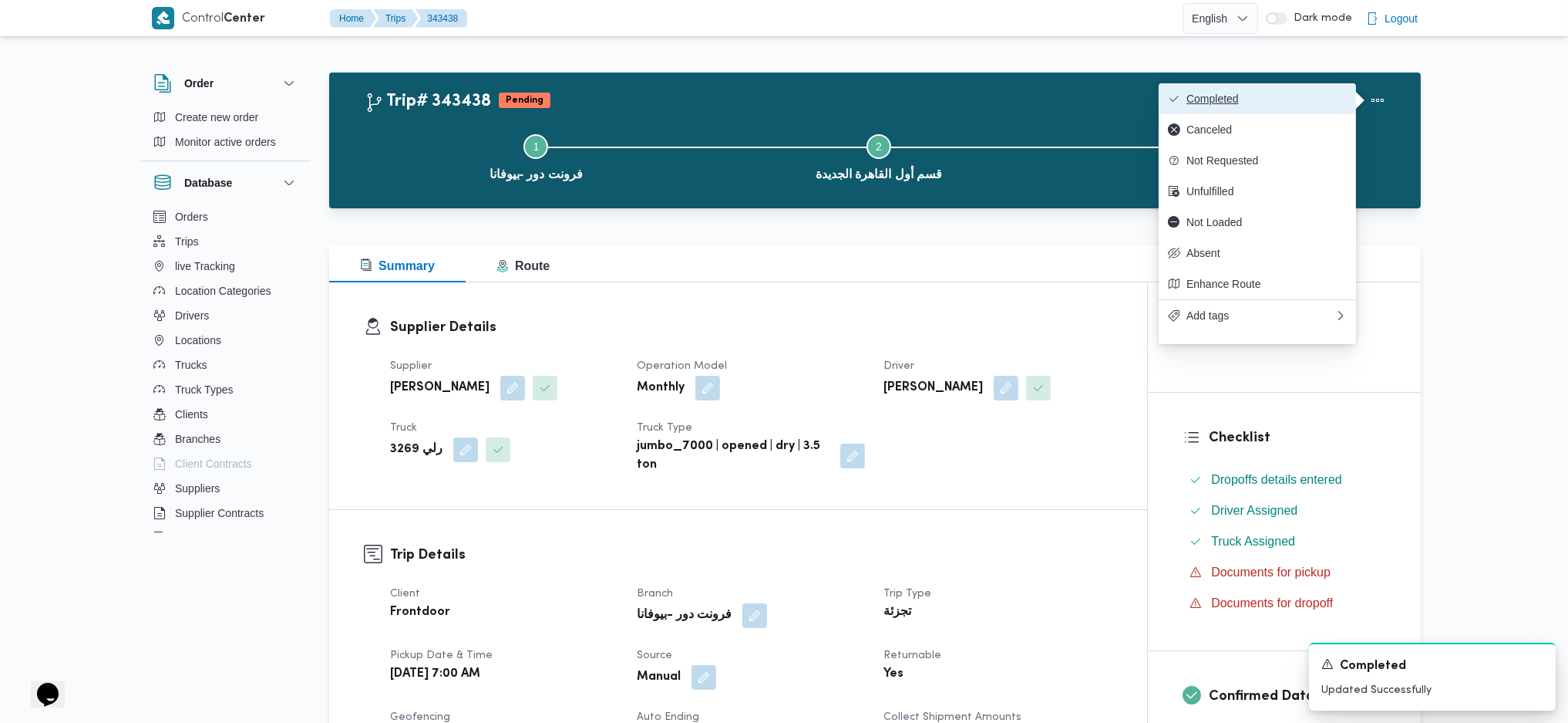
click at [1217, 95] on span "Completed" at bounding box center [1266, 98] width 160 height 12
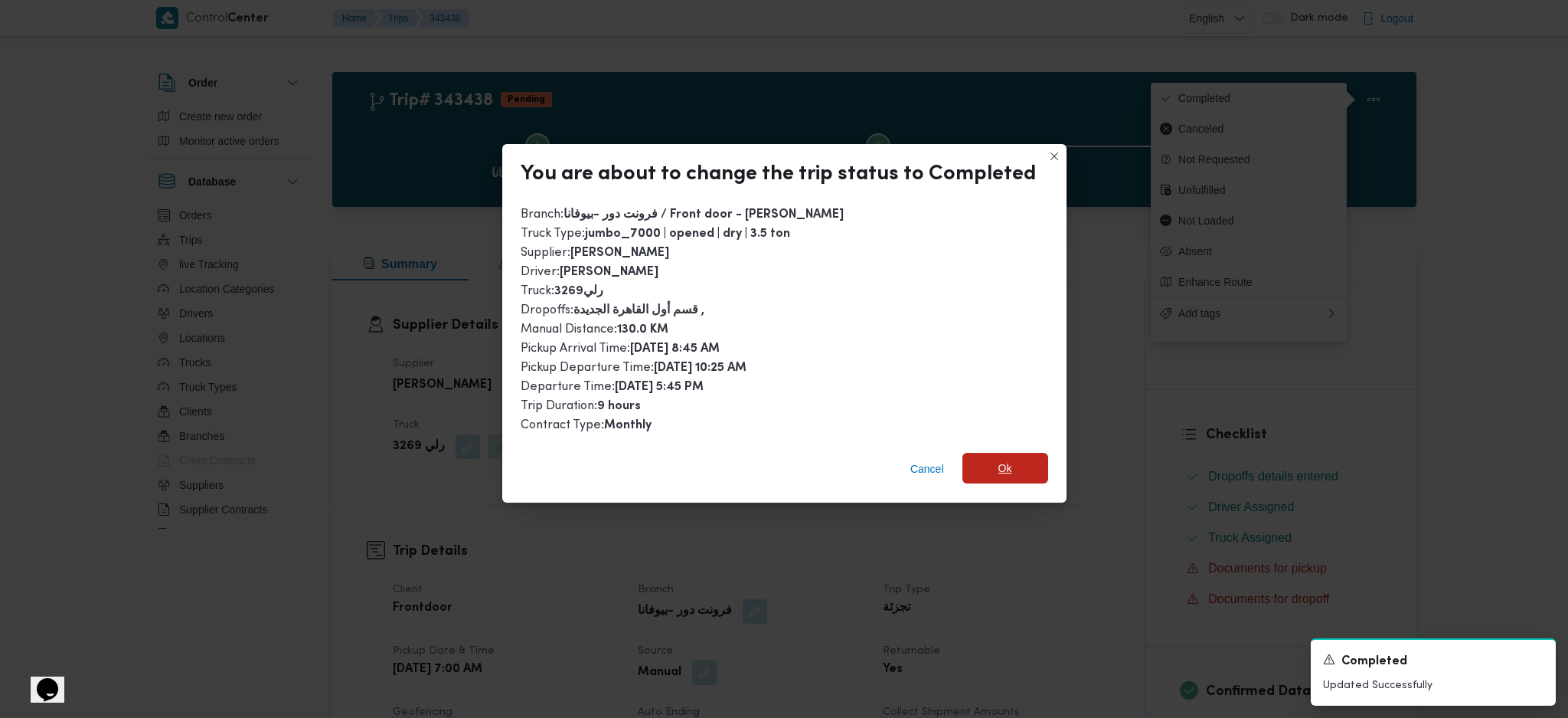
click at [999, 460] on span "Ok" at bounding box center [1005, 468] width 13 height 18
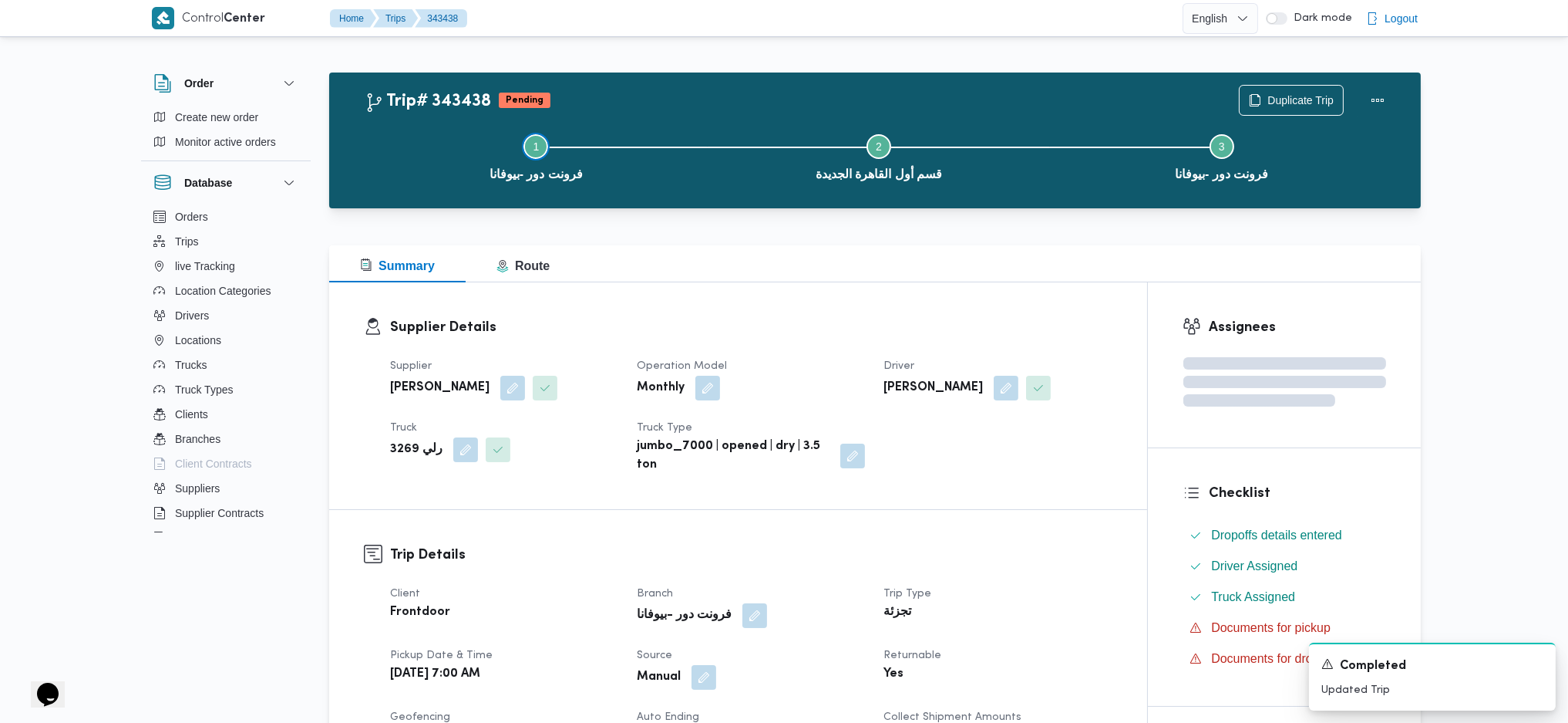
click at [631, 174] on button "Step 1 is incomplete 1 فرونت دور -بيوفانا" at bounding box center [536, 155] width 343 height 81
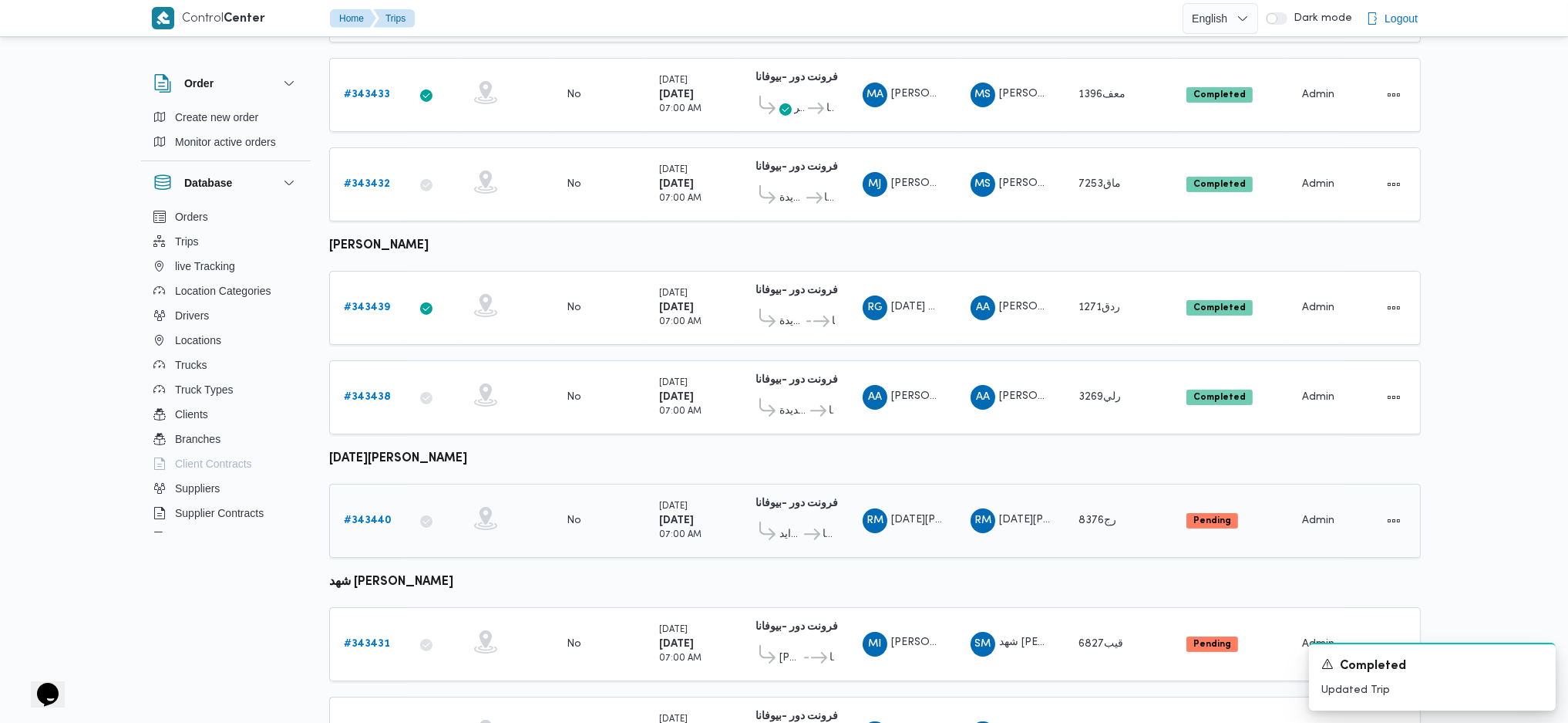
scroll to position [621, 0]
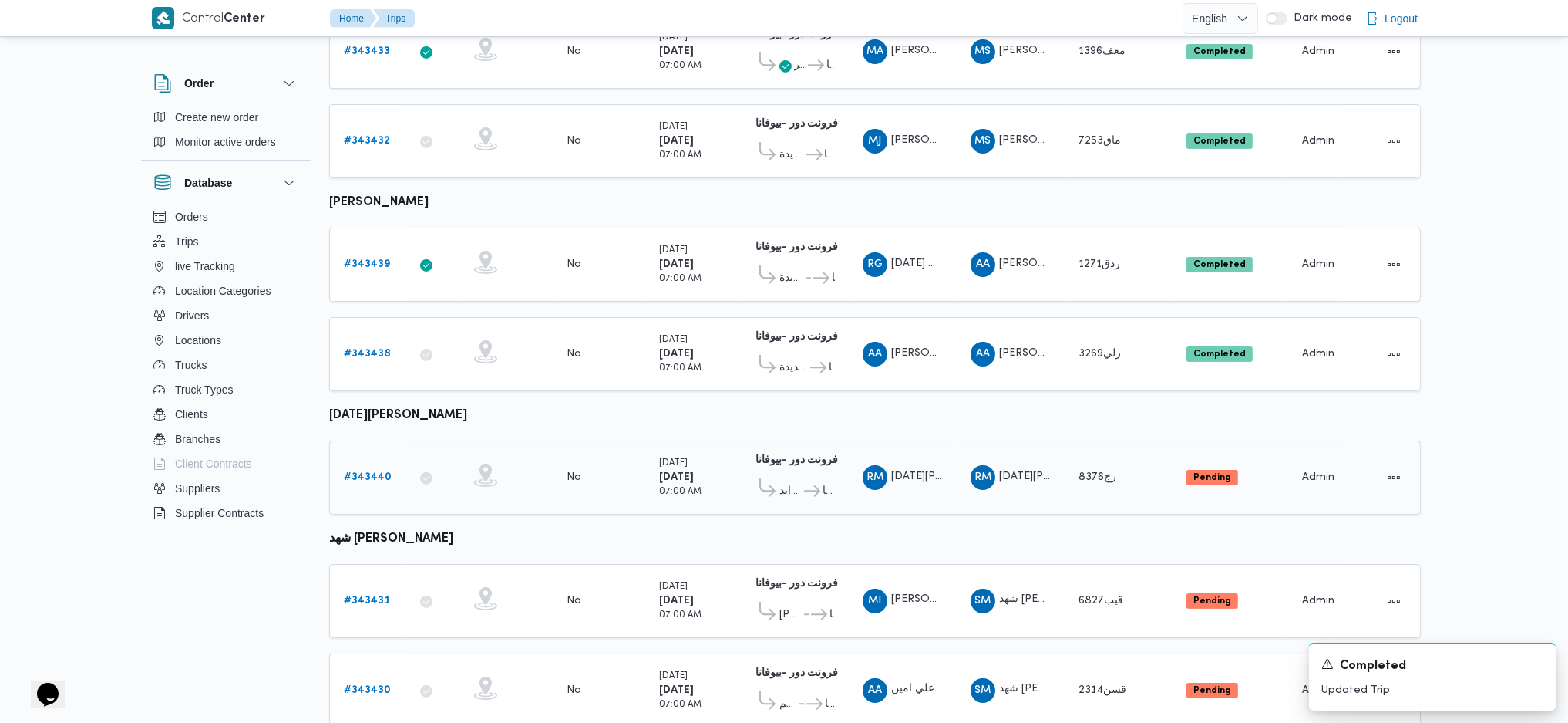
click at [379, 466] on div "# 343440" at bounding box center [368, 477] width 61 height 31
click at [351, 440] on td "Trip ID # 343440" at bounding box center [367, 477] width 77 height 74
click at [365, 472] on b "# 343440" at bounding box center [368, 477] width 48 height 10
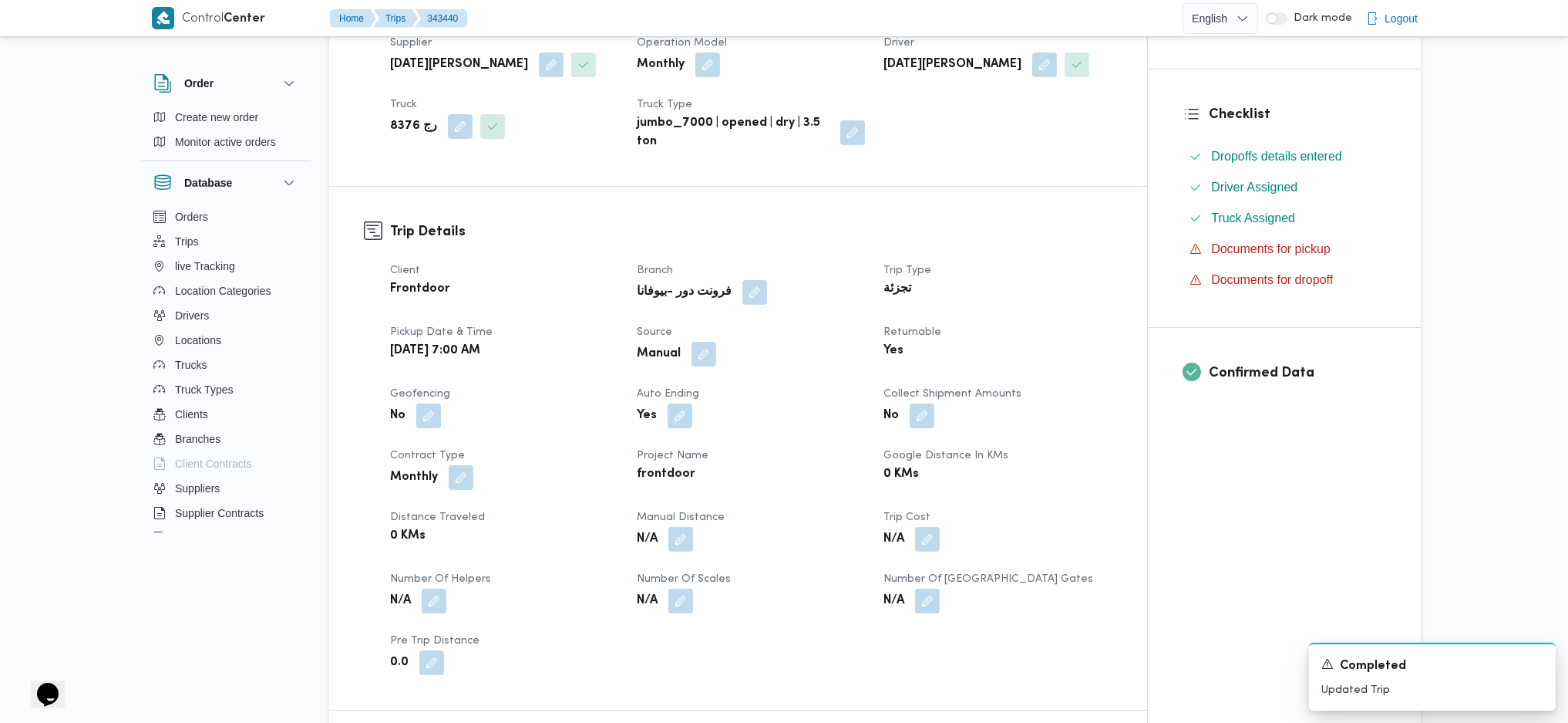
scroll to position [411, 0]
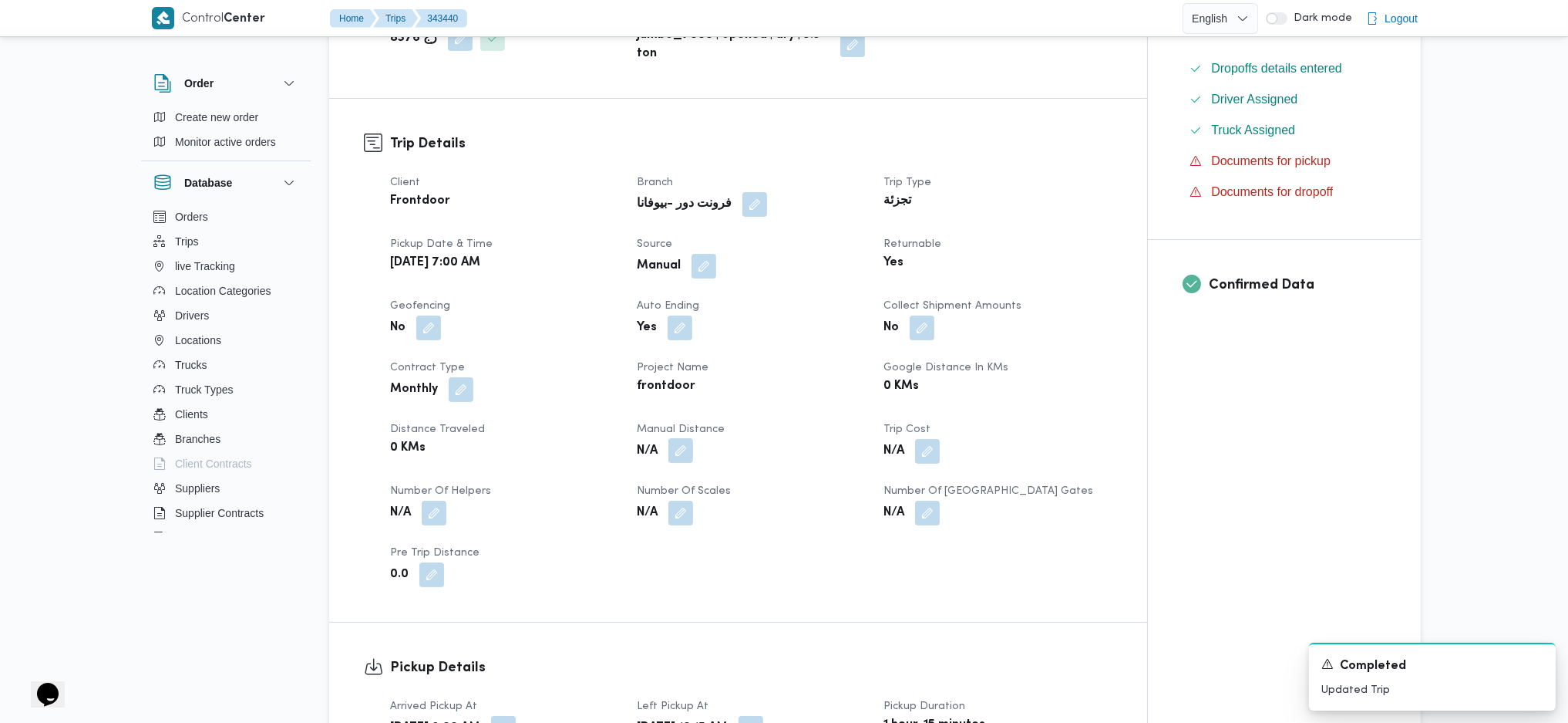
click at [686, 456] on button "button" at bounding box center [680, 450] width 25 height 25
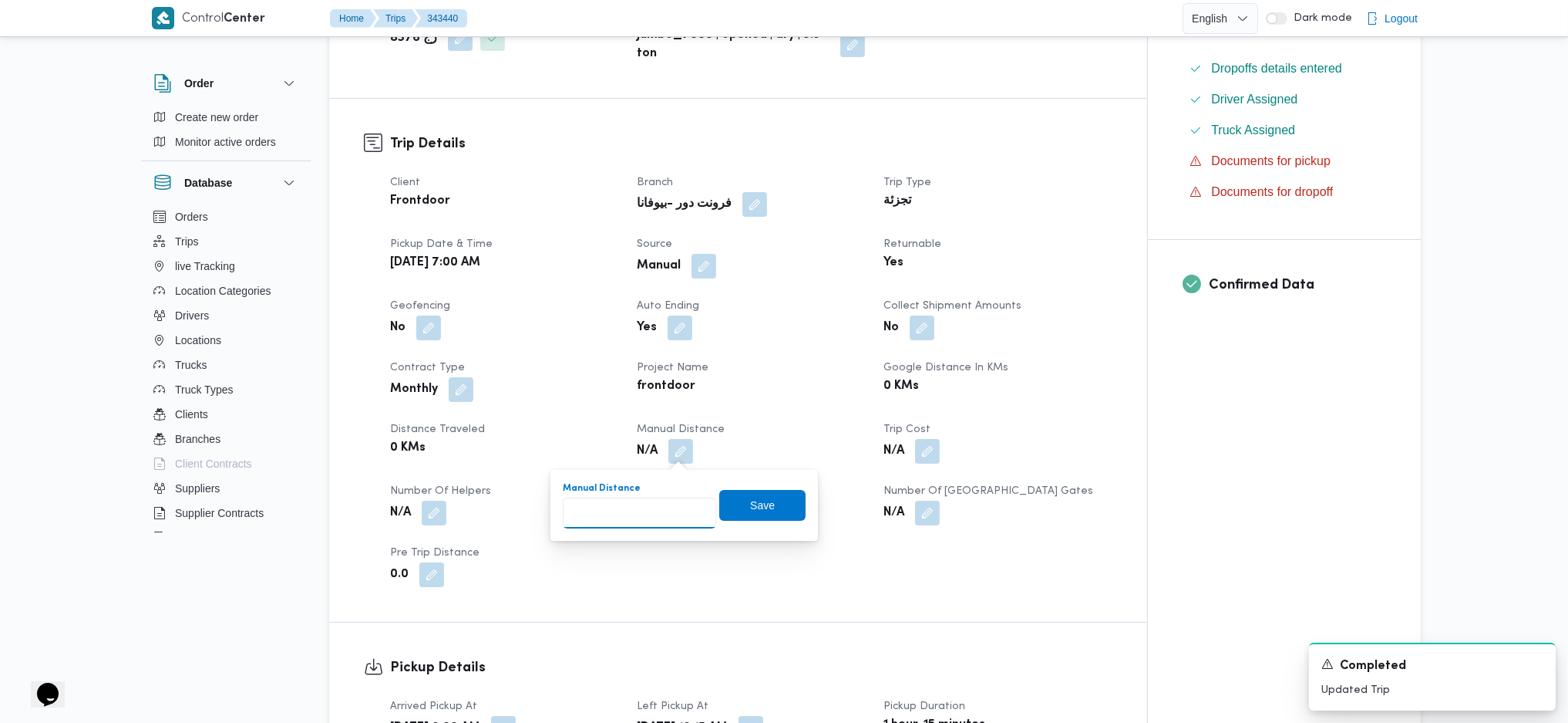
click at [647, 508] on input "Manual Distance" at bounding box center [639, 513] width 154 height 31
type input "135"
click at [758, 501] on span "Save" at bounding box center [762, 504] width 25 height 18
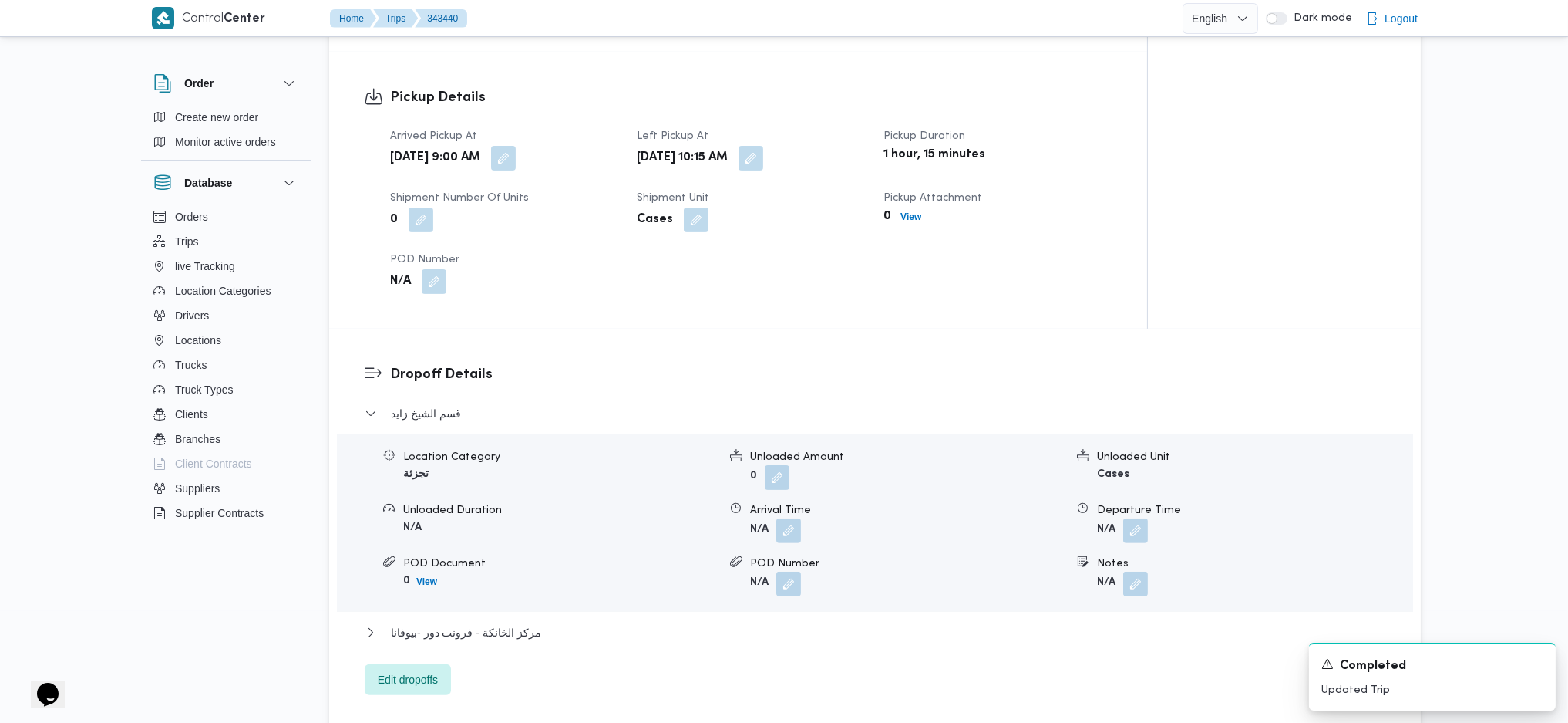
scroll to position [1028, 0]
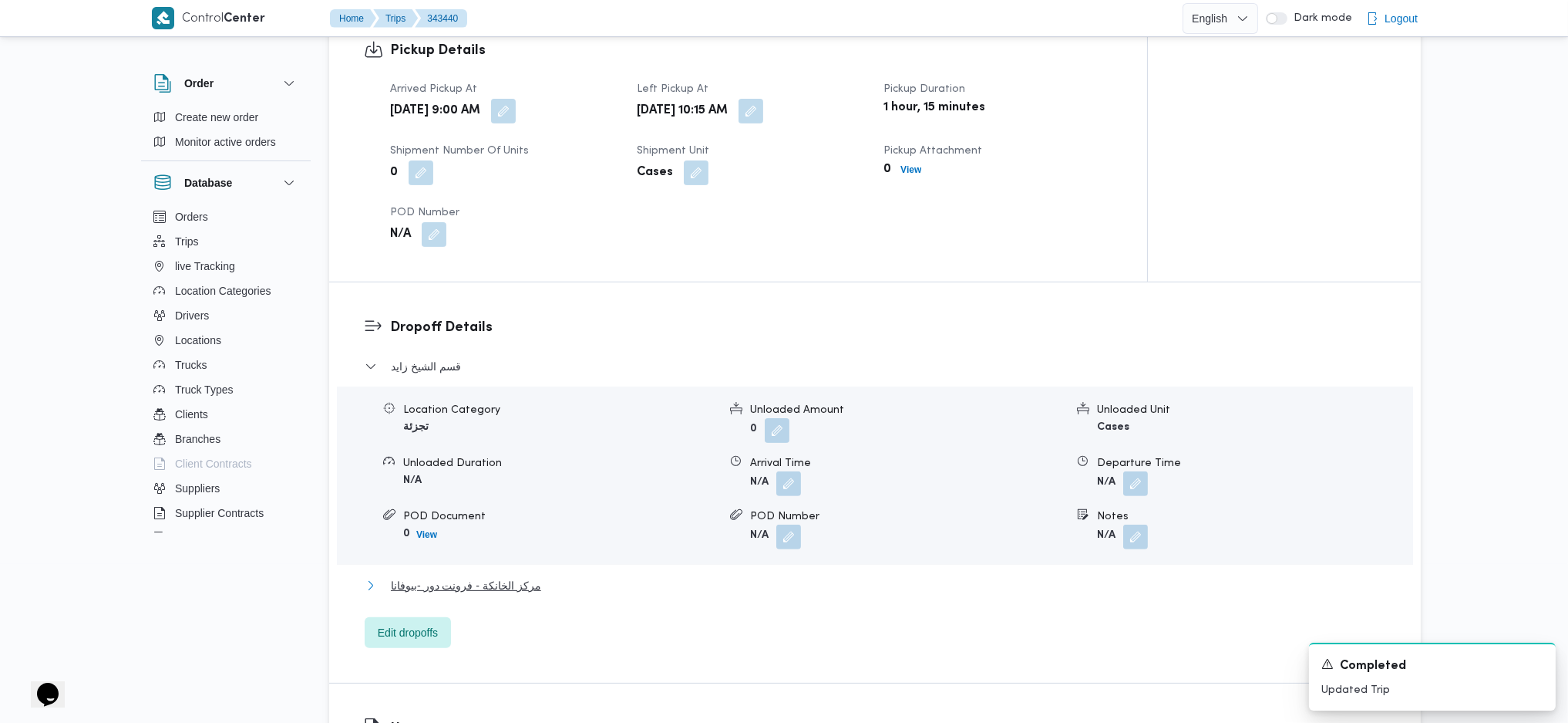
click at [526, 593] on span "مركز الخانكة - فرونت دور -بيوفانا" at bounding box center [466, 585] width 151 height 18
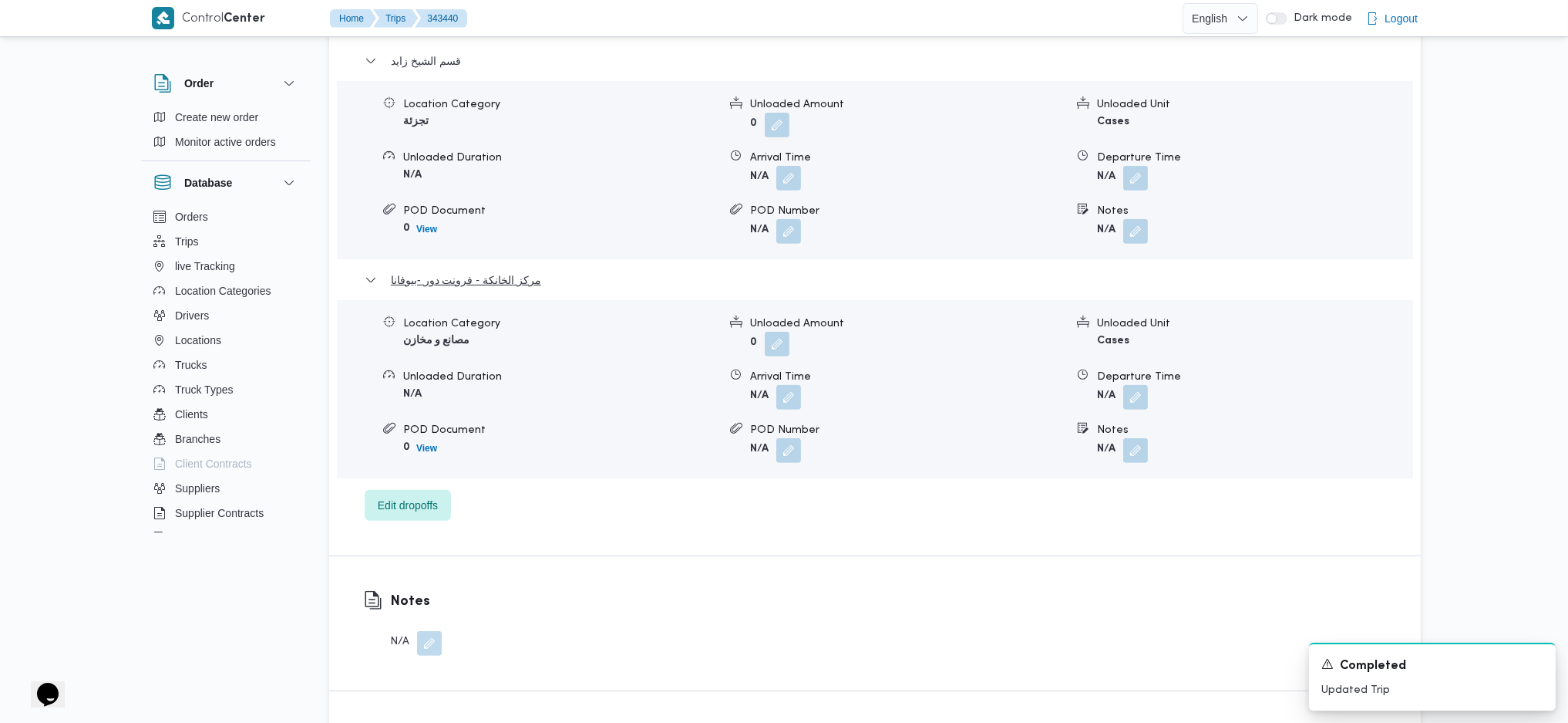
scroll to position [1337, 0]
click at [1126, 398] on button "button" at bounding box center [1135, 393] width 25 height 25
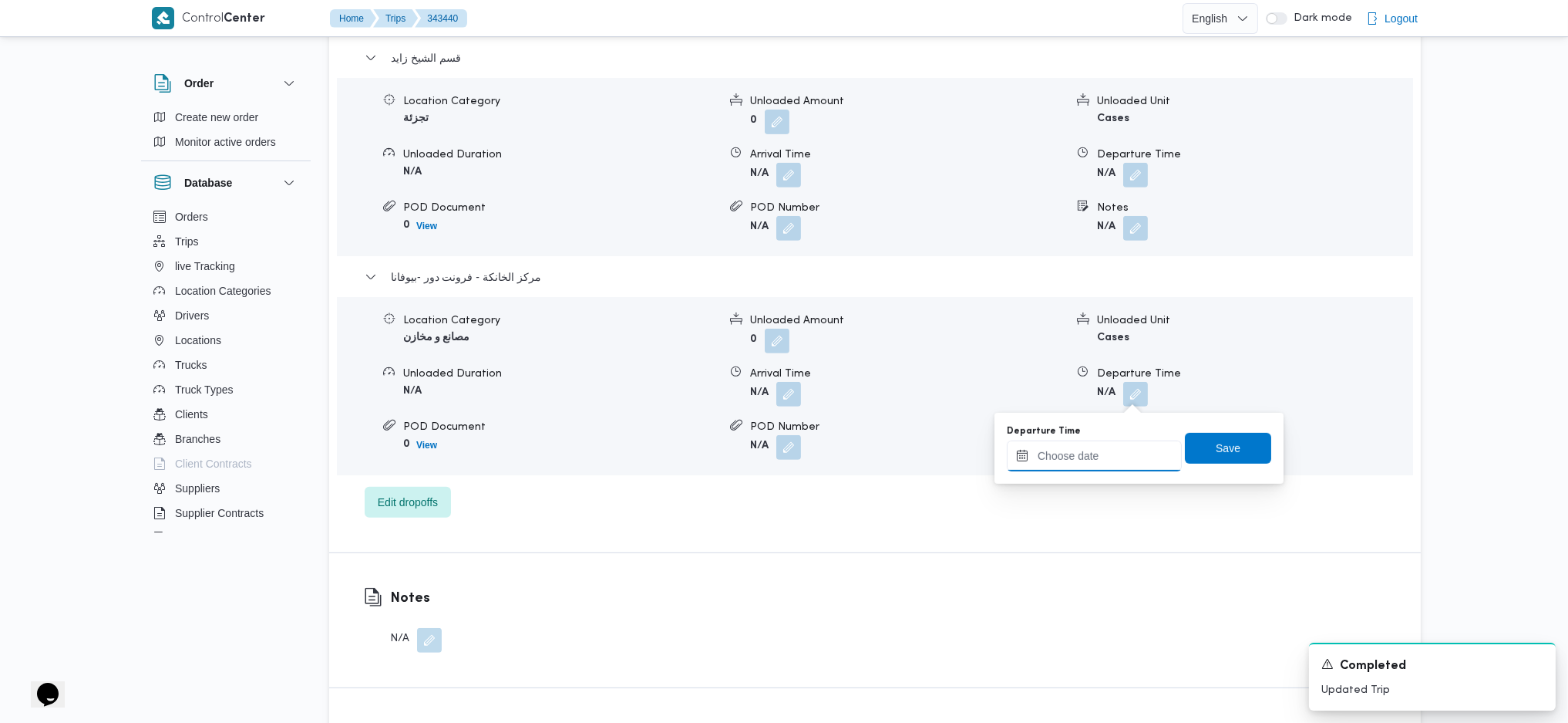
click at [1103, 457] on input "Departure Time" at bounding box center [1095, 455] width 175 height 31
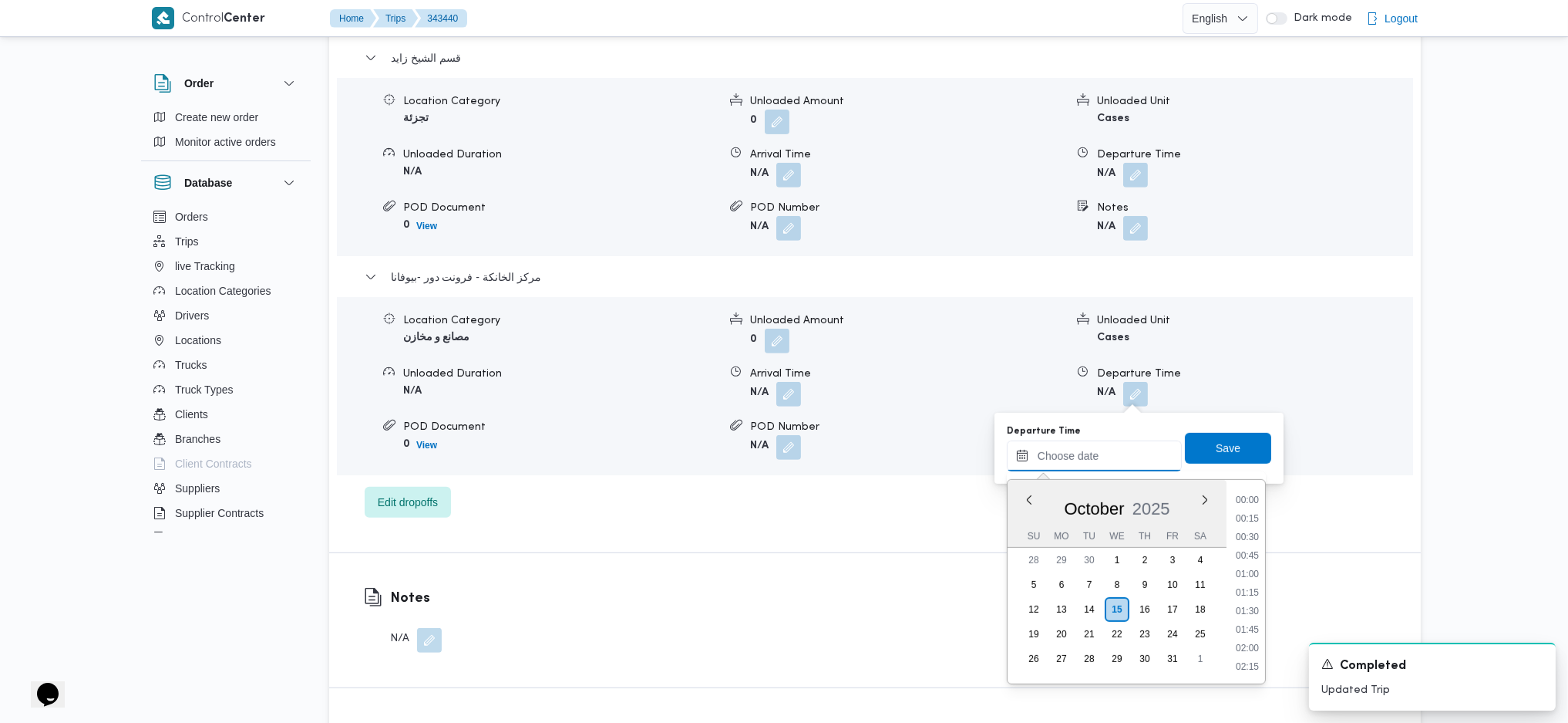
scroll to position [1371, 0]
click at [1248, 501] on li "18:30" at bounding box center [1247, 497] width 36 height 15
type input "[DATE] 18:30"
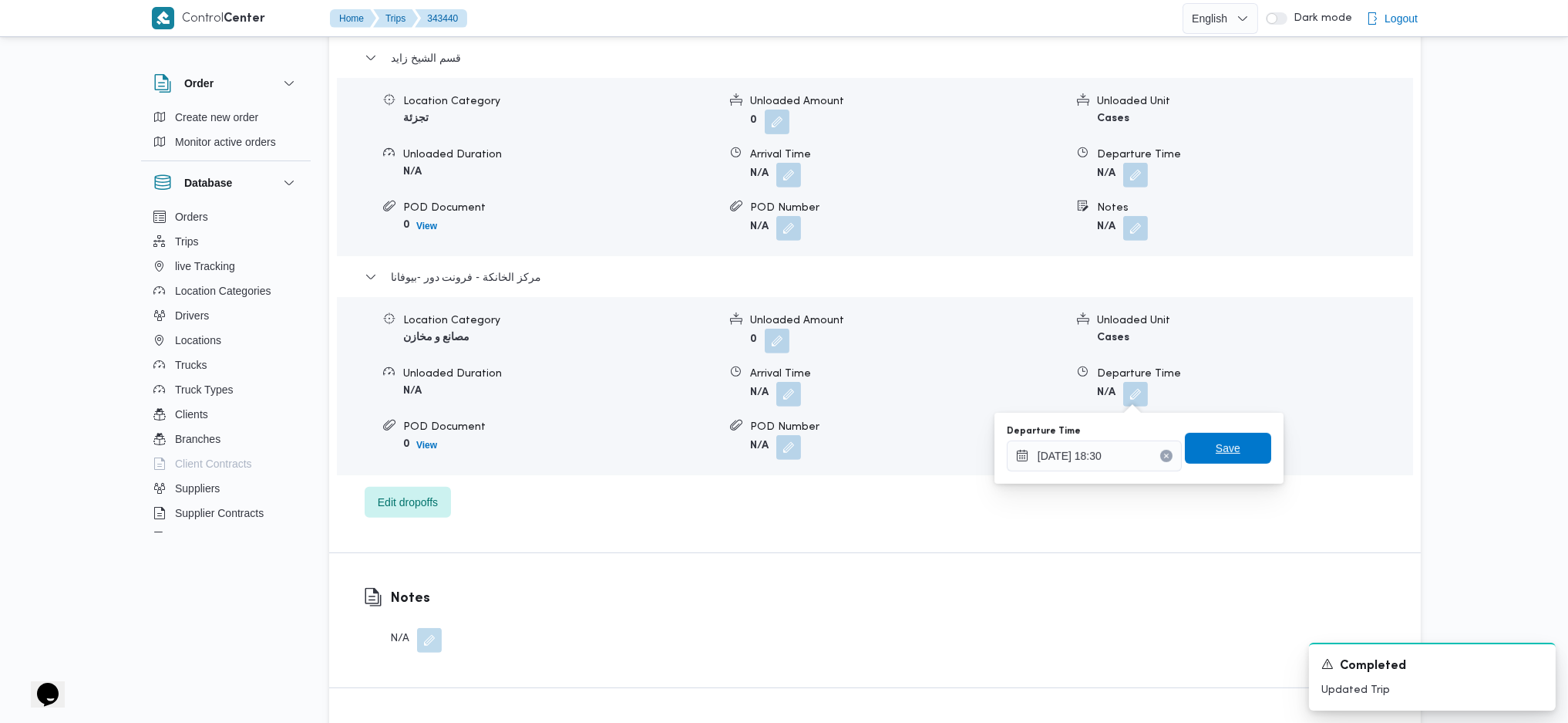
click at [1227, 455] on span "Save" at bounding box center [1228, 448] width 86 height 31
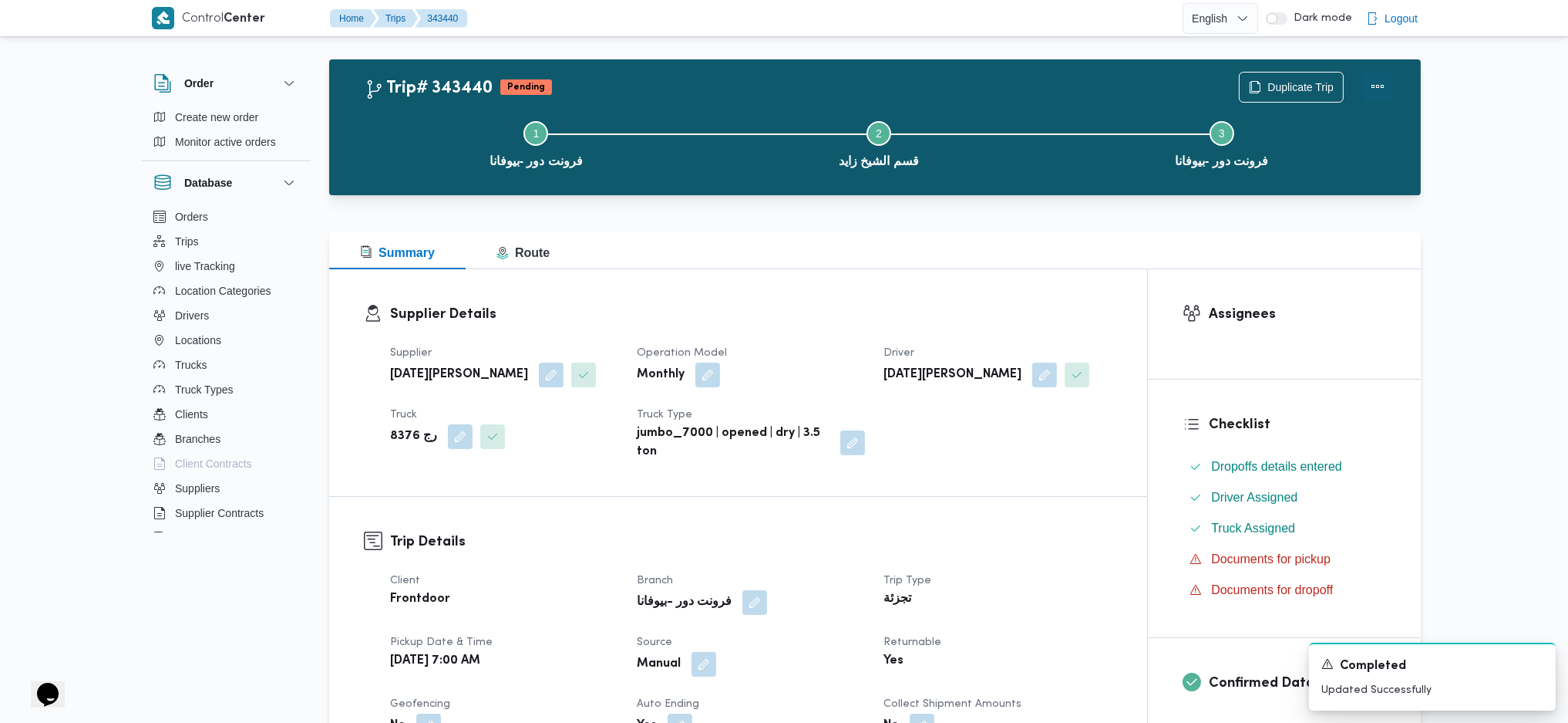
scroll to position [0, 0]
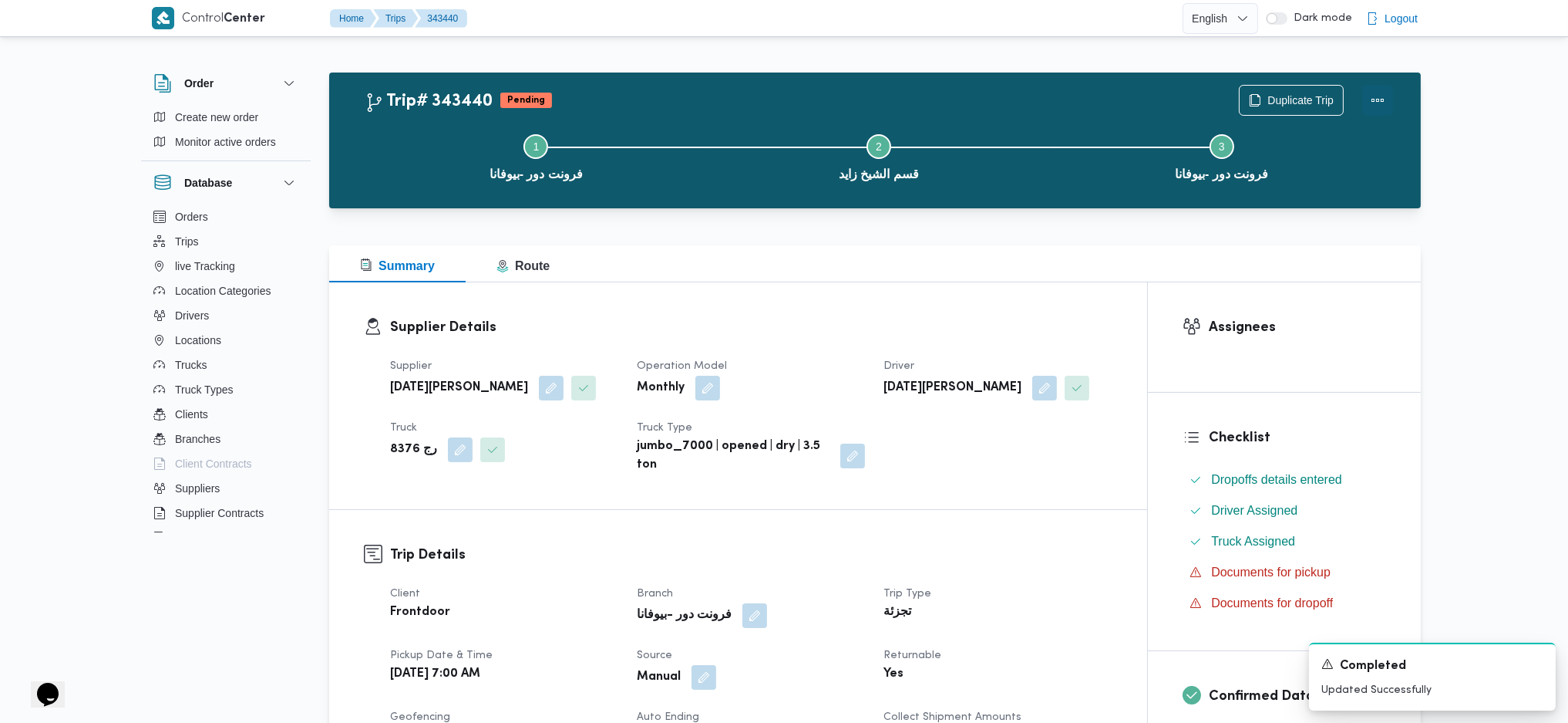
drag, startPoint x: 1387, startPoint y: 99, endPoint x: 1351, endPoint y: 83, distance: 39.4
click at [1382, 95] on button "Actions" at bounding box center [1378, 100] width 31 height 31
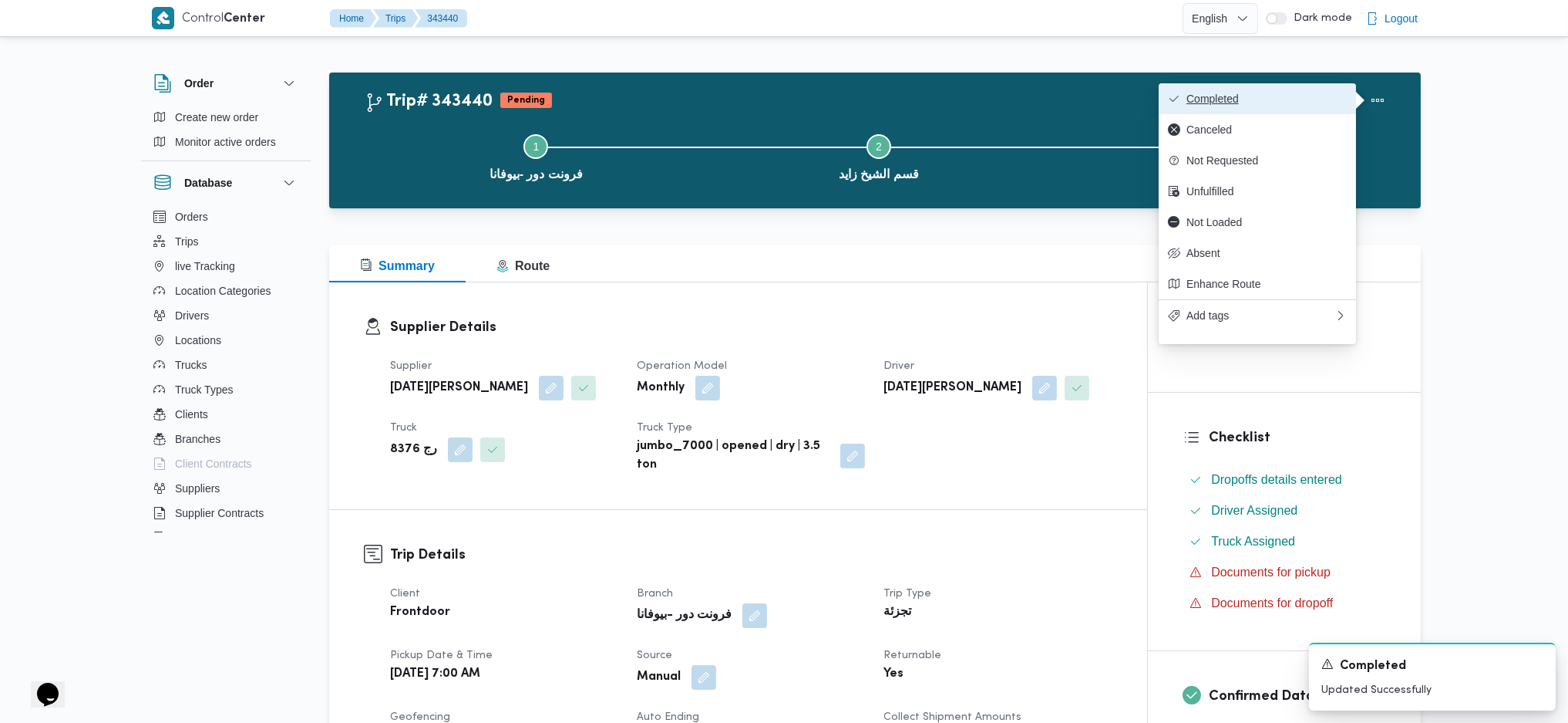
click at [1303, 89] on button "Completed" at bounding box center [1257, 98] width 198 height 31
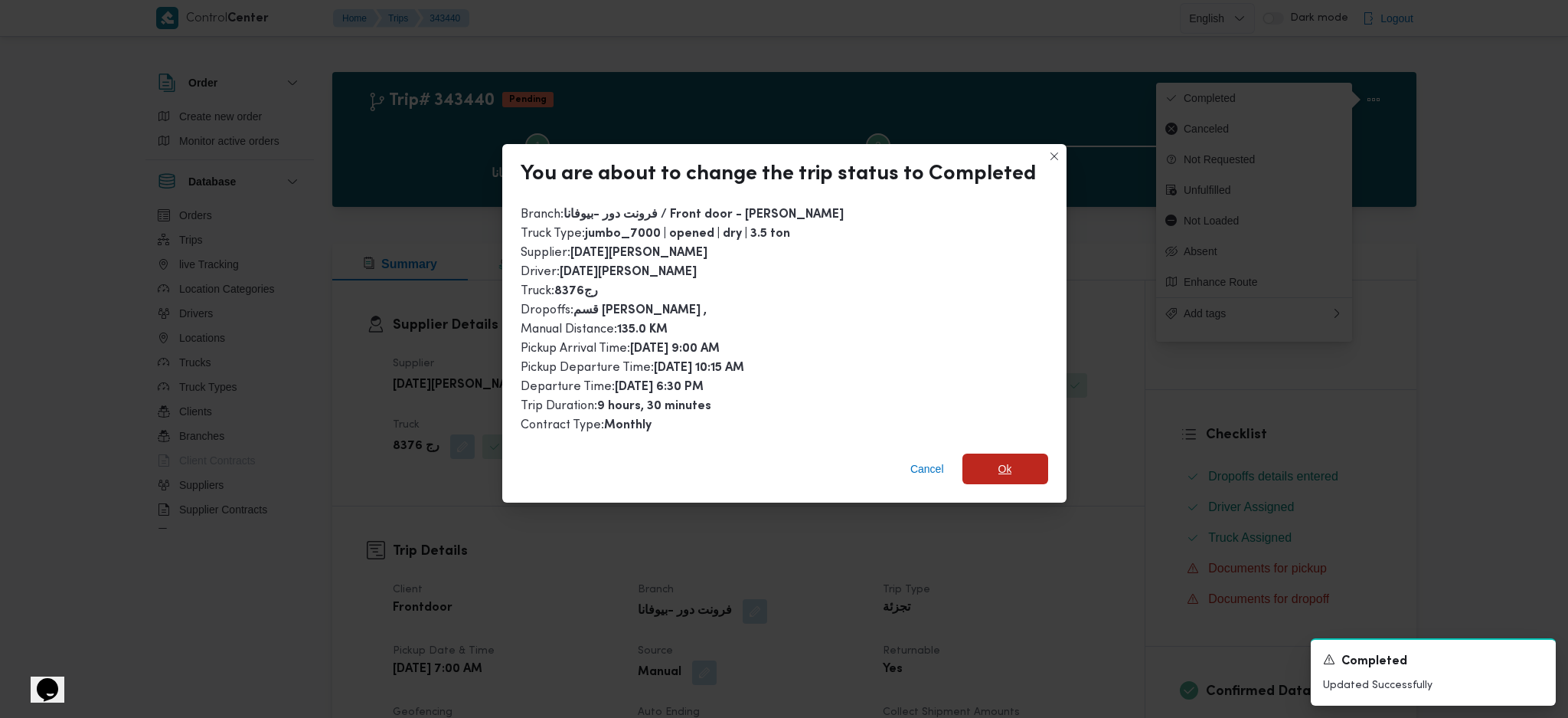
click at [1009, 475] on span "Ok" at bounding box center [1005, 469] width 85 height 31
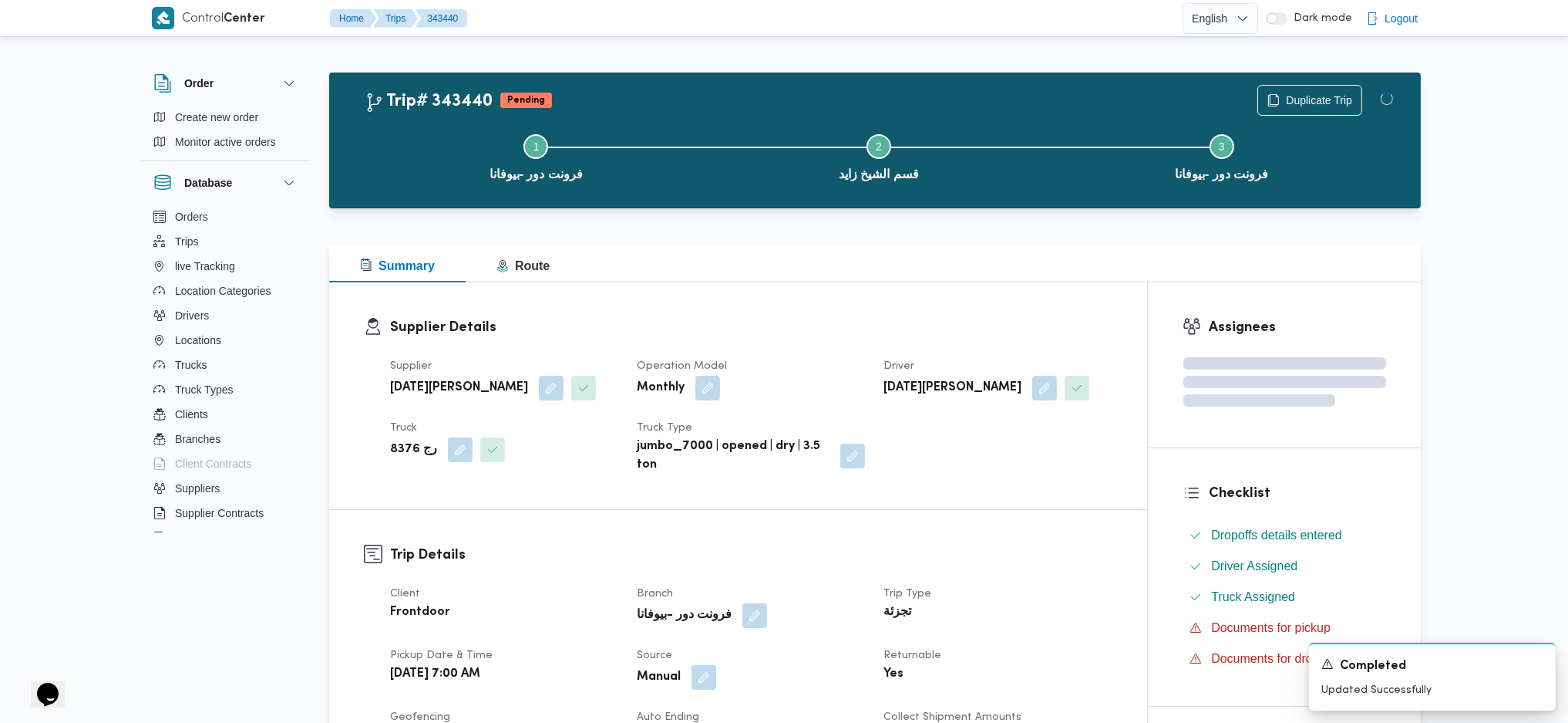
drag, startPoint x: 984, startPoint y: 605, endPoint x: 934, endPoint y: 513, distance: 104.7
click at [793, 261] on div "Summary Route" at bounding box center [875, 264] width 1092 height 37
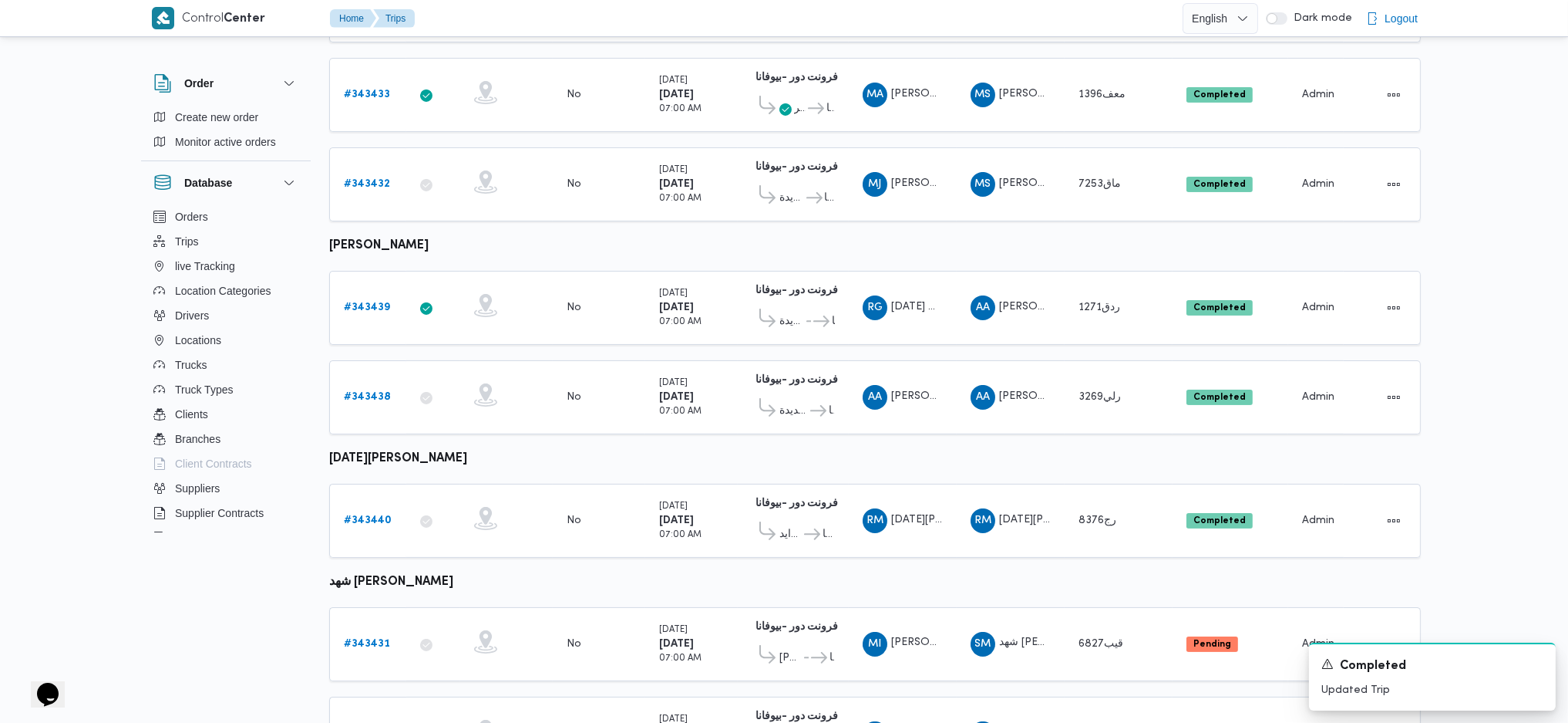
scroll to position [621, 0]
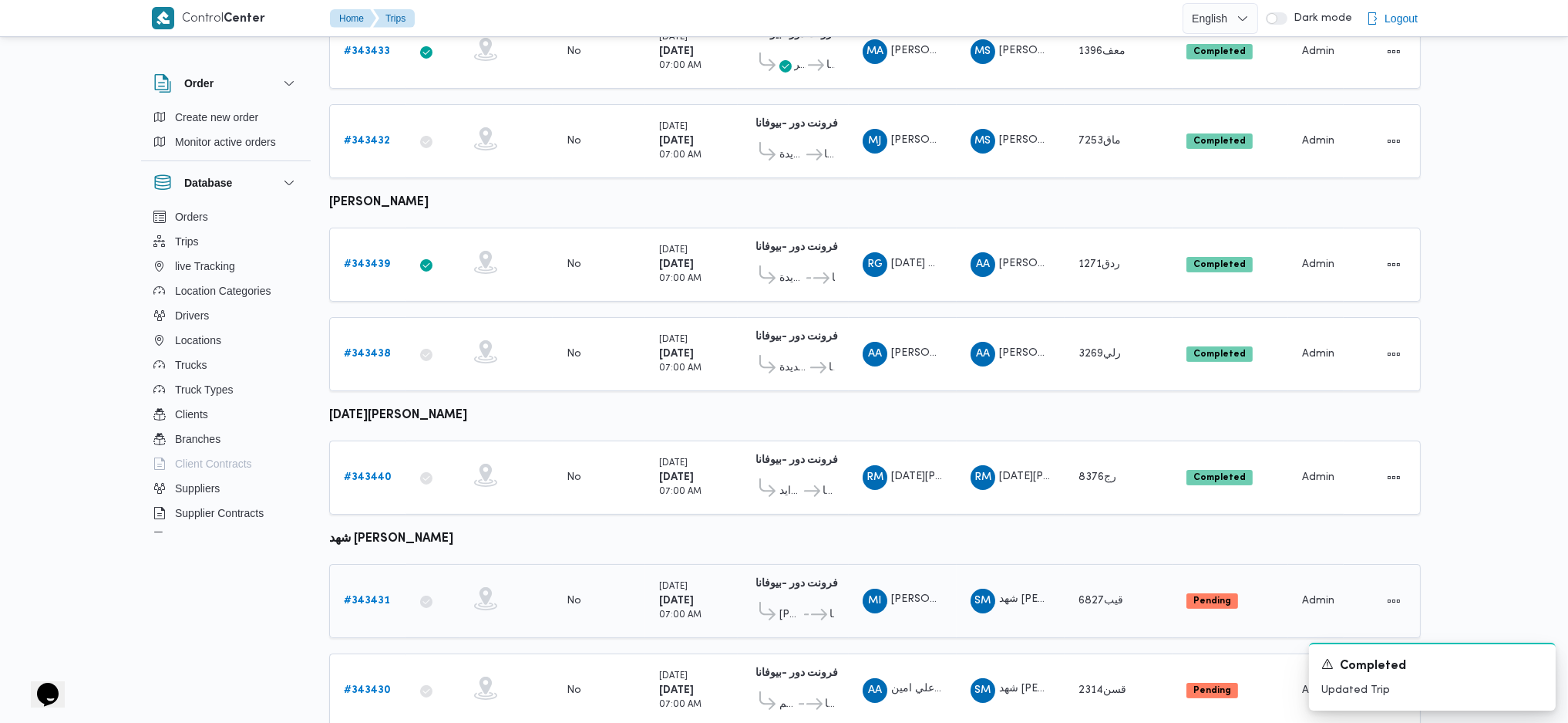
click at [363, 588] on div "# 343431" at bounding box center [368, 600] width 61 height 31
click at [367, 595] on b "# 343431" at bounding box center [367, 600] width 46 height 10
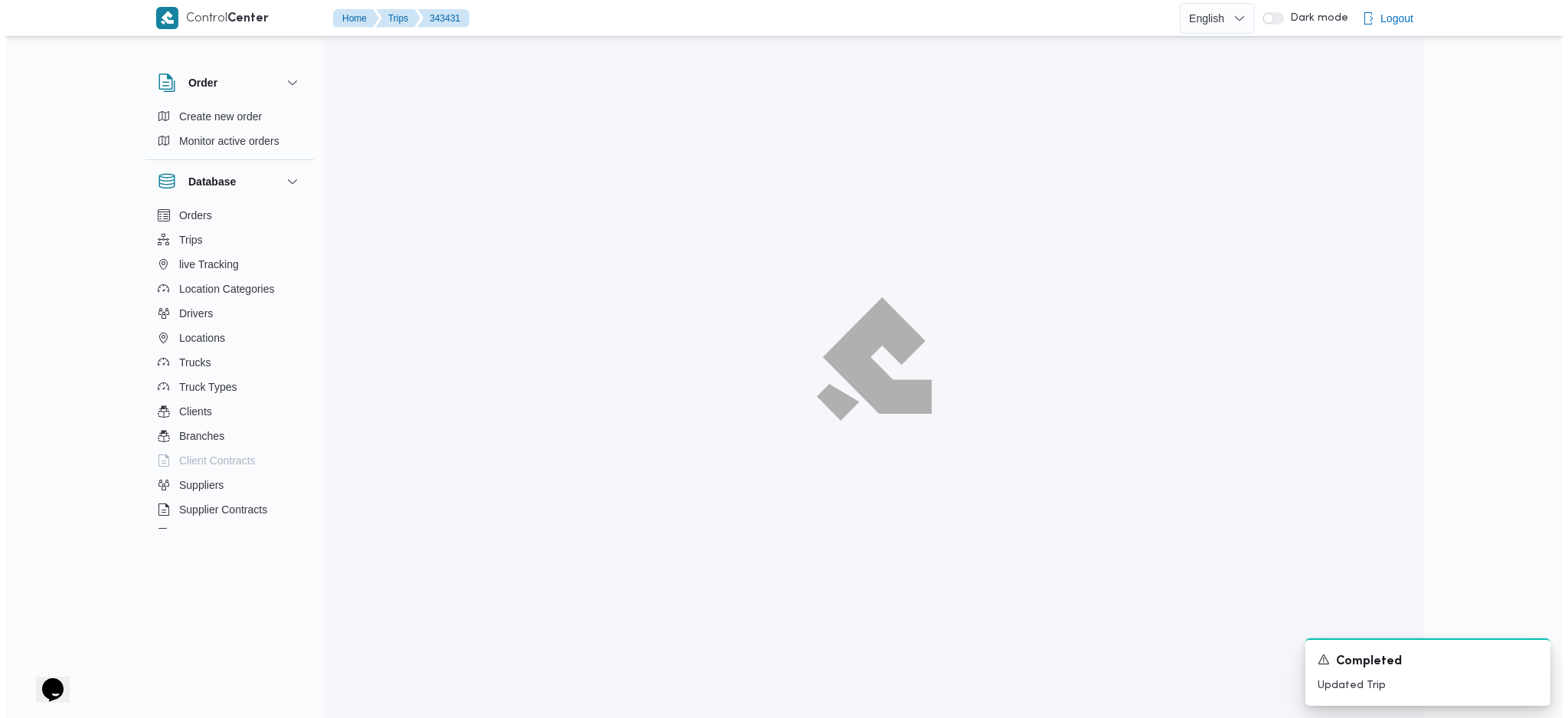
scroll to position [41, 0]
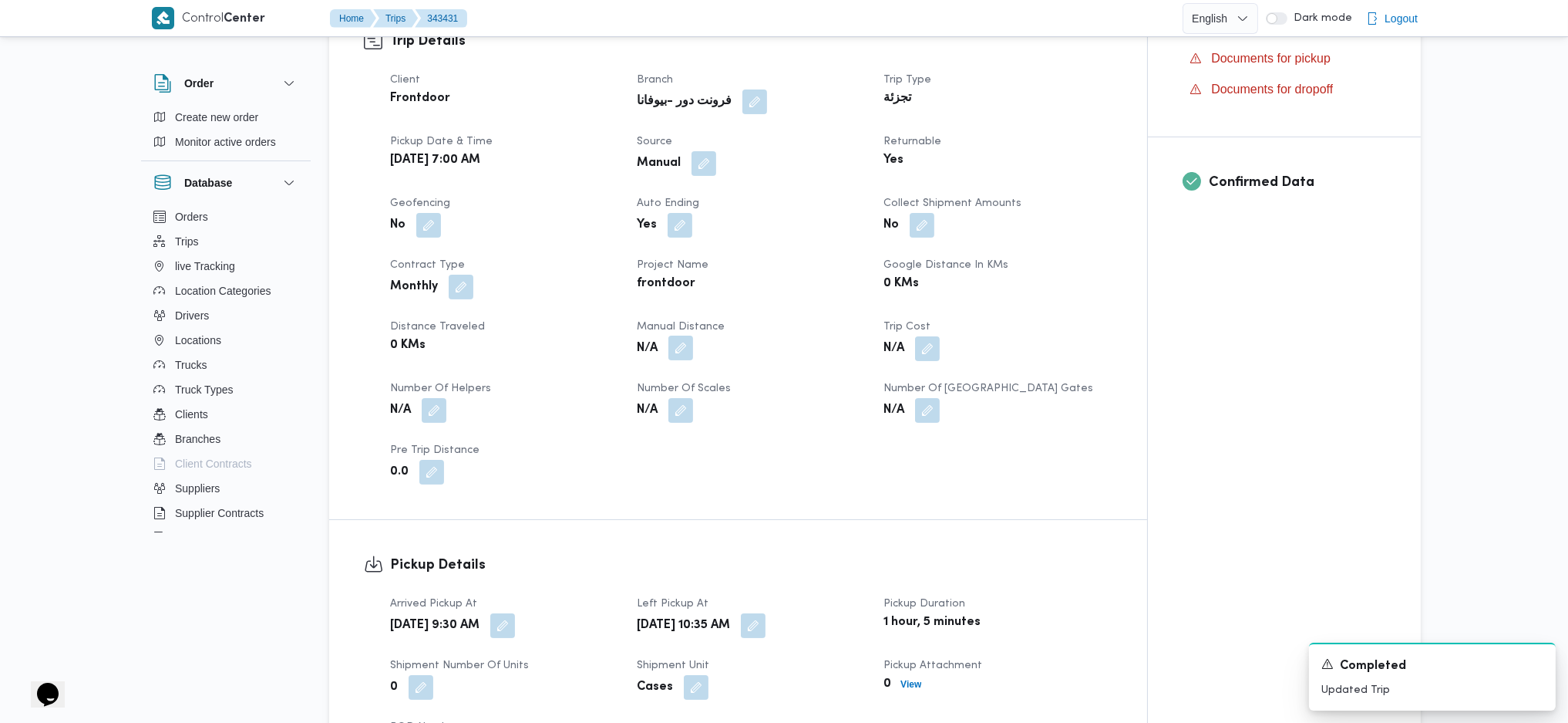
drag, startPoint x: 678, startPoint y: 340, endPoint x: 685, endPoint y: 364, distance: 25.0
click at [680, 342] on button "button" at bounding box center [680, 348] width 25 height 25
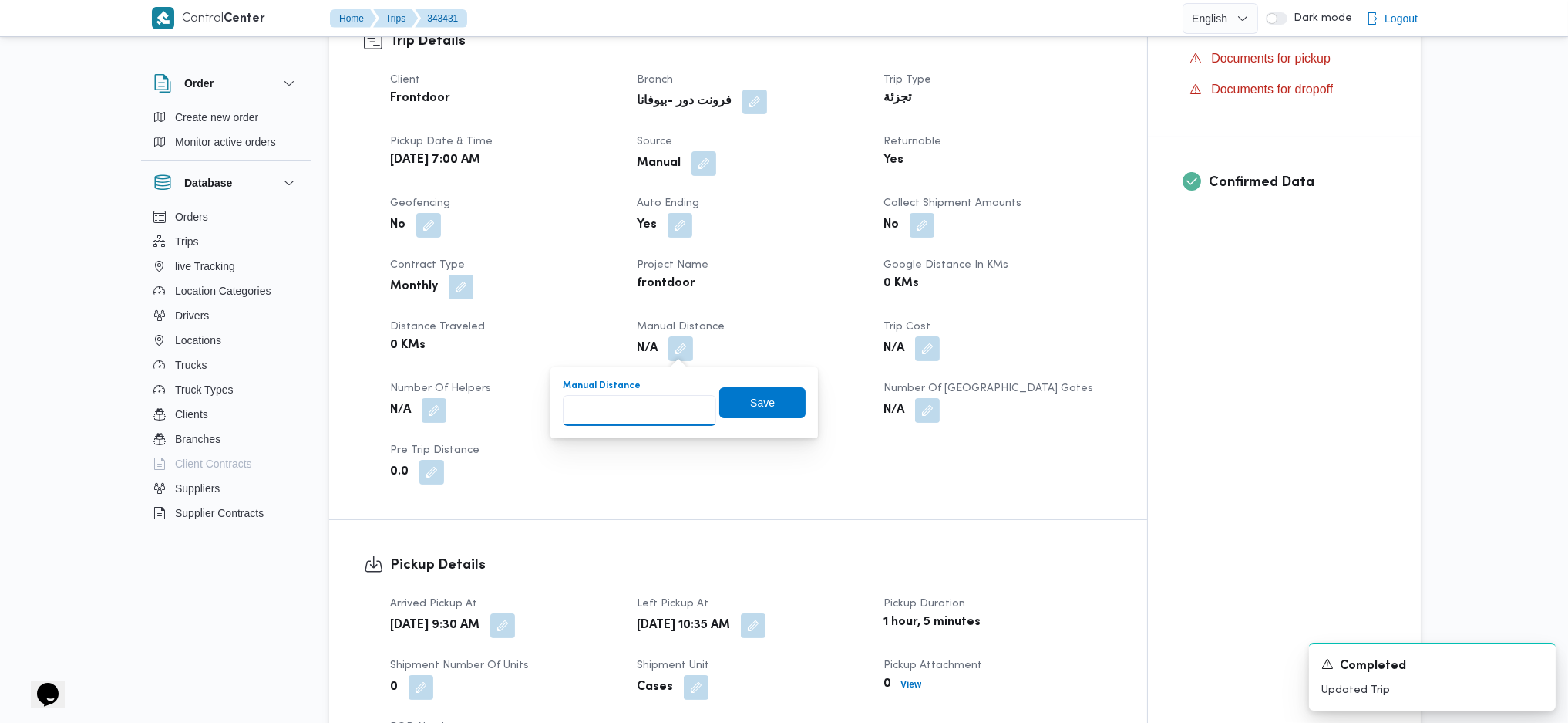
drag, startPoint x: 664, startPoint y: 406, endPoint x: 662, endPoint y: 415, distance: 9.2
click at [662, 415] on input "Manual Distance" at bounding box center [639, 410] width 154 height 31
type input "121"
drag, startPoint x: 739, startPoint y: 387, endPoint x: 730, endPoint y: 404, distance: 19.2
click at [735, 392] on span "Save" at bounding box center [762, 403] width 86 height 31
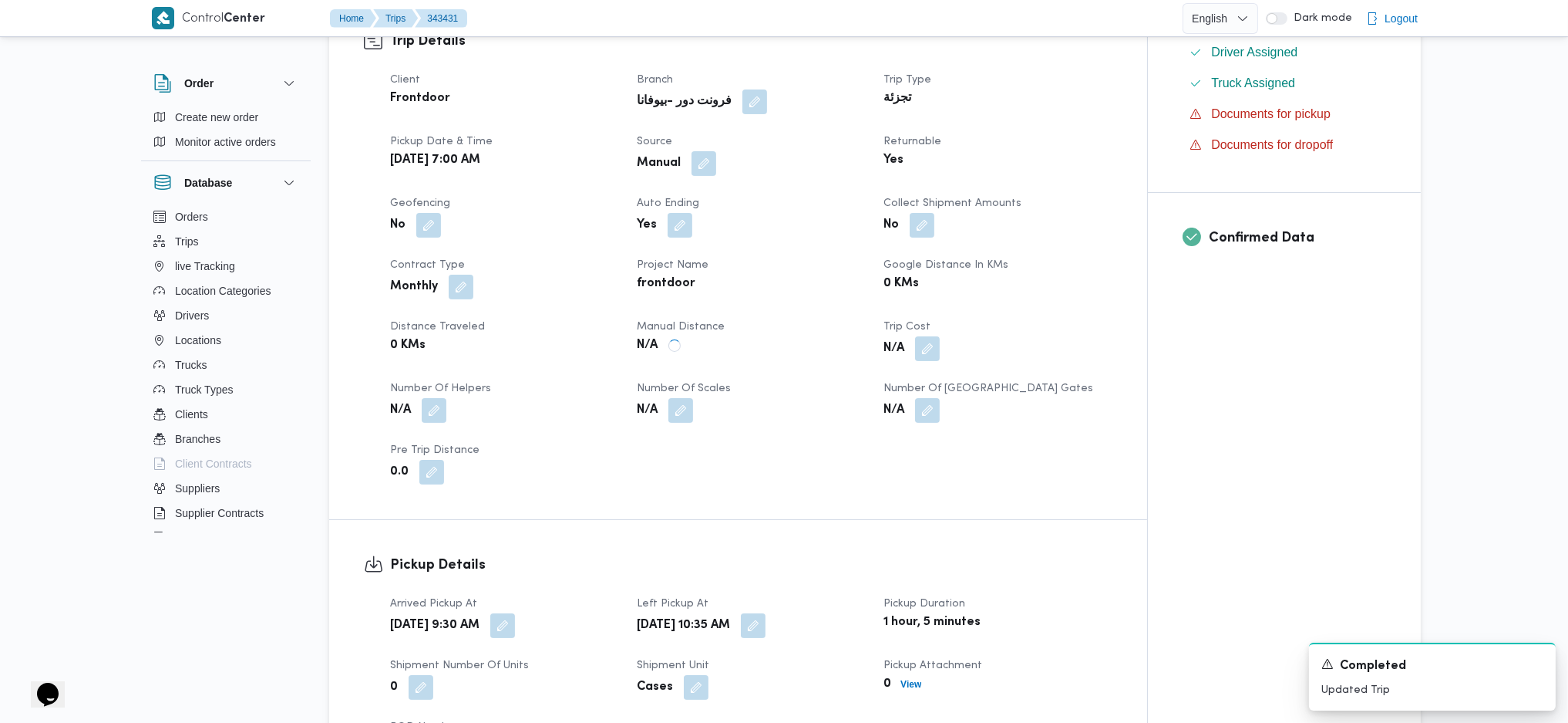
click at [730, 404] on div "N/A" at bounding box center [751, 410] width 231 height 28
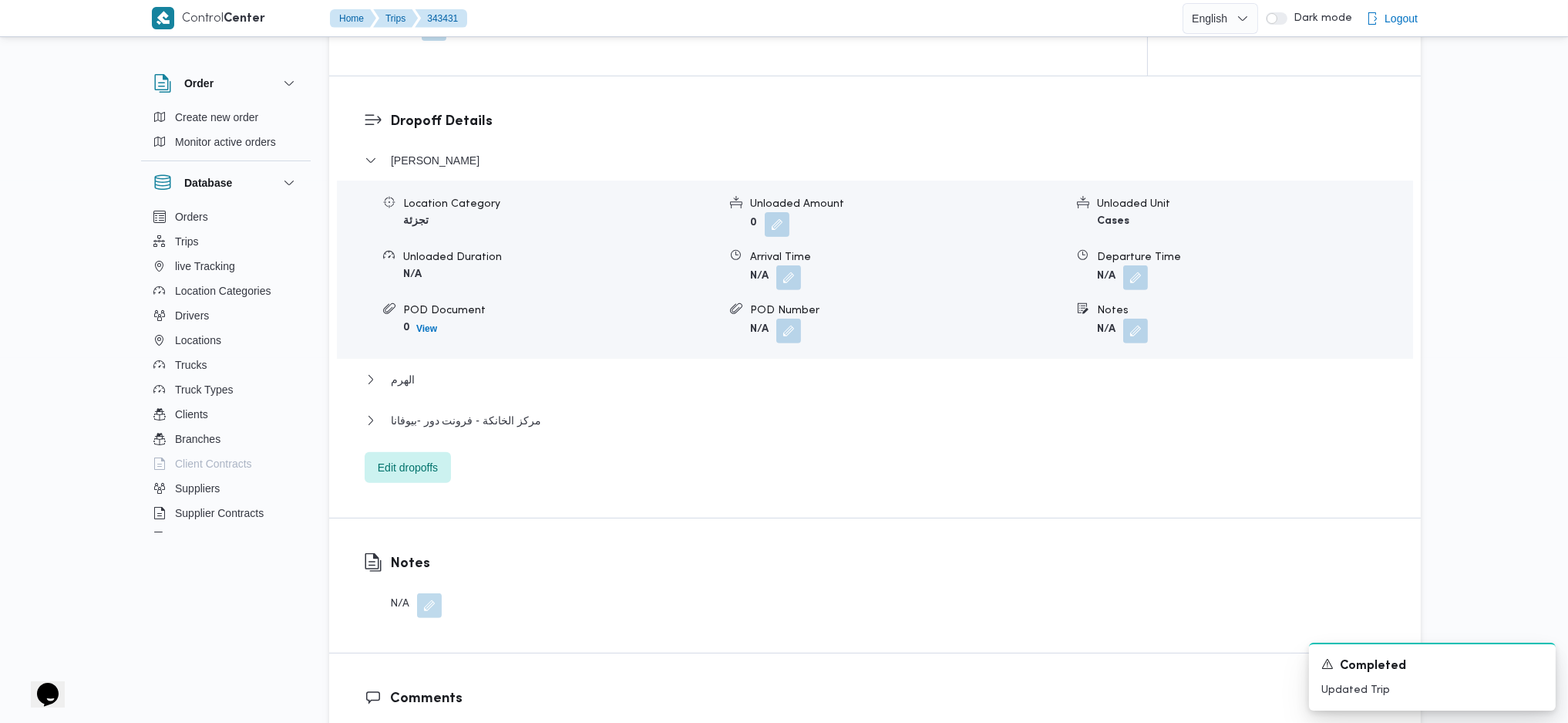
click at [483, 438] on div "مركز الخانكة - فرونت دور -بيوفانا" at bounding box center [876, 426] width 1021 height 29
click at [535, 430] on div "مركز الخانكة - فرونت دور -بيوفانا" at bounding box center [876, 426] width 1021 height 29
click at [535, 430] on div "مركز الخانكة - فرونت دور -بيوفانا" at bounding box center [876, 426] width 1021 height 29
click at [535, 426] on button "مركز الخانكة - فرونت دور -بيوفانا" at bounding box center [876, 420] width 1021 height 18
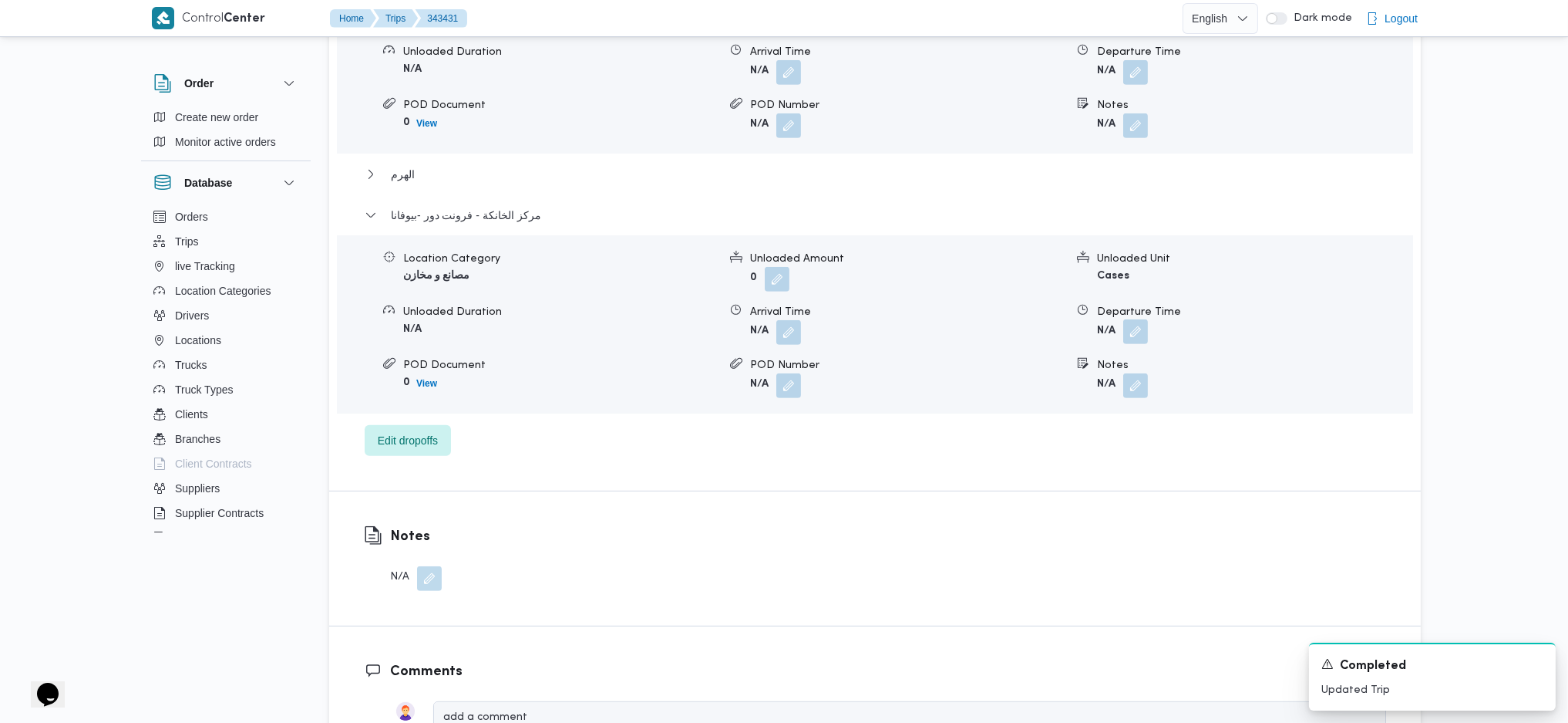
click at [1125, 328] on button "button" at bounding box center [1135, 332] width 25 height 25
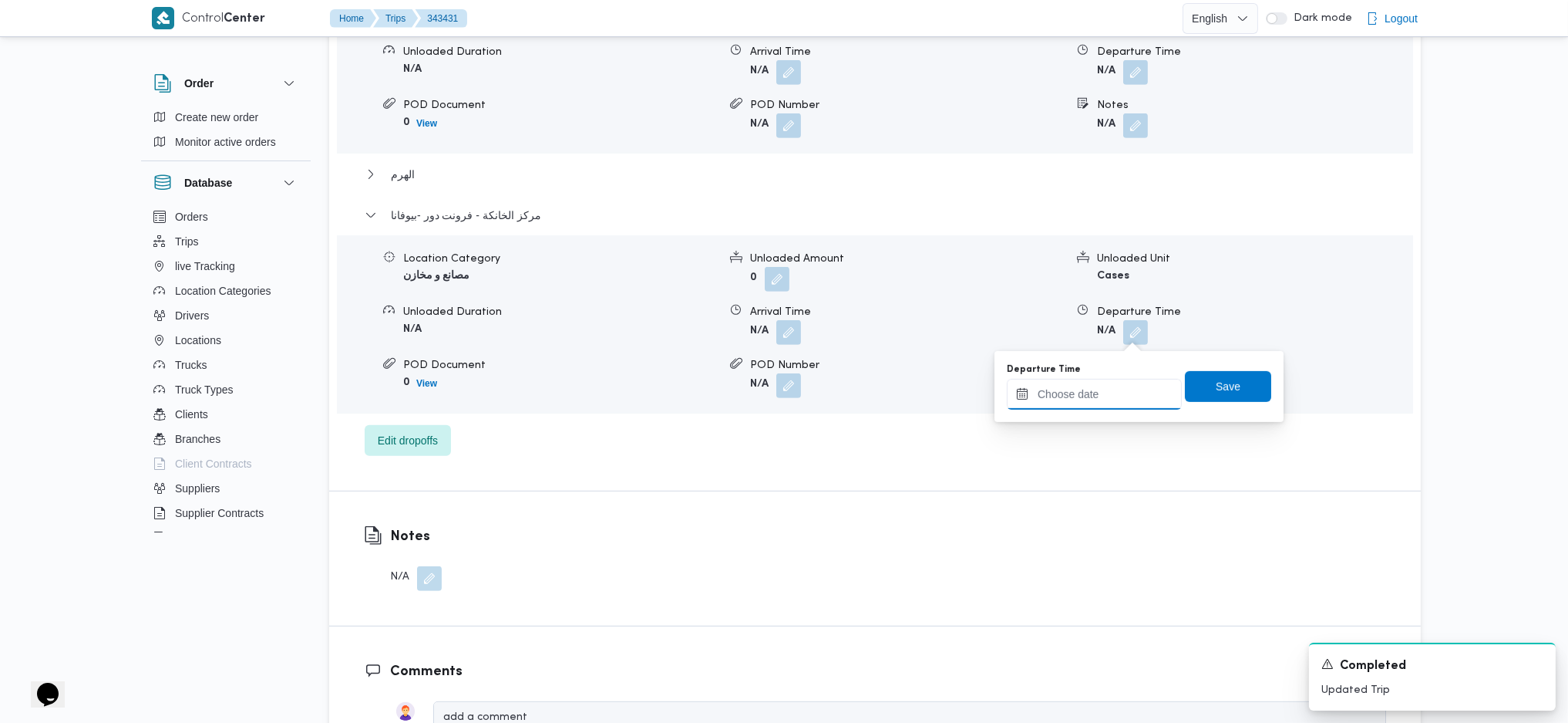
click at [1082, 399] on input "Departure Time" at bounding box center [1095, 394] width 175 height 31
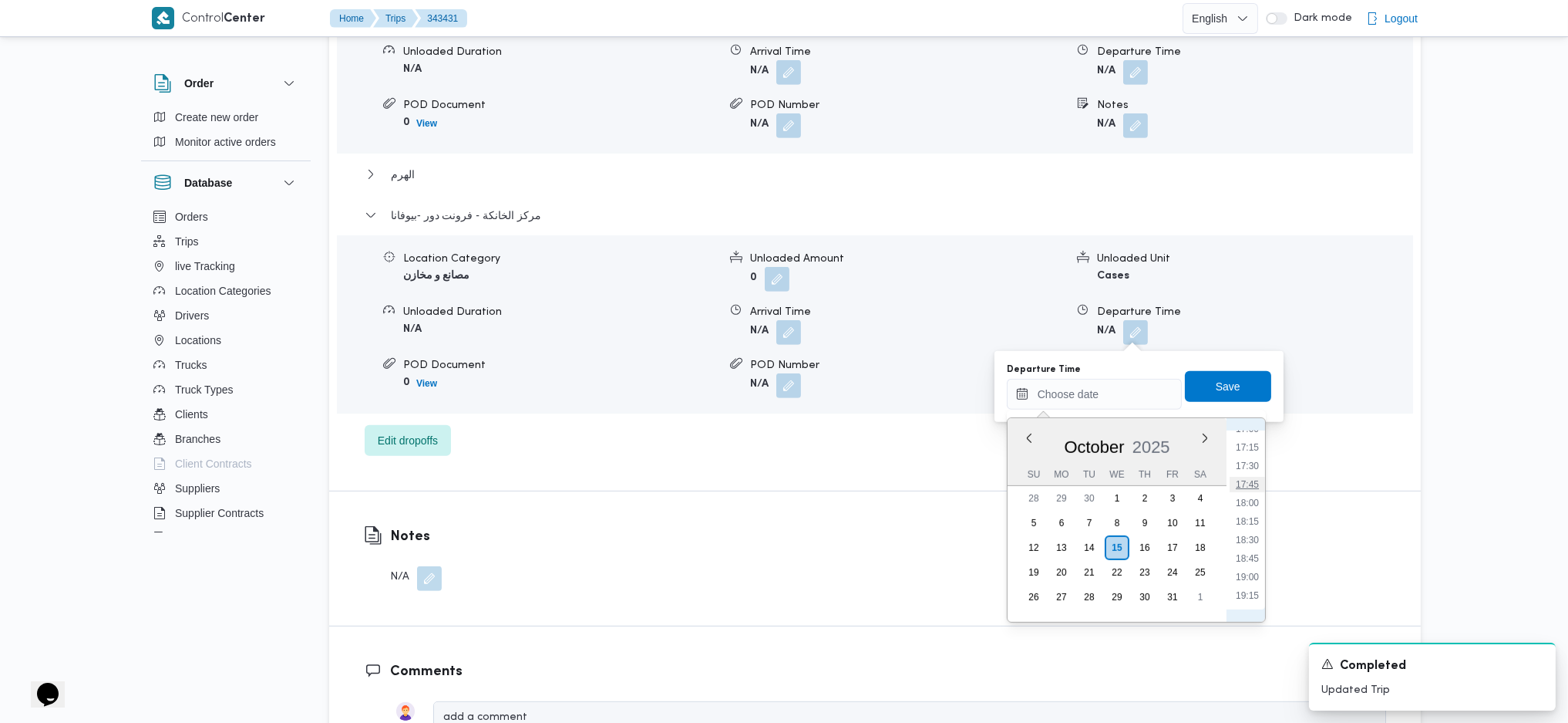
click at [1242, 480] on li "17:45" at bounding box center [1247, 484] width 36 height 15
type input "[DATE] 17:45"
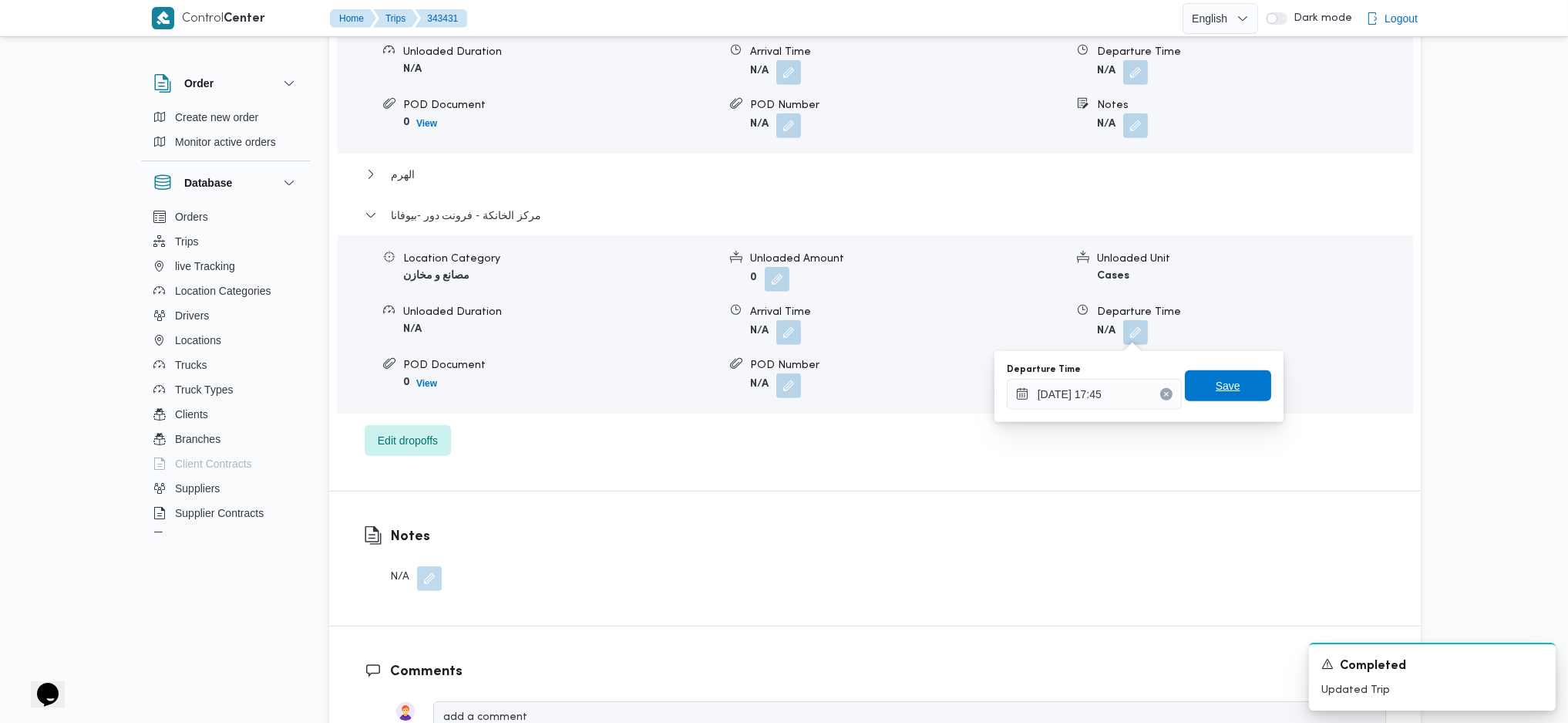
click at [1216, 387] on span "Save" at bounding box center [1228, 385] width 25 height 18
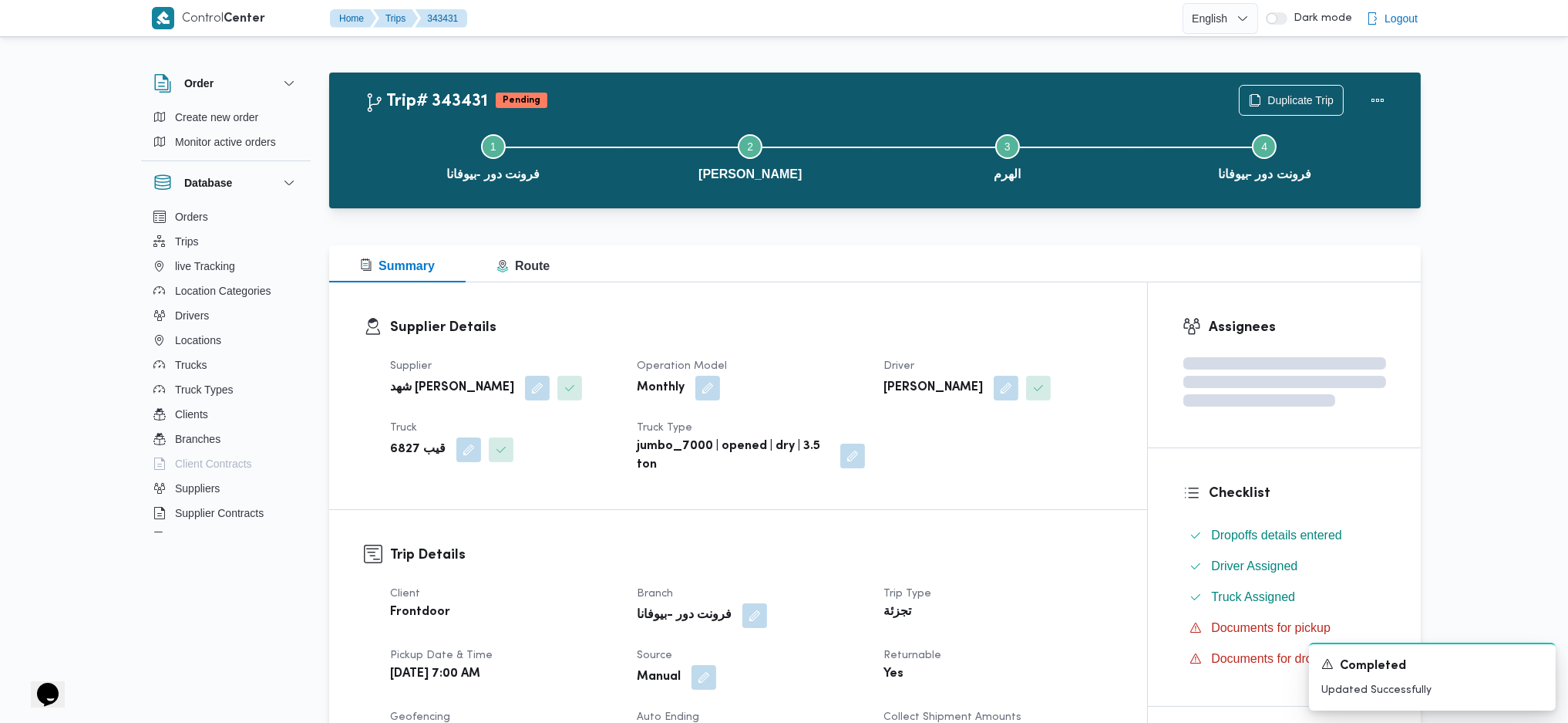
click at [1360, 100] on div "Duplicate Trip" at bounding box center [1315, 100] width 173 height 49
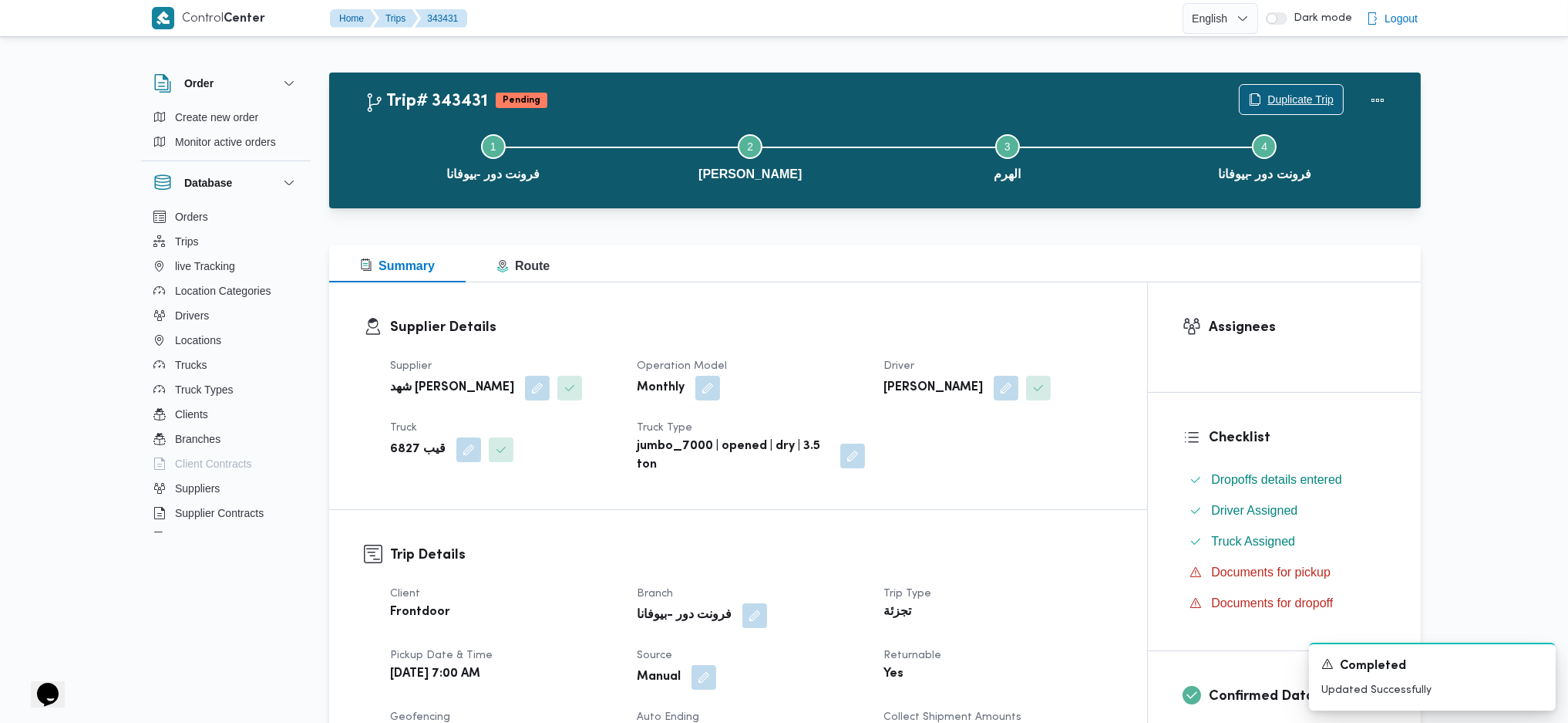
drag, startPoint x: 1303, startPoint y: 96, endPoint x: 1293, endPoint y: 96, distance: 10.0
click at [1296, 96] on span "Duplicate Trip" at bounding box center [1300, 99] width 66 height 18
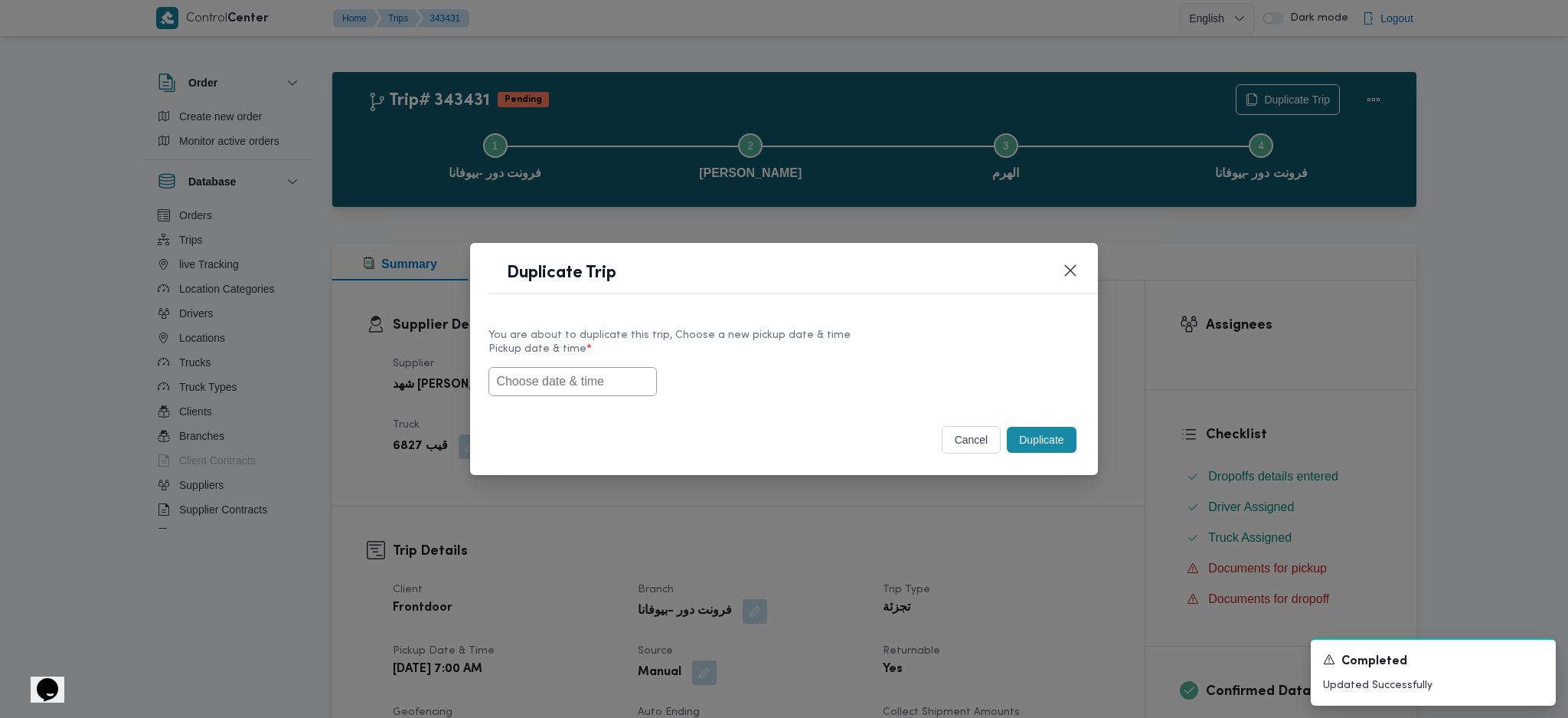
click at [1180, 327] on div "Duplicate Trip You are about to duplicate this trip, Choose a new pickup date &…" at bounding box center [784, 359] width 1568 height 718
click at [1076, 264] on button "Closes this modal window" at bounding box center [1070, 269] width 18 height 18
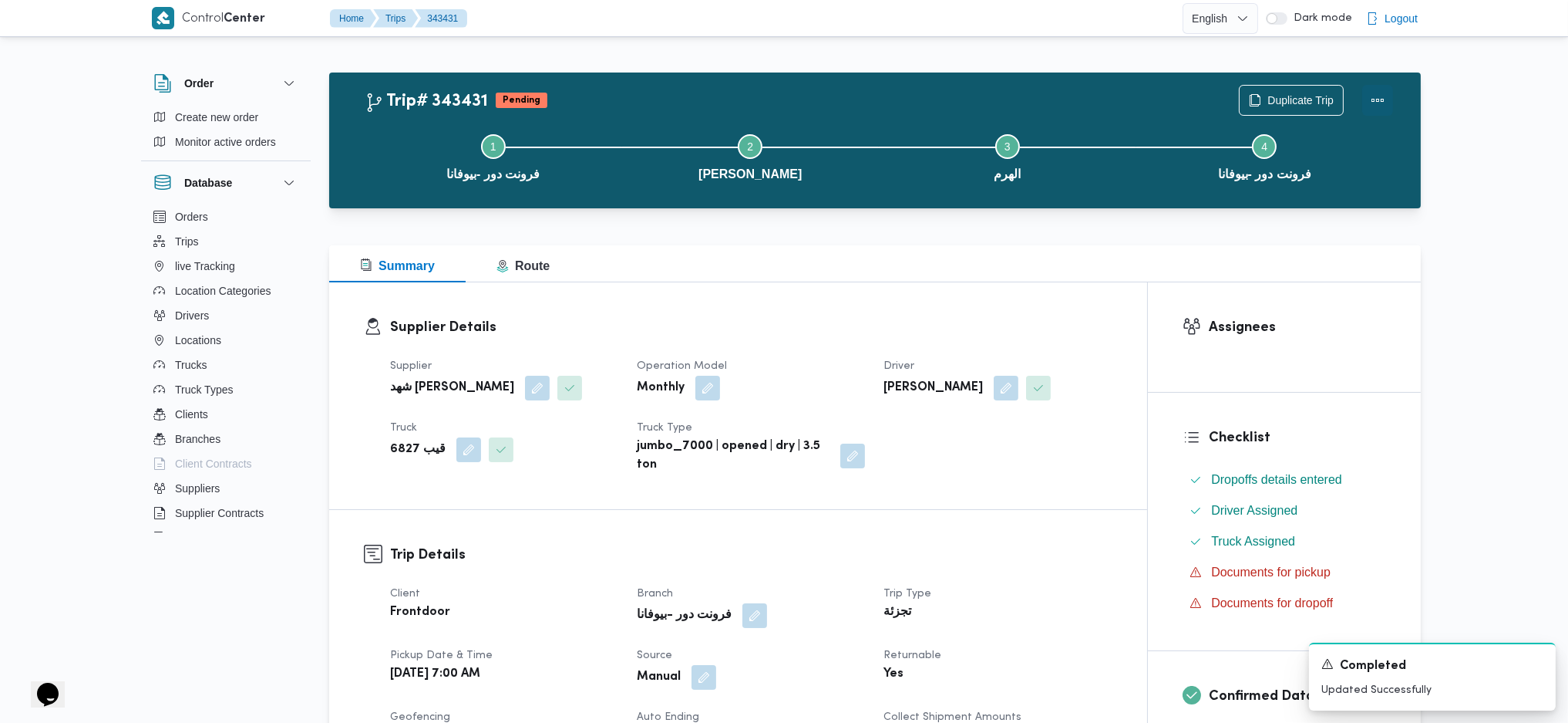
drag, startPoint x: 1384, startPoint y: 93, endPoint x: 1334, endPoint y: 82, distance: 51.2
click at [1382, 94] on button "Actions" at bounding box center [1378, 100] width 31 height 31
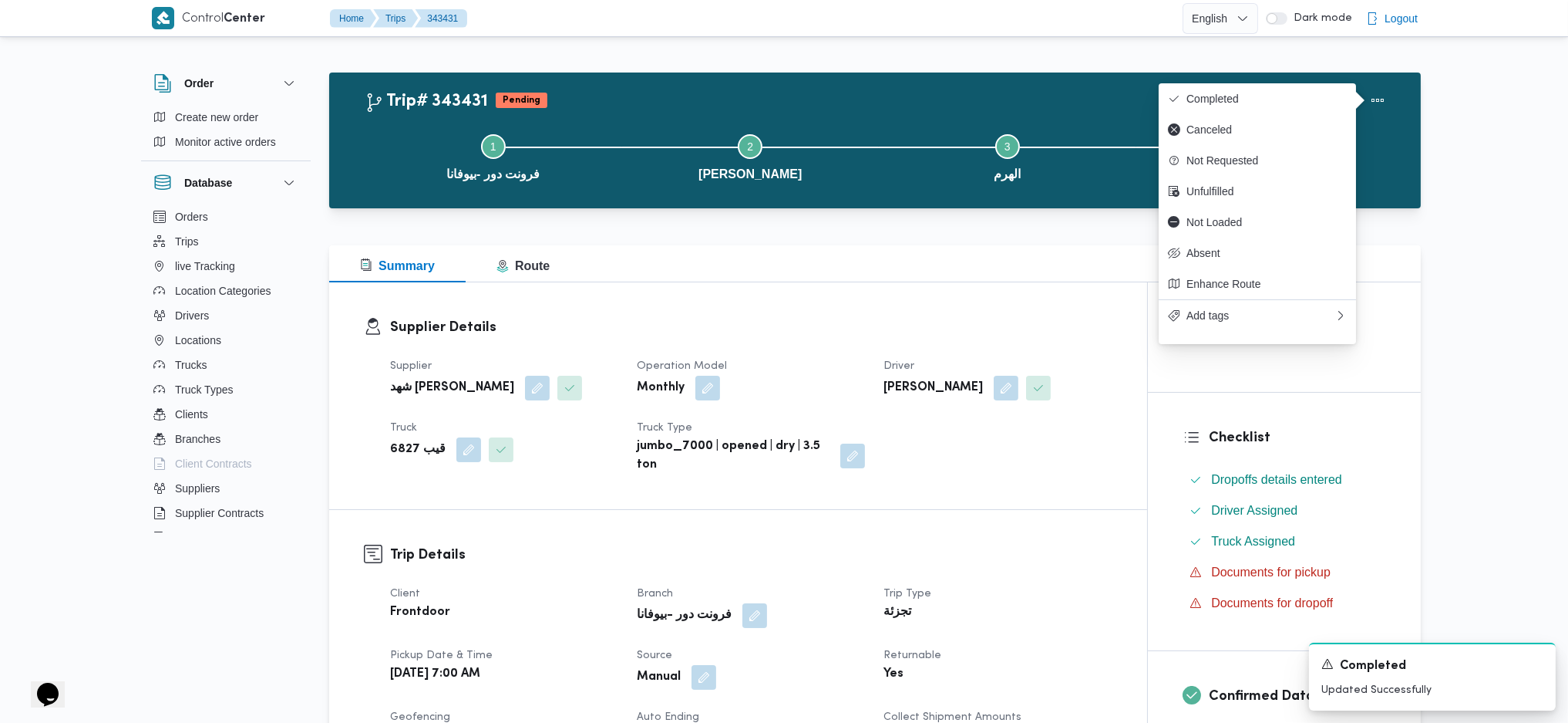
click at [1331, 82] on div "Duplicate Trip" at bounding box center [1315, 100] width 173 height 49
click at [1305, 105] on span "Completed" at bounding box center [1266, 98] width 160 height 12
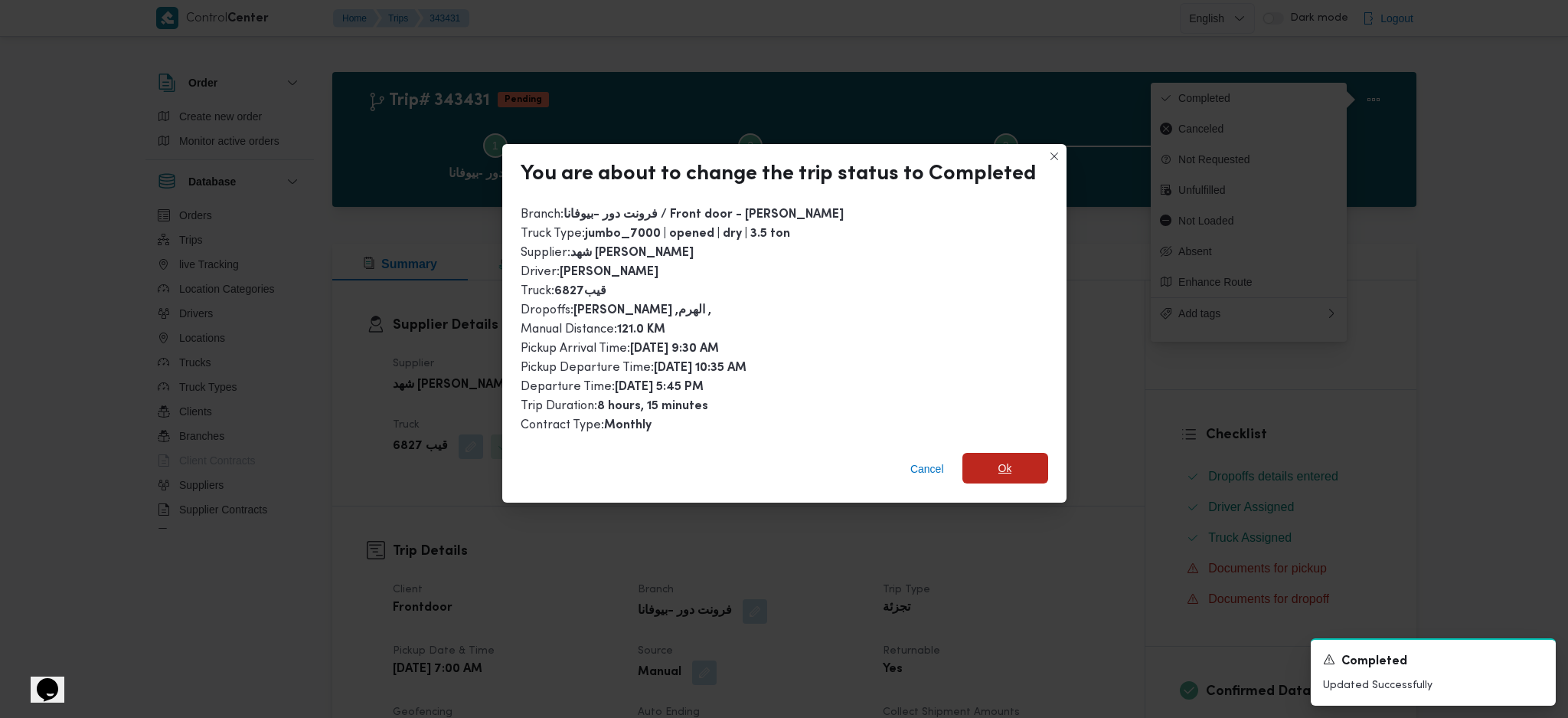
click at [985, 473] on span "Ok" at bounding box center [1005, 468] width 85 height 31
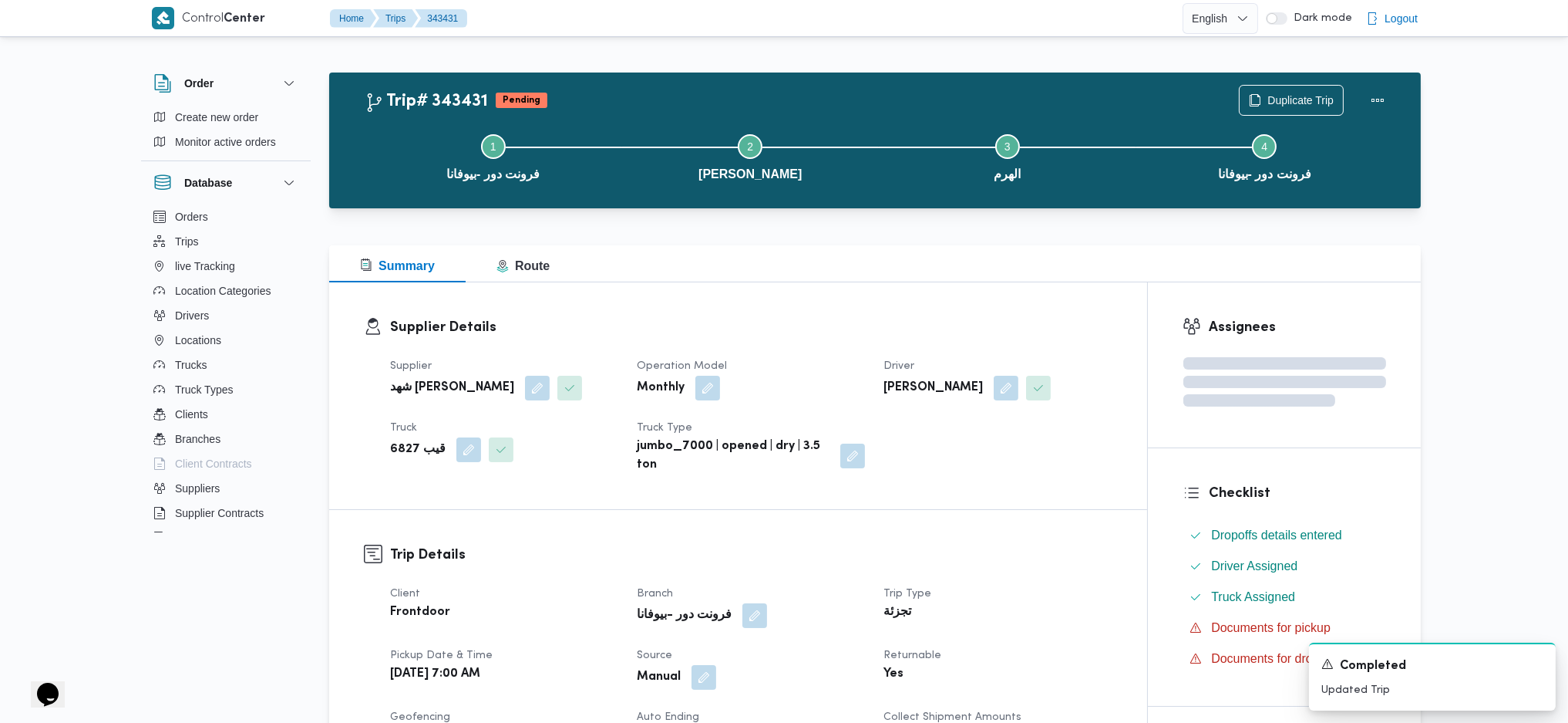
click at [1060, 315] on div "Supplier Details Supplier شهد [PERSON_NAME] Operation Model Monthly Driver [PER…" at bounding box center [738, 395] width 818 height 226
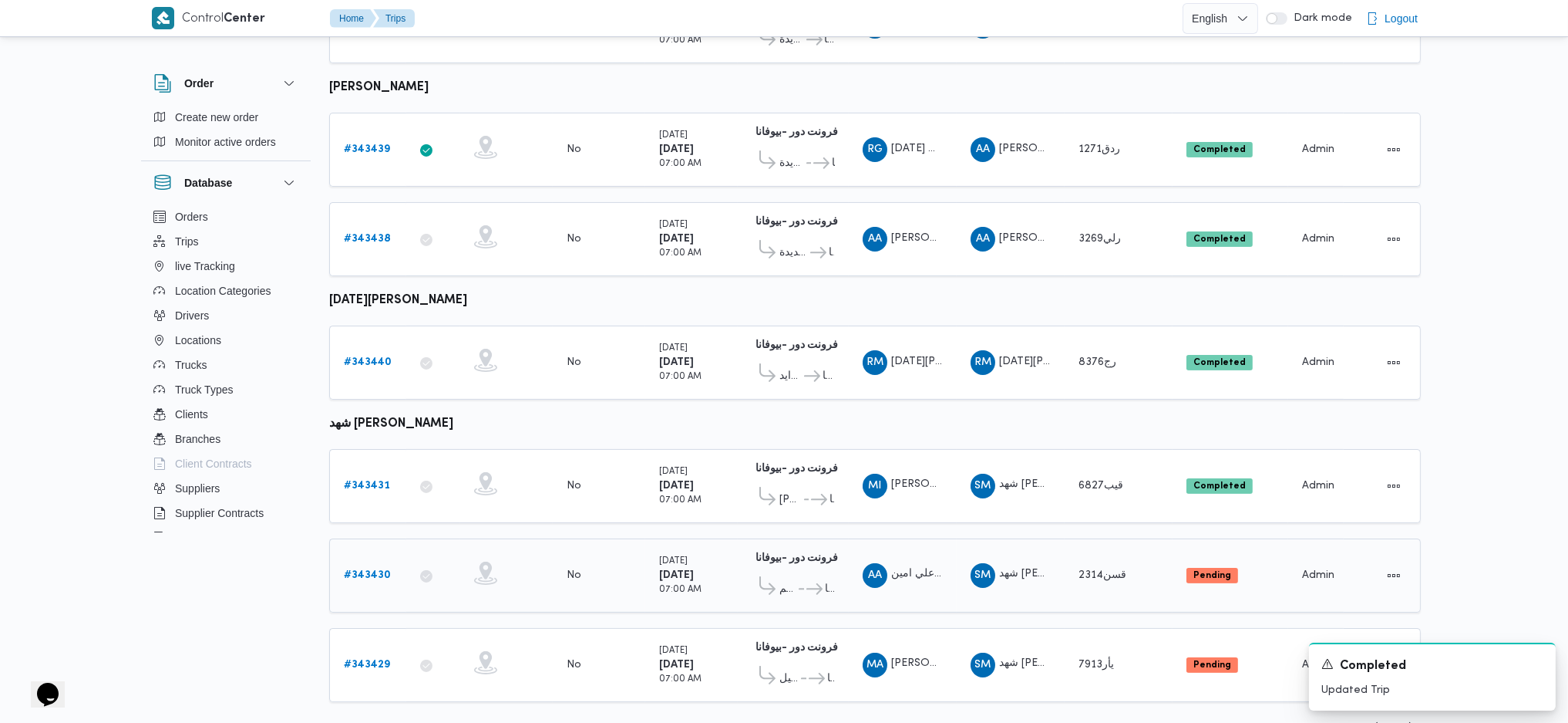
scroll to position [739, 0]
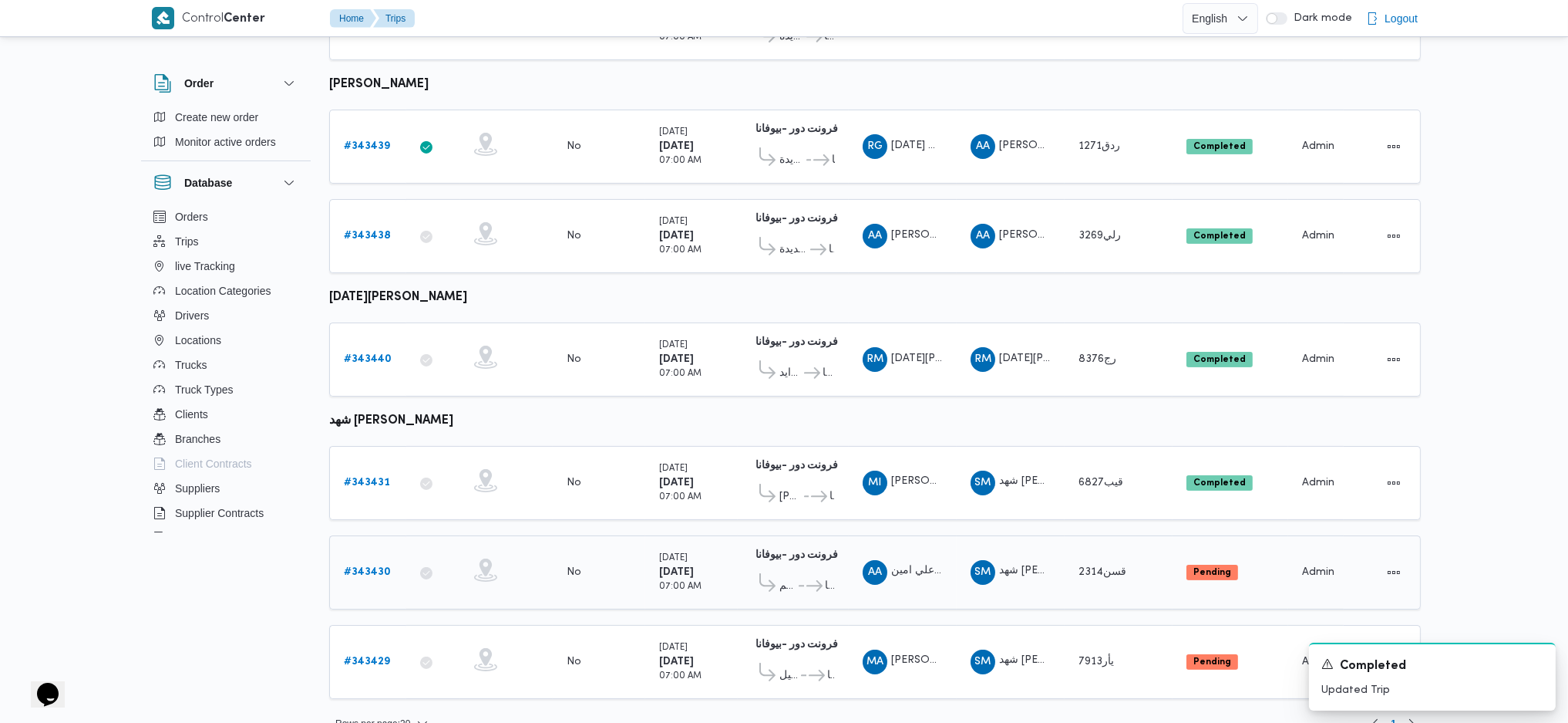
click at [366, 567] on b "# 343430" at bounding box center [367, 572] width 47 height 10
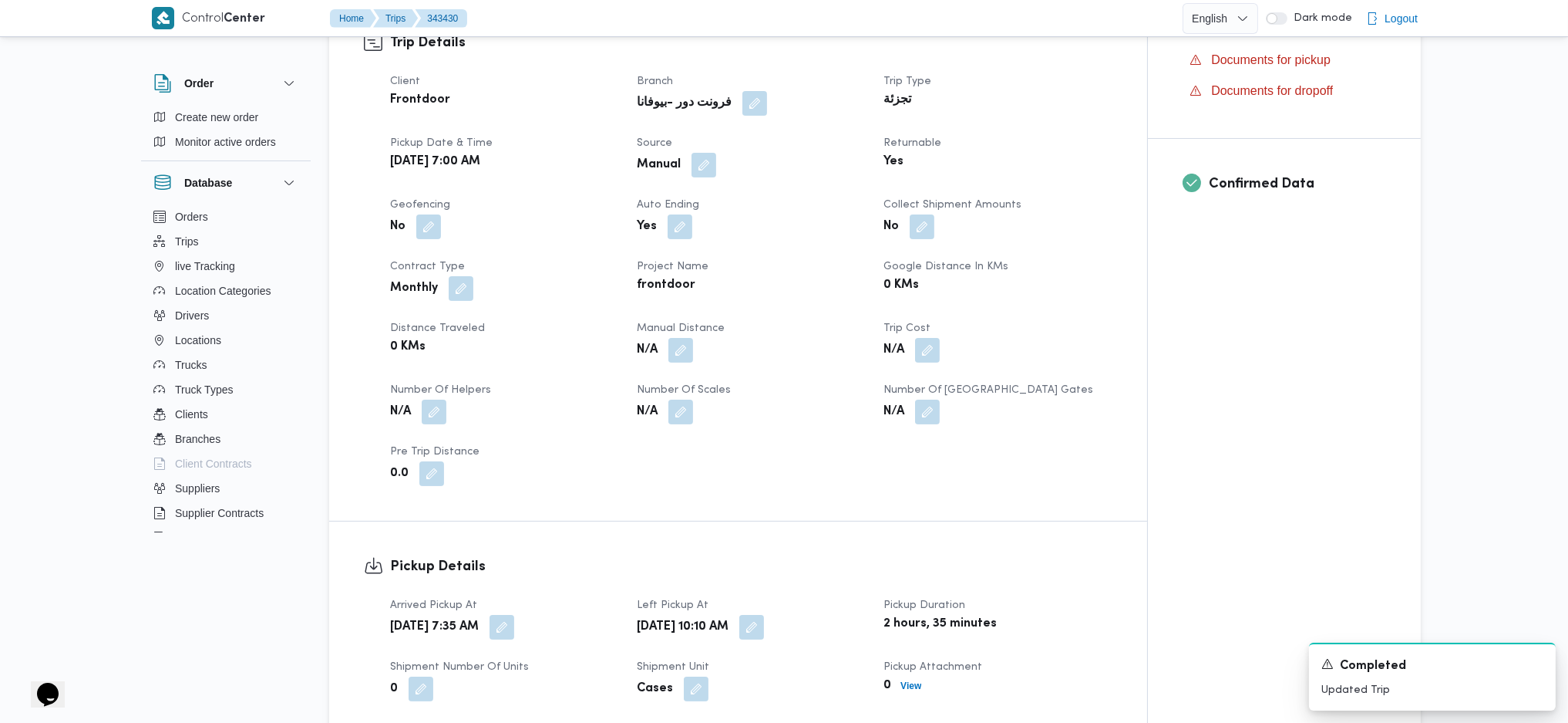
scroll to position [513, 0]
click at [676, 352] on button "button" at bounding box center [680, 348] width 25 height 25
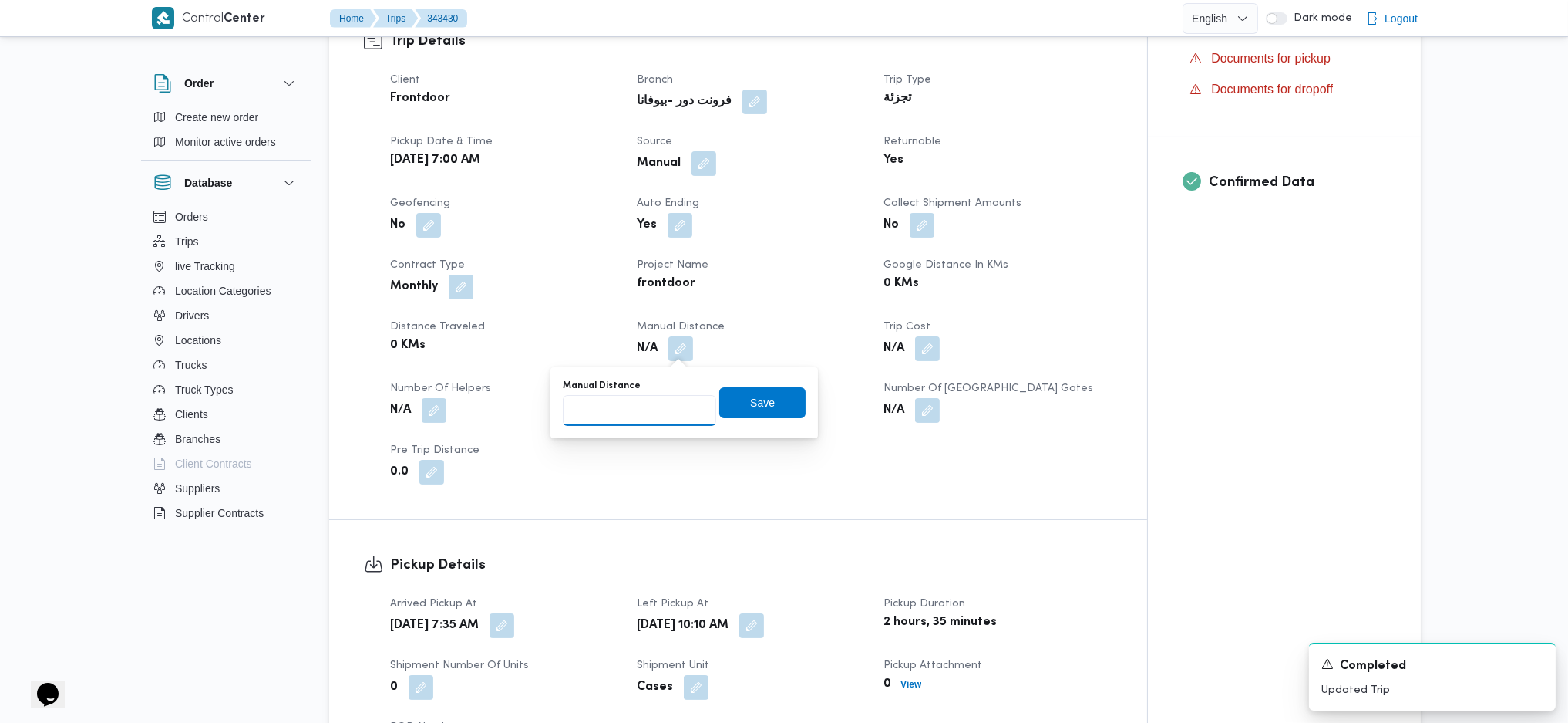
click at [618, 404] on input "Manual Distance" at bounding box center [639, 410] width 154 height 31
type input "140"
drag, startPoint x: 778, startPoint y: 383, endPoint x: 741, endPoint y: 407, distance: 44.1
click at [767, 388] on div "Manual Distance 140 Save" at bounding box center [684, 403] width 246 height 49
click at [750, 407] on span "Save" at bounding box center [762, 401] width 25 height 18
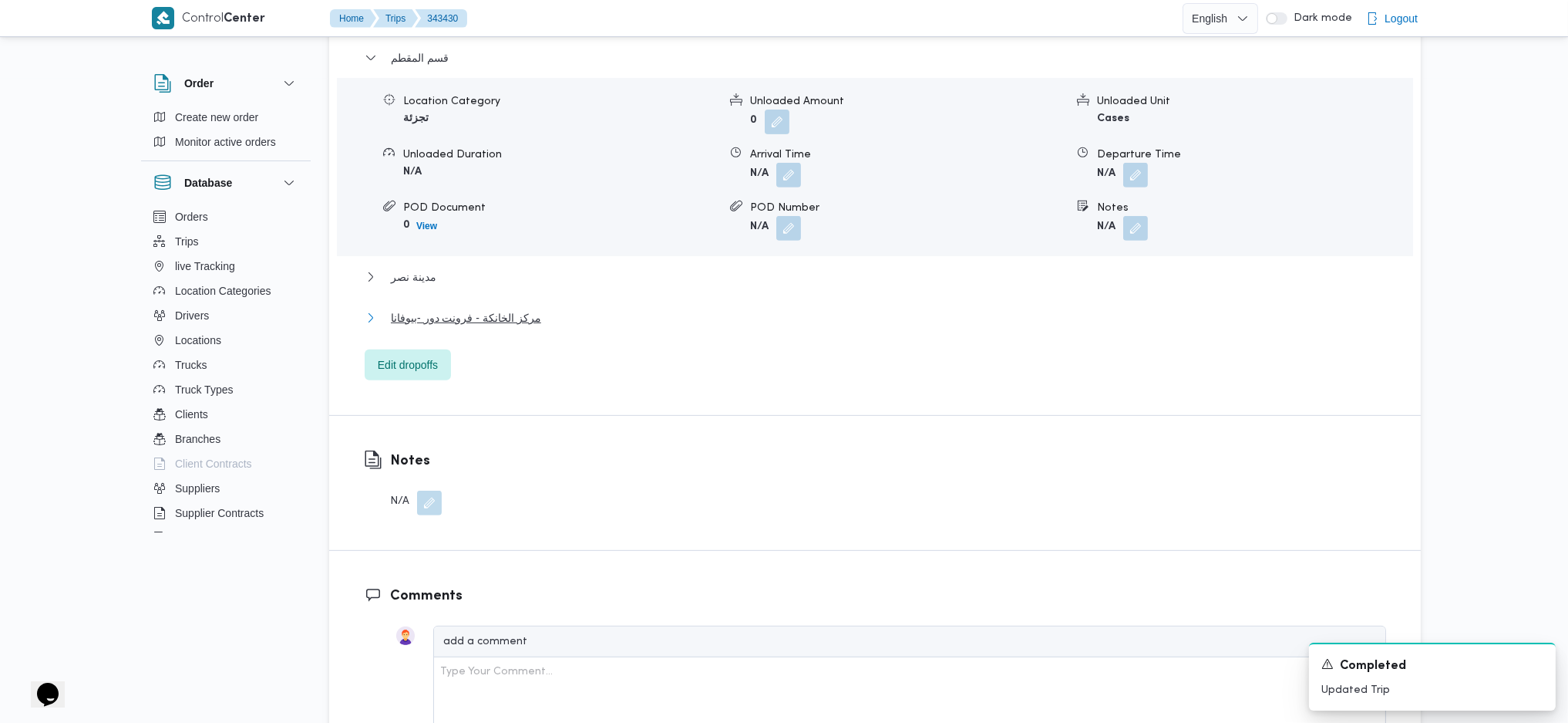
click at [504, 313] on span "مركز الخانكة - فرونت دور -بيوفانا" at bounding box center [466, 317] width 151 height 18
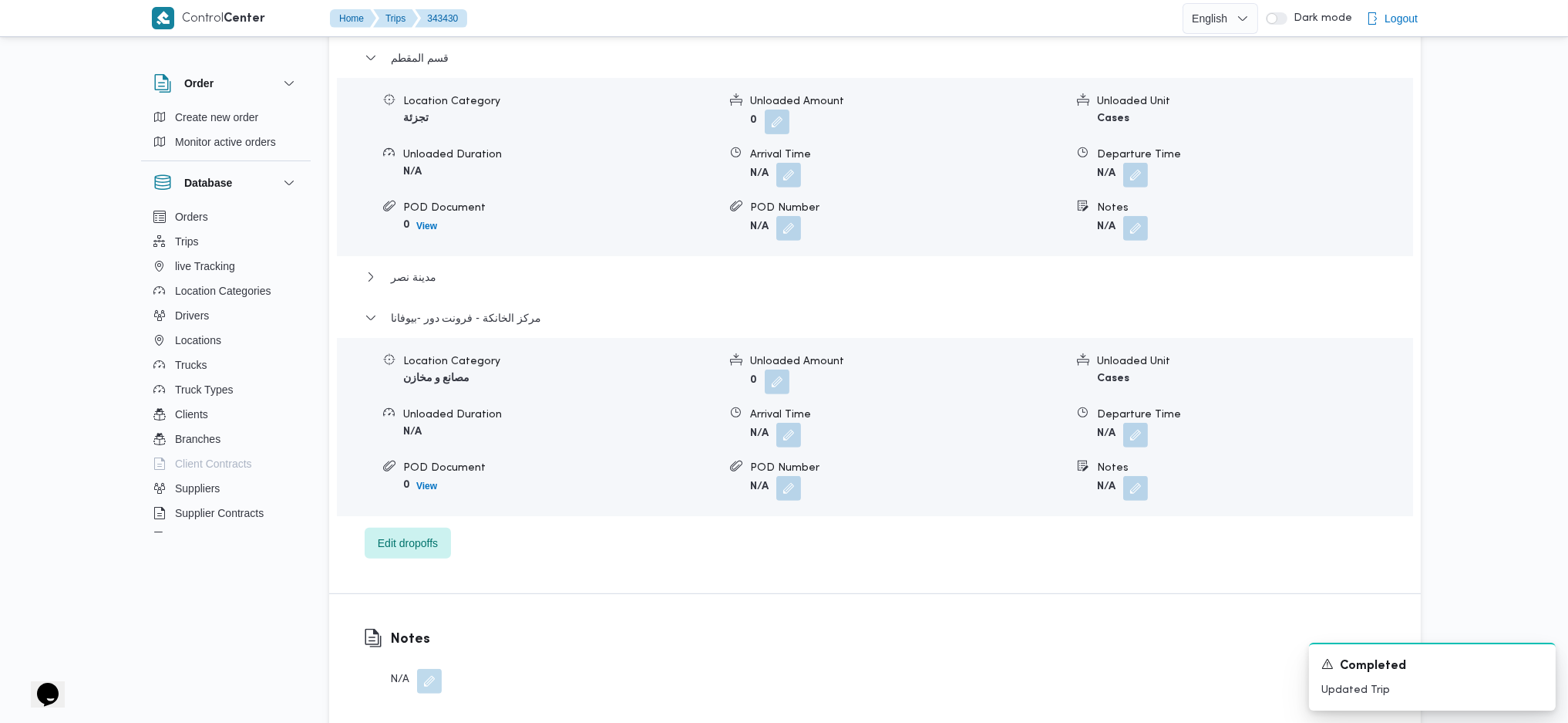
scroll to position [1542, 0]
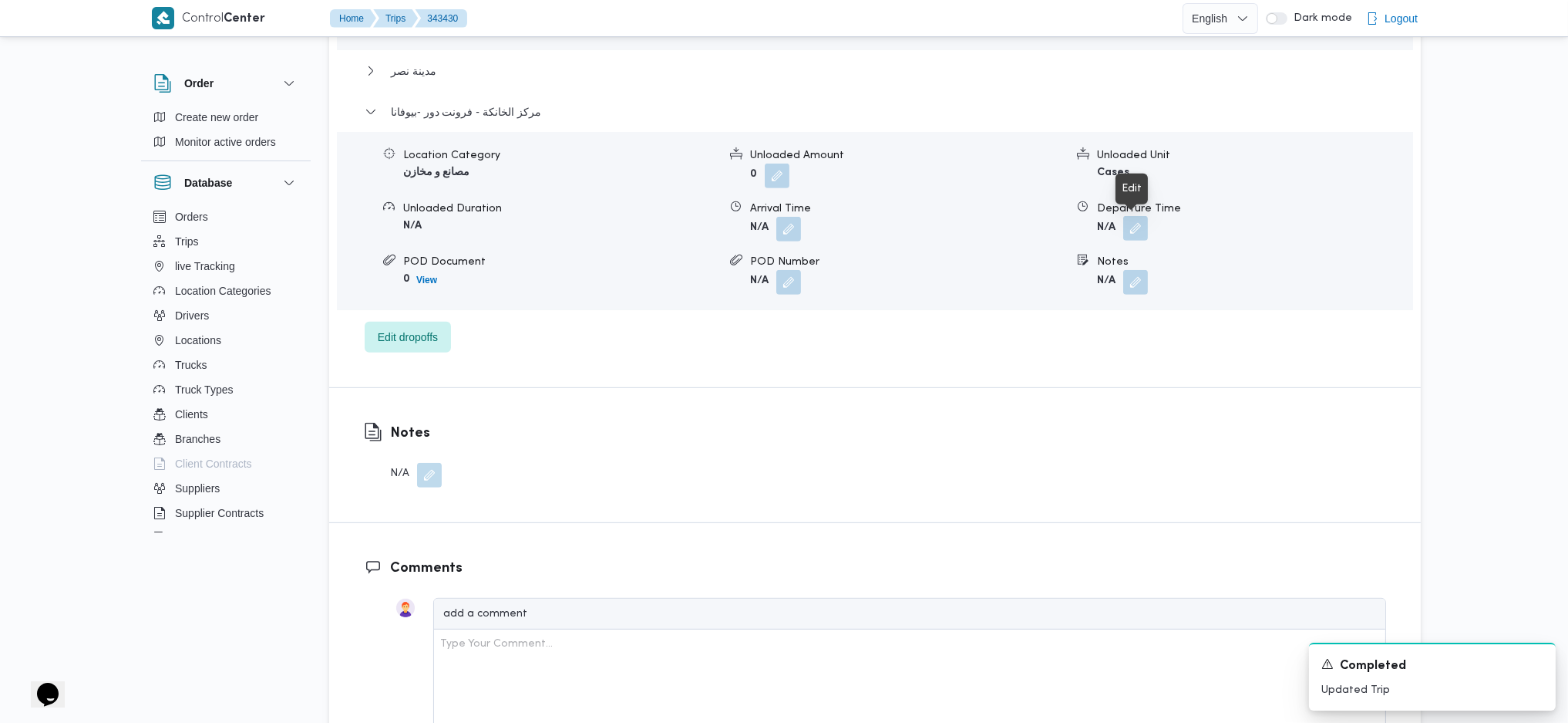
click at [1127, 218] on button "button" at bounding box center [1135, 228] width 25 height 25
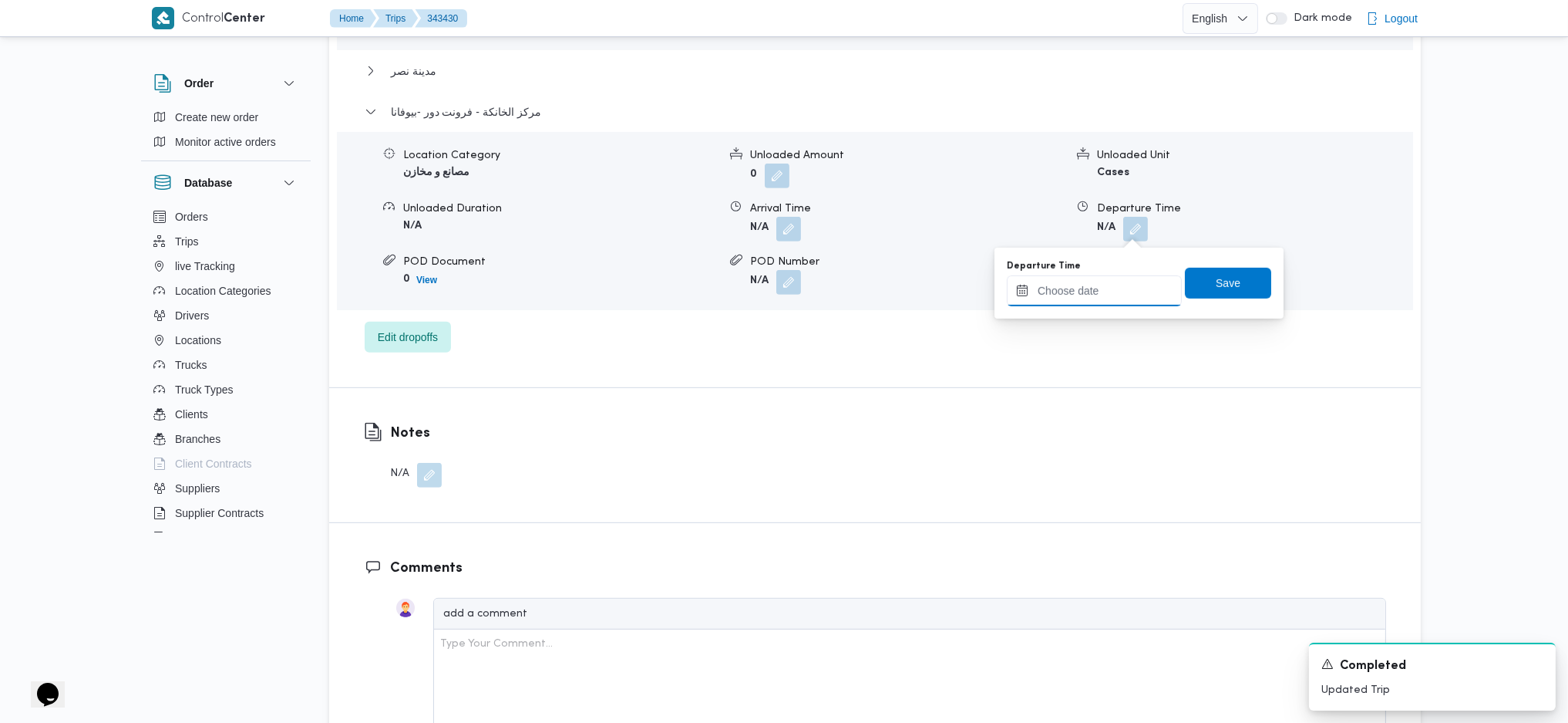
click at [1092, 290] on input "Departure Time" at bounding box center [1095, 290] width 175 height 31
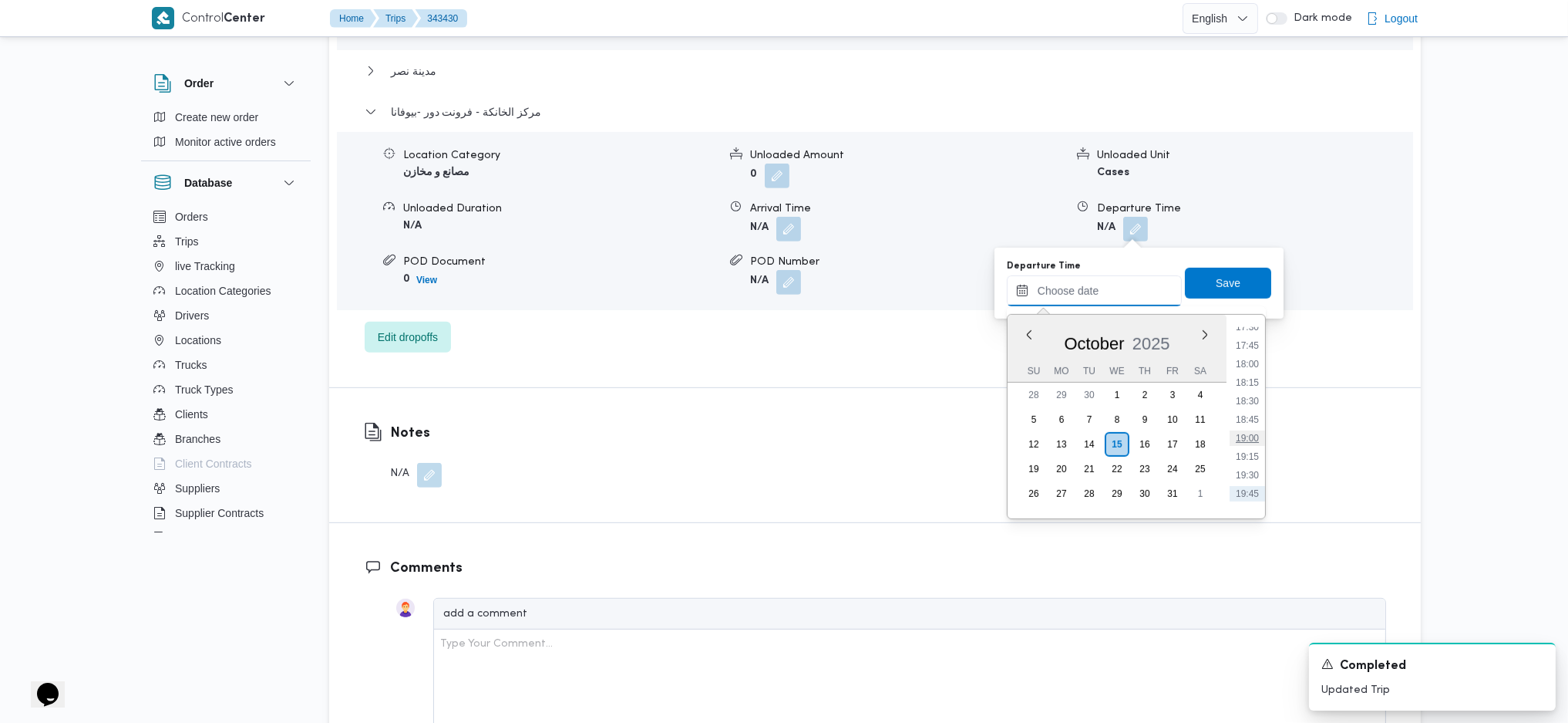
scroll to position [1268, 0]
click at [1248, 367] on li "17:30" at bounding box center [1247, 362] width 36 height 15
type input "[DATE] 17:30"
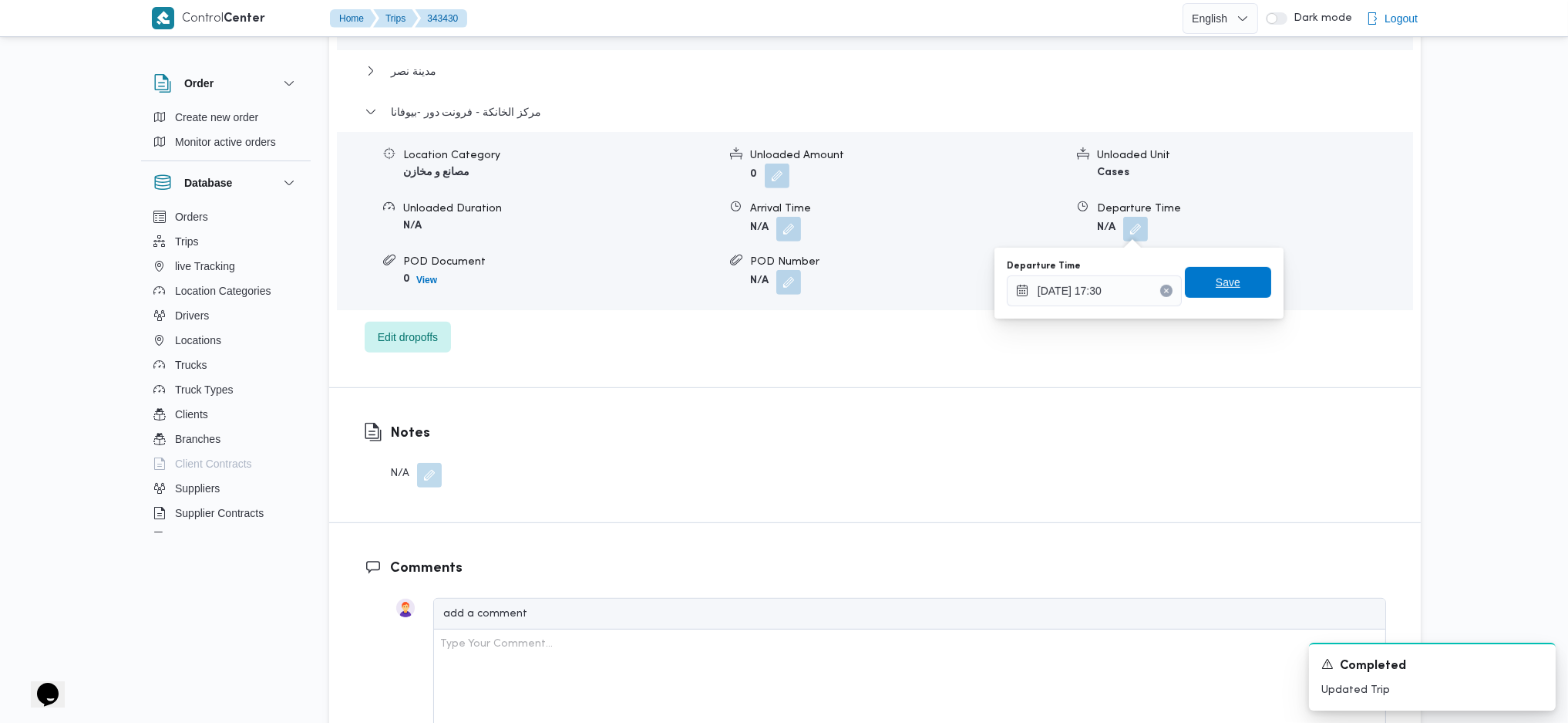
click at [1221, 290] on span "Save" at bounding box center [1228, 281] width 25 height 18
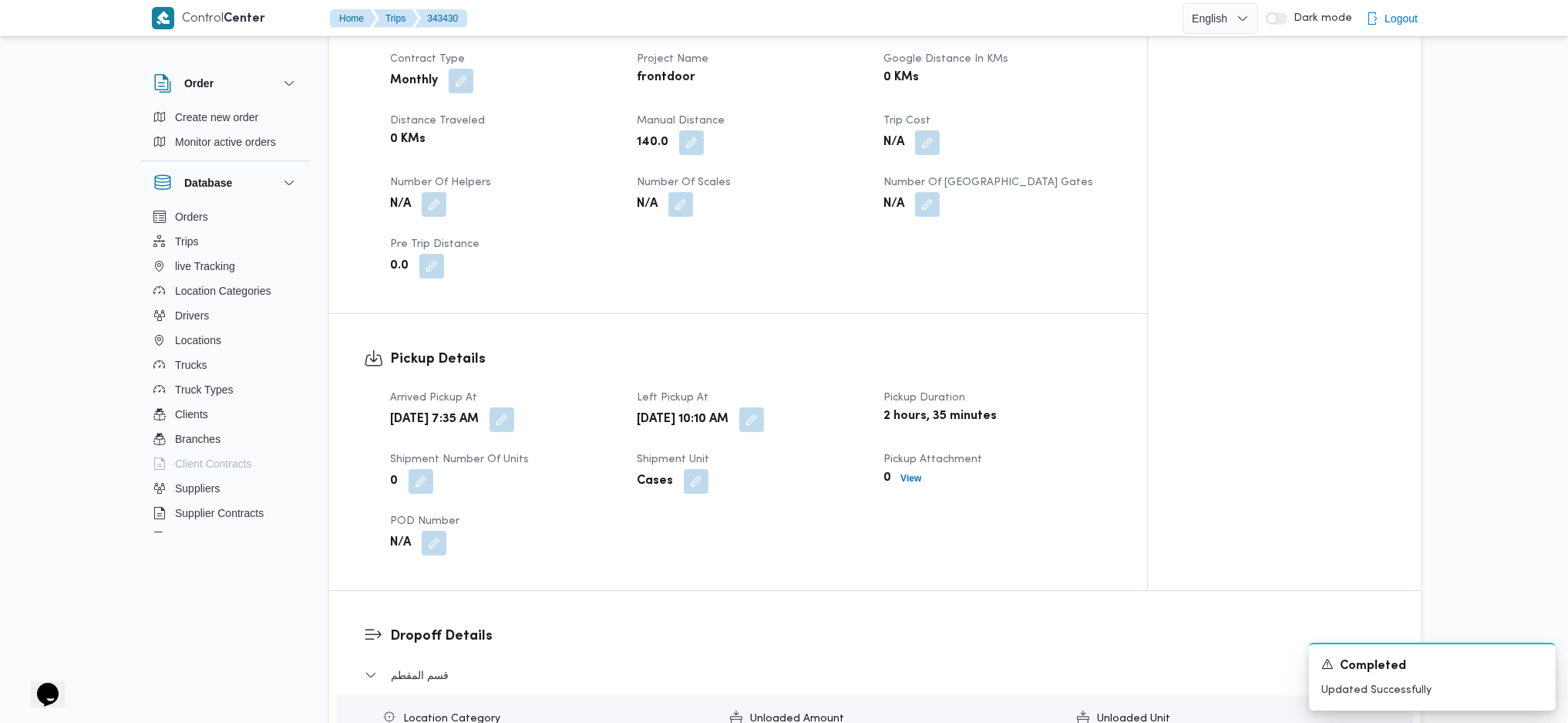
scroll to position [0, 0]
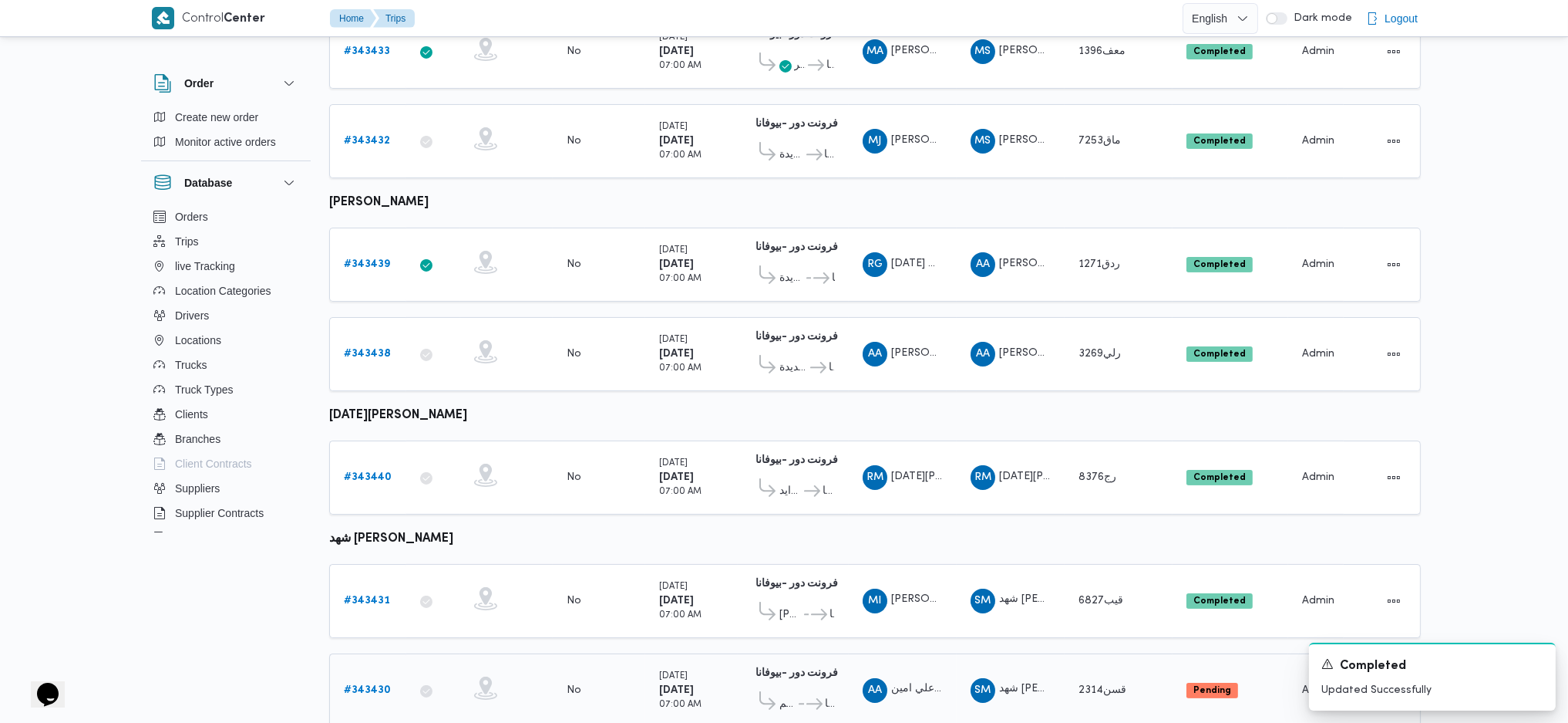
scroll to position [739, 0]
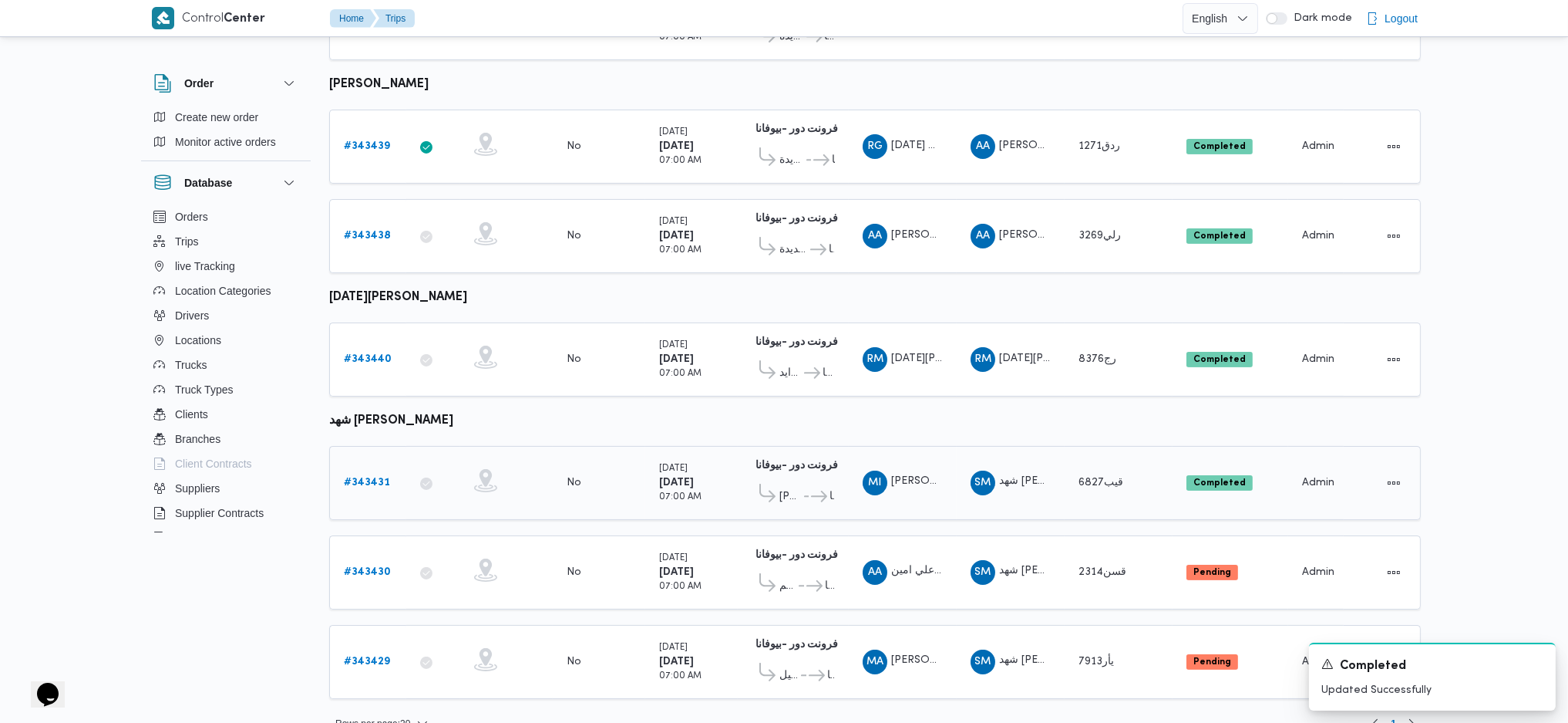
click at [352, 477] on b "# 343431" at bounding box center [367, 482] width 46 height 10
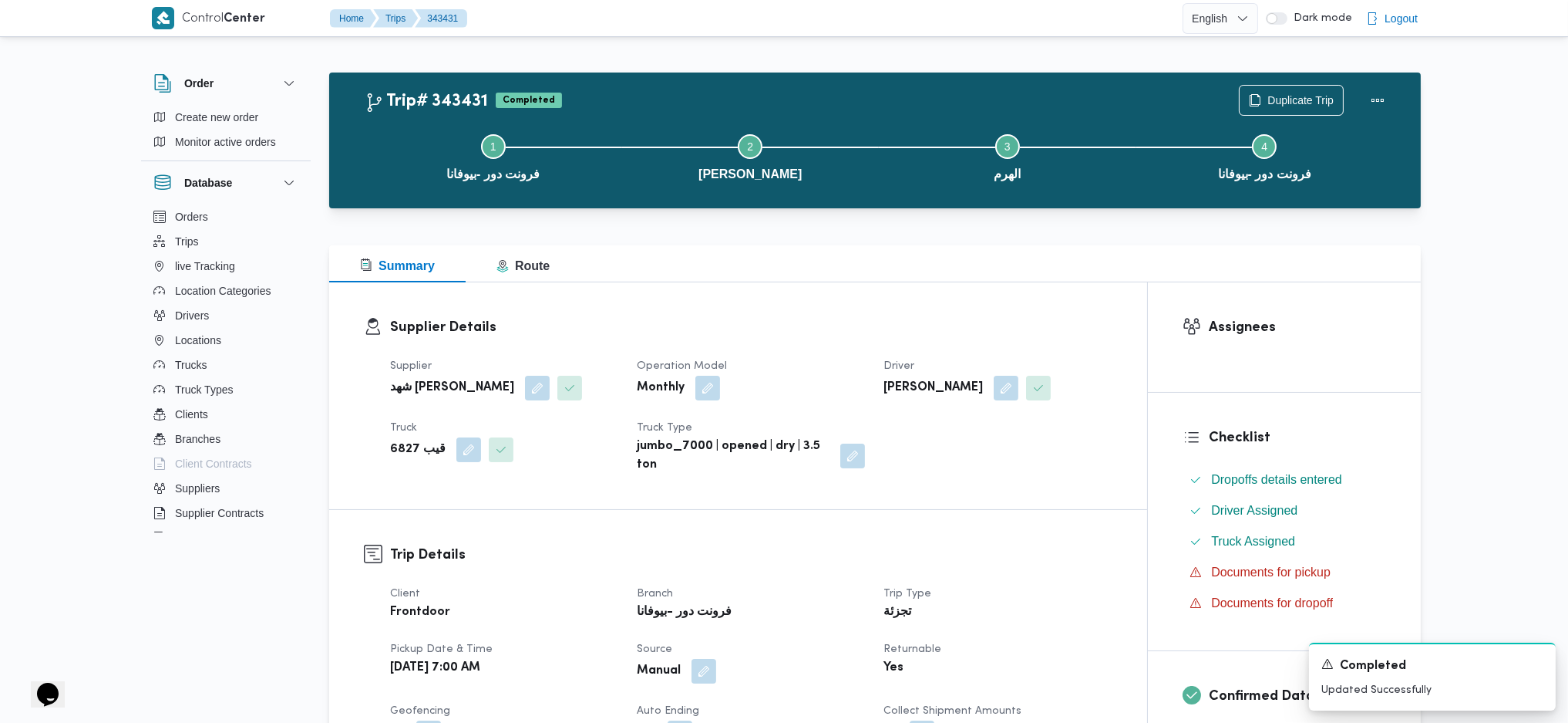
scroll to position [1337, 0]
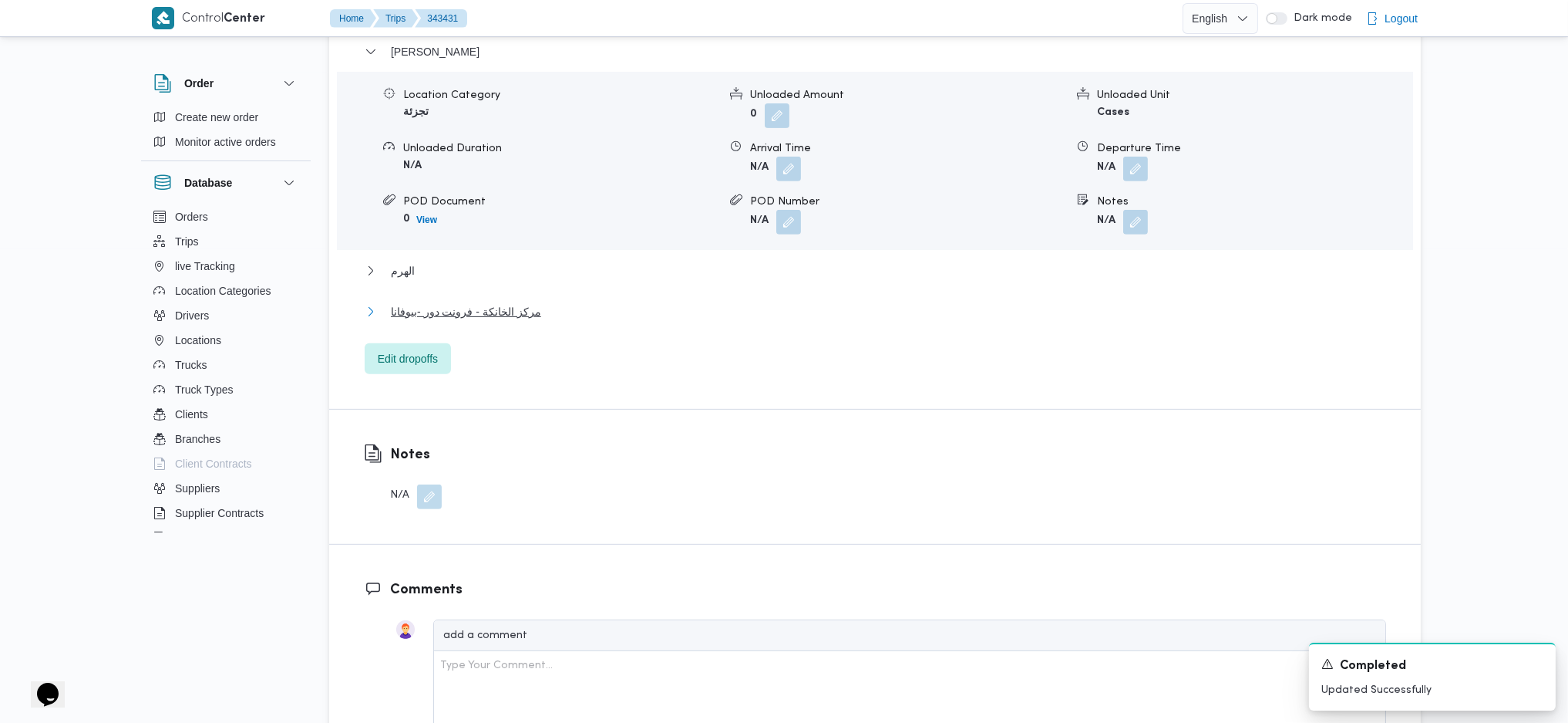
click at [521, 304] on span "مركز الخانكة - فرونت دور -بيوفانا" at bounding box center [466, 311] width 151 height 18
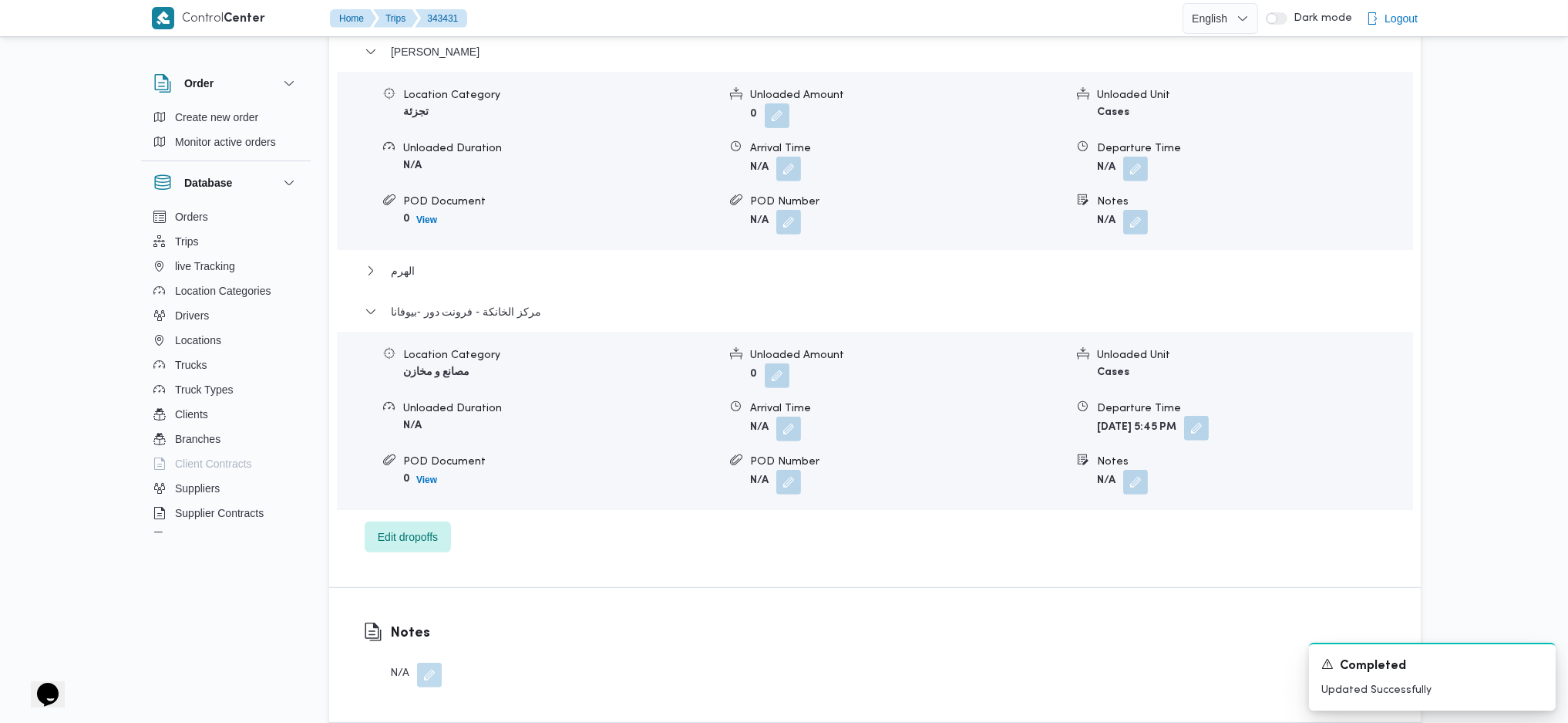
click at [1209, 438] on button "button" at bounding box center [1196, 427] width 25 height 25
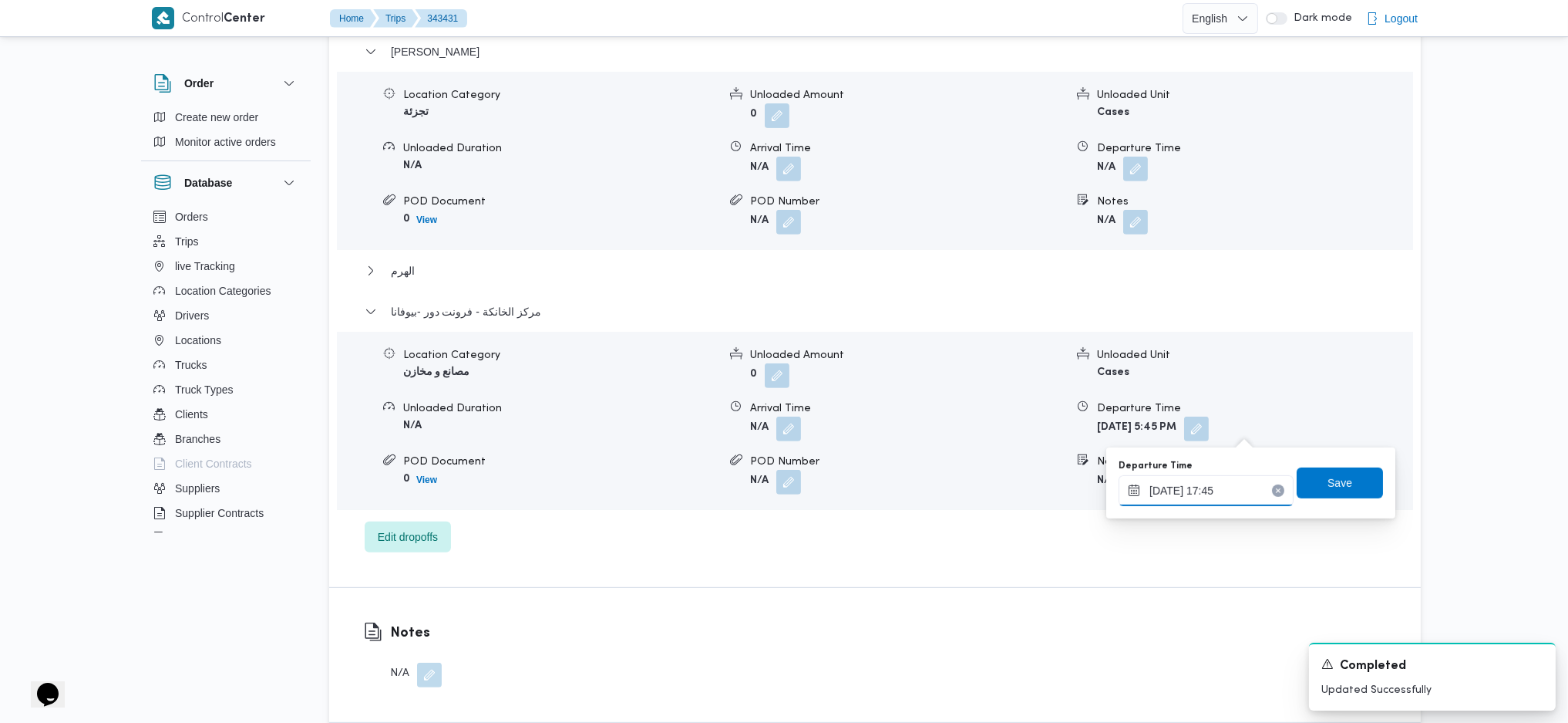
click at [1210, 493] on input "[DATE] 17:45" at bounding box center [1206, 490] width 175 height 31
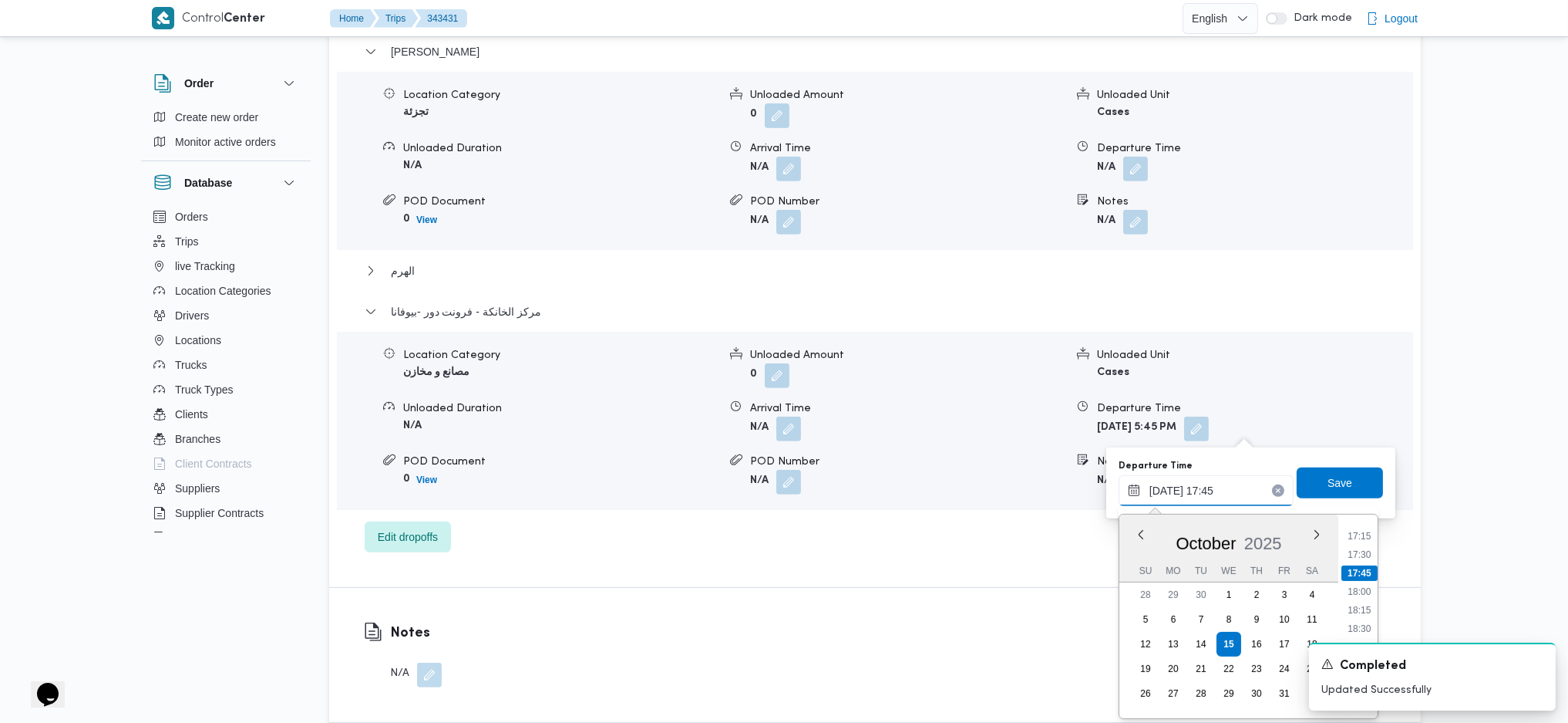
scroll to position [1325, 0]
click at [1359, 614] on li "19:00" at bounding box center [1358, 615] width 36 height 15
type input "[DATE] 19:00"
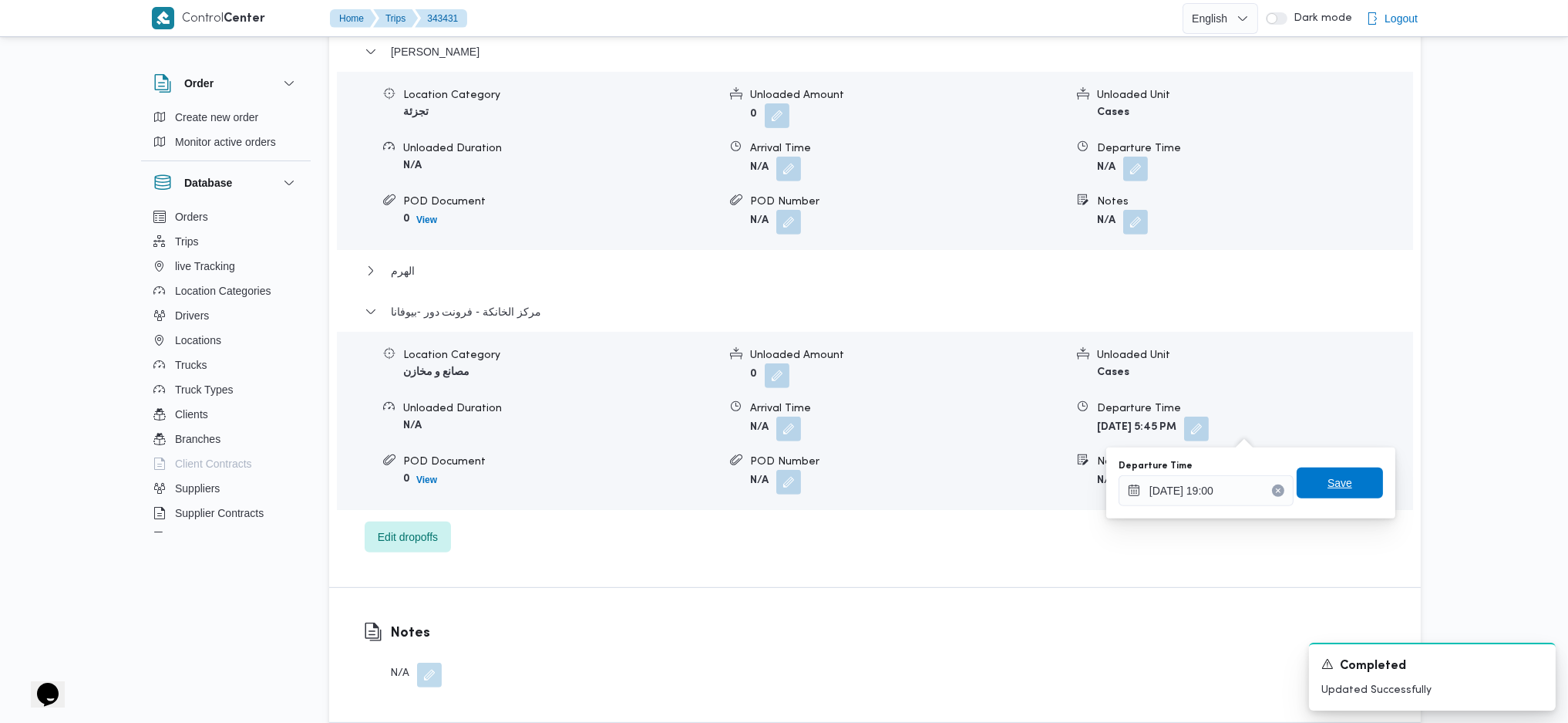
click at [1327, 483] on span "Save" at bounding box center [1339, 482] width 25 height 18
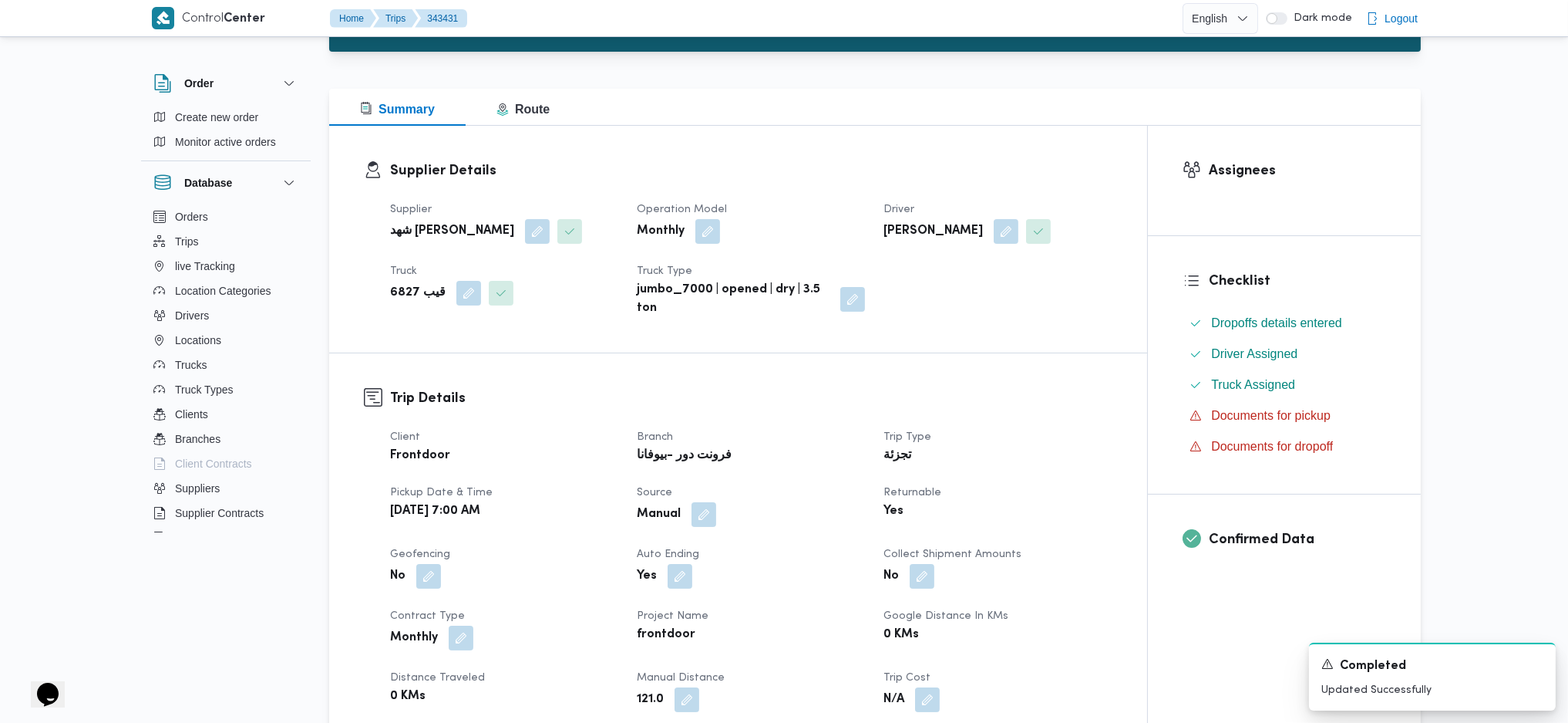
scroll to position [0, 0]
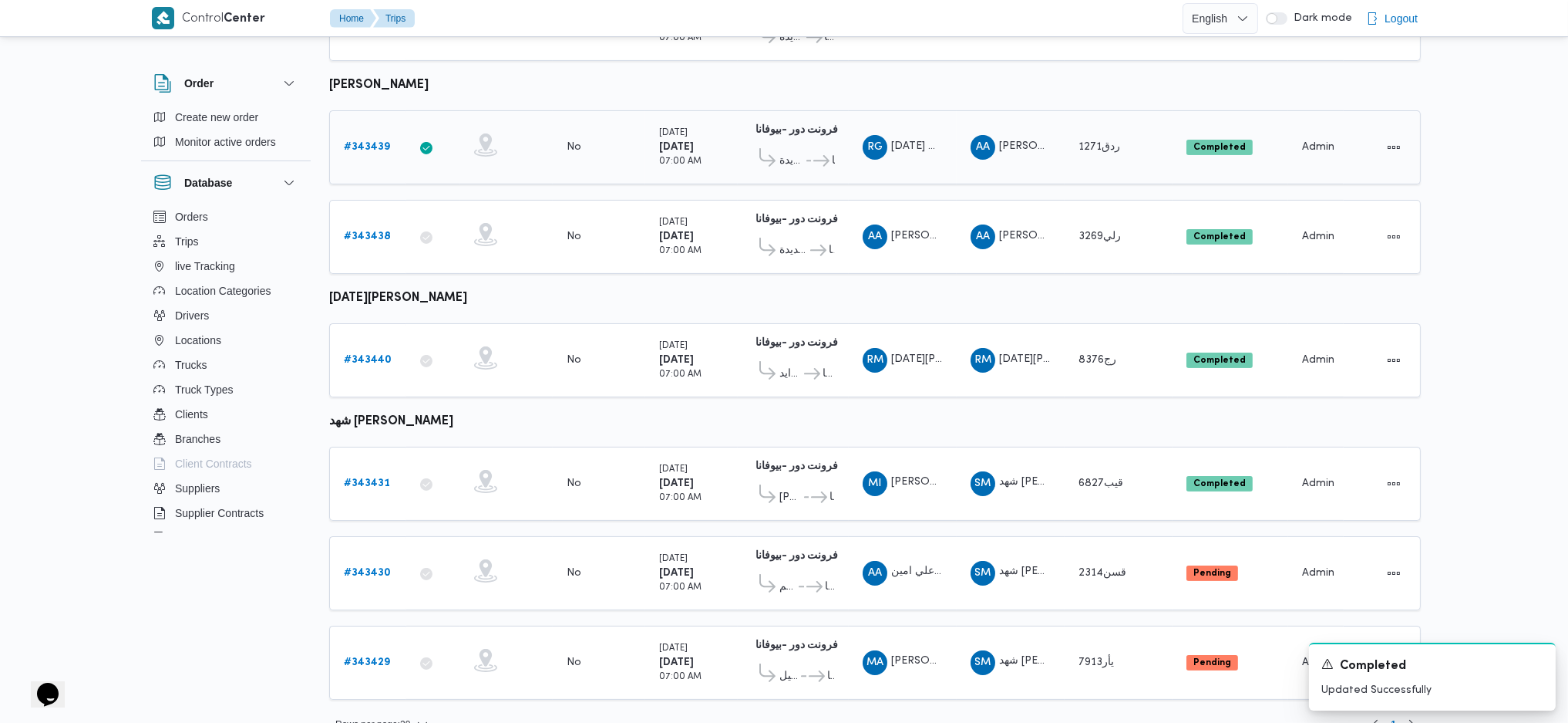
scroll to position [739, 0]
click at [359, 567] on b "# 343430" at bounding box center [367, 572] width 47 height 10
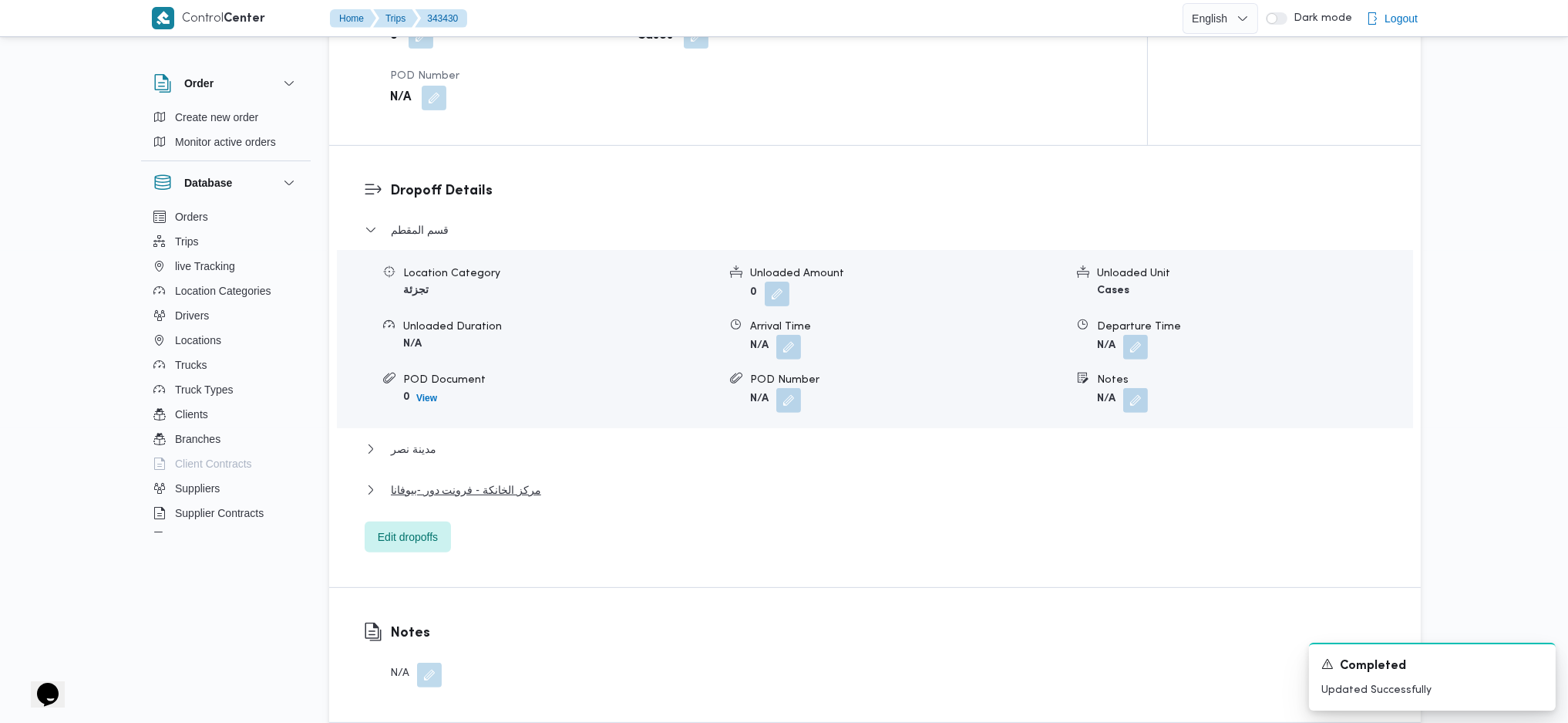
scroll to position [1337, 0]
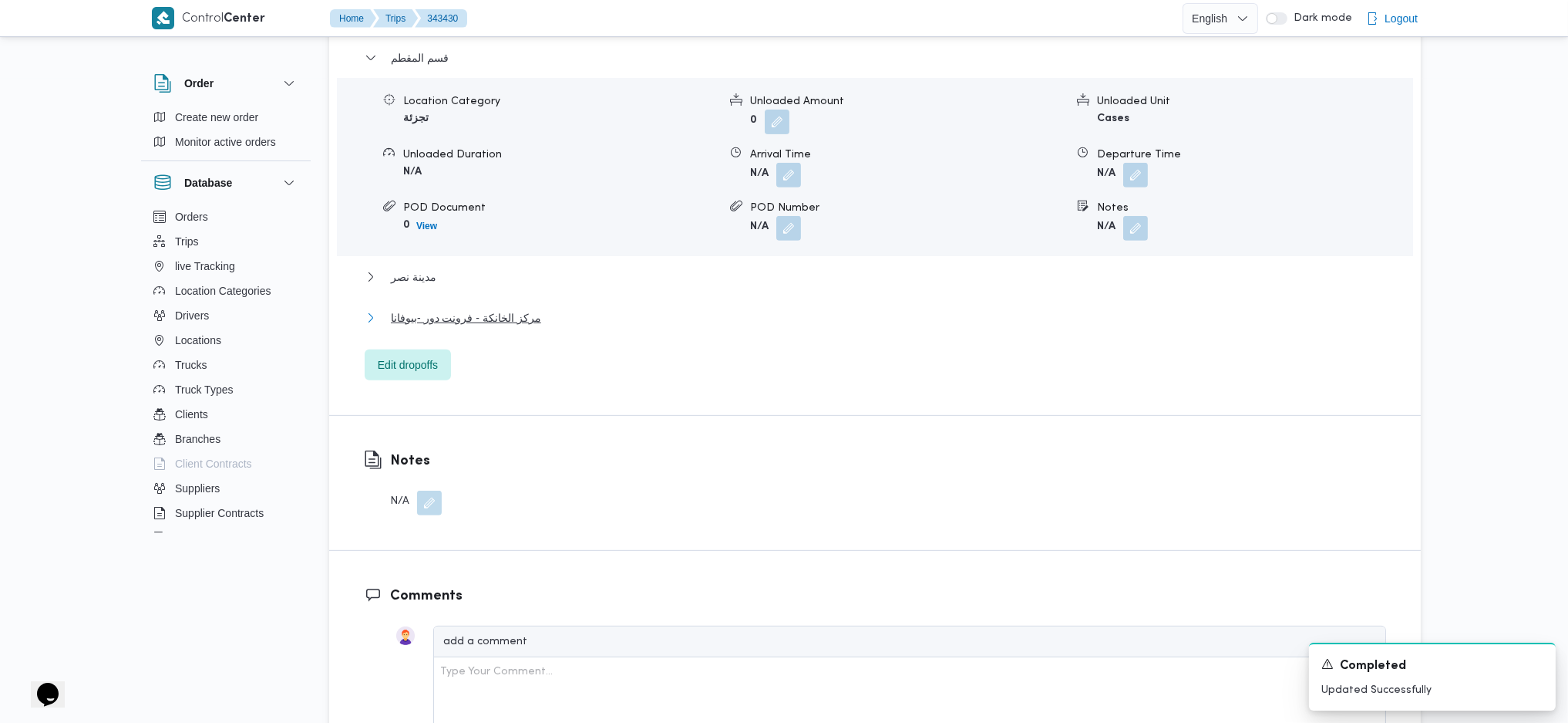
drag, startPoint x: 515, startPoint y: 315, endPoint x: 935, endPoint y: 442, distance: 438.8
click at [521, 316] on span "مركز الخانكة - فرونت دور -بيوفانا" at bounding box center [466, 317] width 151 height 18
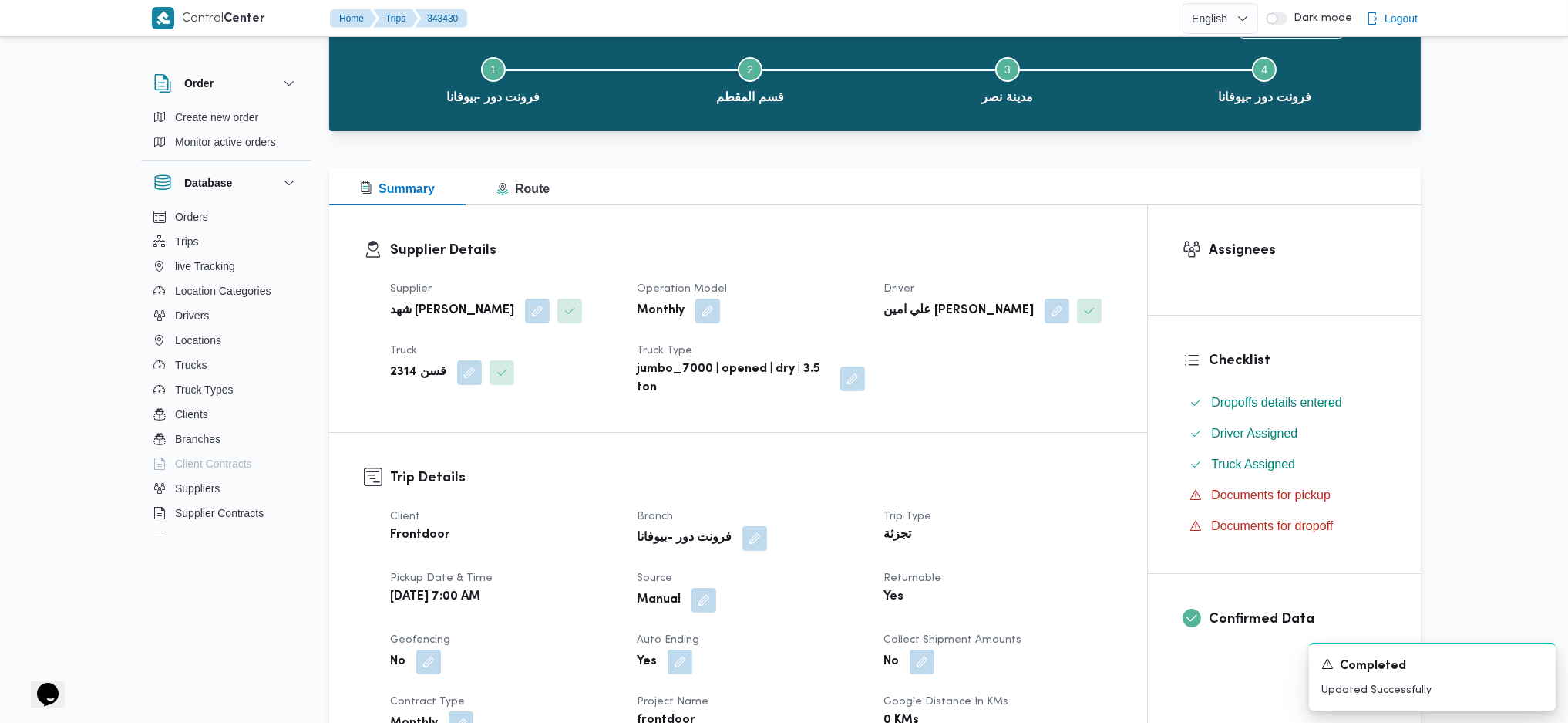
scroll to position [0, 0]
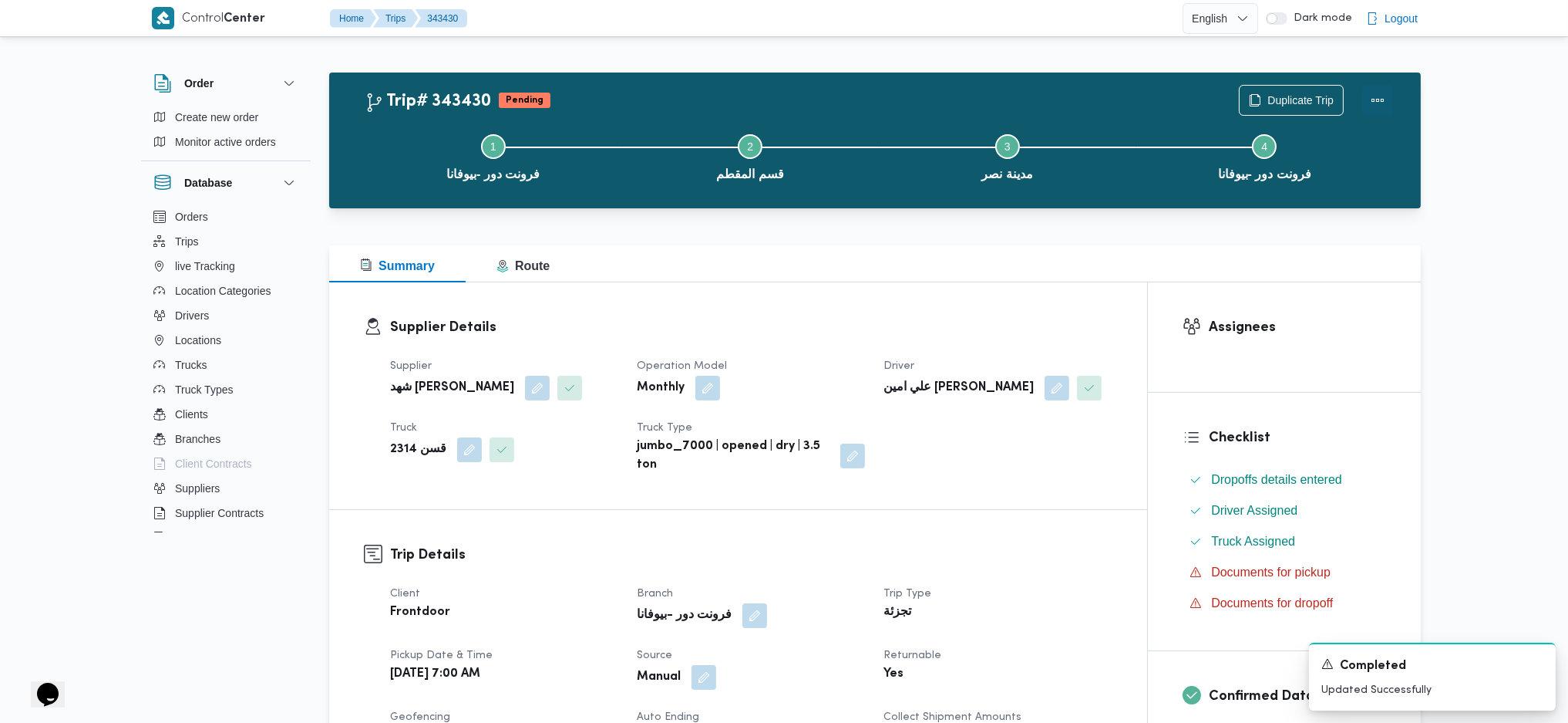
drag, startPoint x: 1382, startPoint y: 102, endPoint x: 1361, endPoint y: 102, distance: 21.0
click at [1380, 102] on button "Actions" at bounding box center [1378, 100] width 31 height 31
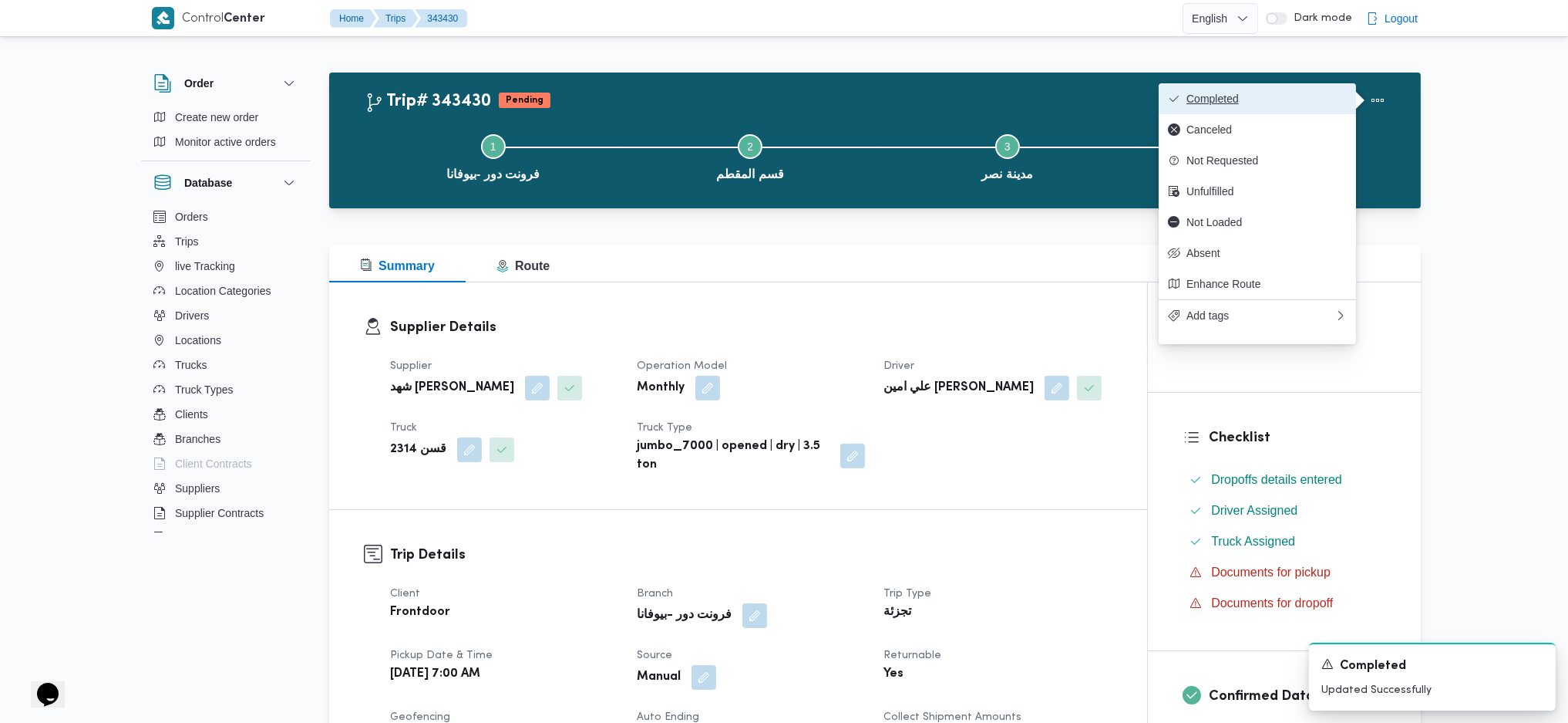
click at [1300, 100] on span "Completed" at bounding box center [1266, 98] width 160 height 12
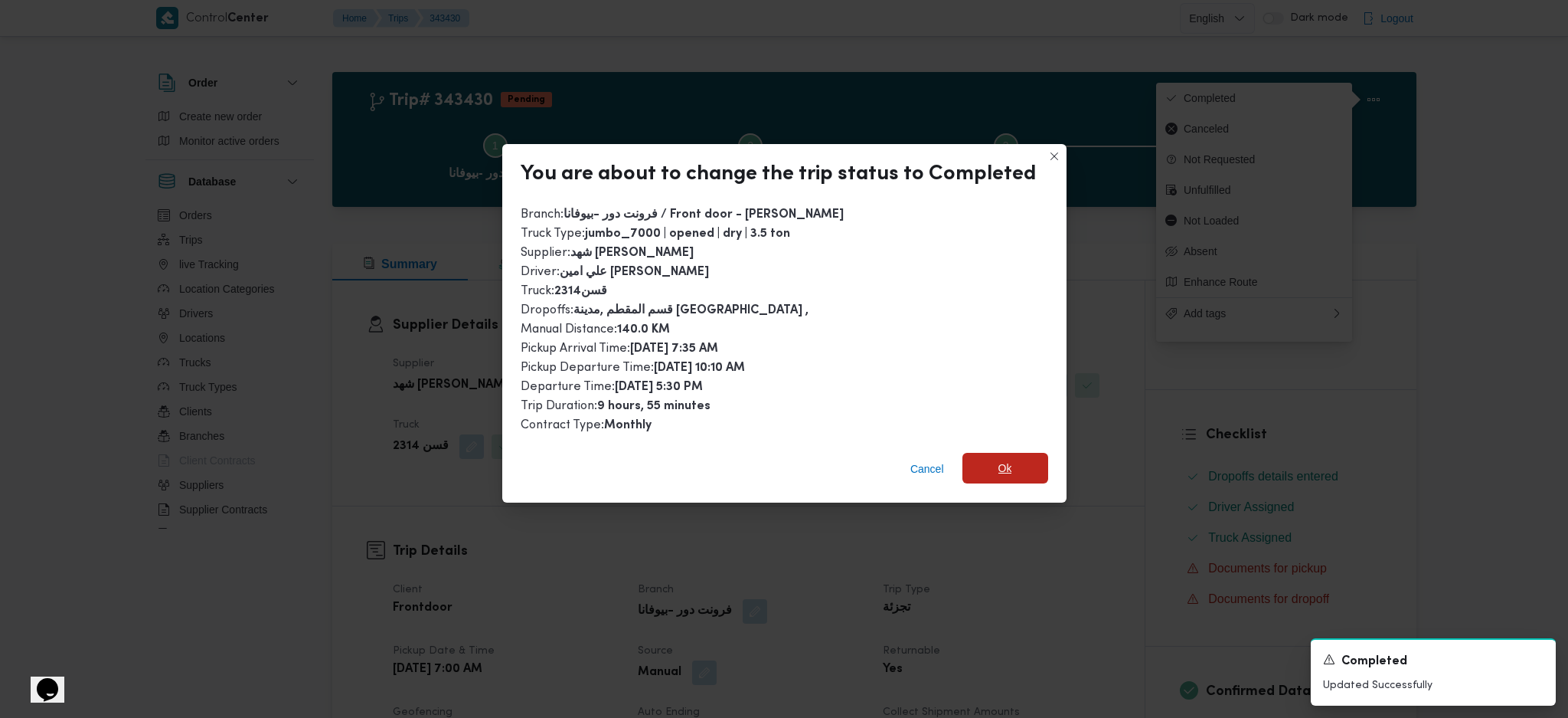
click at [1016, 457] on span "Ok" at bounding box center [1005, 468] width 85 height 31
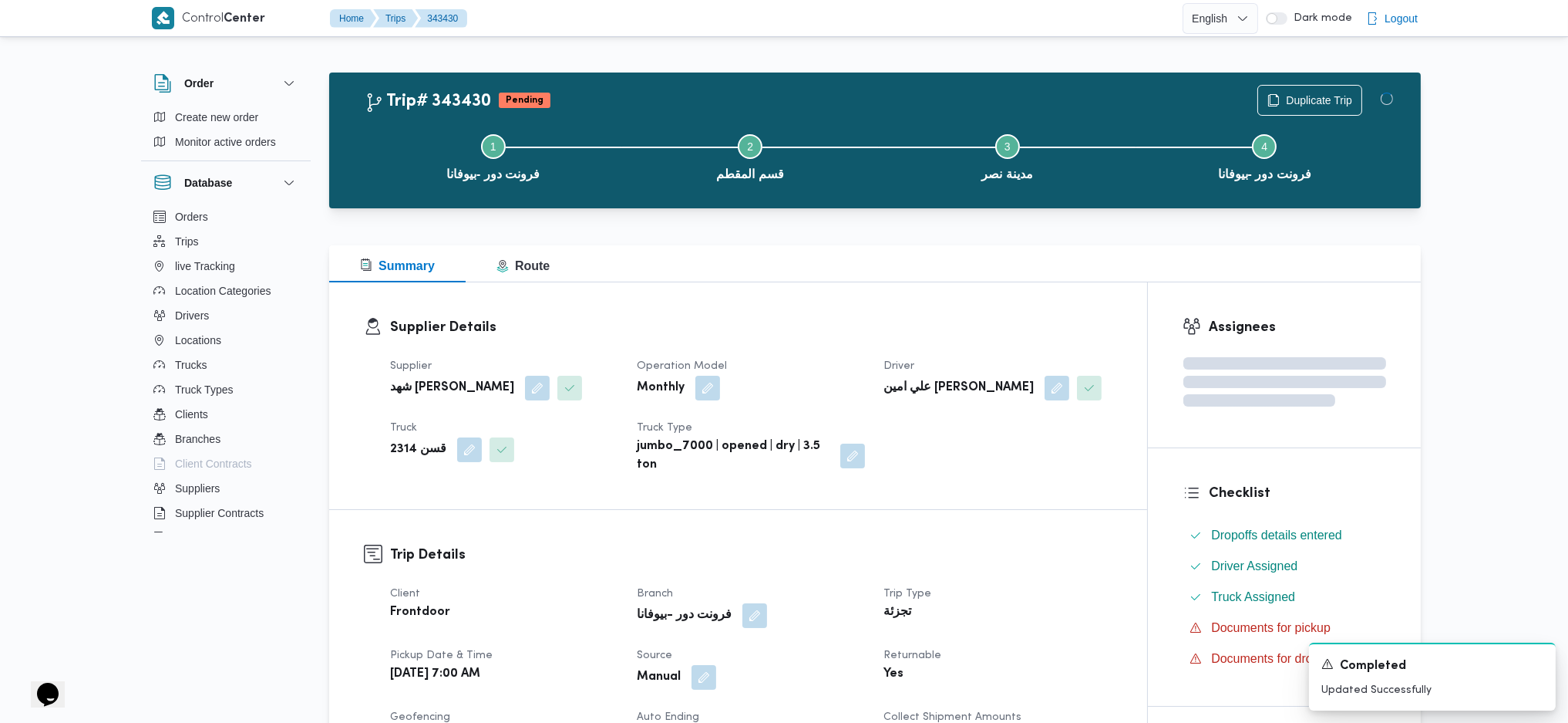
drag, startPoint x: 990, startPoint y: 527, endPoint x: 826, endPoint y: 251, distance: 321.0
click at [821, 246] on div "Summary Route" at bounding box center [875, 264] width 1092 height 37
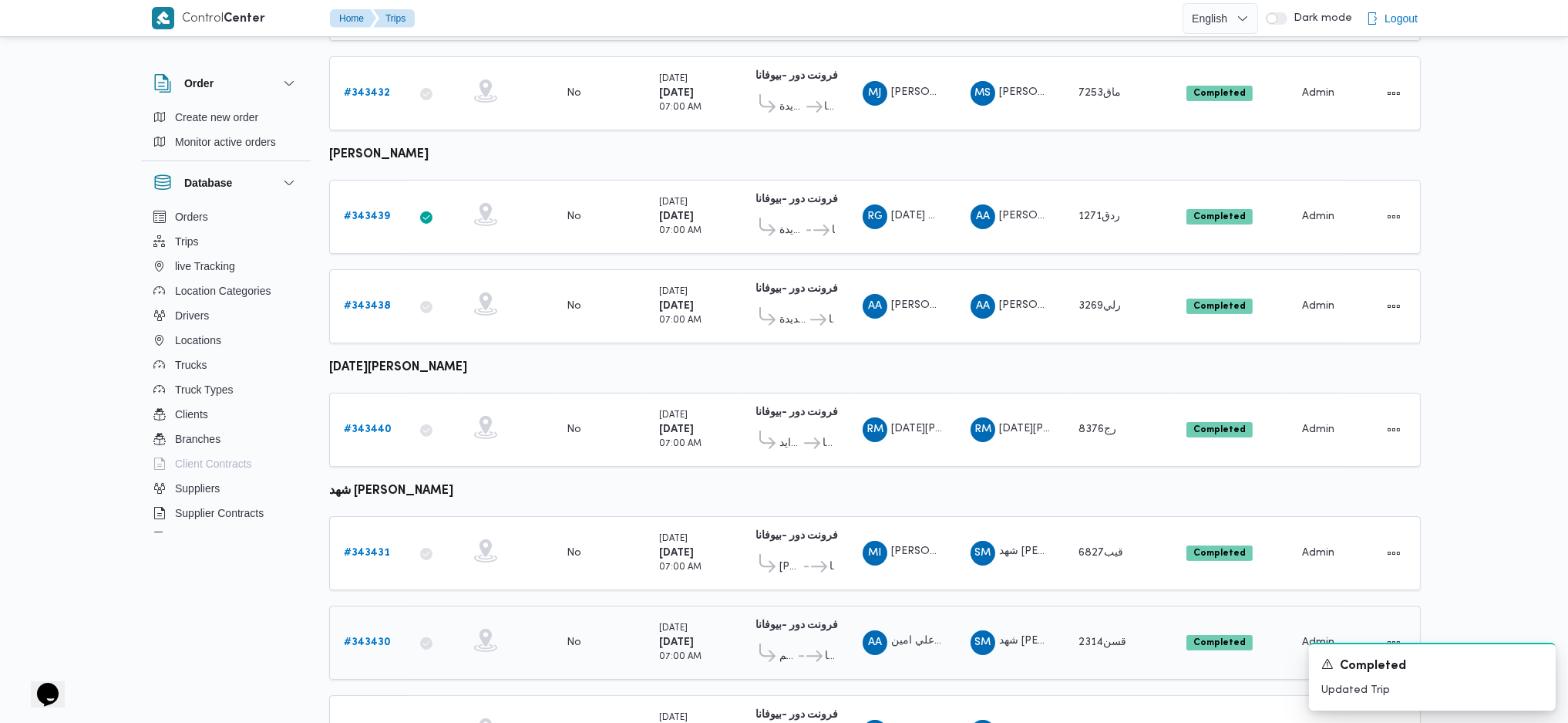
scroll to position [739, 0]
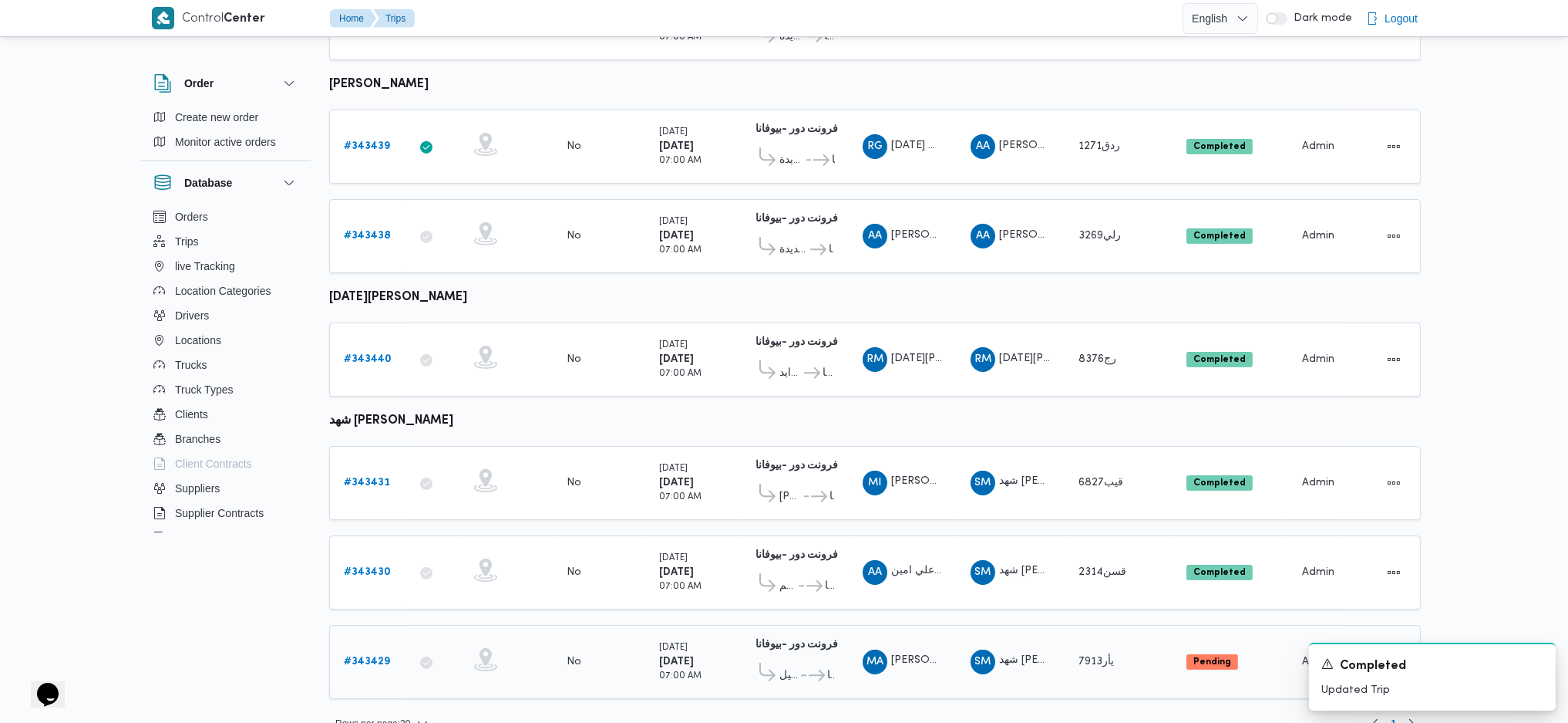
click at [361, 656] on b "# 343429" at bounding box center [367, 661] width 46 height 10
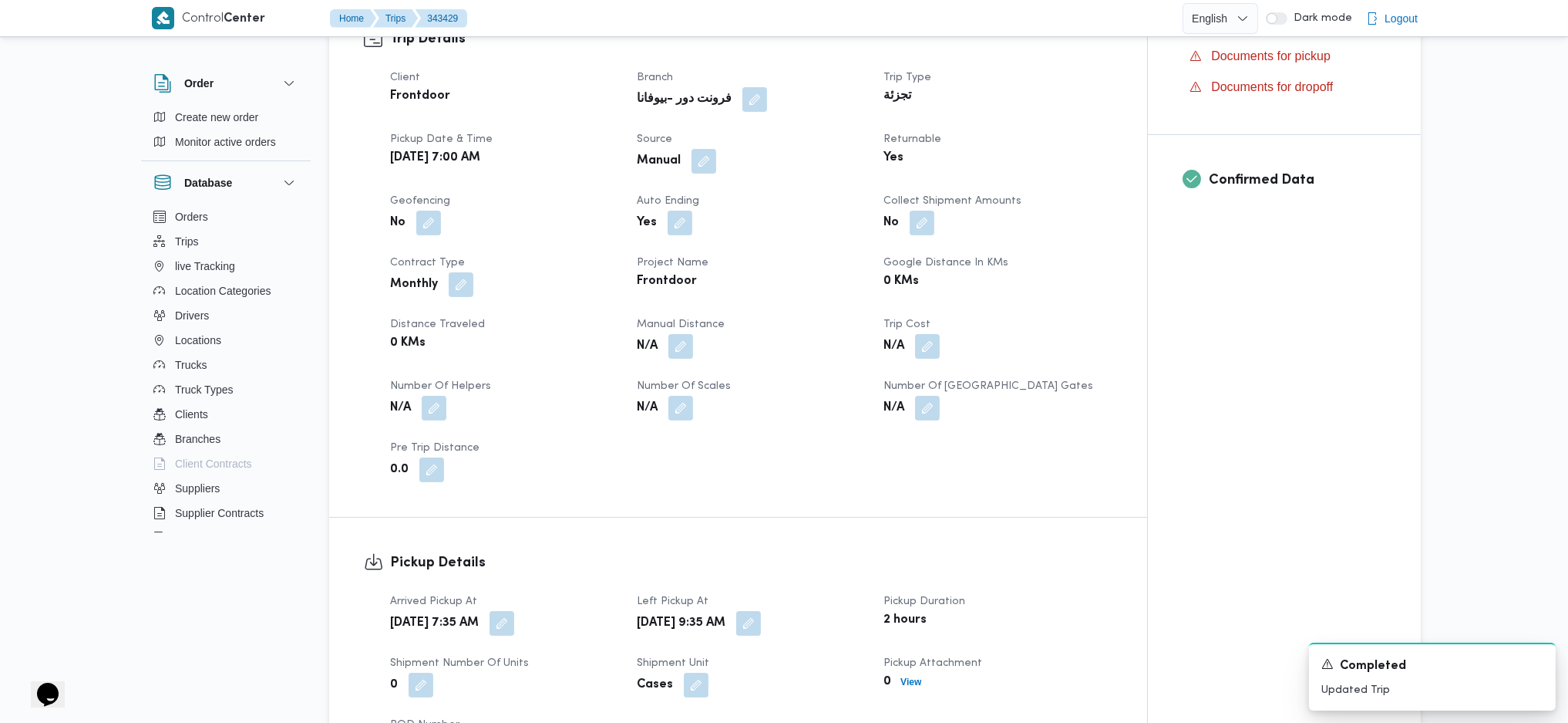
scroll to position [617, 0]
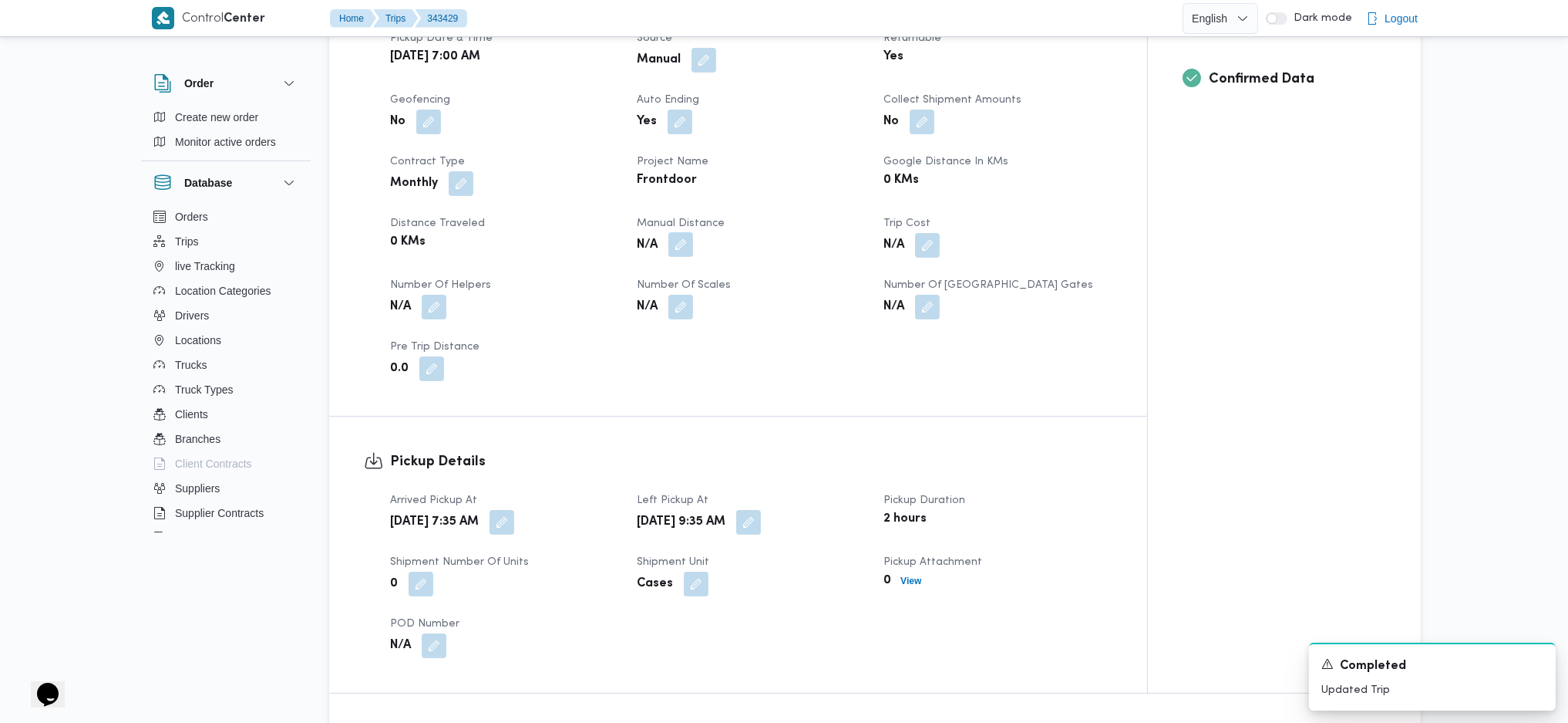
click at [676, 253] on button "button" at bounding box center [680, 244] width 25 height 25
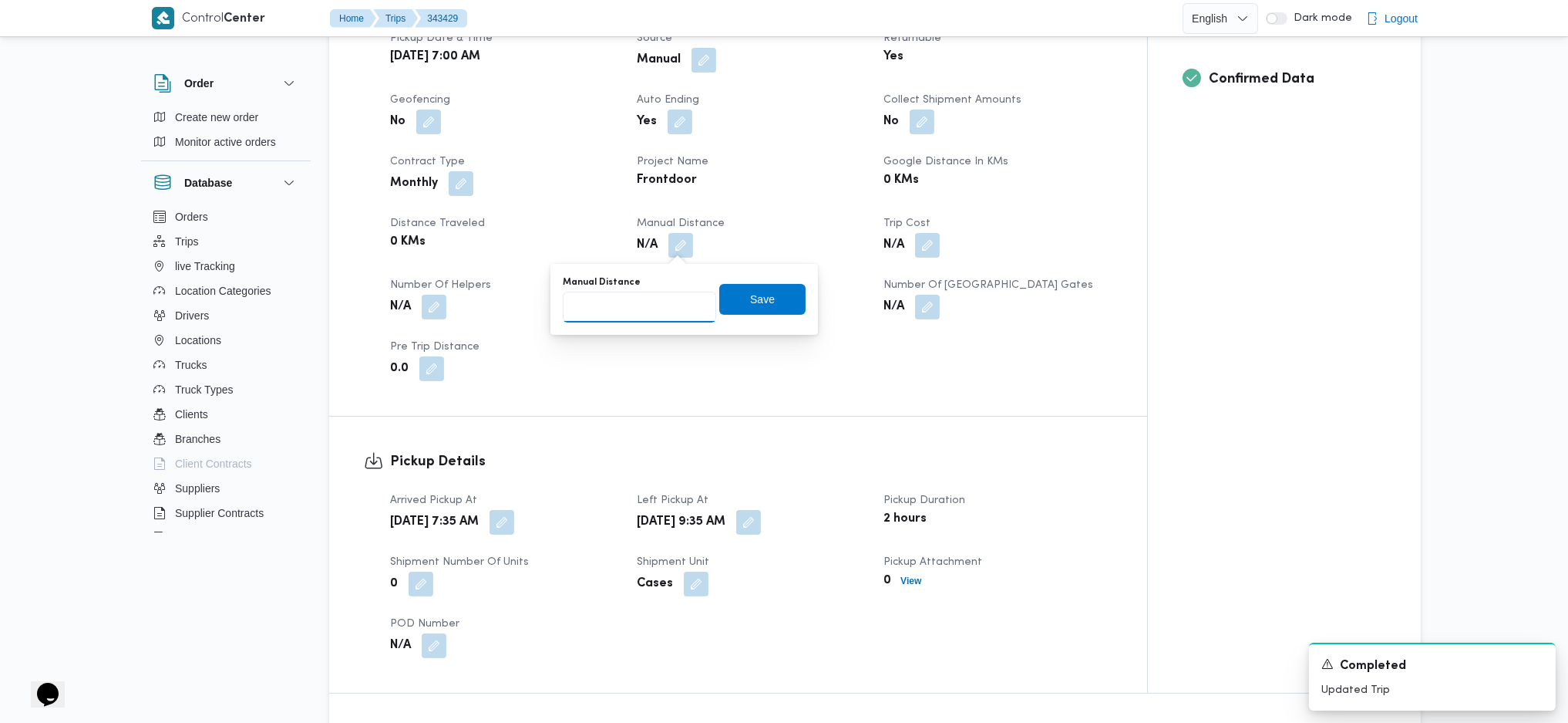
click at [646, 318] on input "Manual Distance" at bounding box center [639, 307] width 154 height 31
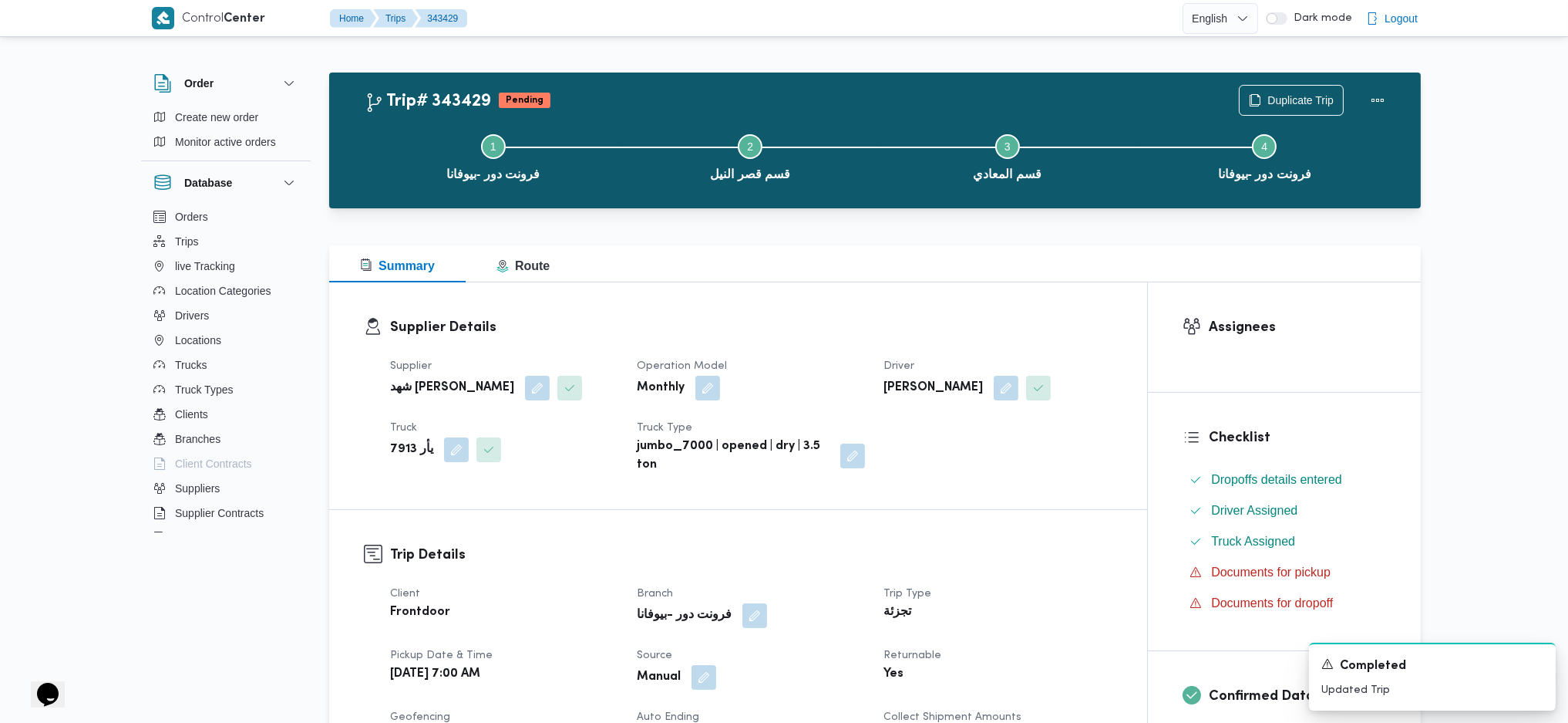
scroll to position [513, 0]
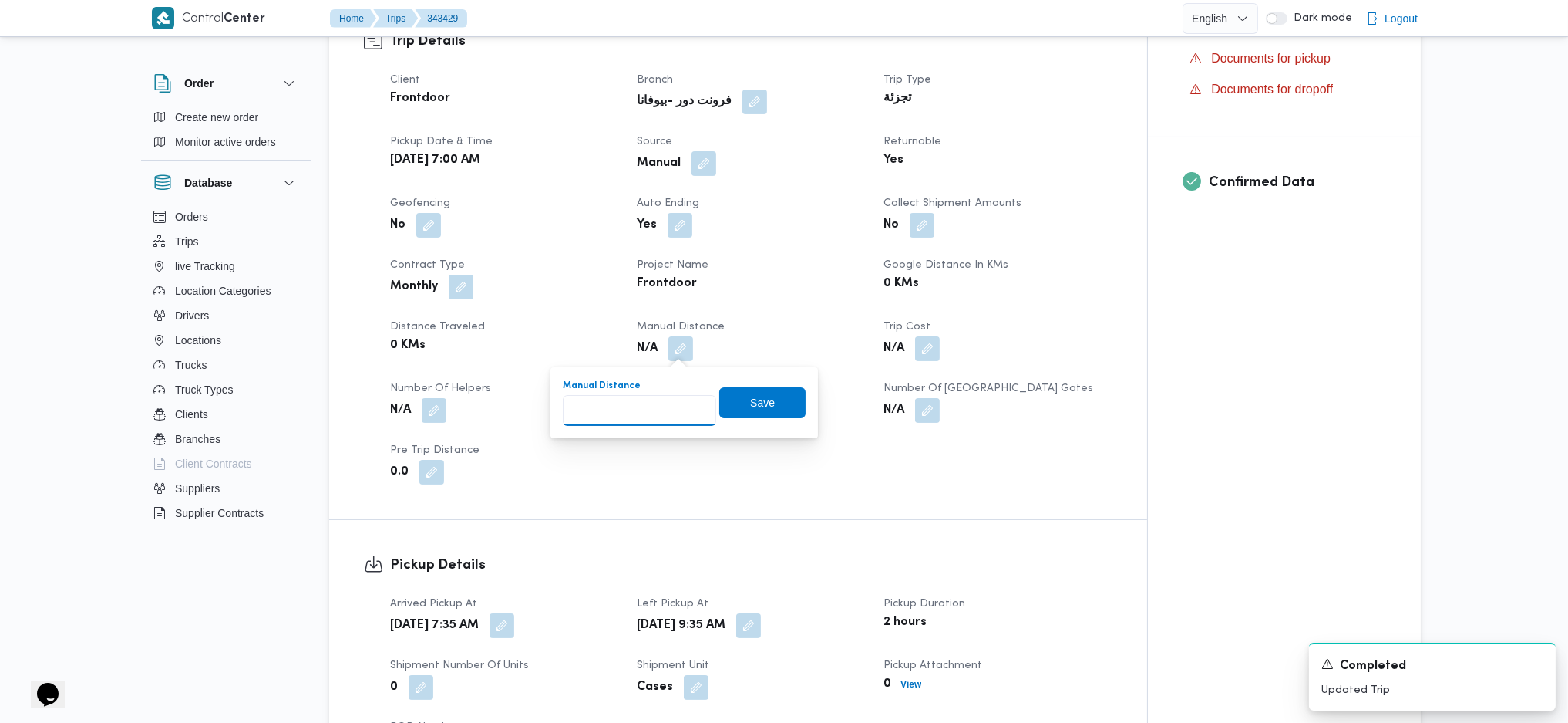
click at [632, 417] on input "Manual Distance" at bounding box center [639, 410] width 154 height 31
type input "137"
click button "Save" at bounding box center [762, 403] width 86 height 31
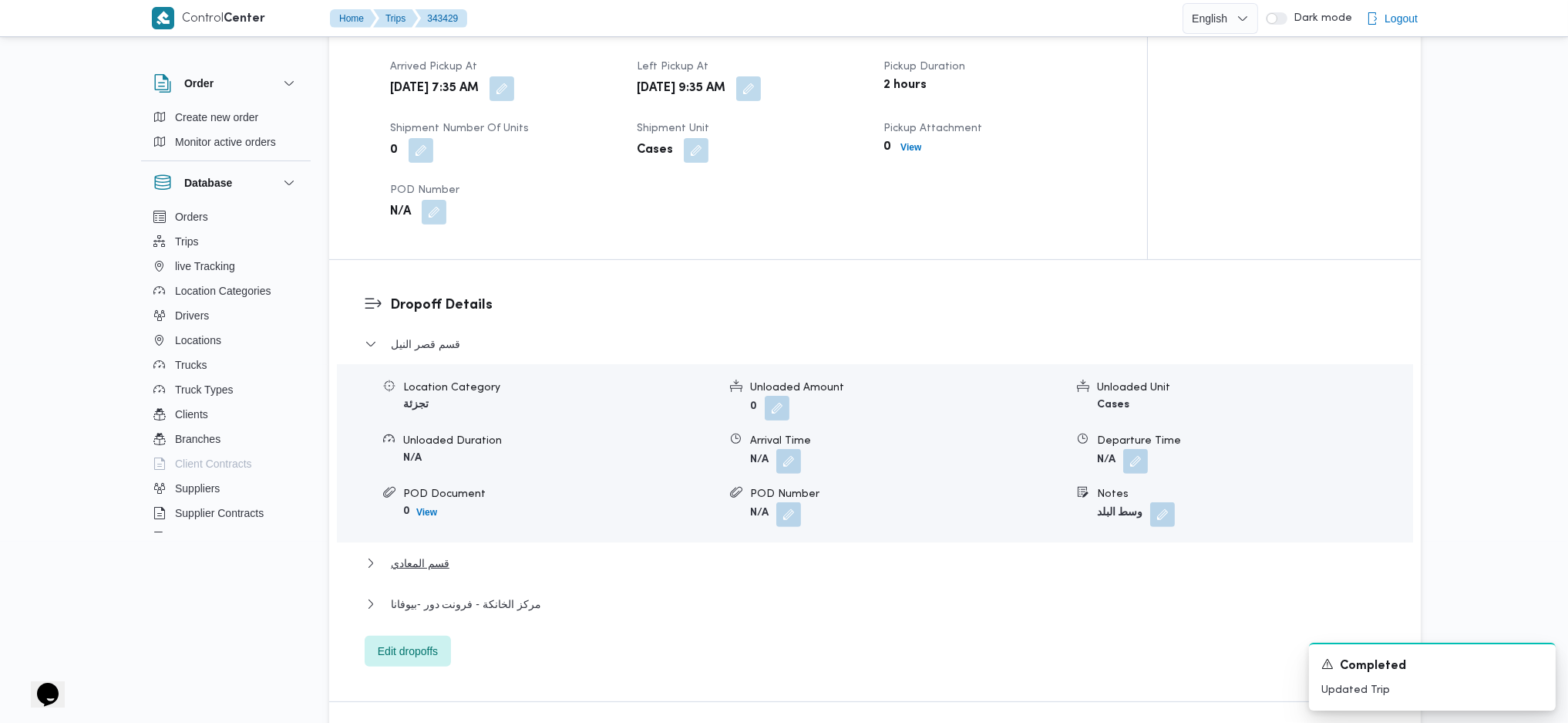
scroll to position [1234, 0]
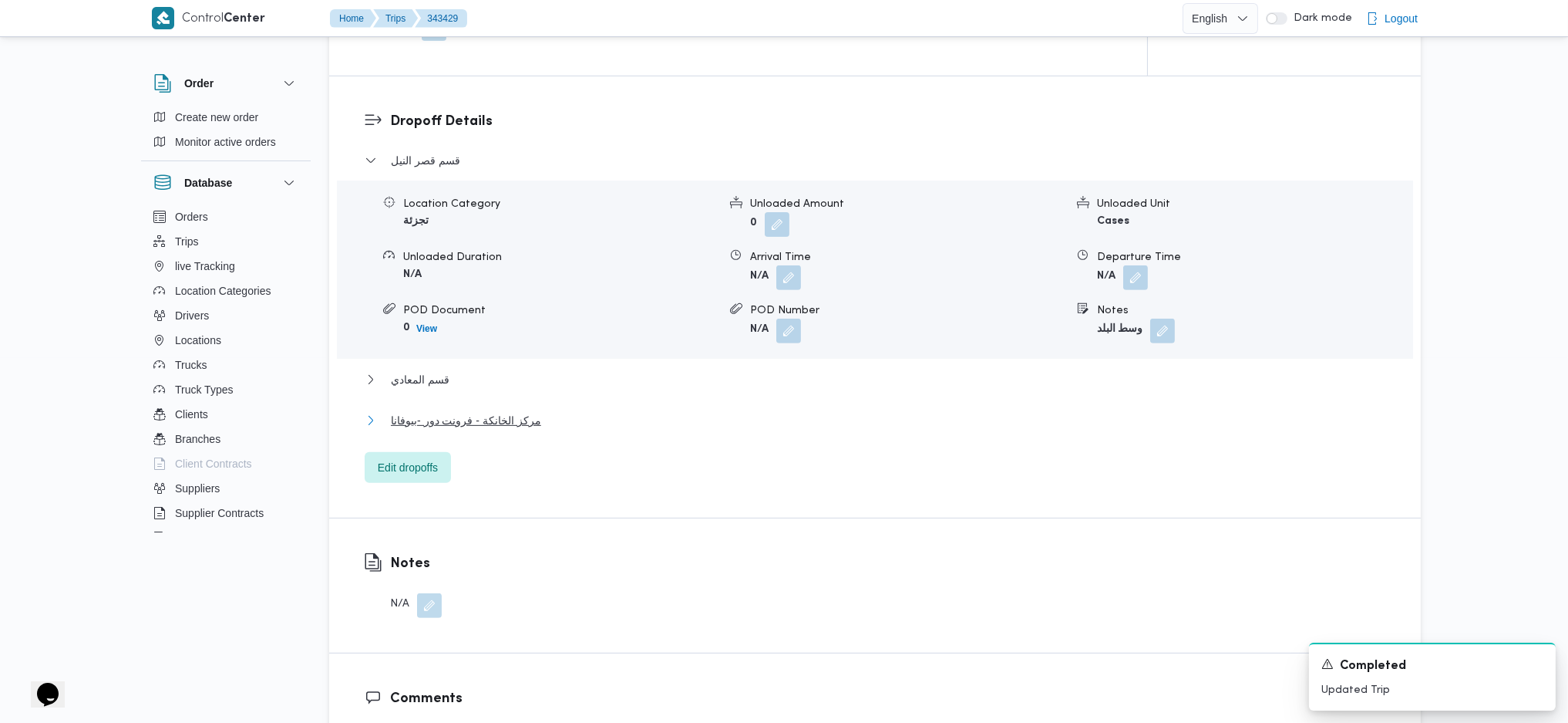
click at [516, 420] on span "مركز الخانكة - فرونت دور -بيوفانا" at bounding box center [466, 420] width 151 height 18
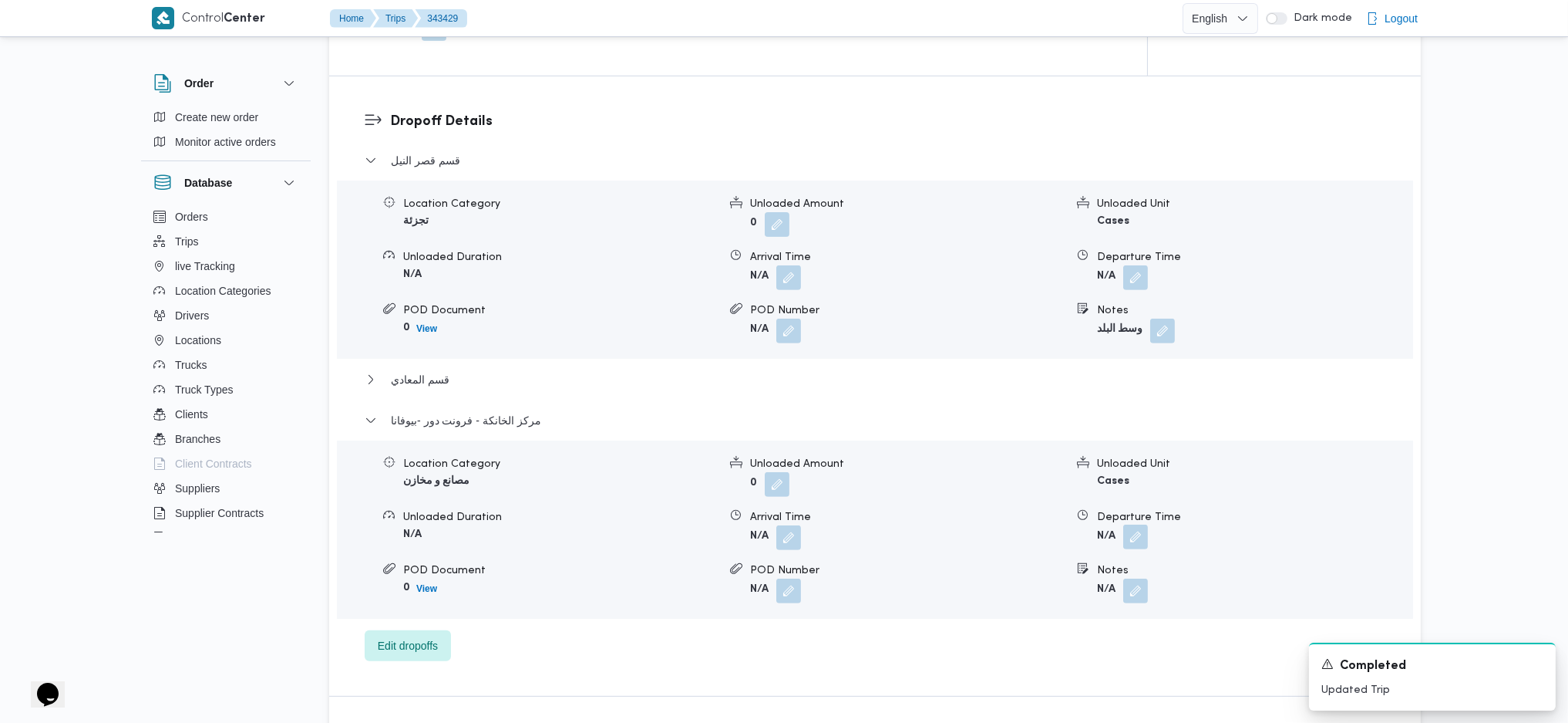
click at [1125, 538] on button "button" at bounding box center [1135, 536] width 25 height 25
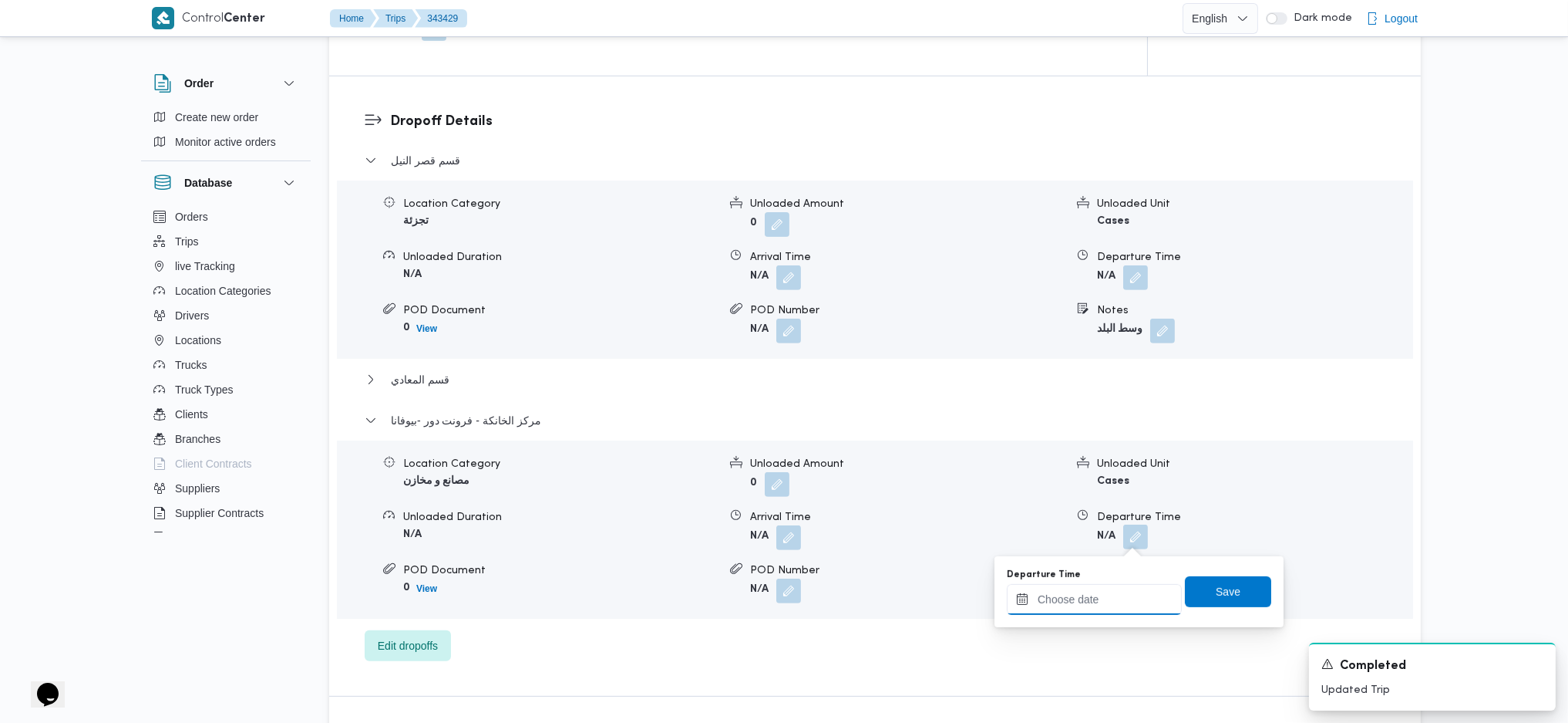
click at [1088, 596] on input "Departure Time" at bounding box center [1095, 599] width 175 height 31
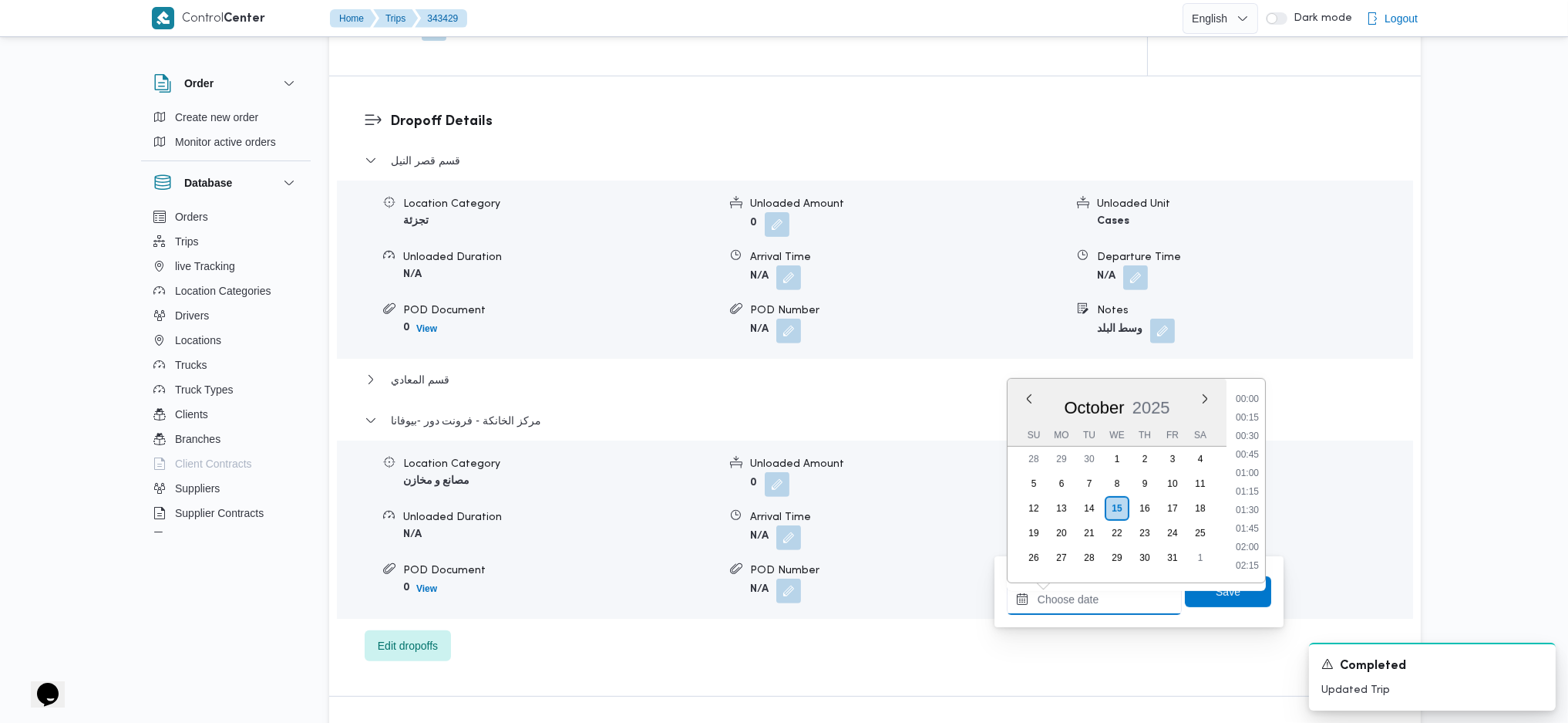
scroll to position [1371, 0]
click at [1249, 403] on li "18:30" at bounding box center [1247, 397] width 36 height 15
type input "[DATE] 18:30"
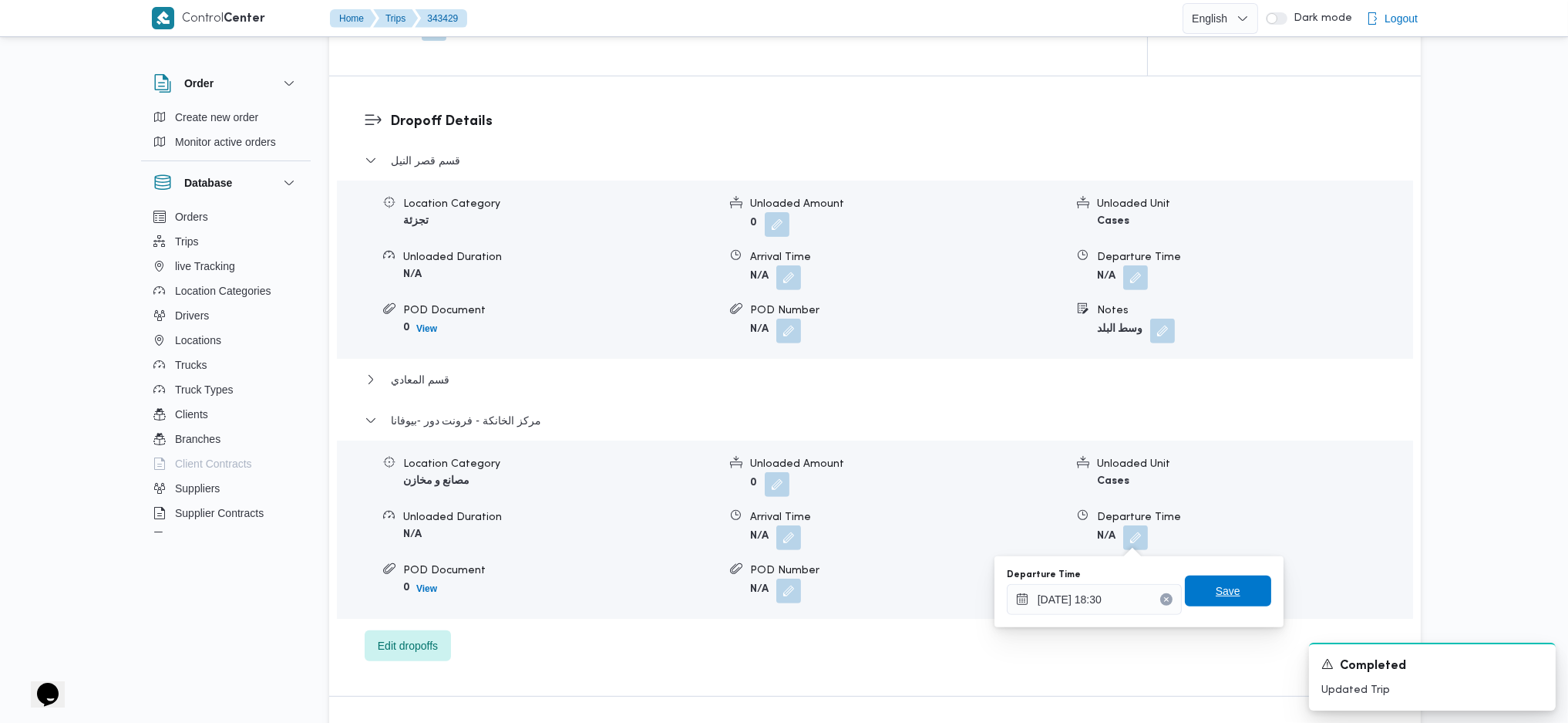
click at [1216, 587] on span "Save" at bounding box center [1228, 590] width 25 height 18
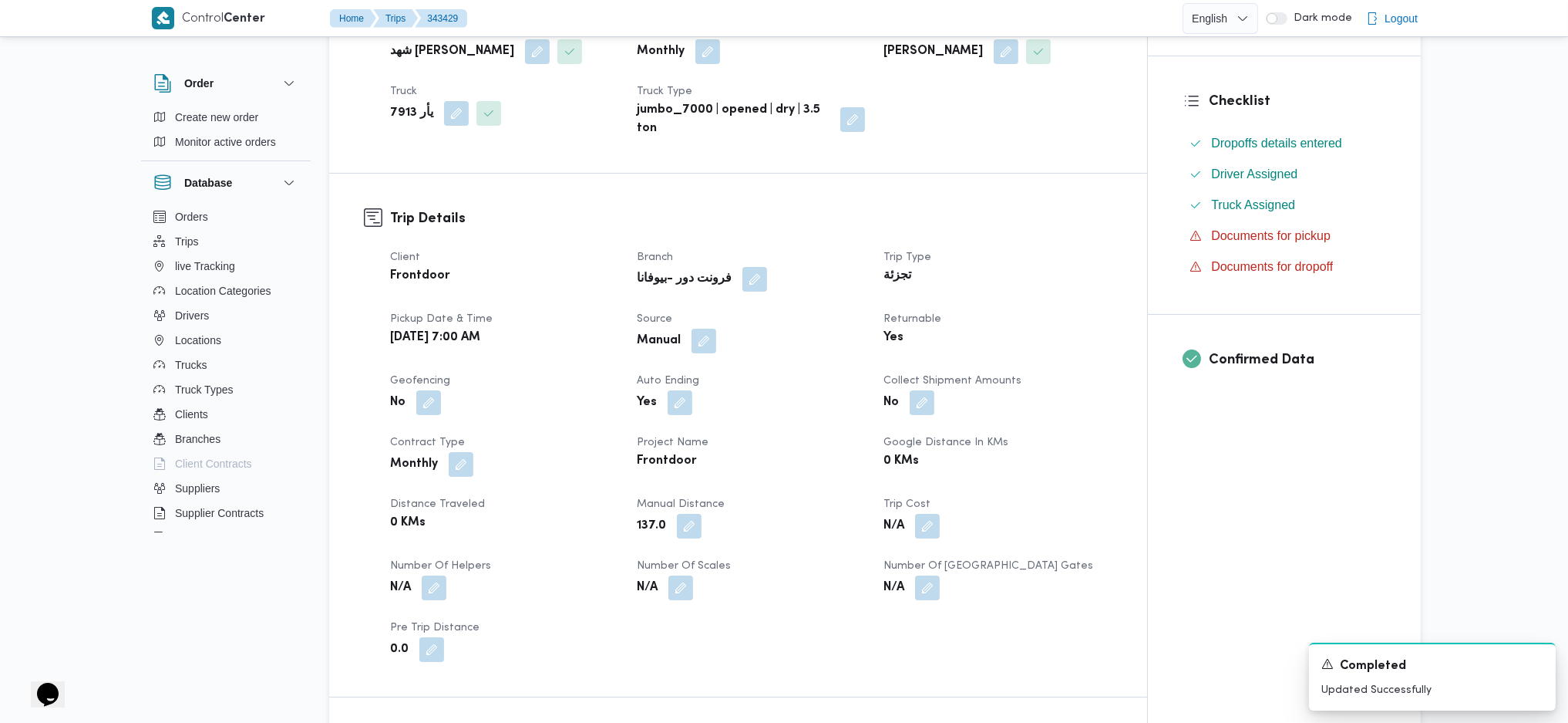
scroll to position [0, 0]
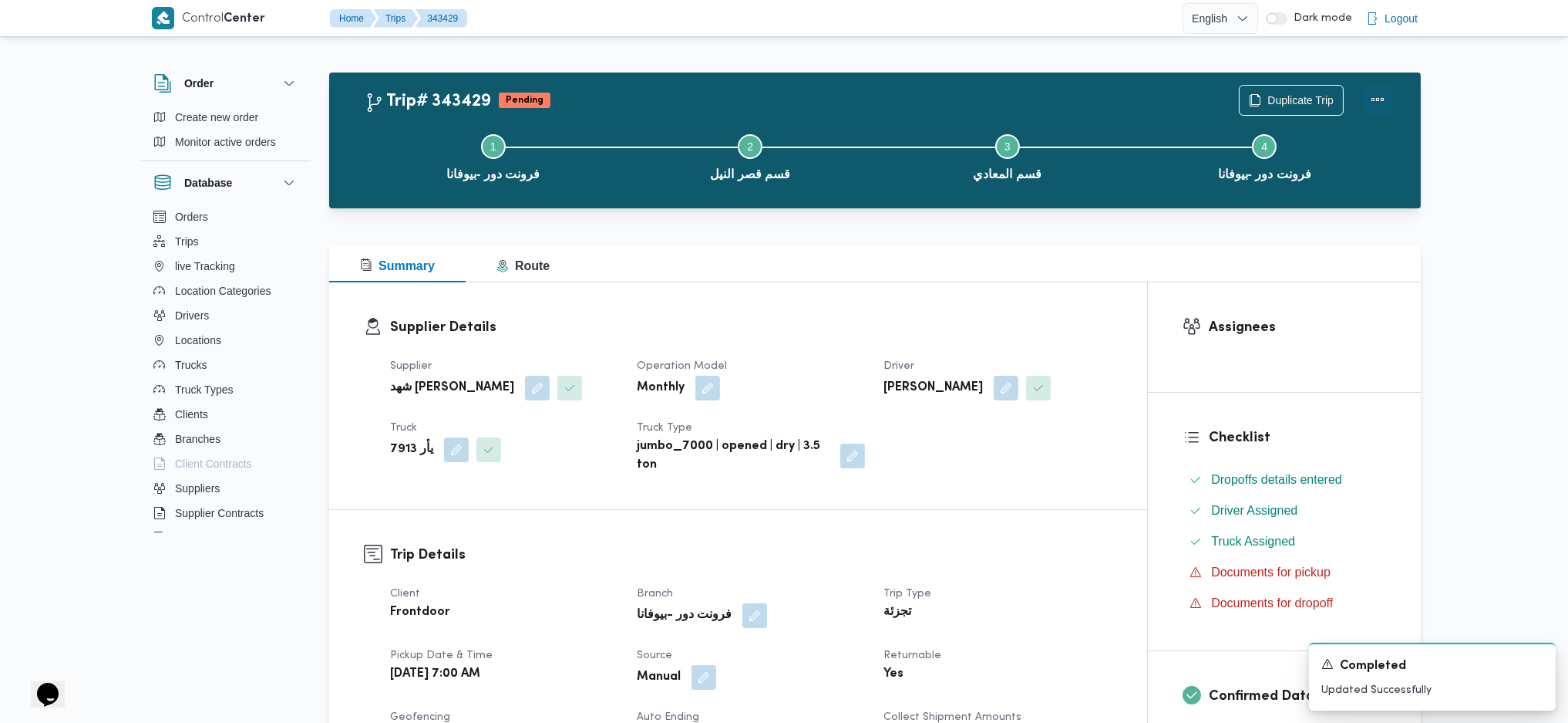
click at [1367, 110] on button "Actions" at bounding box center [1378, 99] width 31 height 31
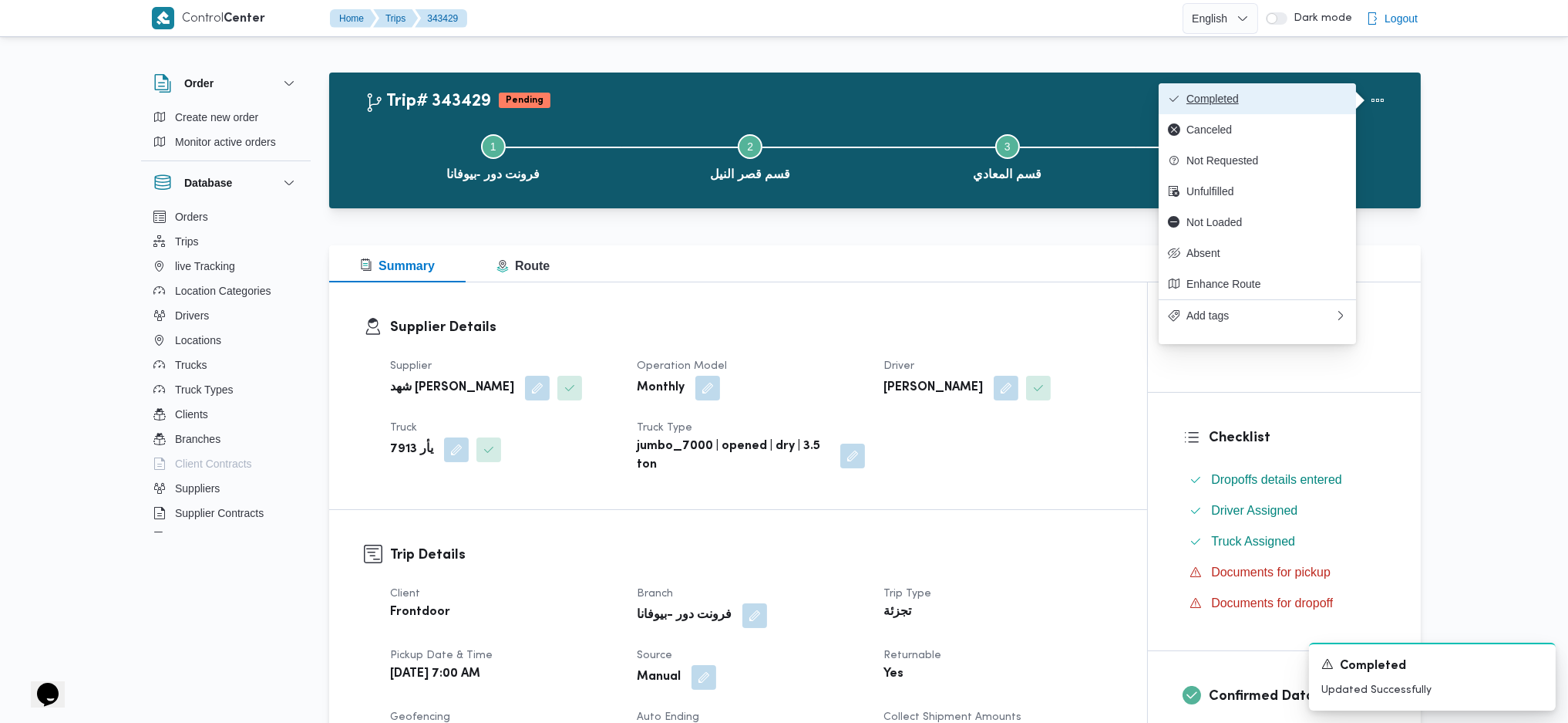
click at [1264, 89] on button "Completed" at bounding box center [1257, 98] width 198 height 31
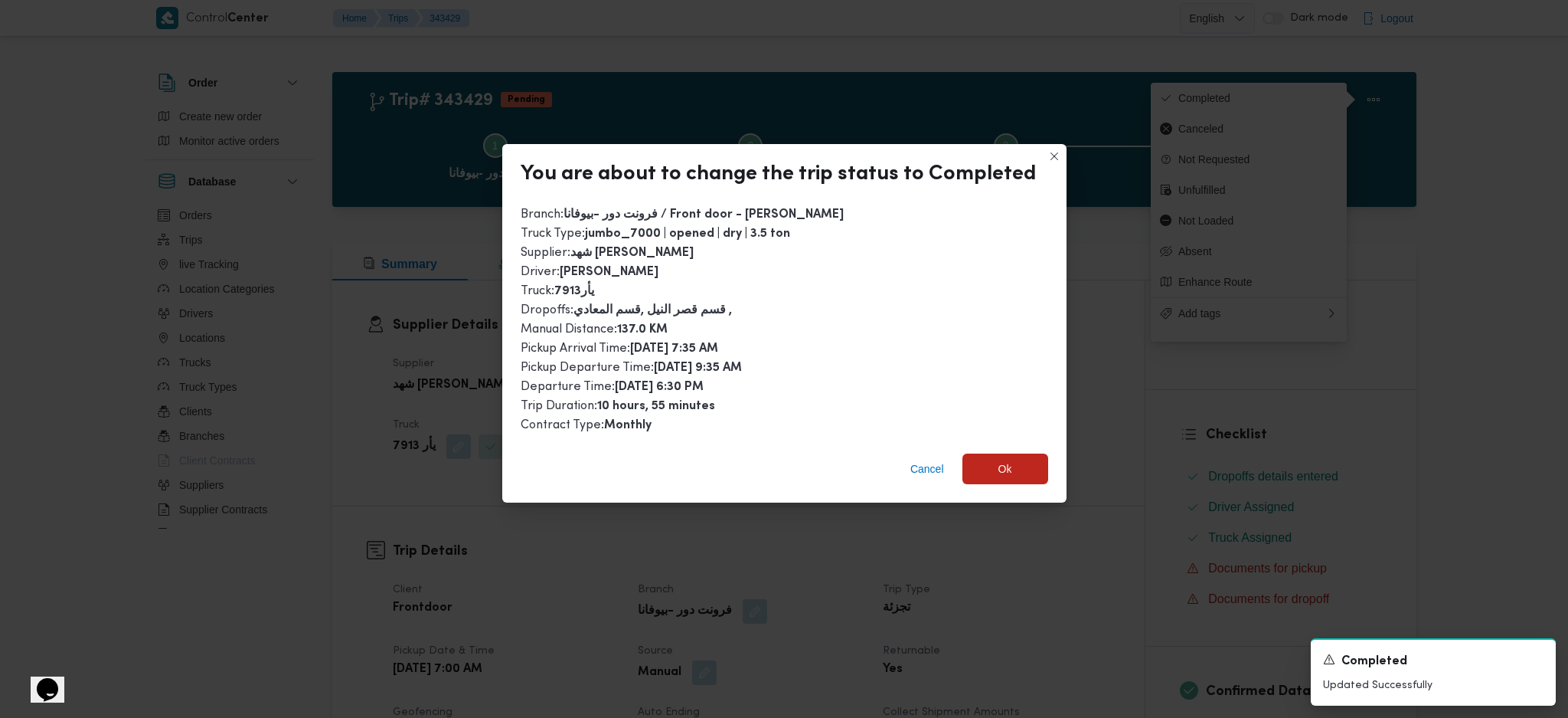
click at [982, 442] on div "Cancel Ok" at bounding box center [784, 471] width 564 height 61
click at [1001, 464] on span "Ok" at bounding box center [1005, 468] width 13 height 18
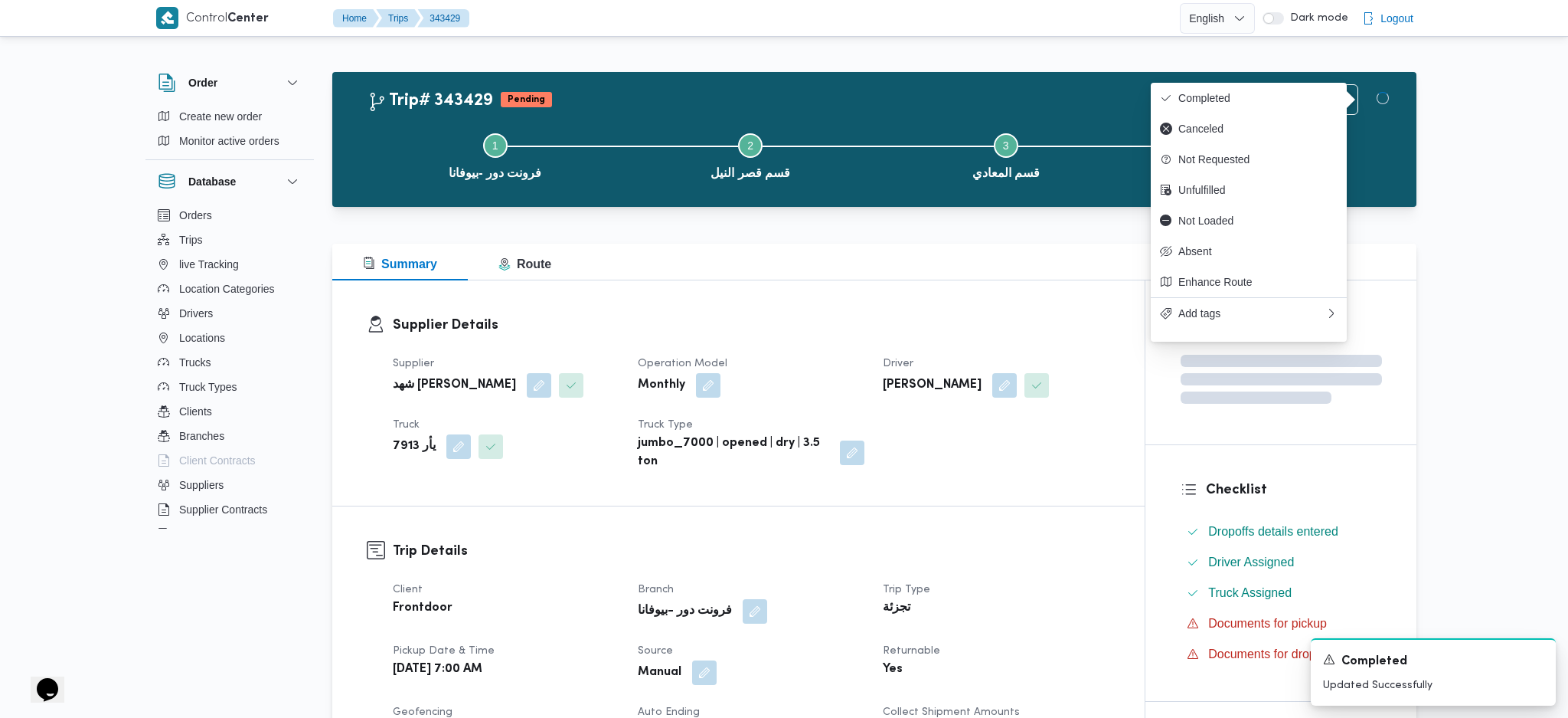
click at [1019, 542] on h3 "Trip Details" at bounding box center [751, 551] width 718 height 21
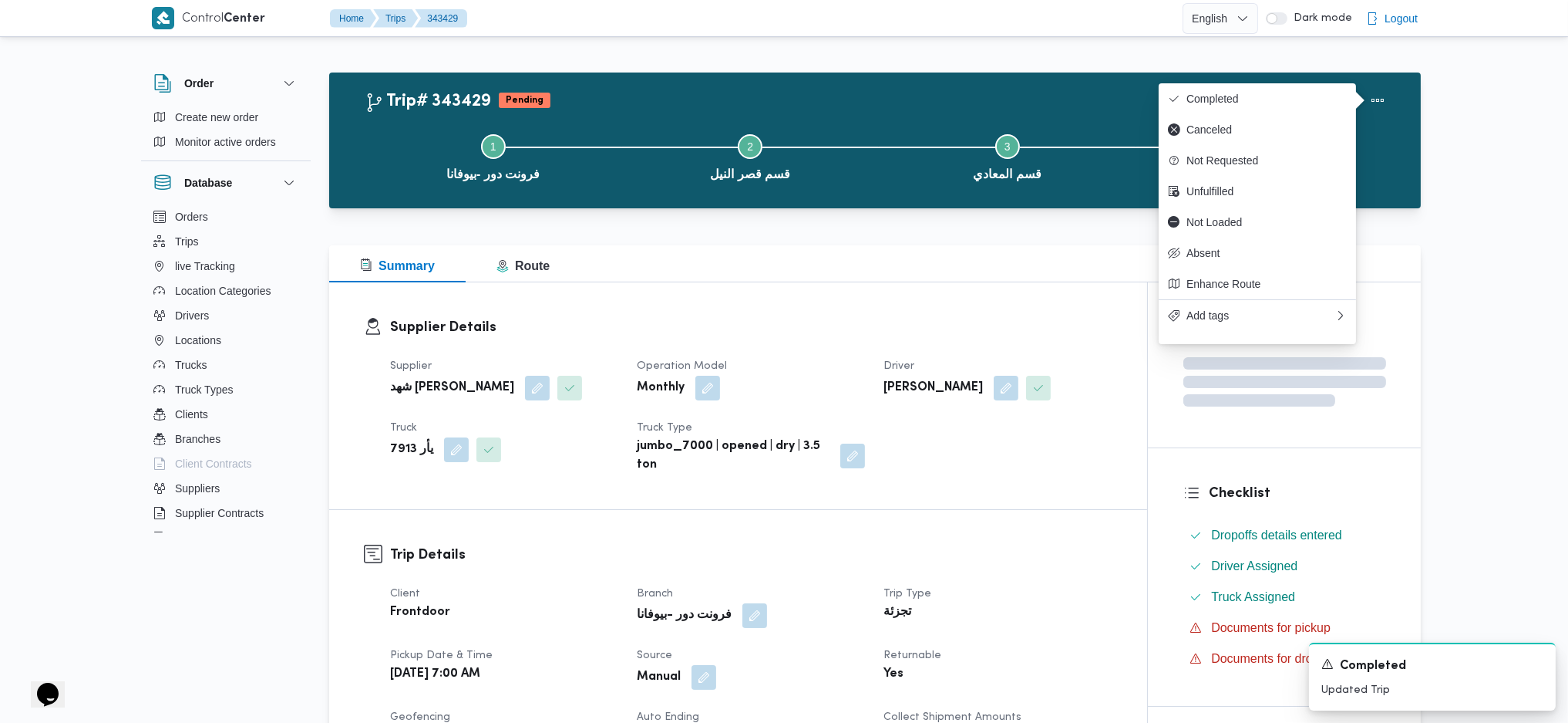
click at [860, 274] on div "Summary Route" at bounding box center [875, 264] width 1092 height 37
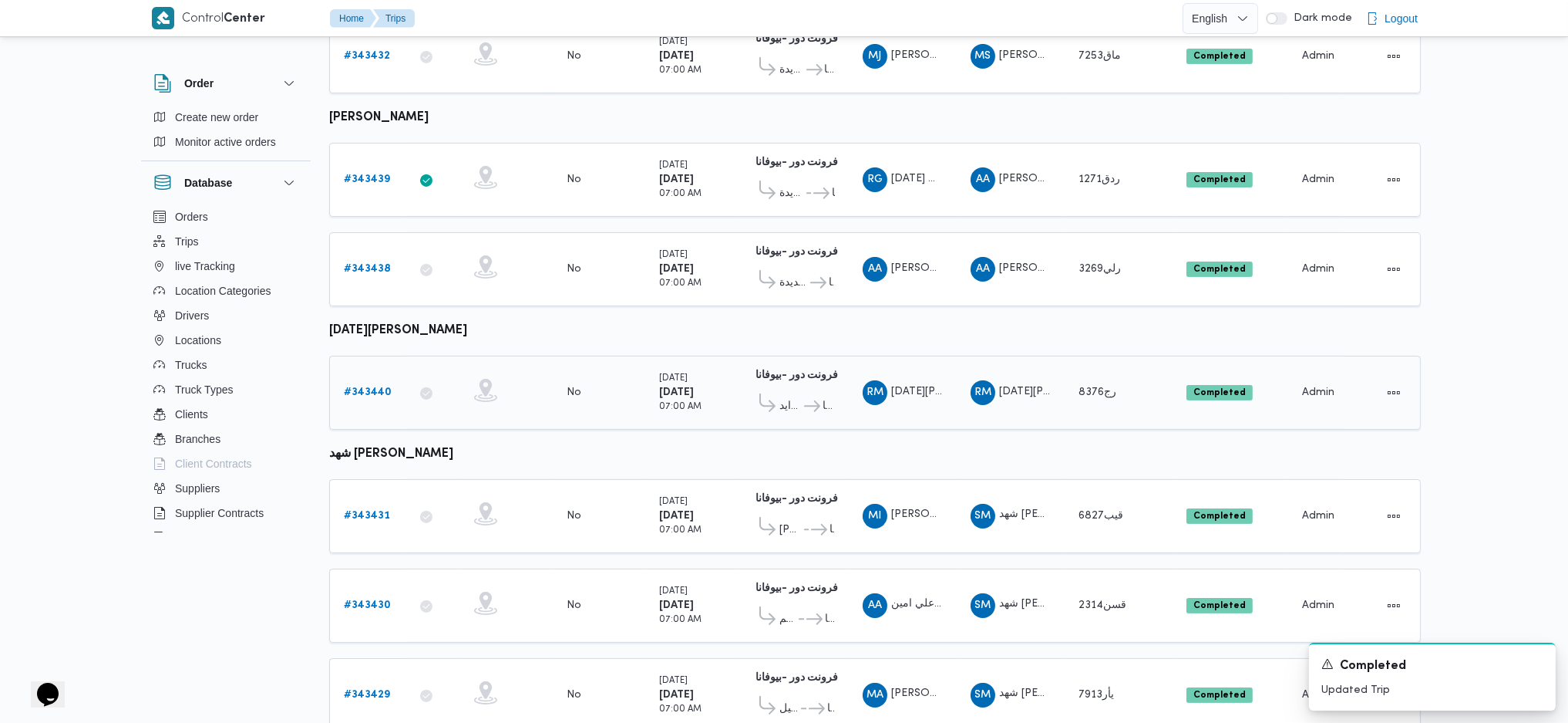
scroll to position [739, 0]
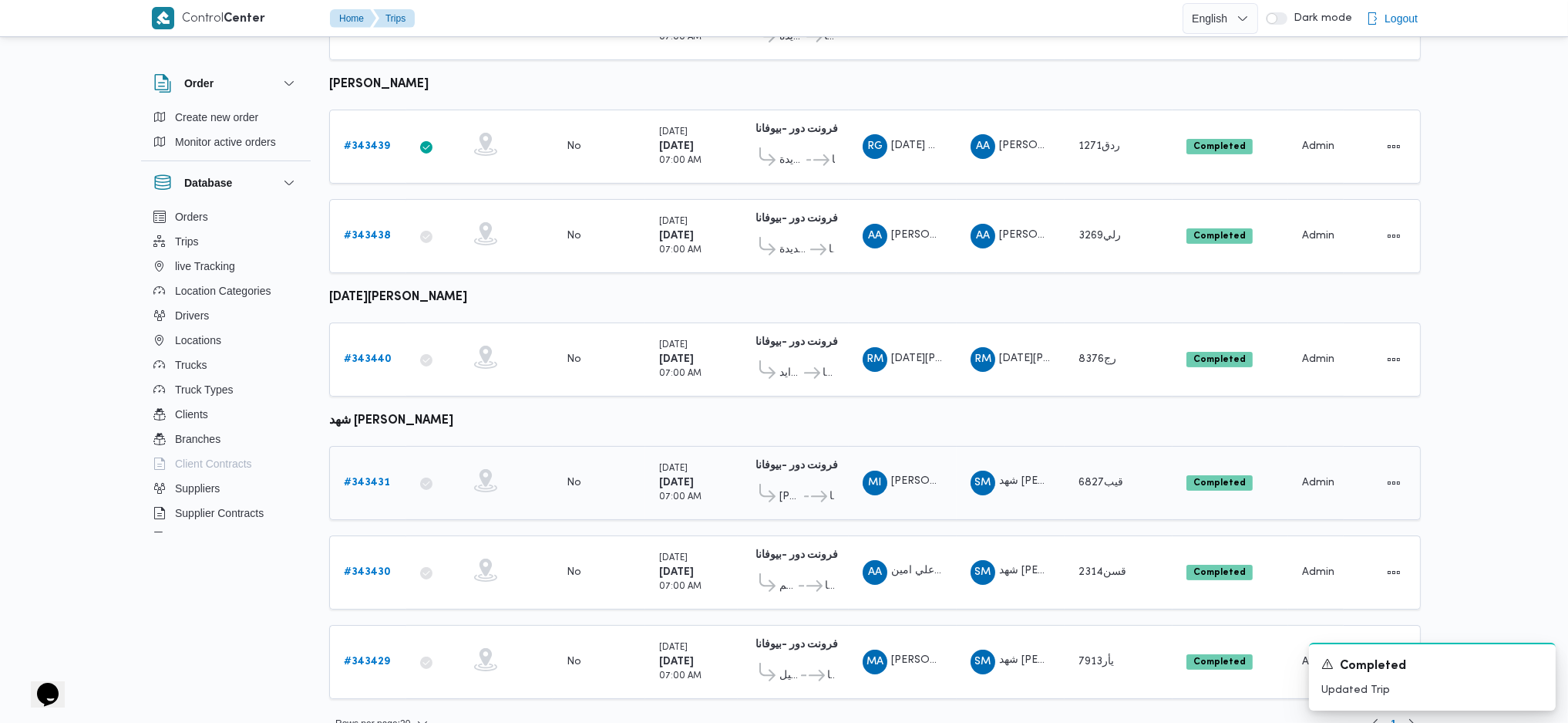
click at [367, 477] on b "# 343431" at bounding box center [367, 482] width 46 height 10
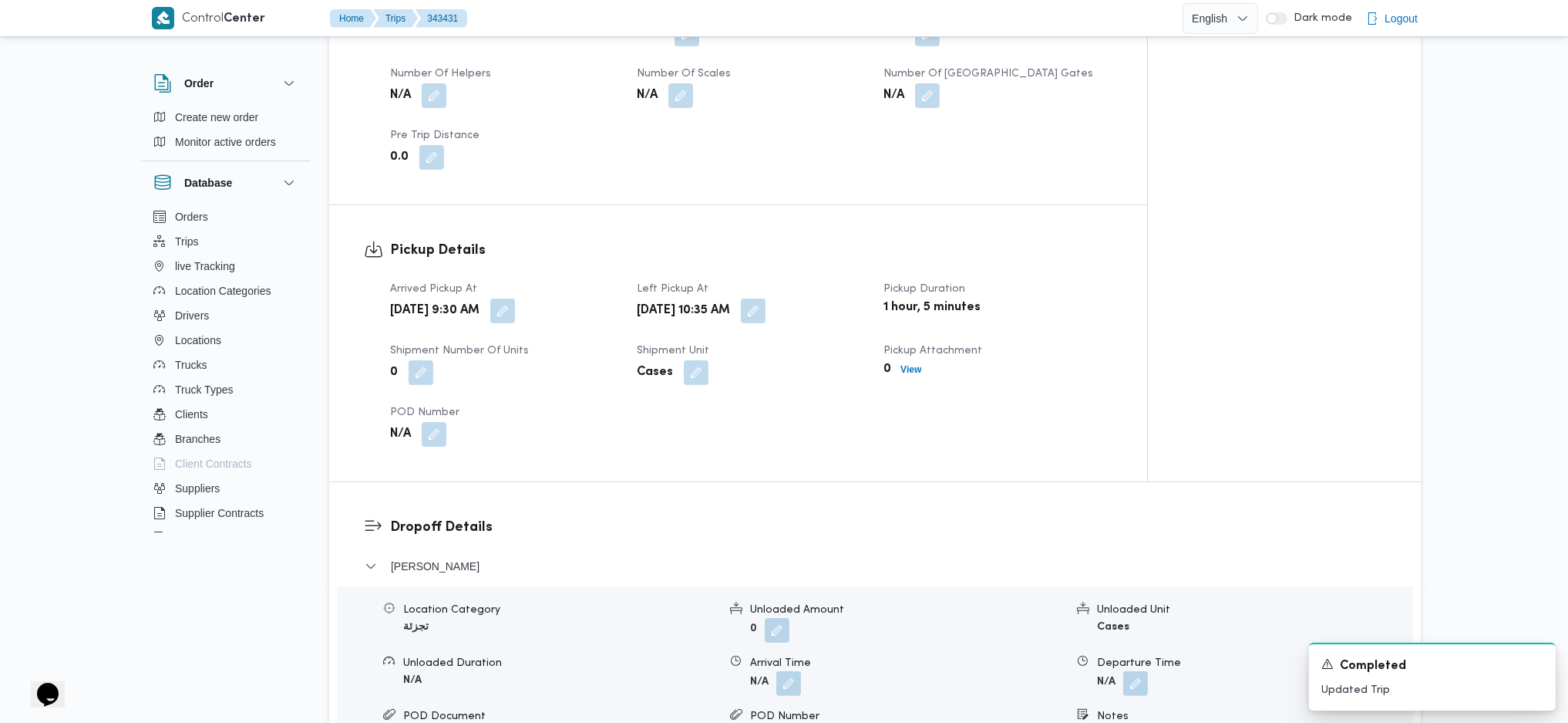
scroll to position [1234, 0]
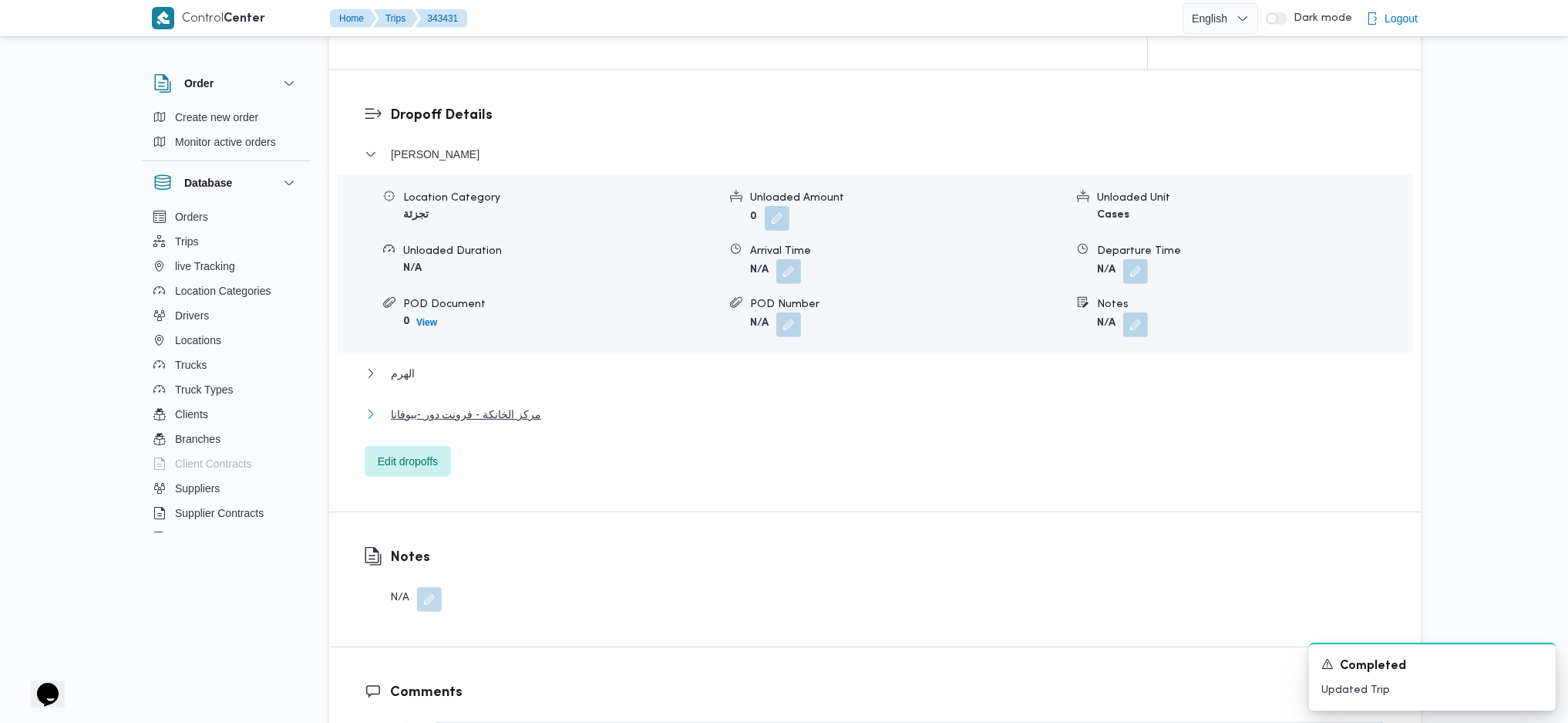
click at [550, 406] on button "مركز الخانكة - فرونت دور -بيوفانا" at bounding box center [876, 414] width 1021 height 18
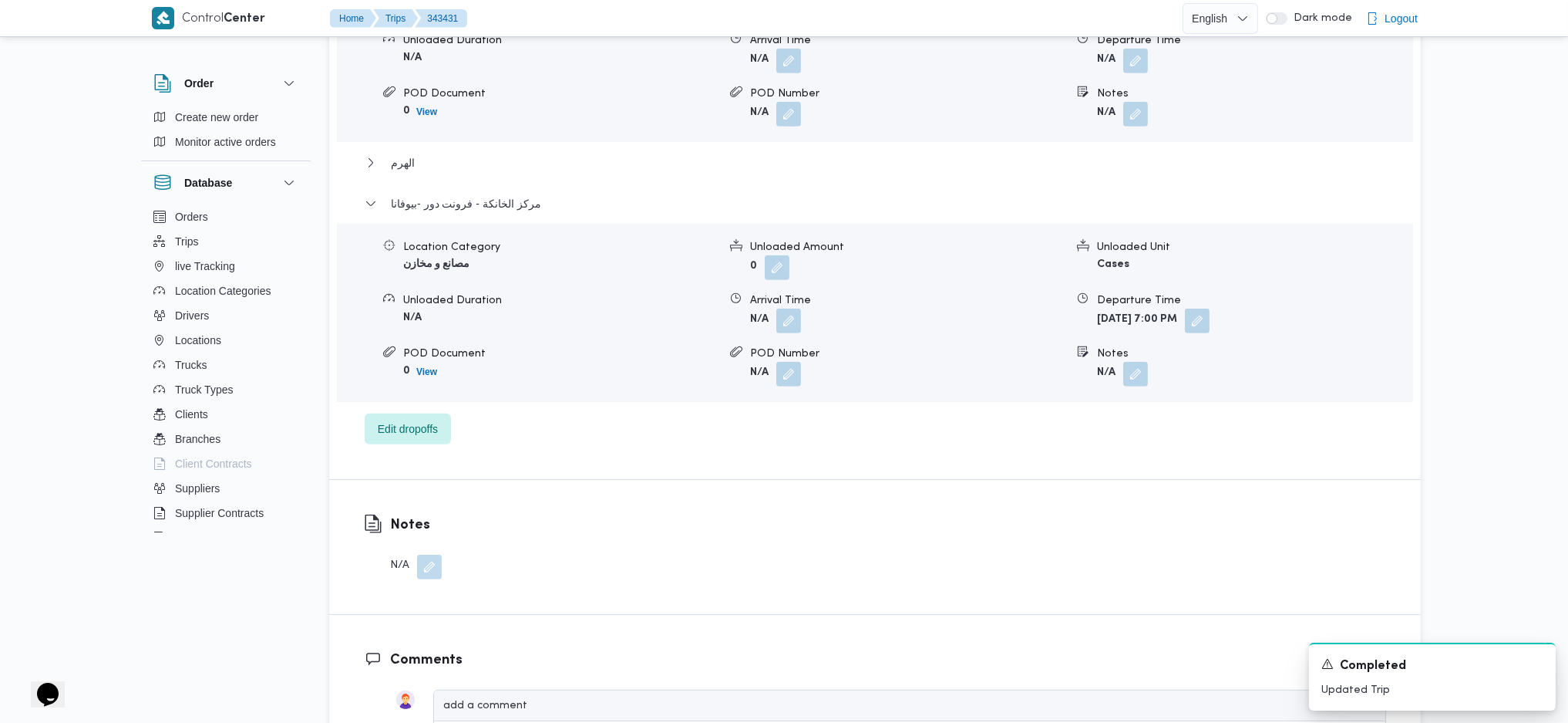
scroll to position [1542, 0]
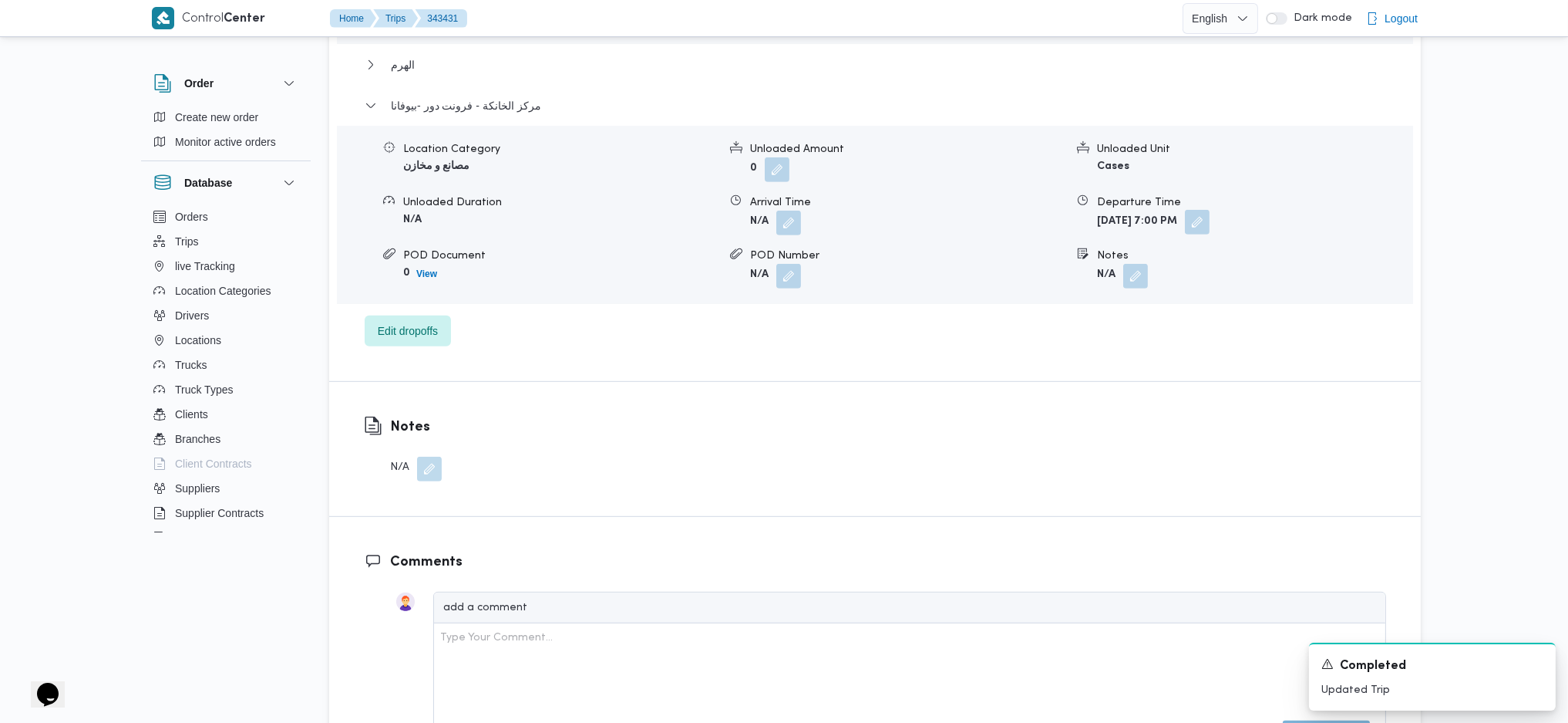
click at [1209, 228] on button "button" at bounding box center [1197, 222] width 25 height 25
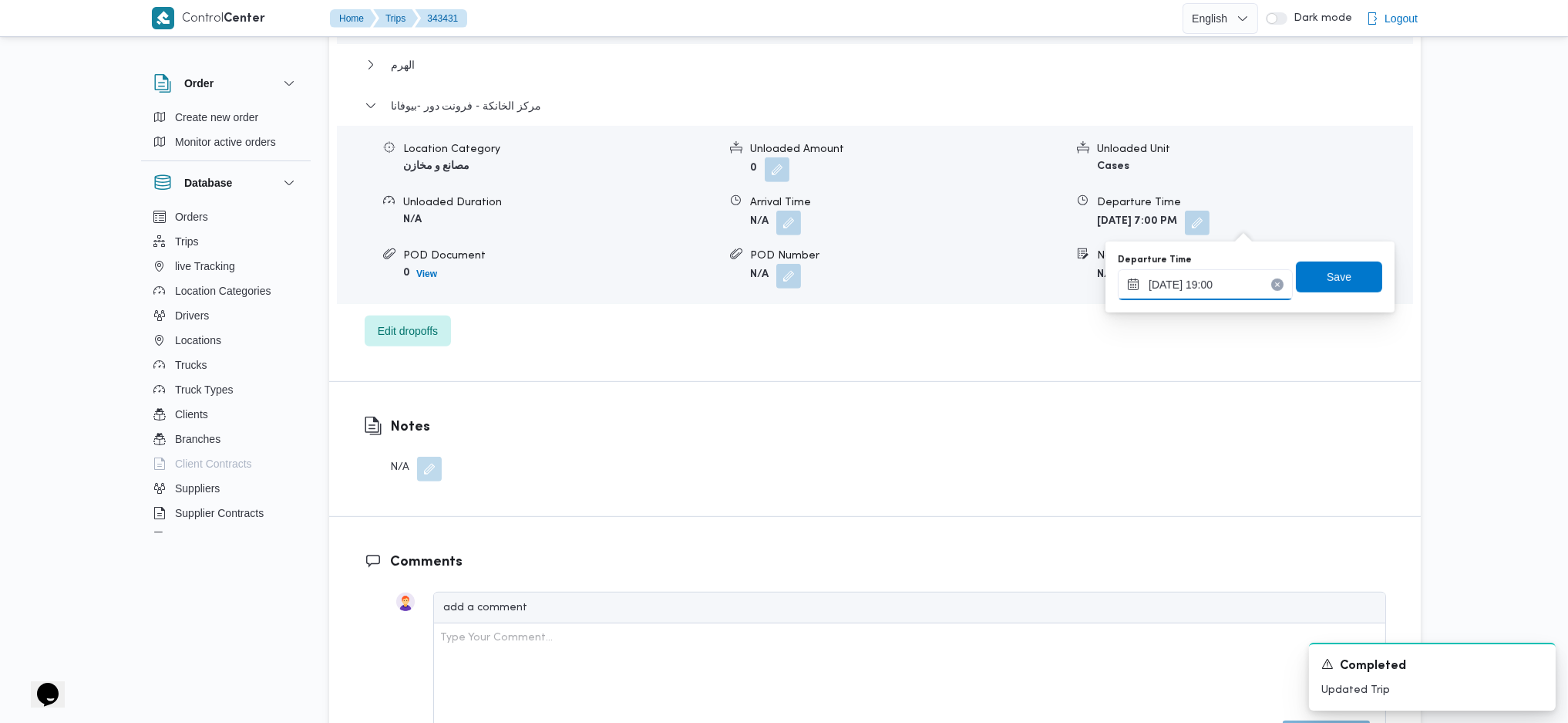
click at [1212, 278] on input "[DATE] 19:00" at bounding box center [1205, 285] width 175 height 31
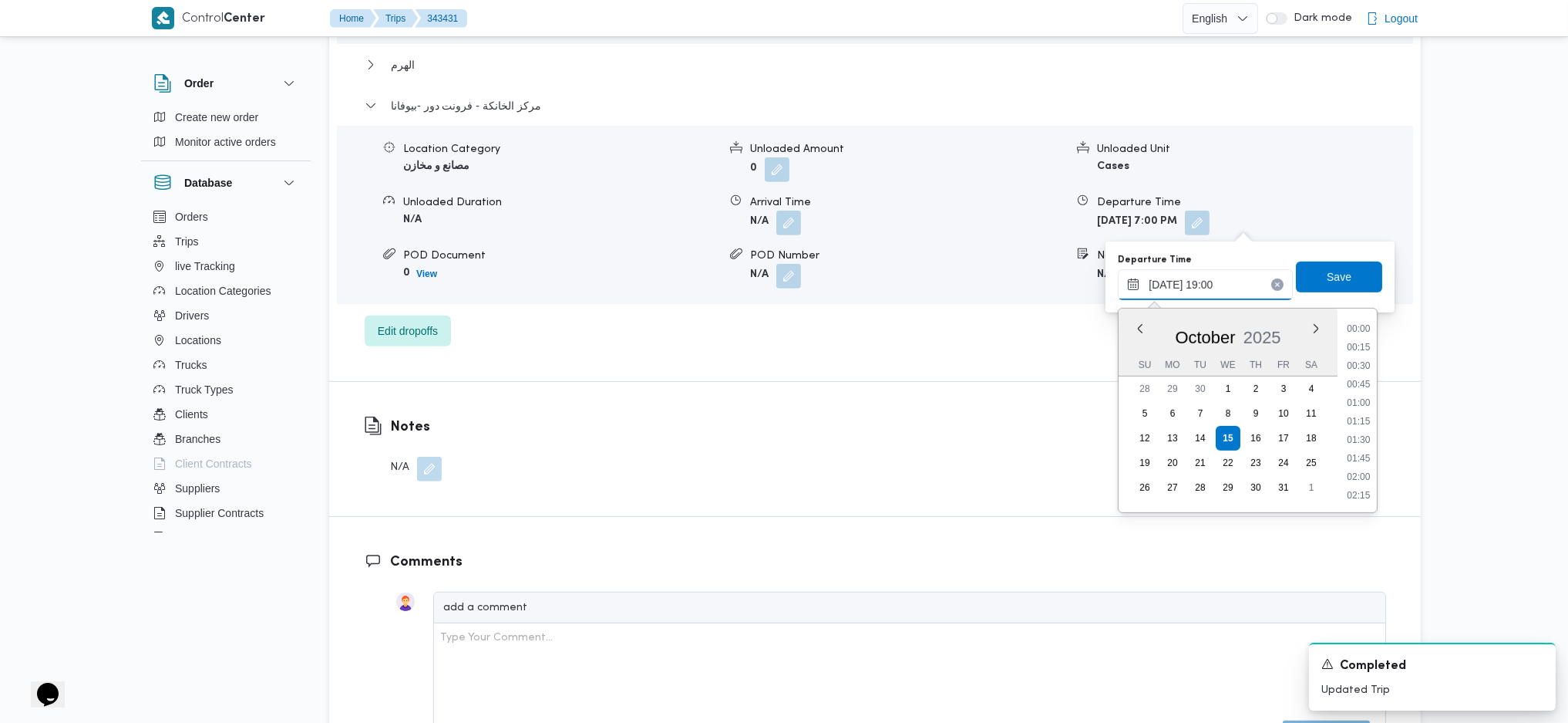
scroll to position [1315, 0]
click at [1331, 214] on form "[DATE] 7:00 PM" at bounding box center [1254, 222] width 315 height 25
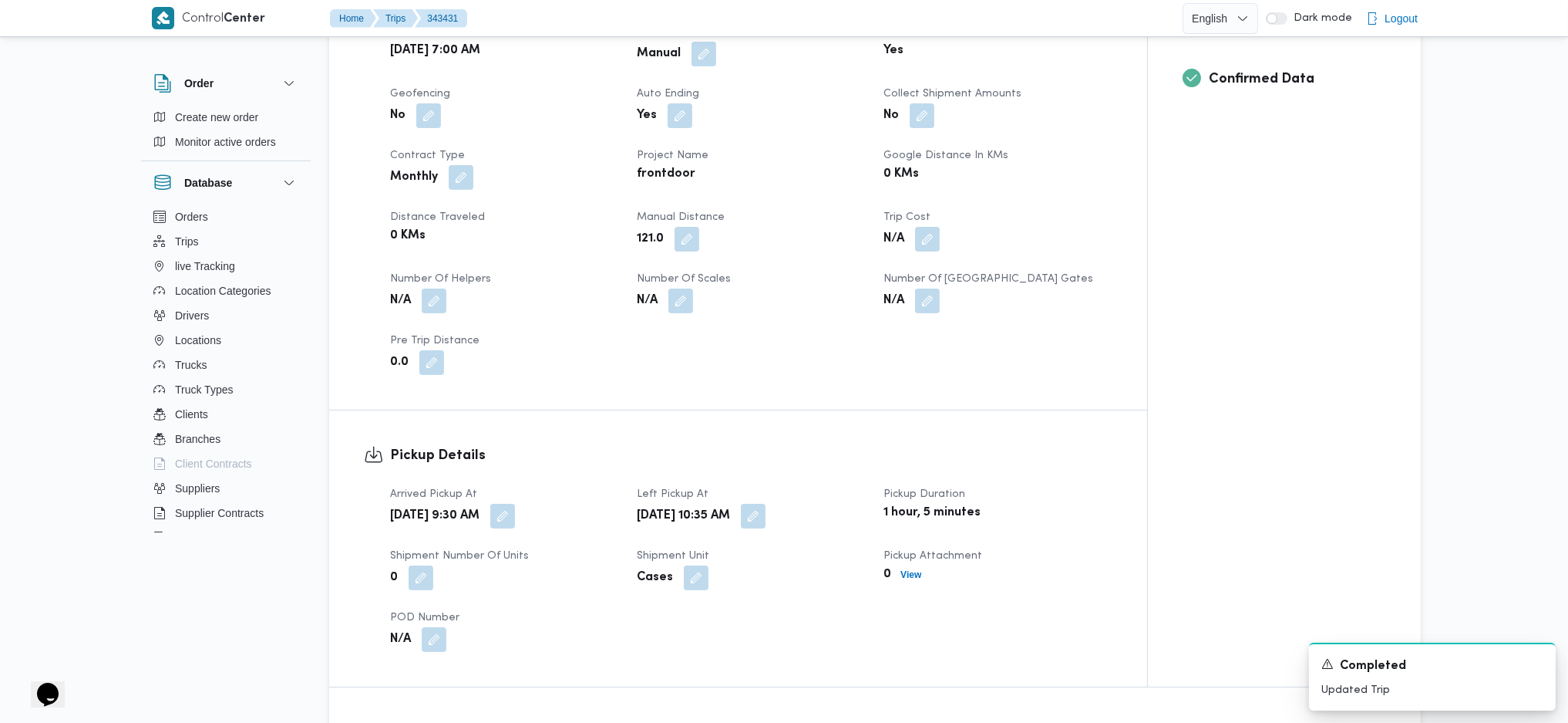
scroll to position [0, 0]
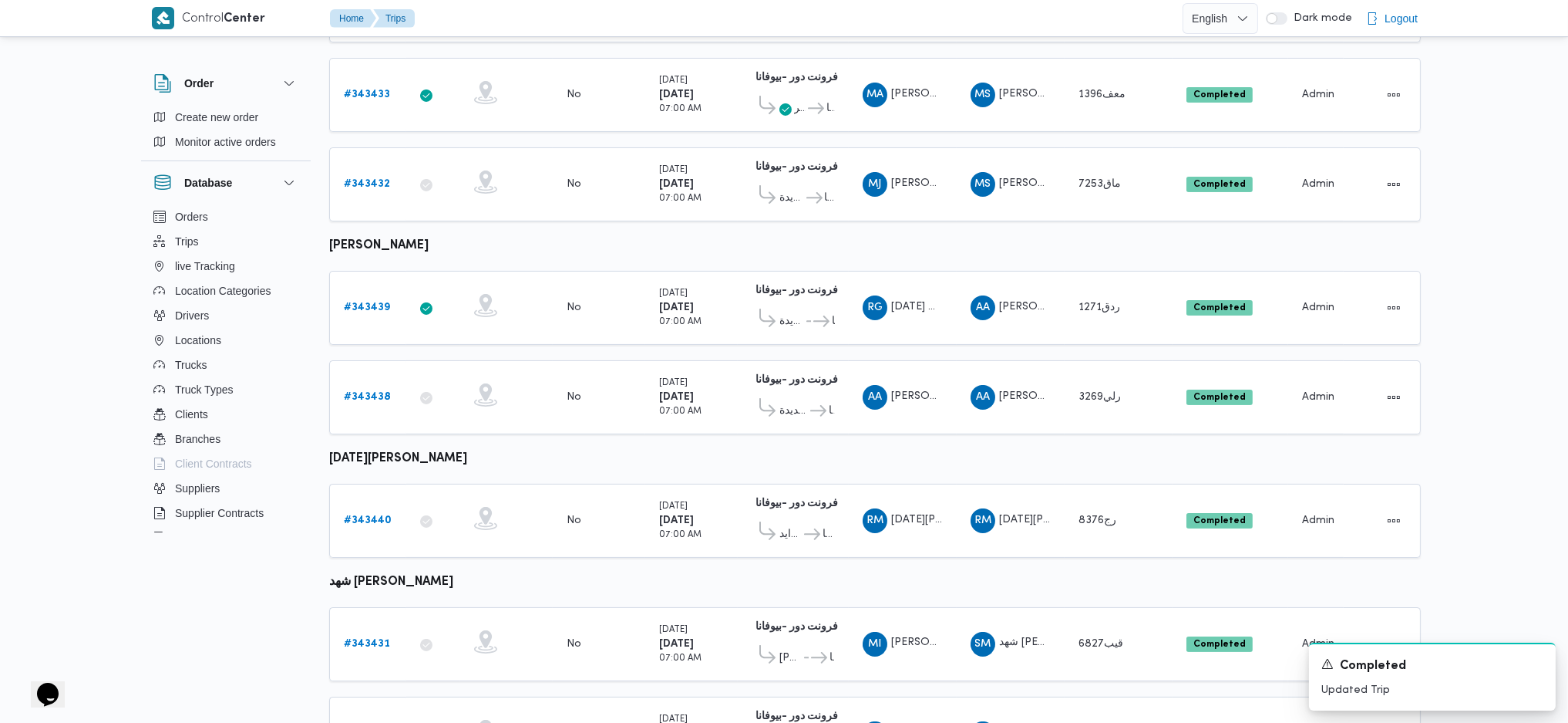
scroll to position [621, 0]
